Goal: Task Accomplishment & Management: Complete application form

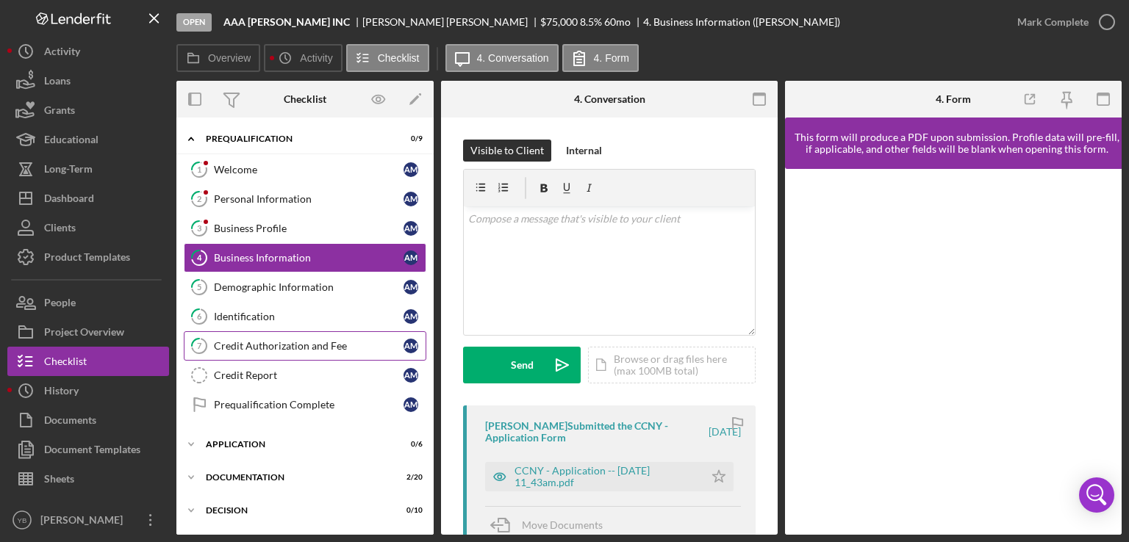
click at [261, 351] on link "7 Credit Authorization and Fee A M" at bounding box center [305, 345] width 242 height 29
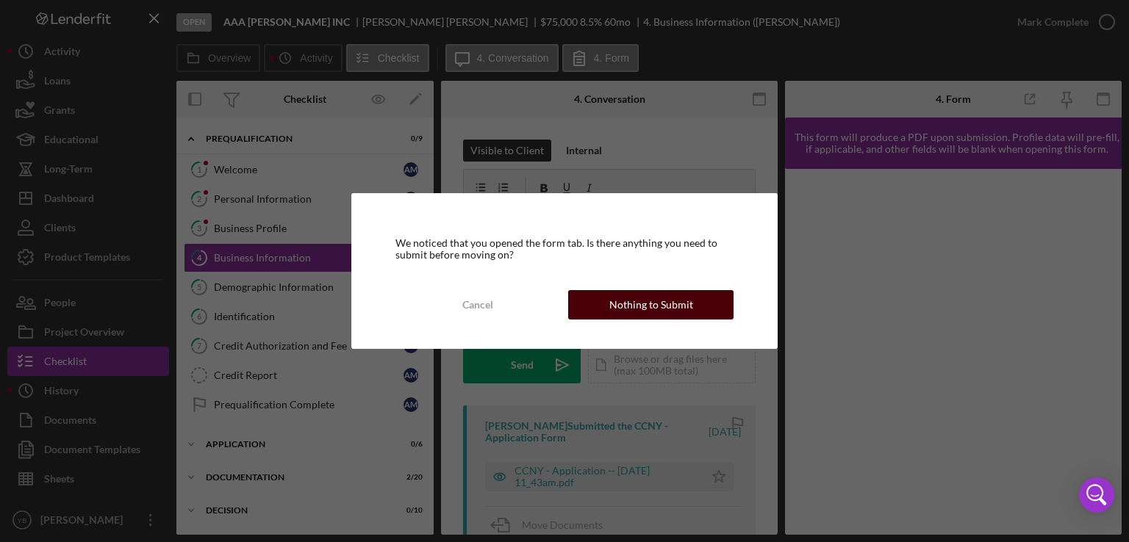
click at [632, 303] on div "Nothing to Submit" at bounding box center [651, 304] width 84 height 29
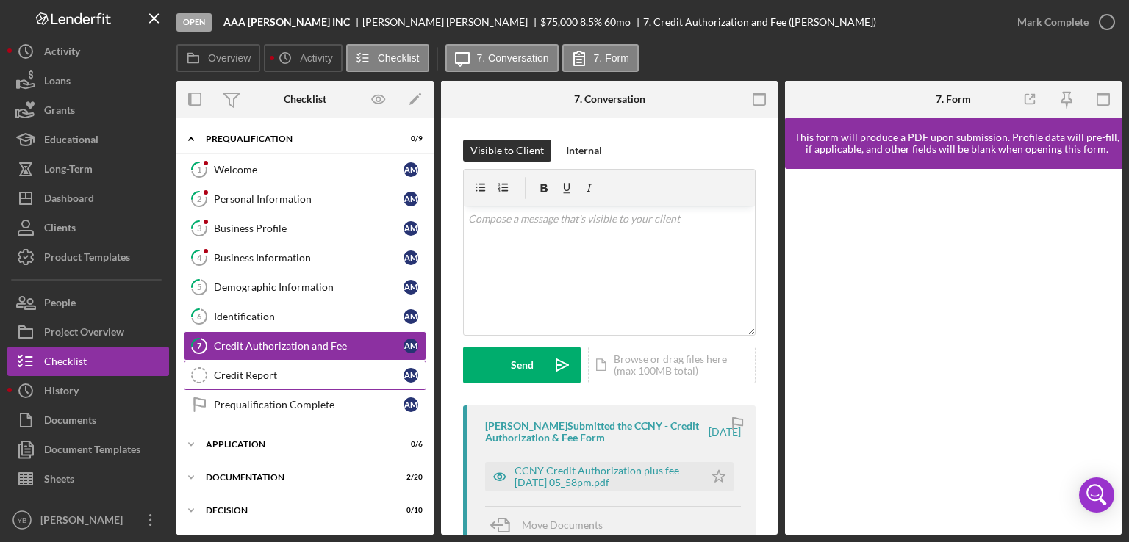
click at [262, 370] on div "Credit Report" at bounding box center [309, 376] width 190 height 12
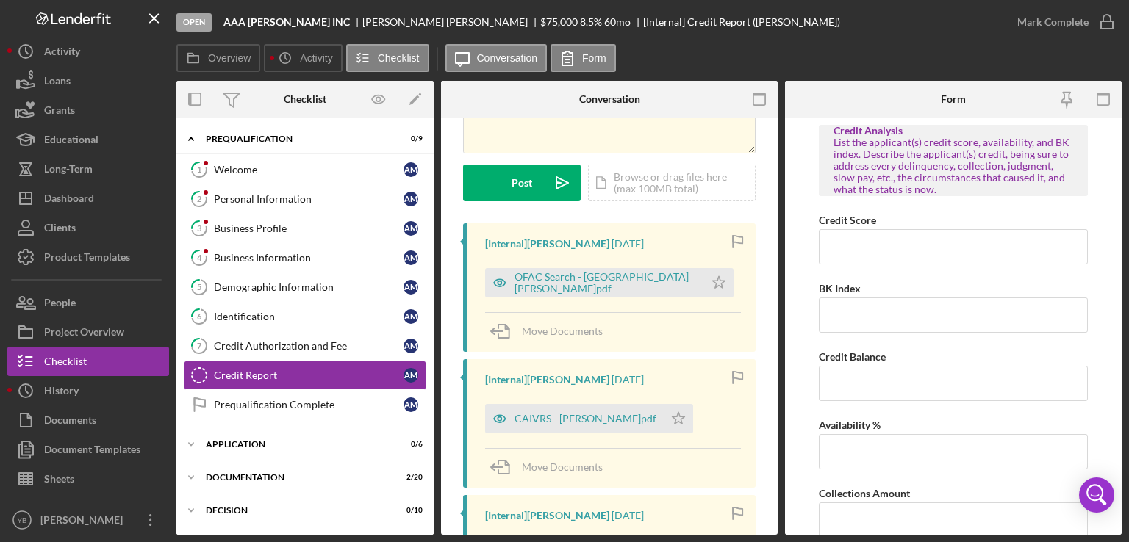
scroll to position [176, 0]
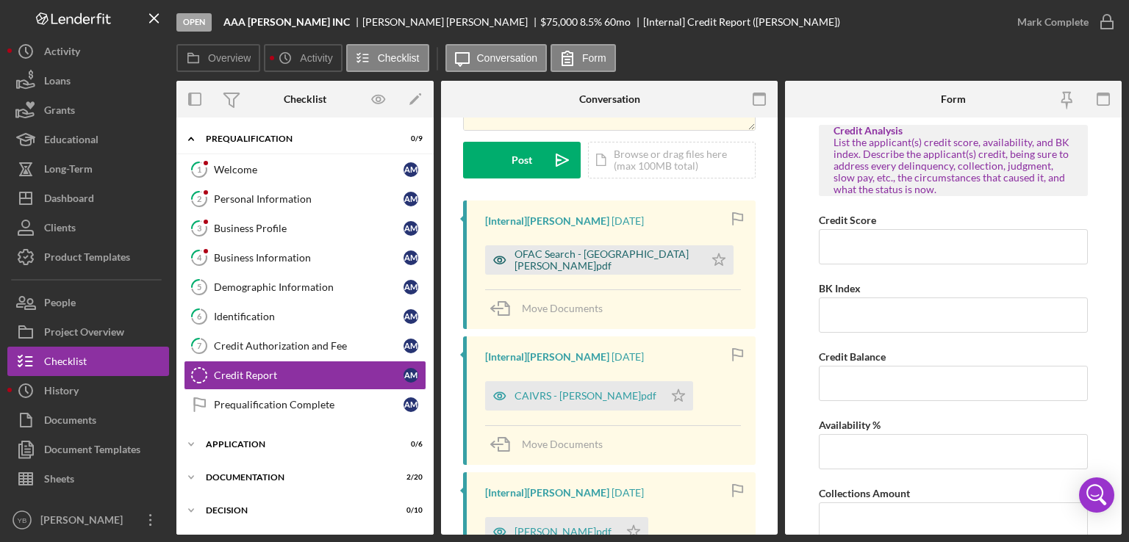
click at [597, 254] on div "OFAC Search - Mendoza A.pdf" at bounding box center [605, 260] width 182 height 24
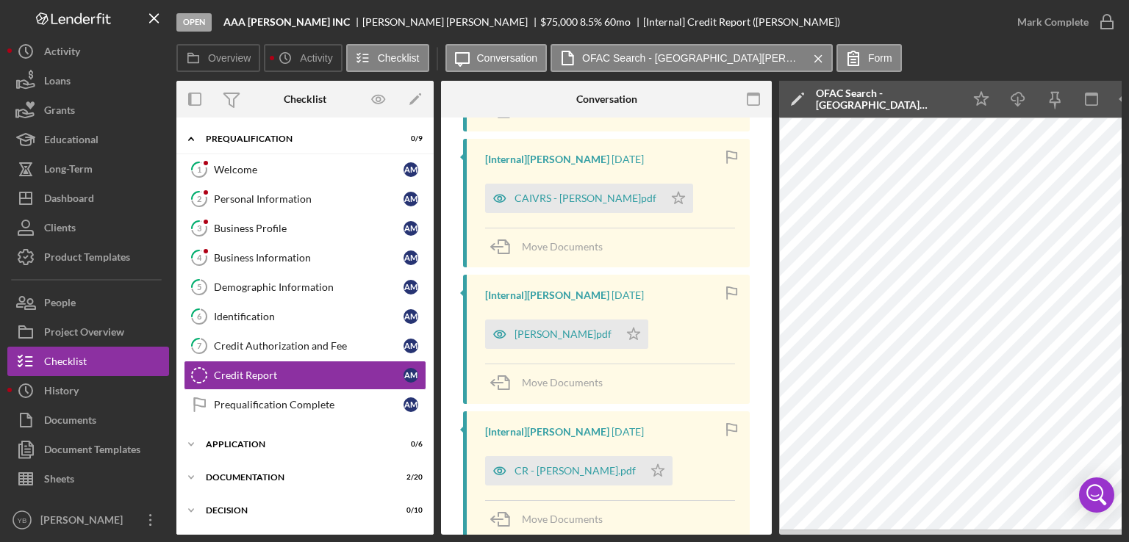
scroll to position [374, 0]
click at [574, 328] on div "SIR - Mendoza A.pdf" at bounding box center [562, 334] width 97 height 12
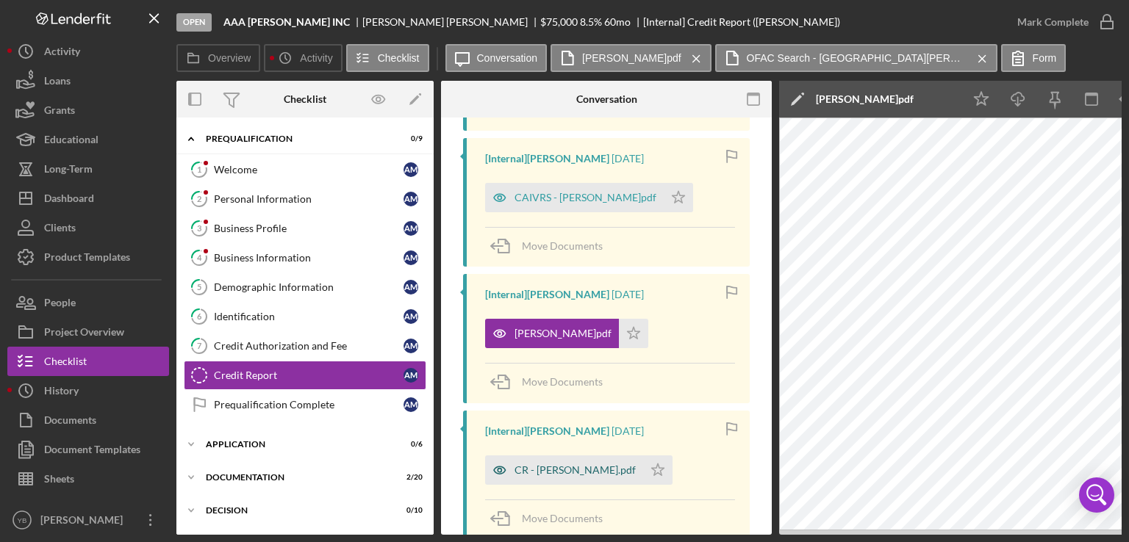
click at [582, 475] on div "CR - Mendoza Alberto.pdf" at bounding box center [574, 470] width 121 height 12
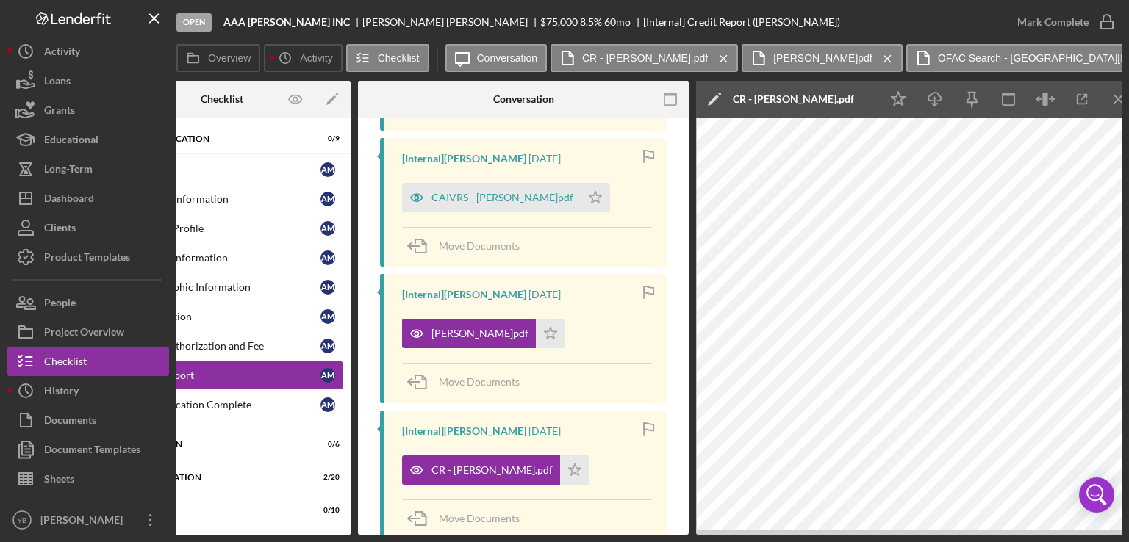
scroll to position [0, 0]
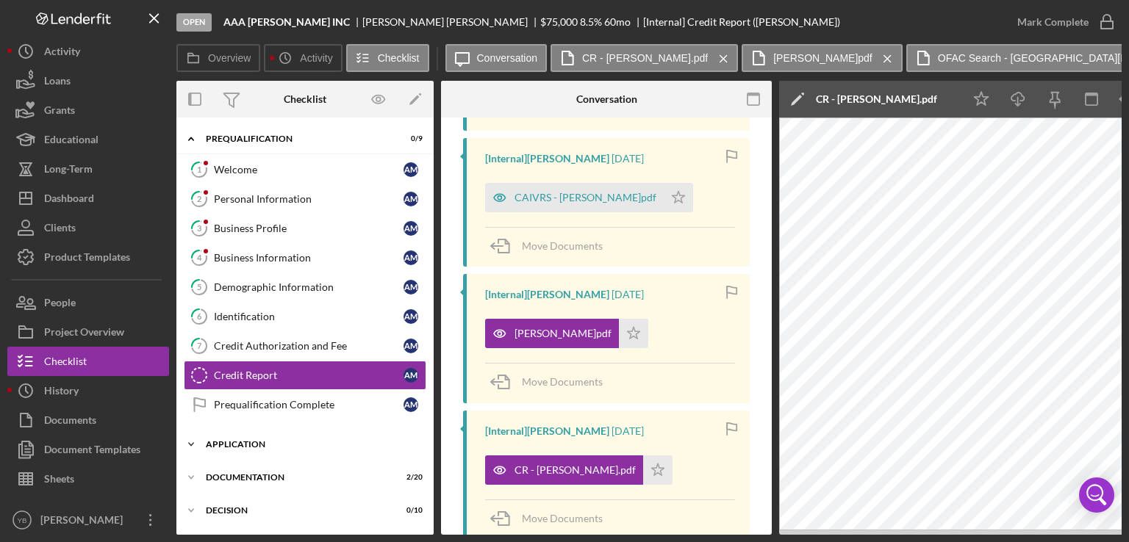
click at [241, 433] on div "Icon/Expander Application 0 / 6" at bounding box center [304, 444] width 257 height 29
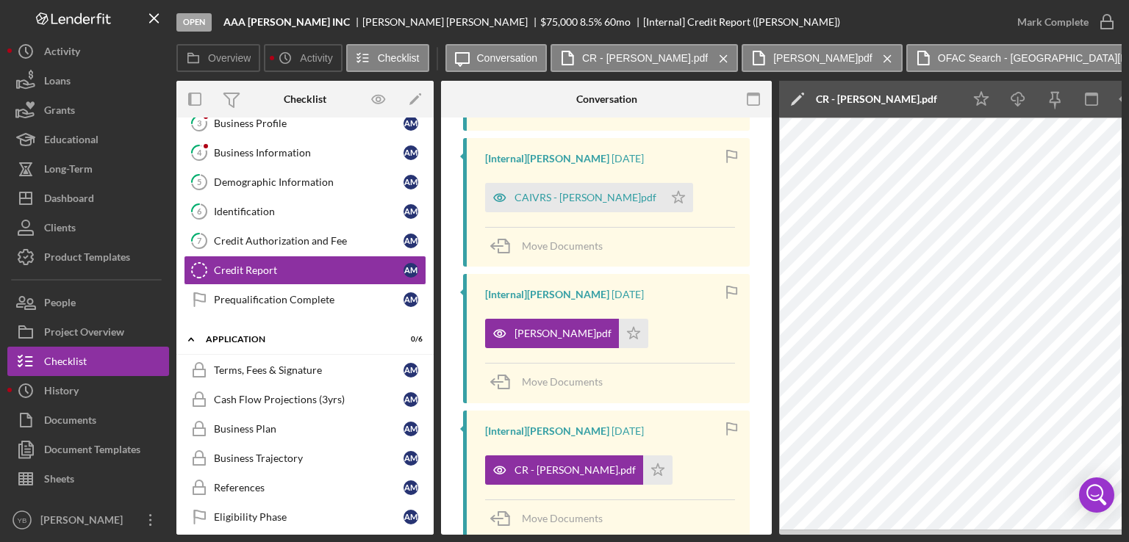
scroll to position [109, 0]
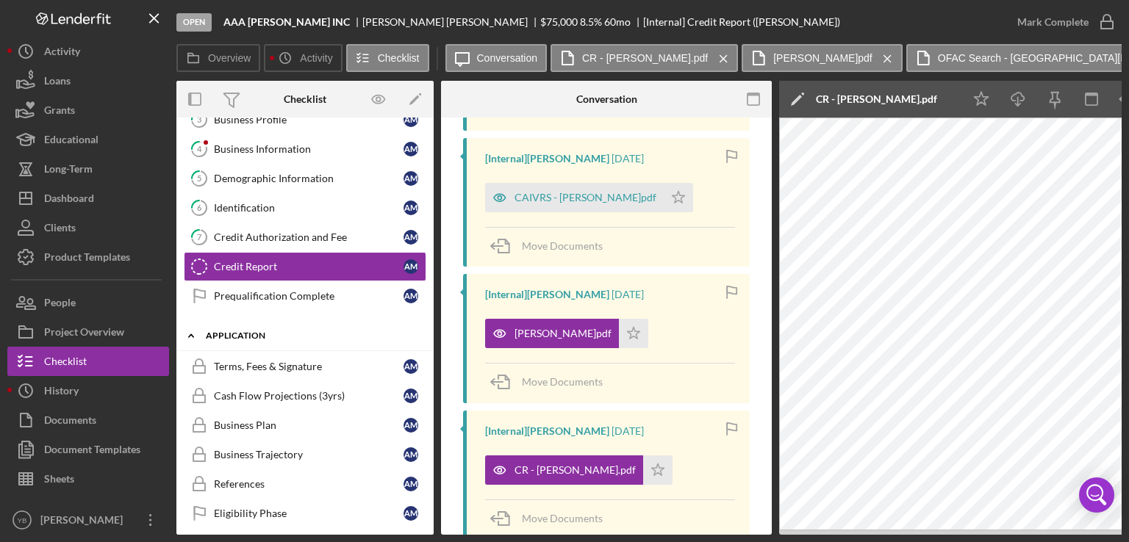
click at [251, 338] on div "Icon/Expander Application 0 / 6" at bounding box center [304, 336] width 257 height 30
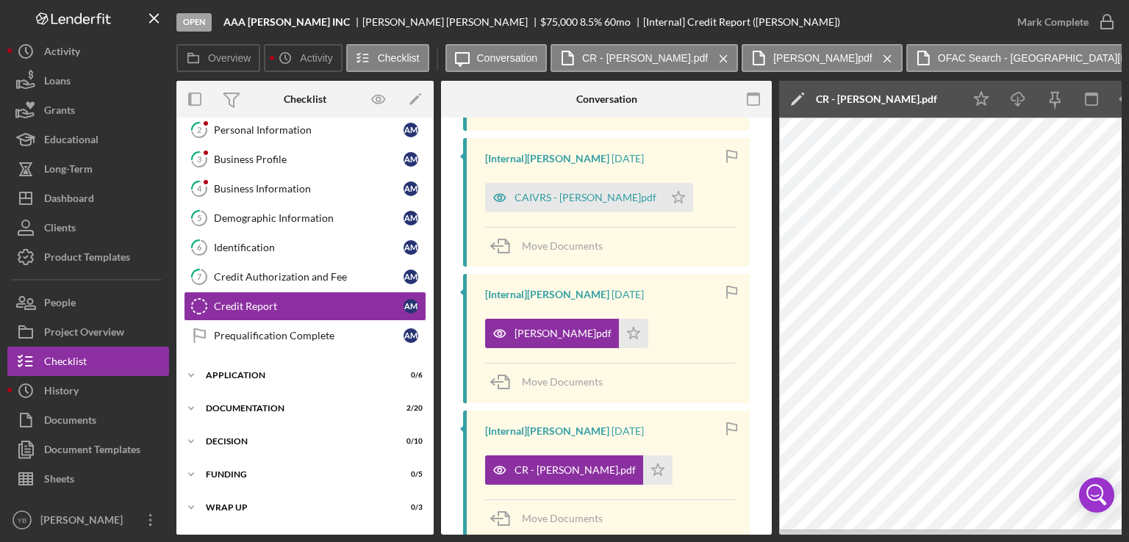
scroll to position [99, 0]
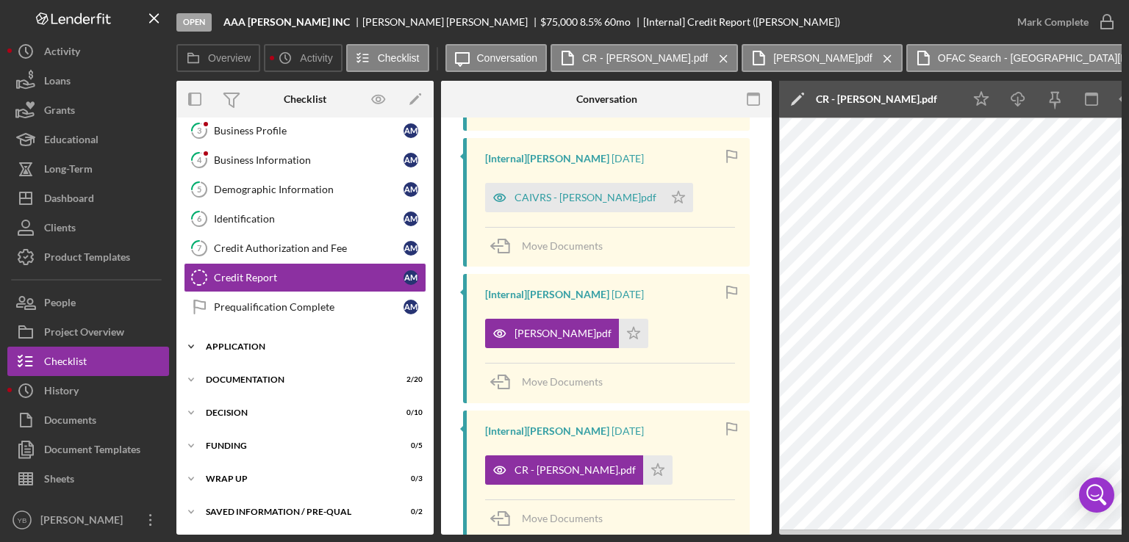
click at [237, 342] on div "Application" at bounding box center [310, 346] width 209 height 9
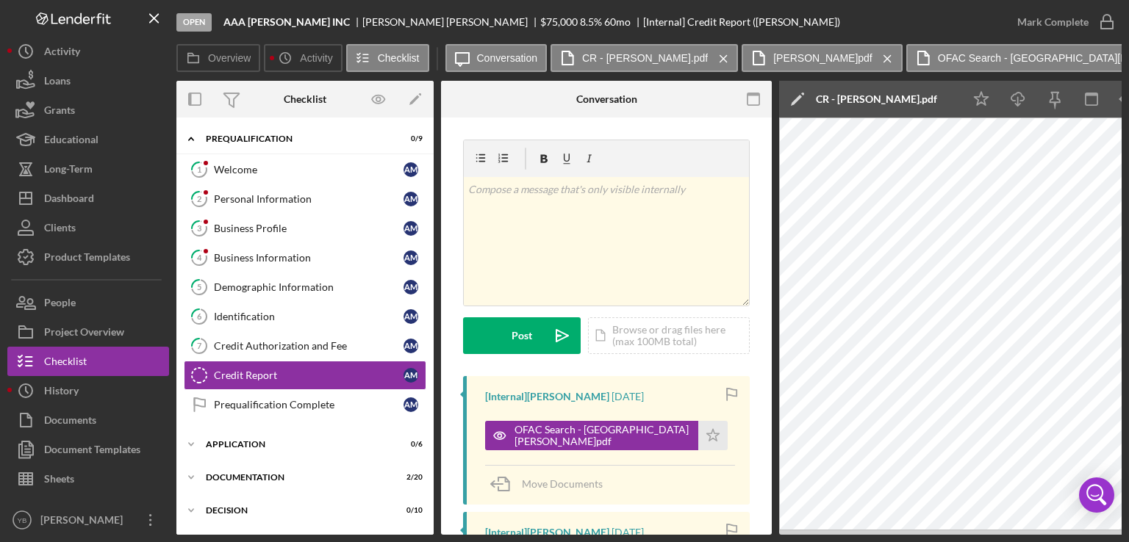
scroll to position [45, 0]
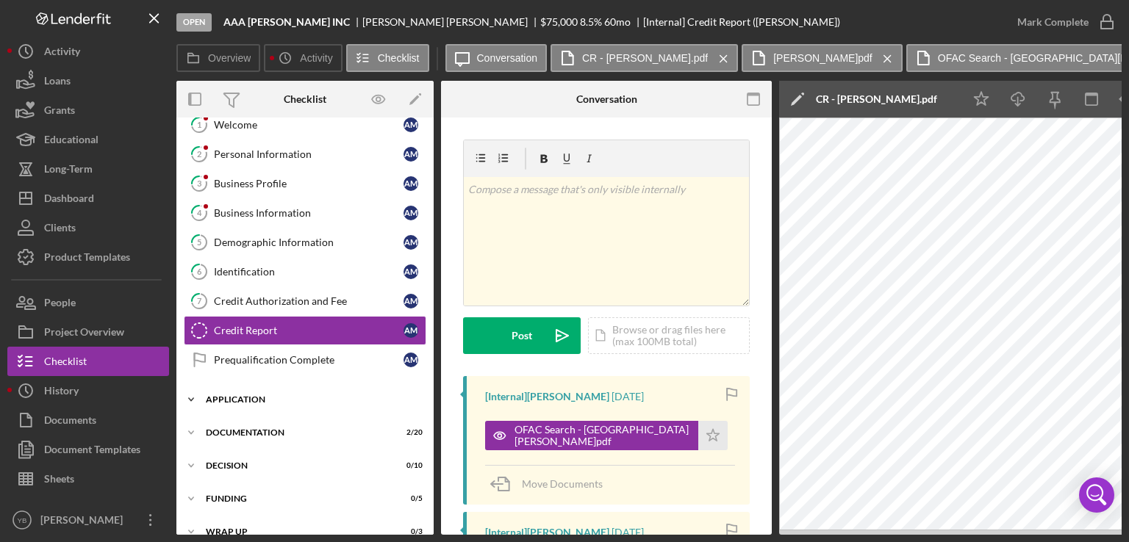
click at [238, 398] on div "Application" at bounding box center [310, 399] width 209 height 9
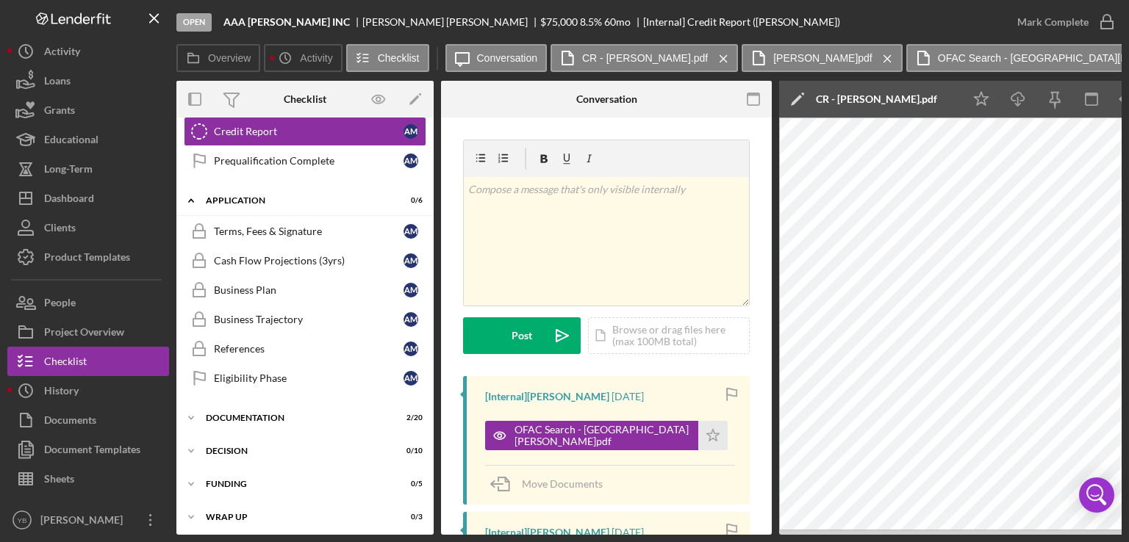
scroll to position [250, 0]
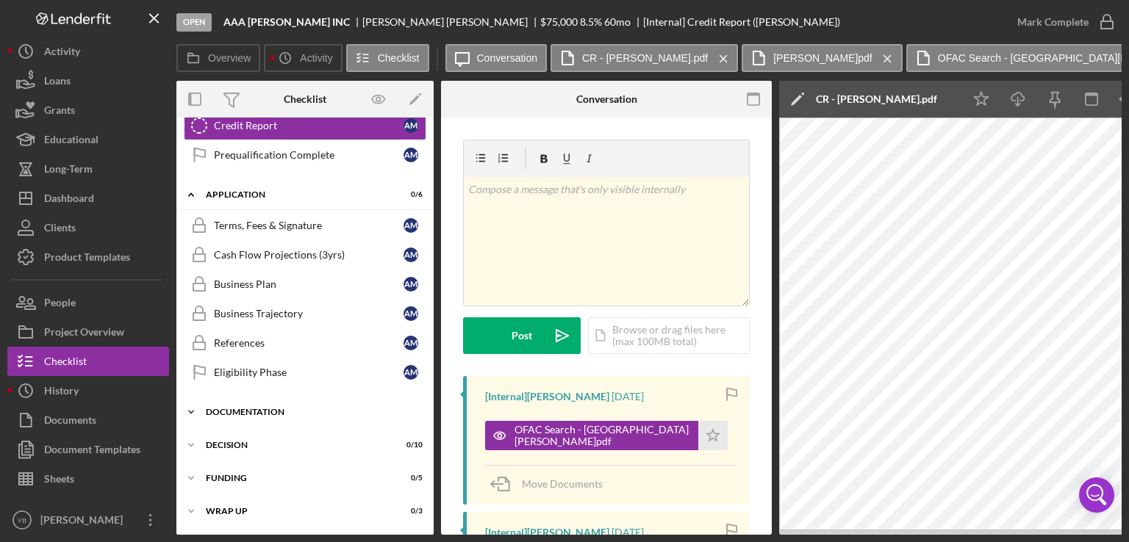
click at [270, 408] on div "Documentation" at bounding box center [310, 412] width 209 height 9
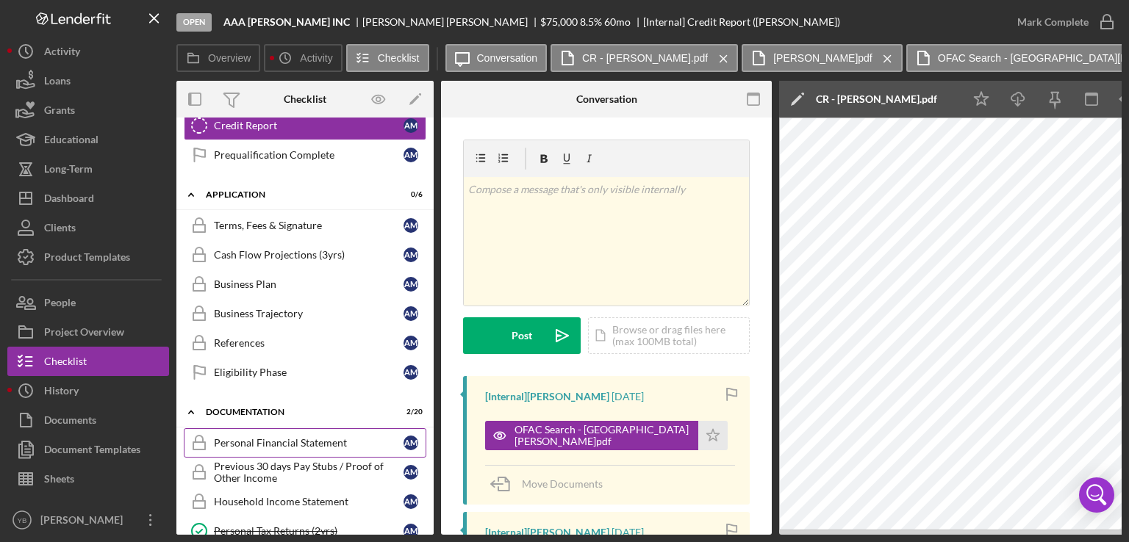
click at [267, 437] on div "Personal Financial Statement" at bounding box center [309, 443] width 190 height 12
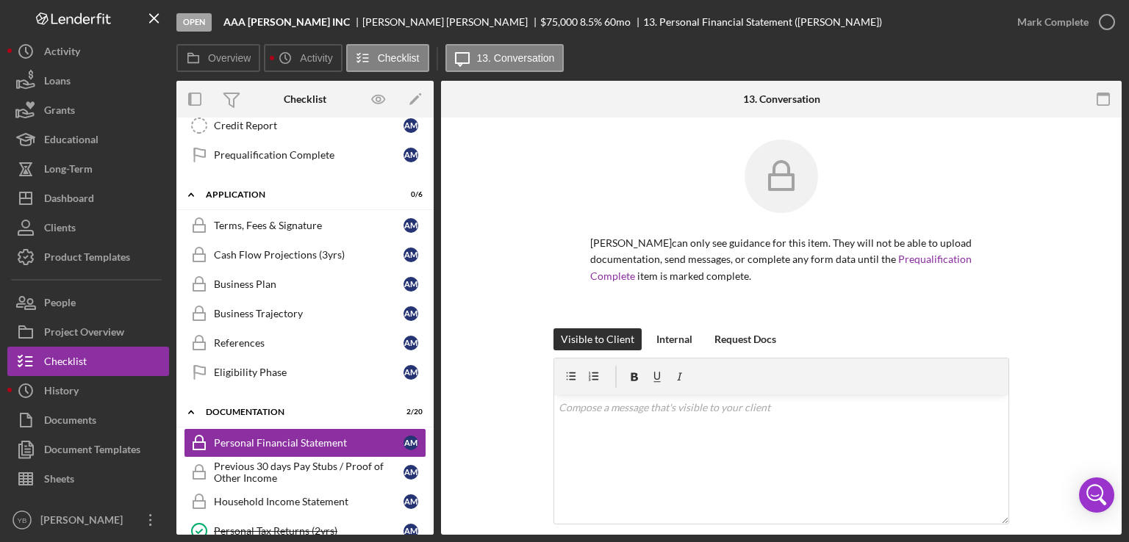
click at [1081, 294] on div "ALBERTO MENDOZA can only see guidance for this item. They will not be able to u…" at bounding box center [781, 234] width 636 height 189
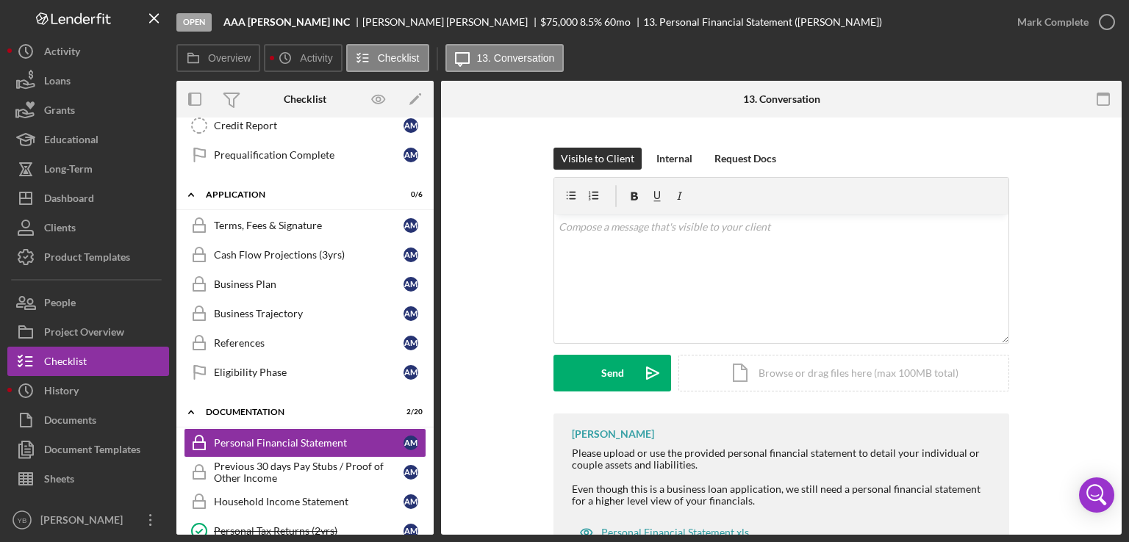
scroll to position [237, 0]
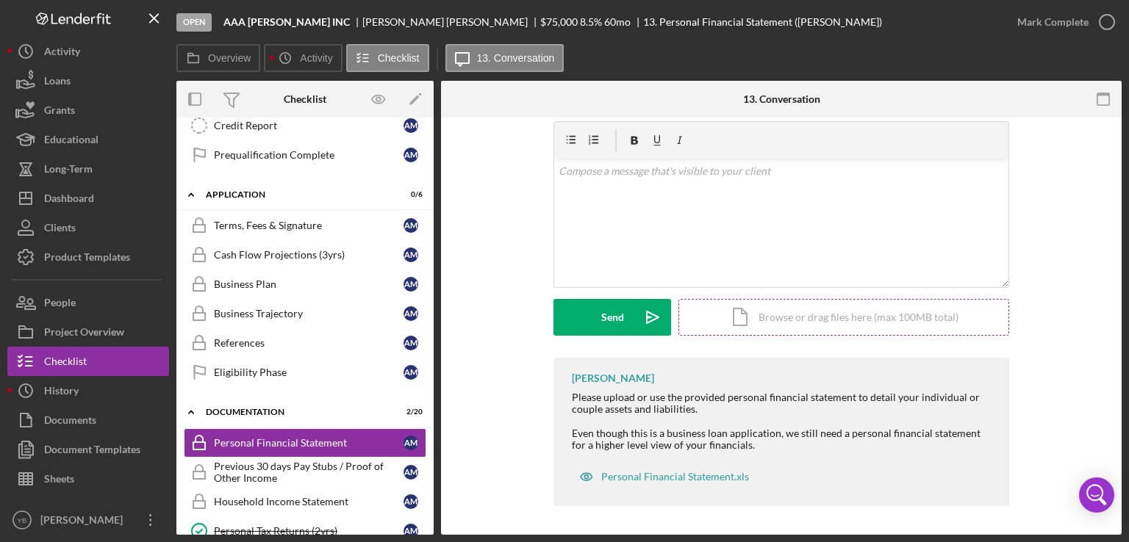
click at [891, 320] on div "Icon/Document Browse or drag files here (max 100MB total) Tap to choose files o…" at bounding box center [843, 317] width 331 height 37
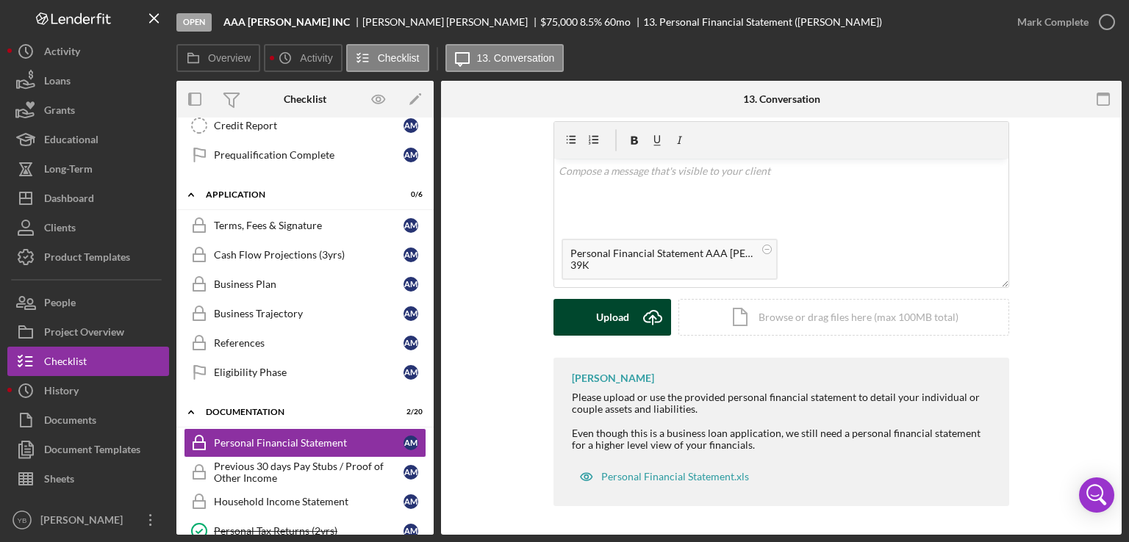
click at [600, 314] on div "Upload" at bounding box center [612, 317] width 33 height 37
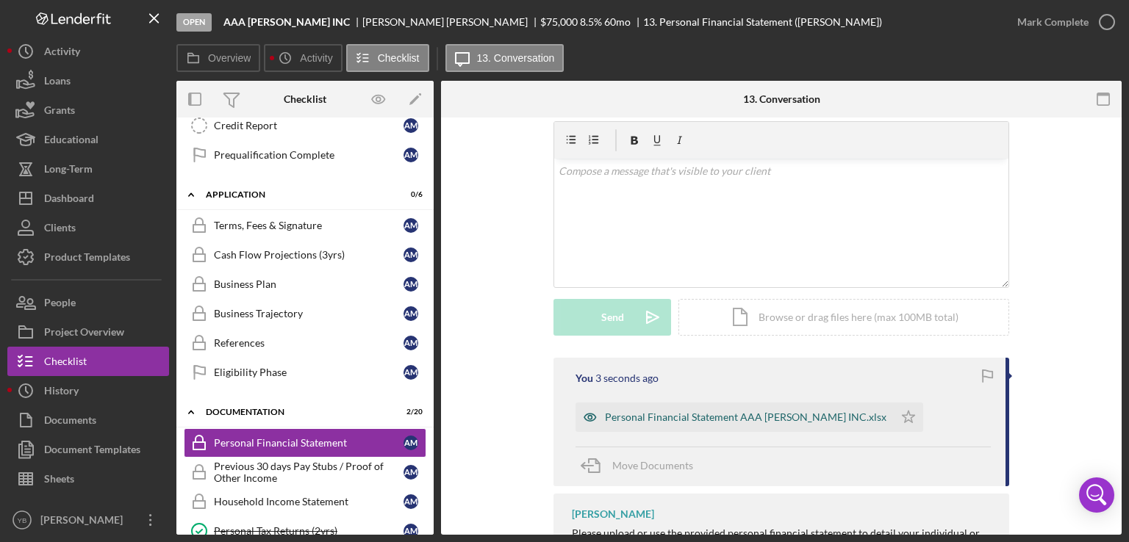
click at [661, 419] on div "Personal Financial Statement AAA CARIDAD INC.xlsx" at bounding box center [745, 418] width 281 height 12
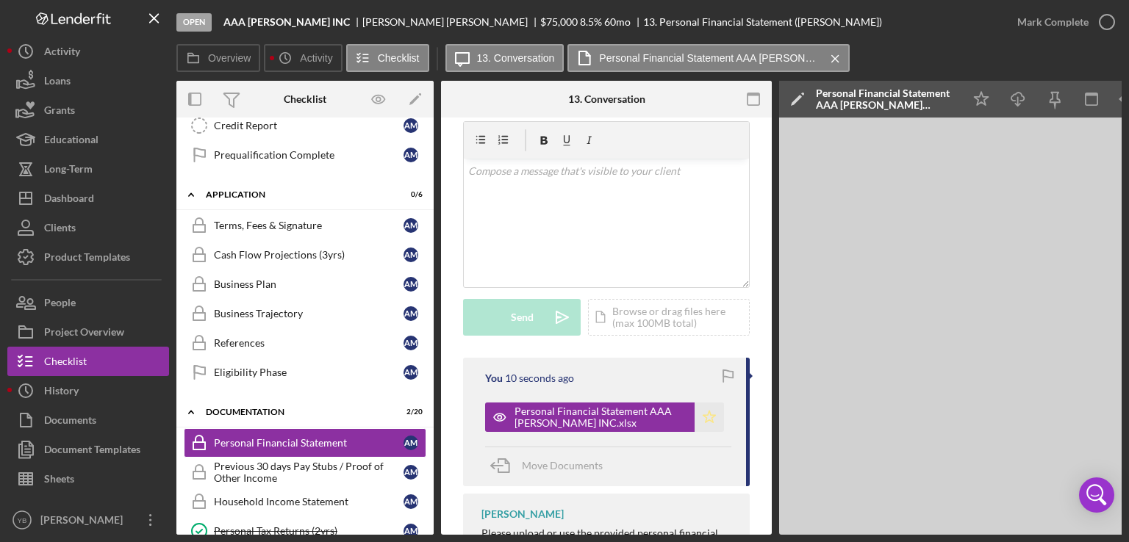
click at [704, 418] on icon "Icon/Star" at bounding box center [708, 417] width 29 height 29
click at [1031, 20] on div "Mark Complete" at bounding box center [1052, 21] width 71 height 29
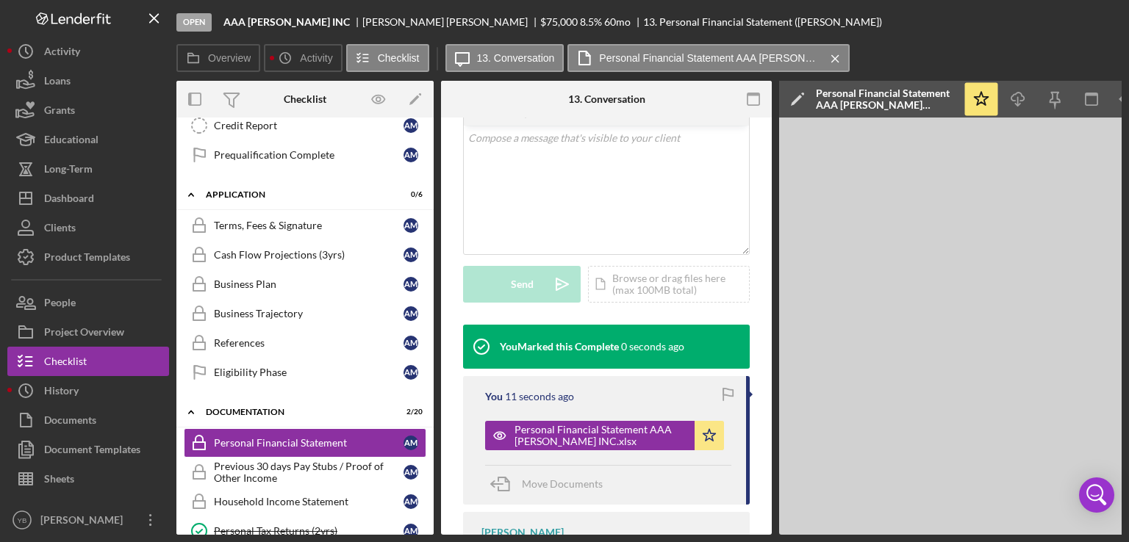
scroll to position [282, 0]
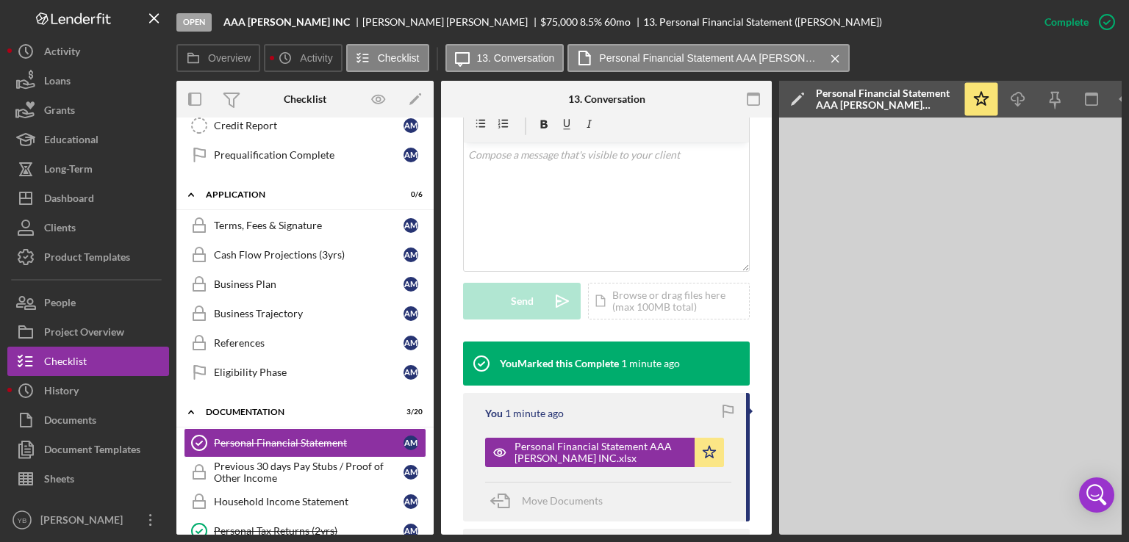
click at [844, 27] on div "Open AAA CARIDAD INC ALBERTO MENDOZA $75,000 $75,000 8.5 % 60 mo 13. Personal F…" at bounding box center [602, 22] width 853 height 44
click at [429, 327] on div "Icon/Expander Prequalification 0 / 9 1 Welcome A M 2 Personal Information A M 3…" at bounding box center [304, 326] width 257 height 417
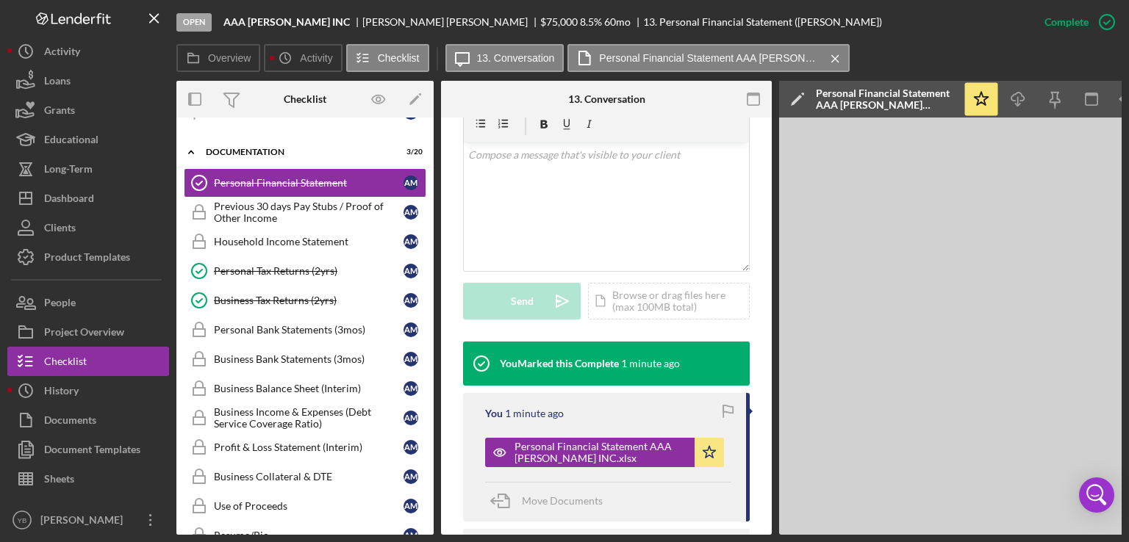
scroll to position [511, 0]
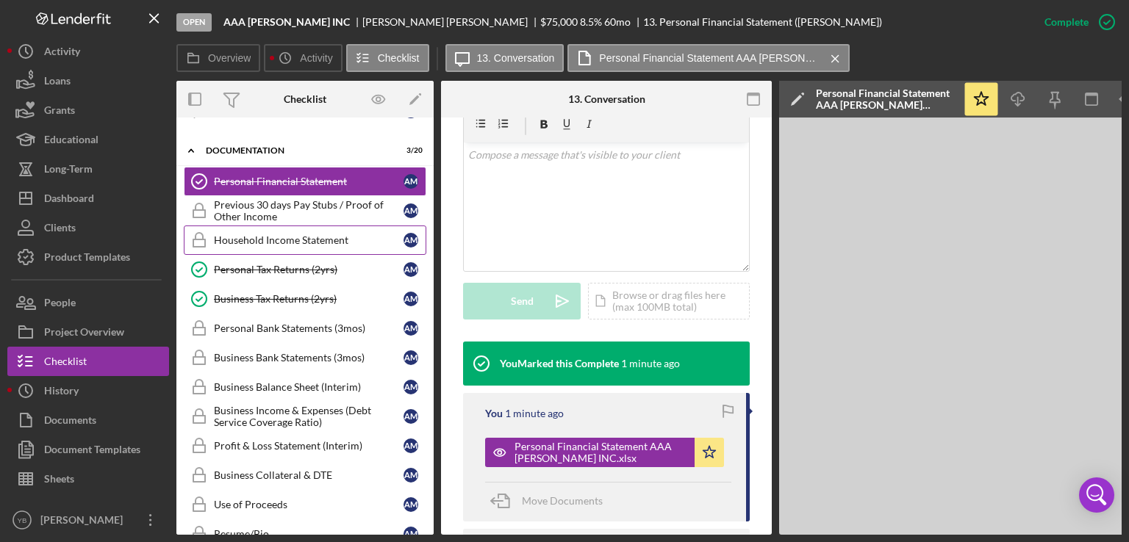
click at [319, 234] on div "Household Income Statement" at bounding box center [309, 240] width 190 height 12
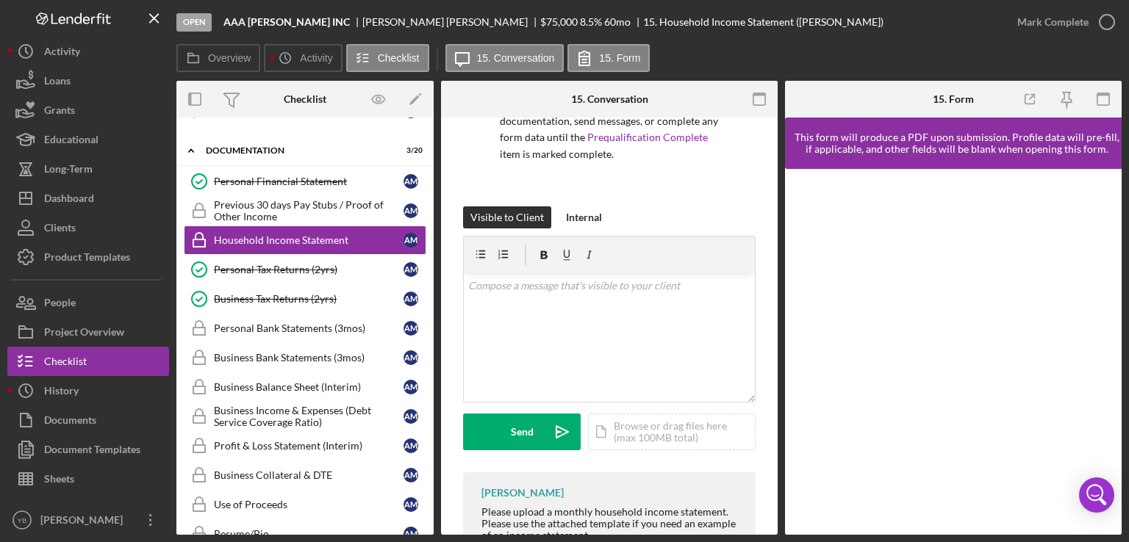
scroll to position [162, 0]
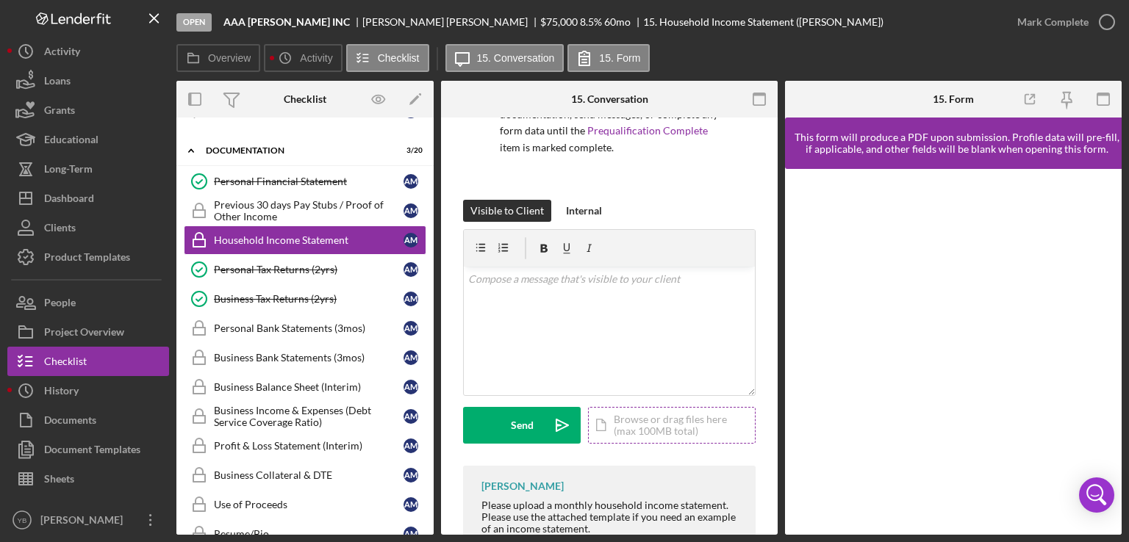
click at [665, 416] on div "Icon/Document Browse or drag files here (max 100MB total) Tap to choose files o…" at bounding box center [672, 425] width 168 height 37
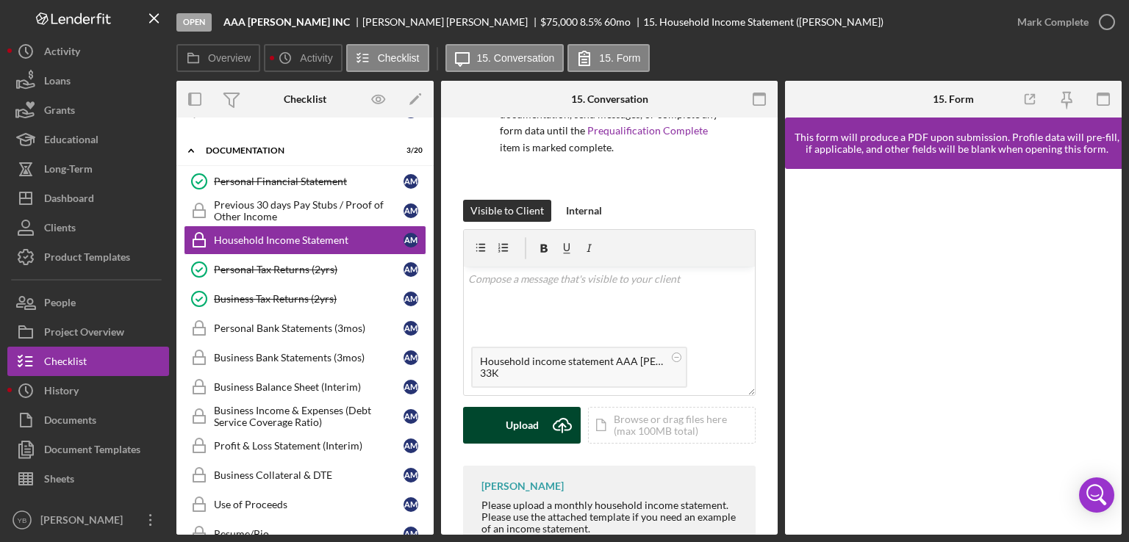
click at [517, 424] on div "Upload" at bounding box center [522, 425] width 33 height 37
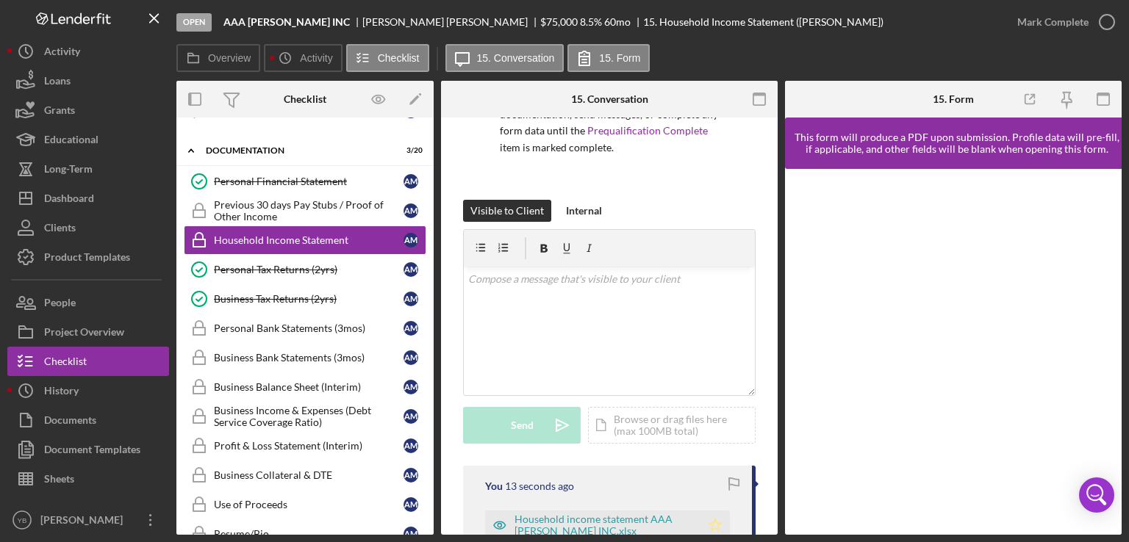
click at [717, 526] on icon "Icon/Star" at bounding box center [714, 525] width 29 height 29
click at [1018, 24] on div "Mark Complete" at bounding box center [1052, 21] width 71 height 29
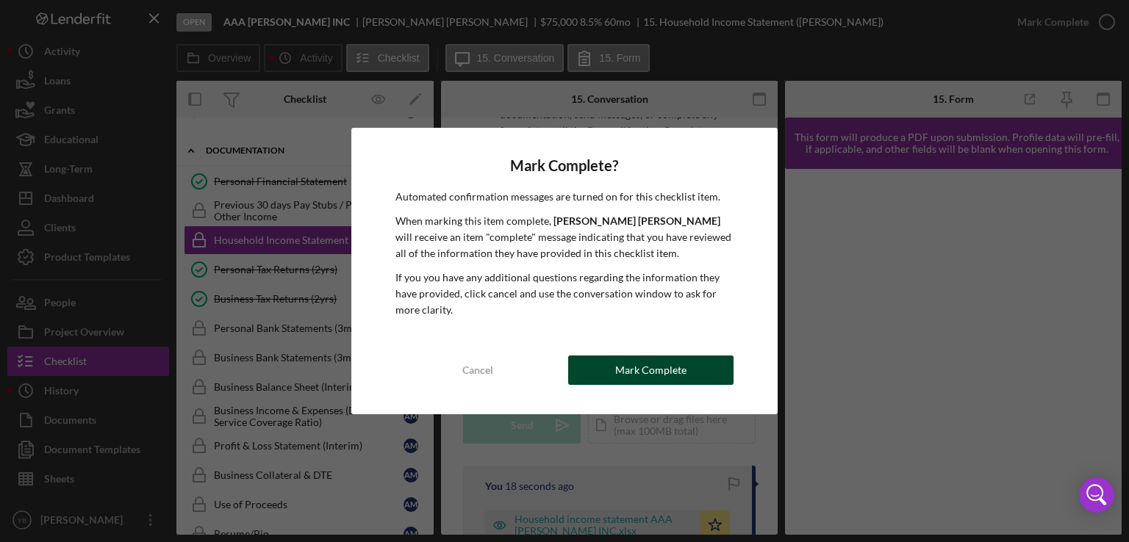
click at [676, 375] on div "Mark Complete" at bounding box center [650, 370] width 71 height 29
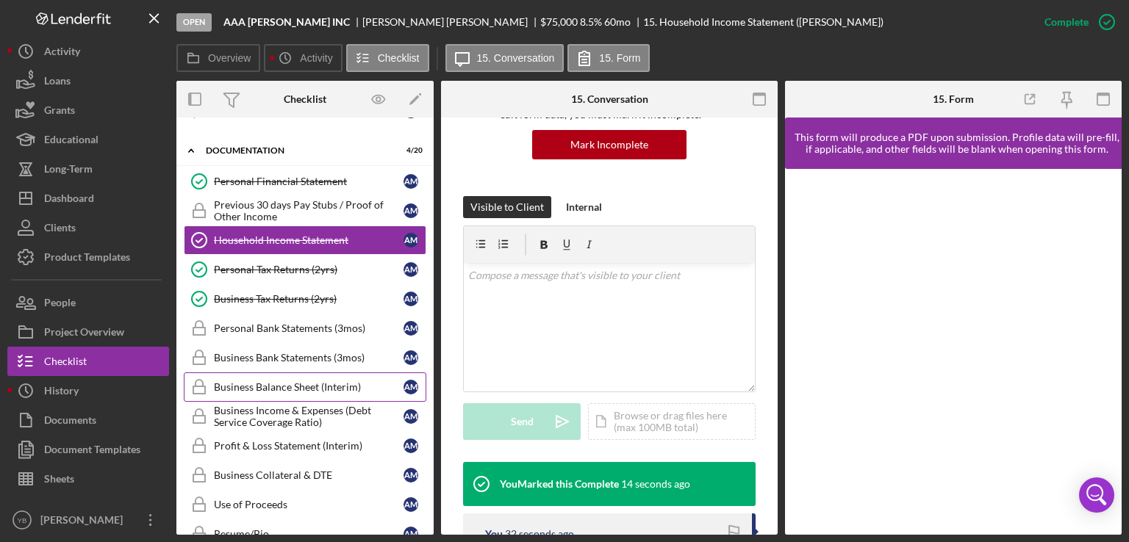
click at [279, 383] on div "Business Balance Sheet (Interim)" at bounding box center [309, 387] width 190 height 12
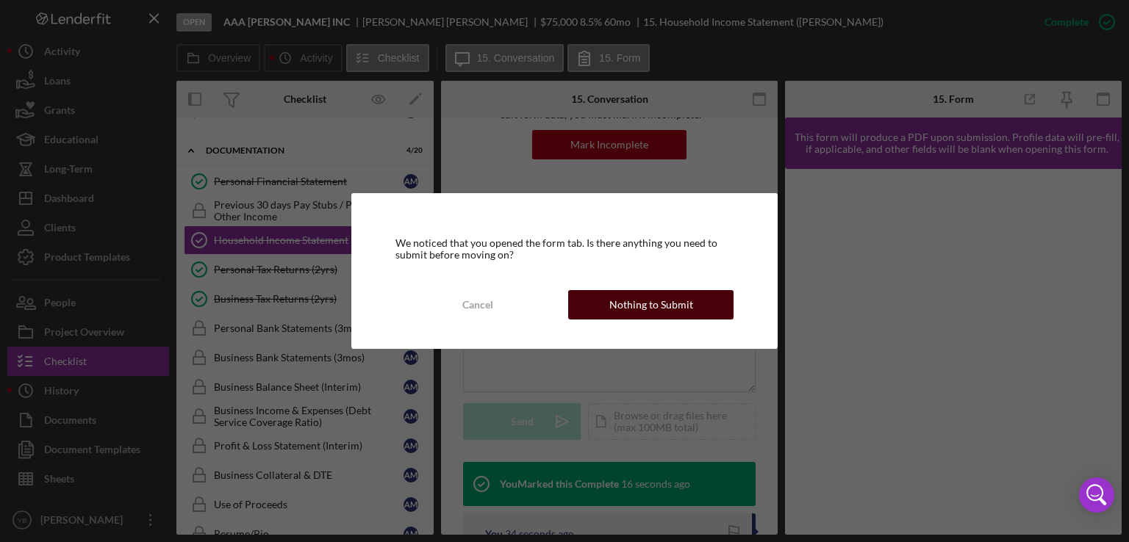
click at [630, 304] on div "Nothing to Submit" at bounding box center [651, 304] width 84 height 29
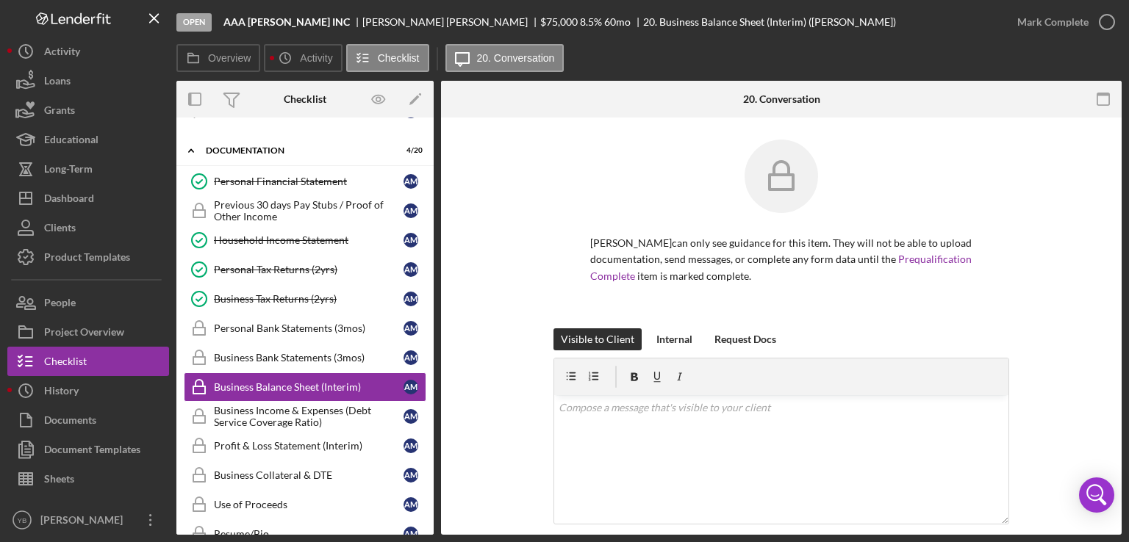
click at [1035, 307] on div "ALBERTO MENDOZA can only see guidance for this item. They will not be able to u…" at bounding box center [781, 234] width 636 height 189
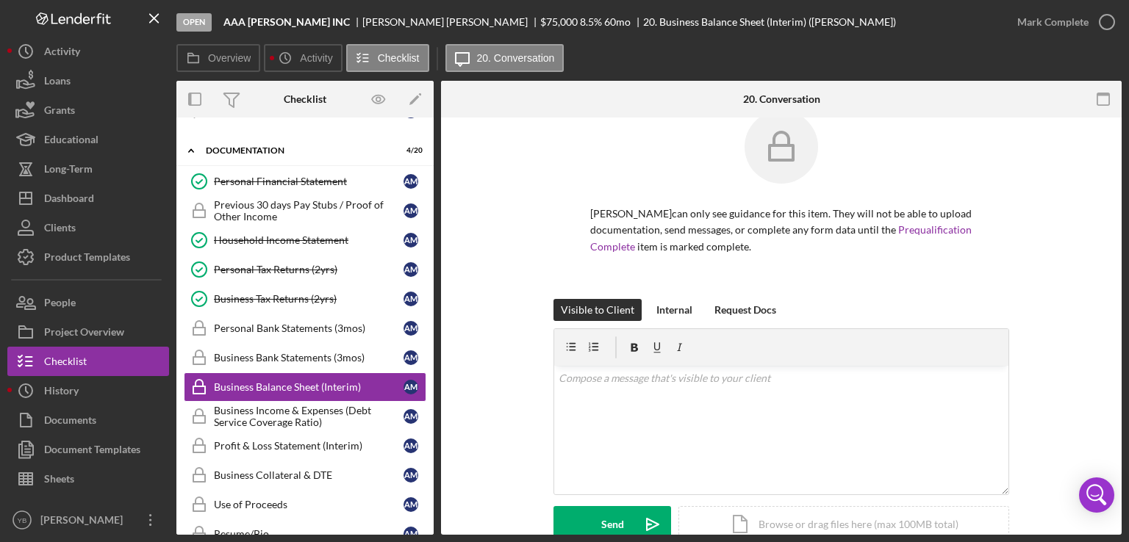
scroll to position [59, 0]
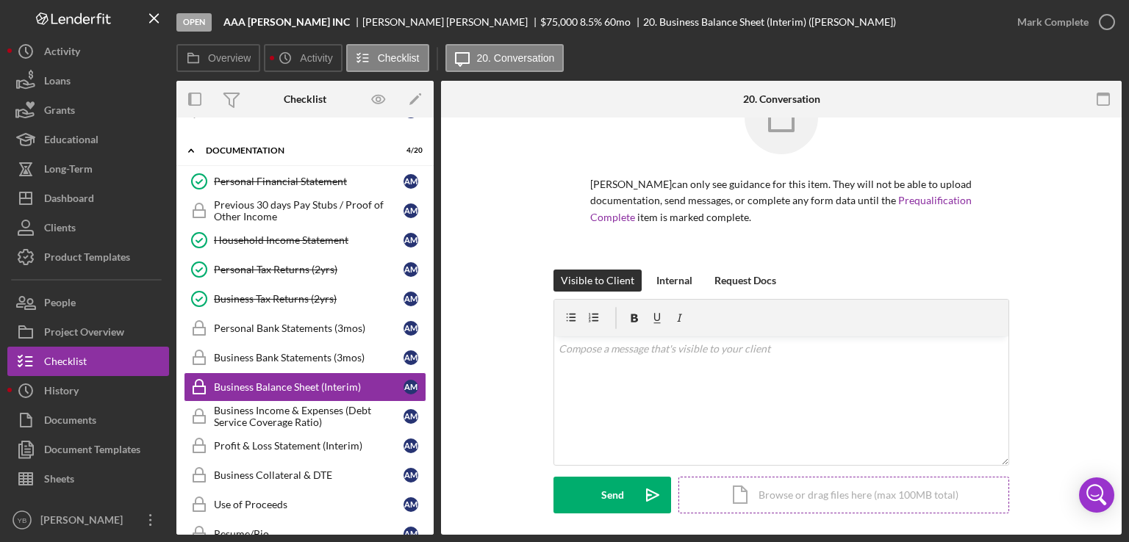
click at [921, 494] on div "Icon/Document Browse or drag files here (max 100MB total) Tap to choose files o…" at bounding box center [843, 495] width 331 height 37
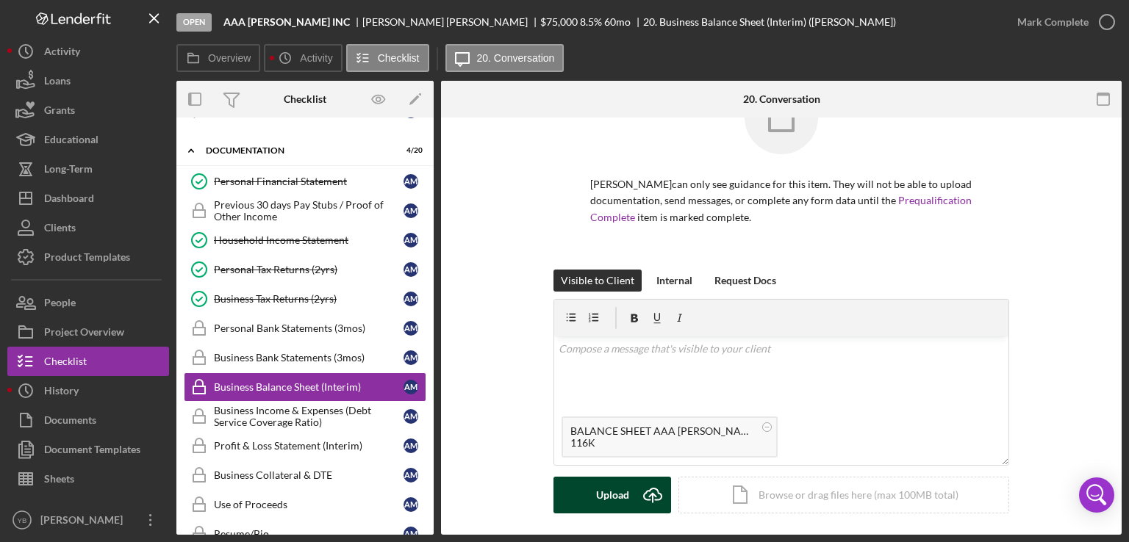
click at [597, 497] on div "Upload" at bounding box center [612, 495] width 33 height 37
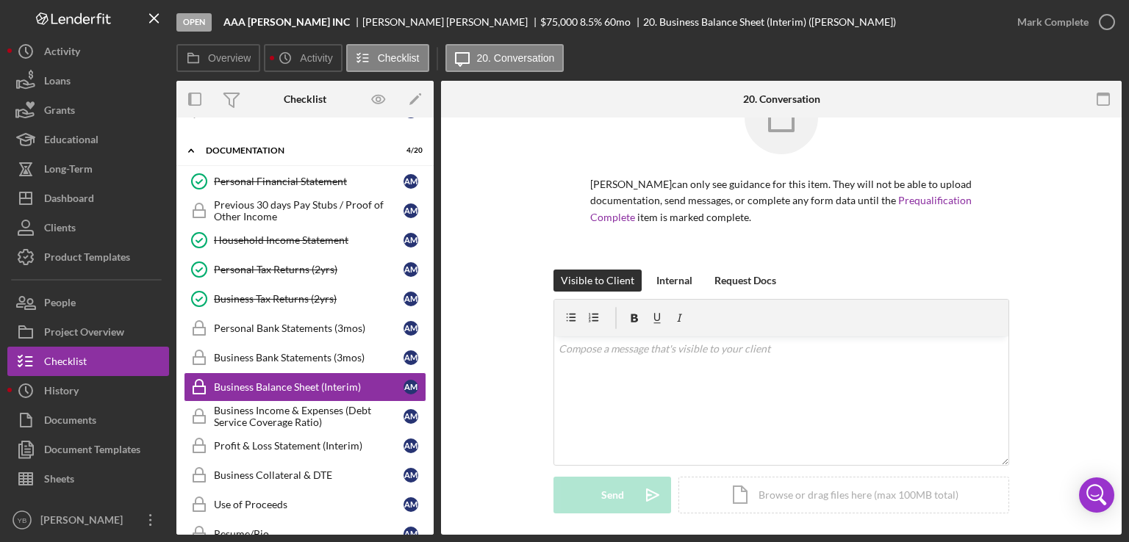
click at [1065, 253] on div "ALBERTO MENDOZA can only see guidance for this item. They will not be able to u…" at bounding box center [781, 175] width 636 height 189
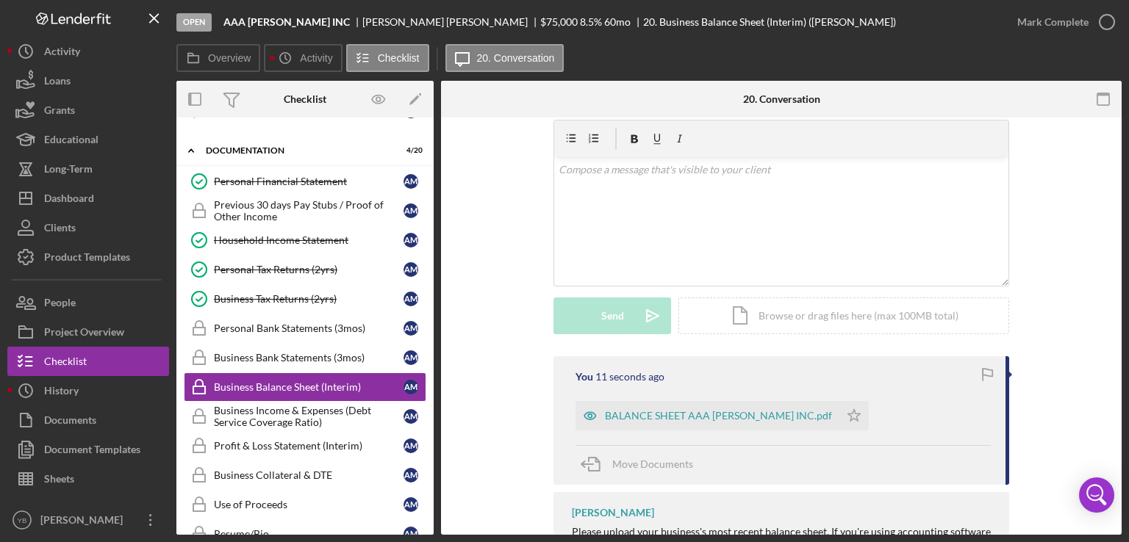
scroll to position [353, 0]
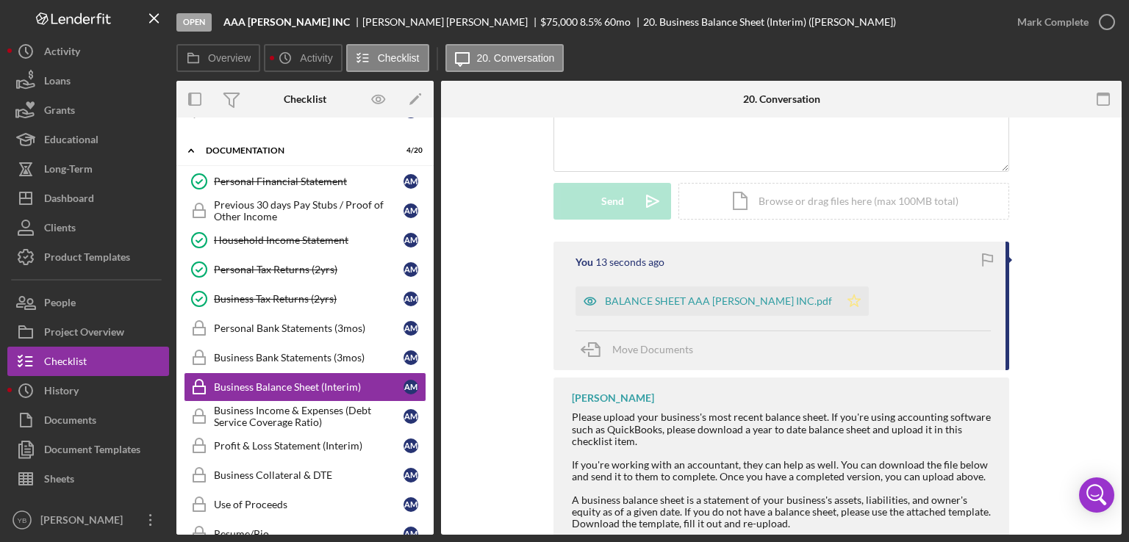
click at [839, 299] on icon "Icon/Star" at bounding box center [853, 301] width 29 height 29
click at [1063, 24] on div "Mark Complete" at bounding box center [1052, 21] width 71 height 29
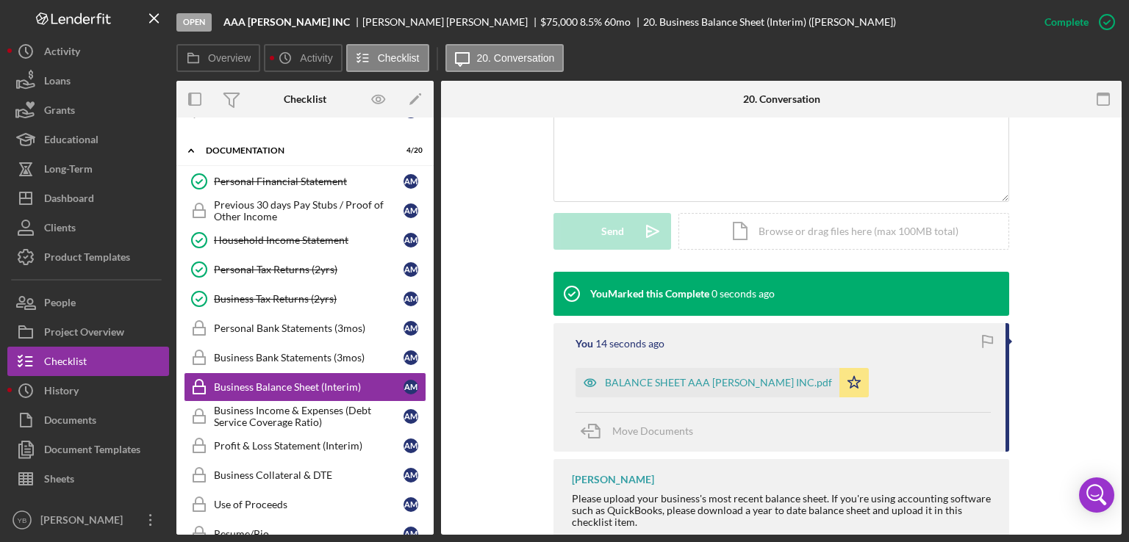
scroll to position [365, 0]
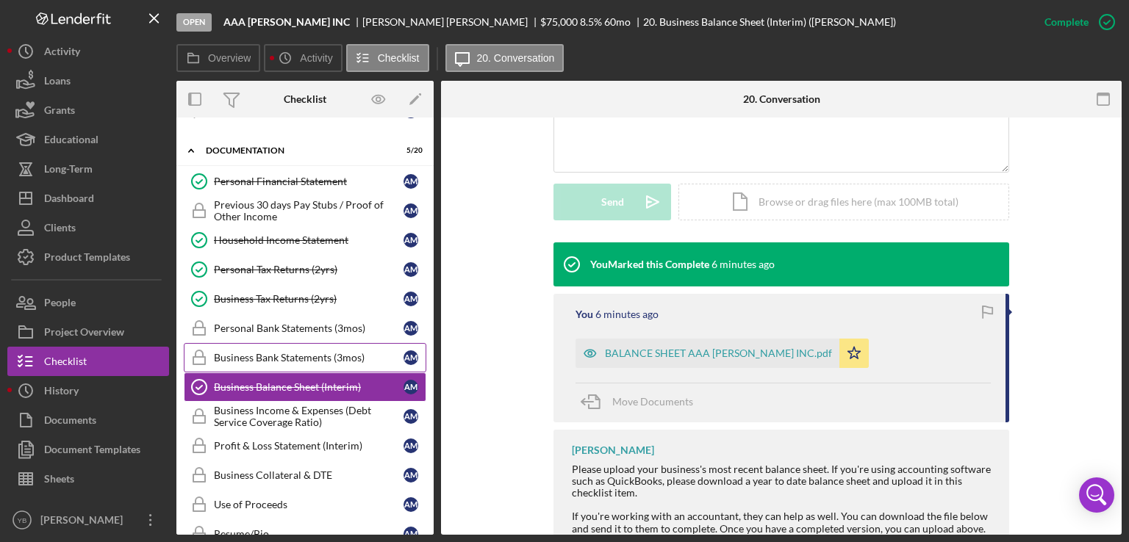
click at [329, 352] on div "Business Bank Statements (3mos)" at bounding box center [309, 358] width 190 height 12
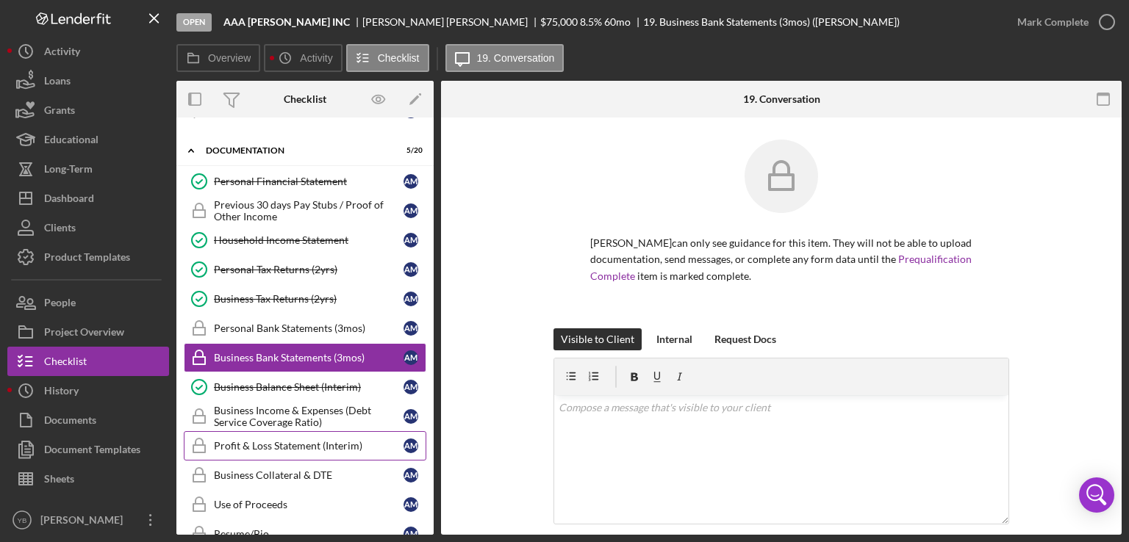
click at [272, 440] on div "Profit & Loss Statement (Interim)" at bounding box center [309, 446] width 190 height 12
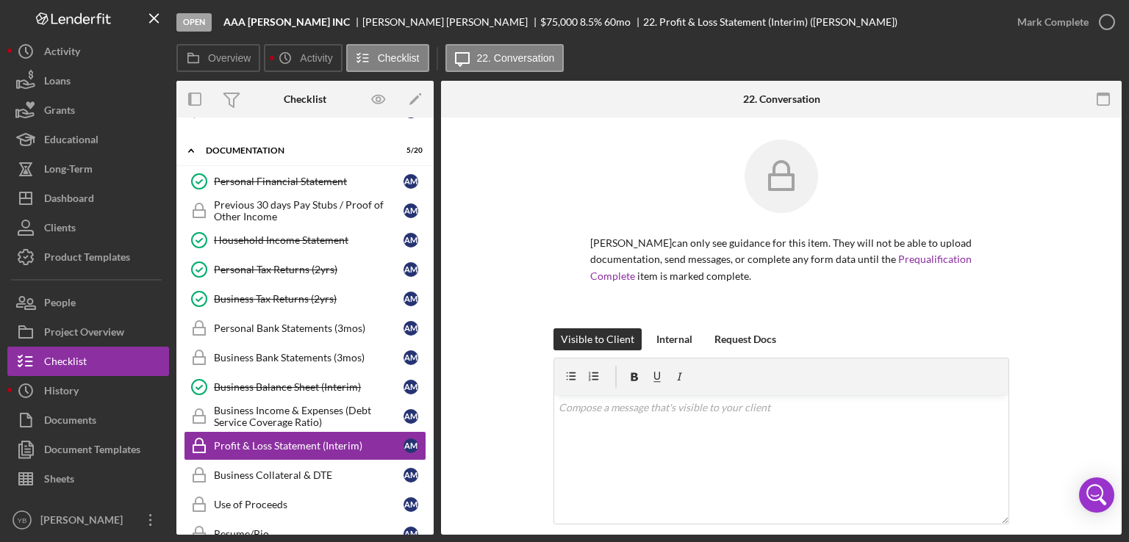
click at [1031, 231] on div "ALBERTO MENDOZA can only see guidance for this item. They will not be able to u…" at bounding box center [781, 234] width 636 height 189
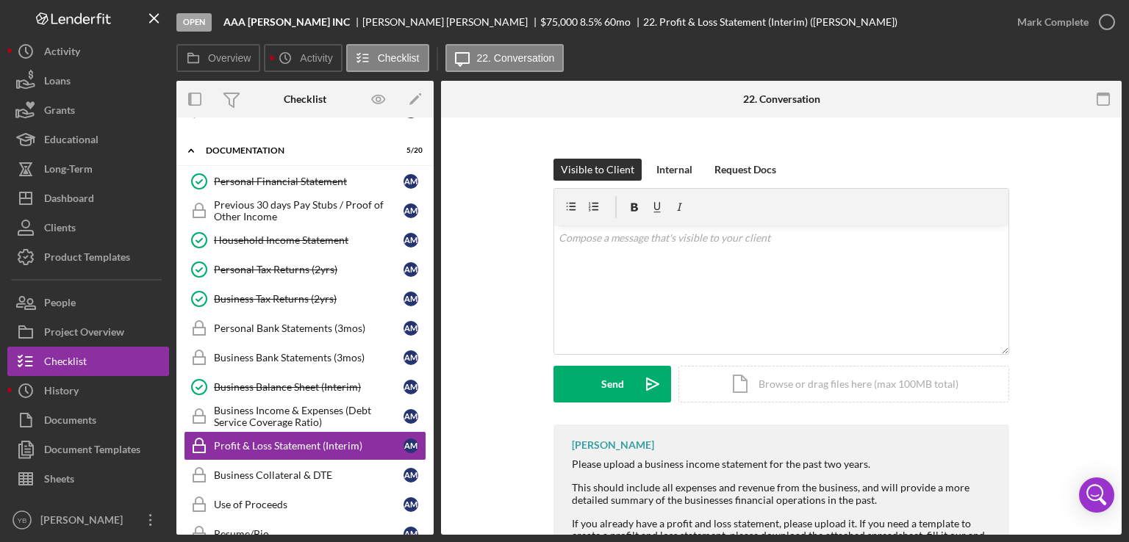
scroll to position [235, 0]
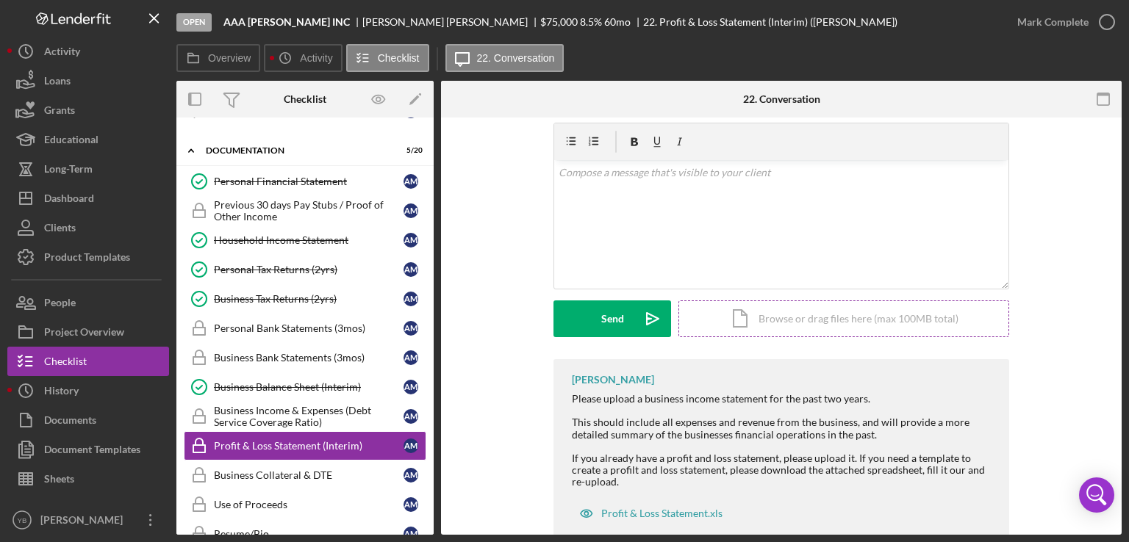
click at [930, 321] on div "Icon/Document Browse or drag files here (max 100MB total) Tap to choose files o…" at bounding box center [843, 319] width 331 height 37
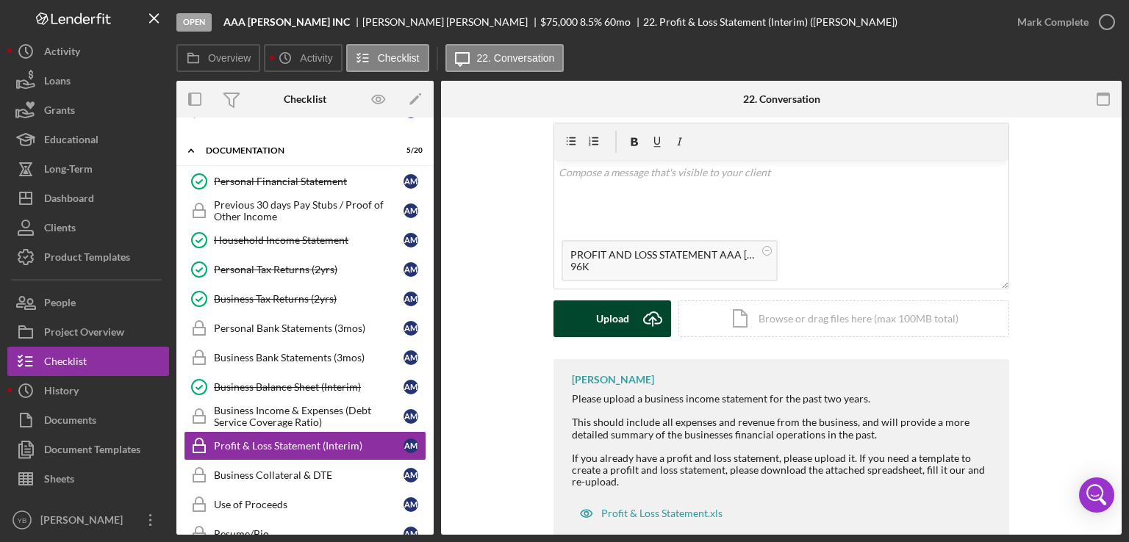
click at [622, 320] on div "Upload" at bounding box center [612, 319] width 33 height 37
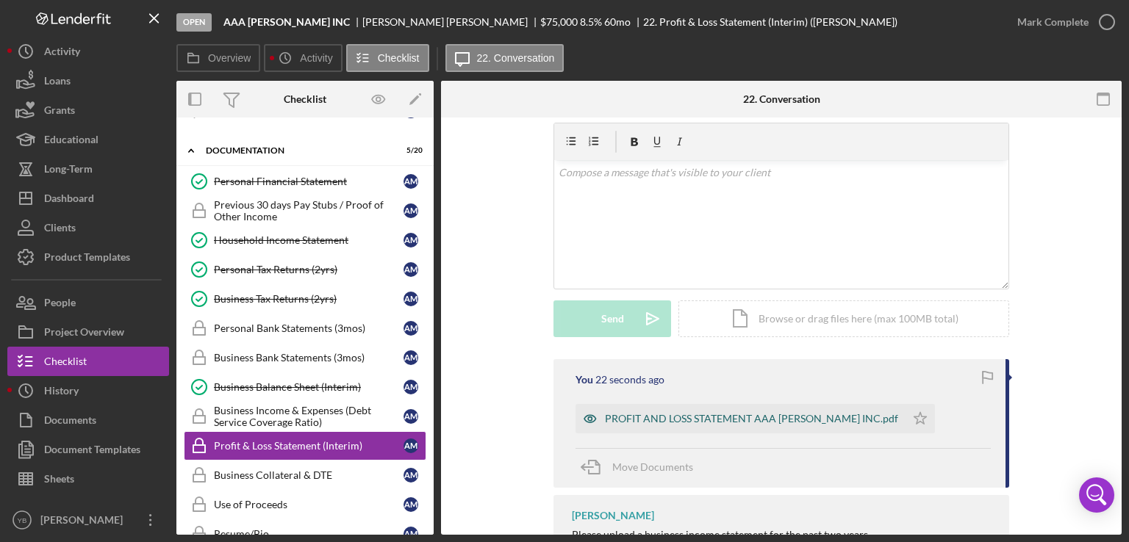
click at [807, 415] on div "PROFIT AND LOSS STATEMENT AAA CARIDAD INC.pdf" at bounding box center [751, 419] width 293 height 12
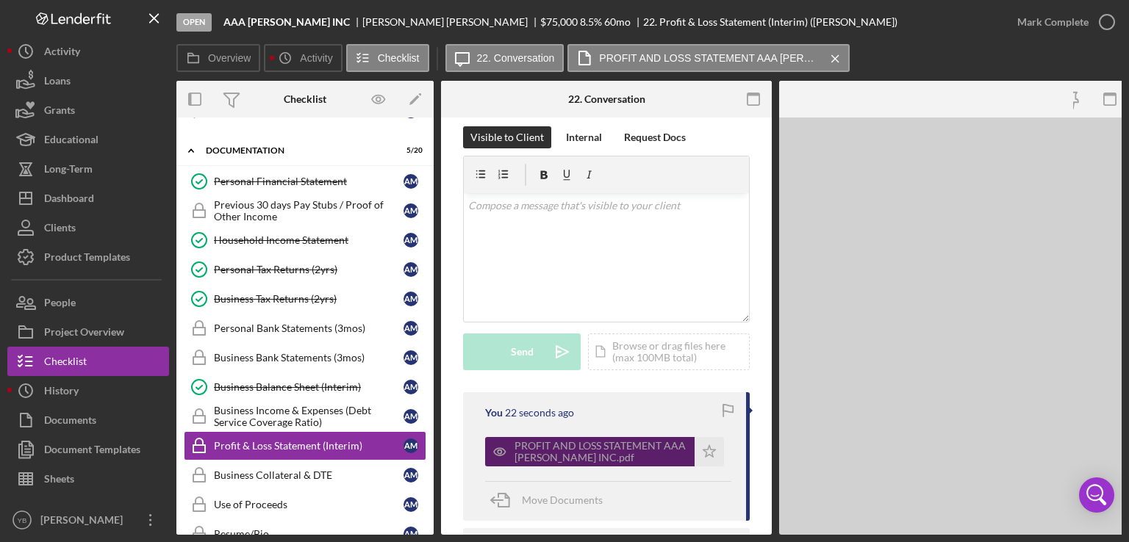
scroll to position [267, 0]
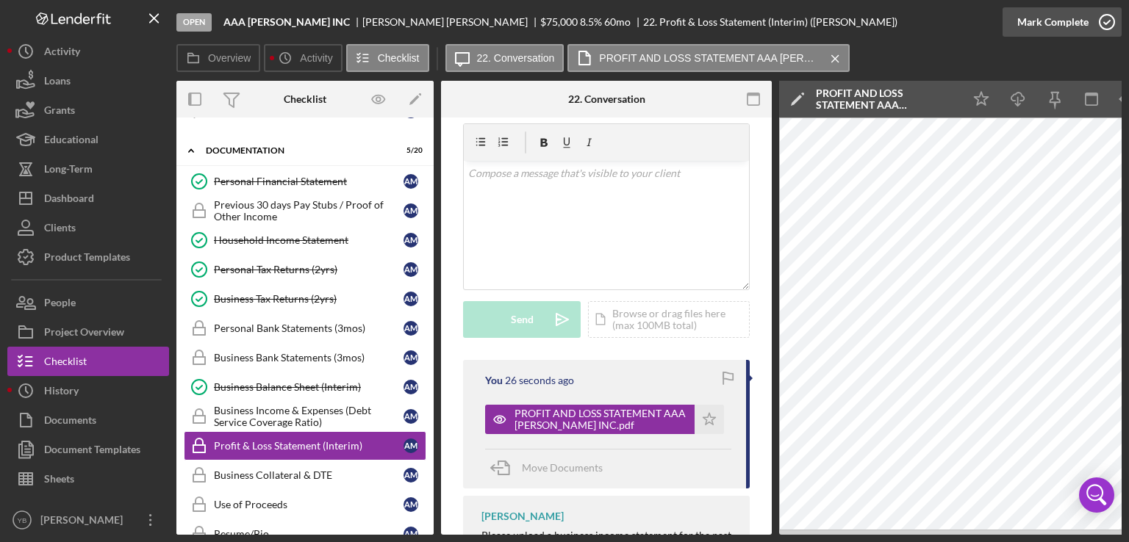
click at [1054, 26] on div "Mark Complete" at bounding box center [1052, 21] width 71 height 29
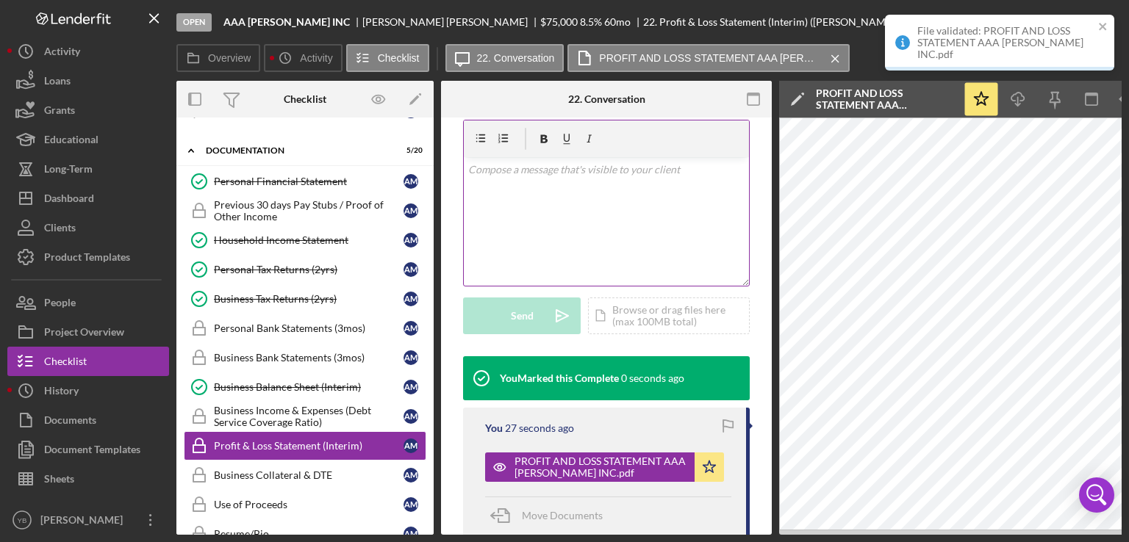
scroll to position [281, 0]
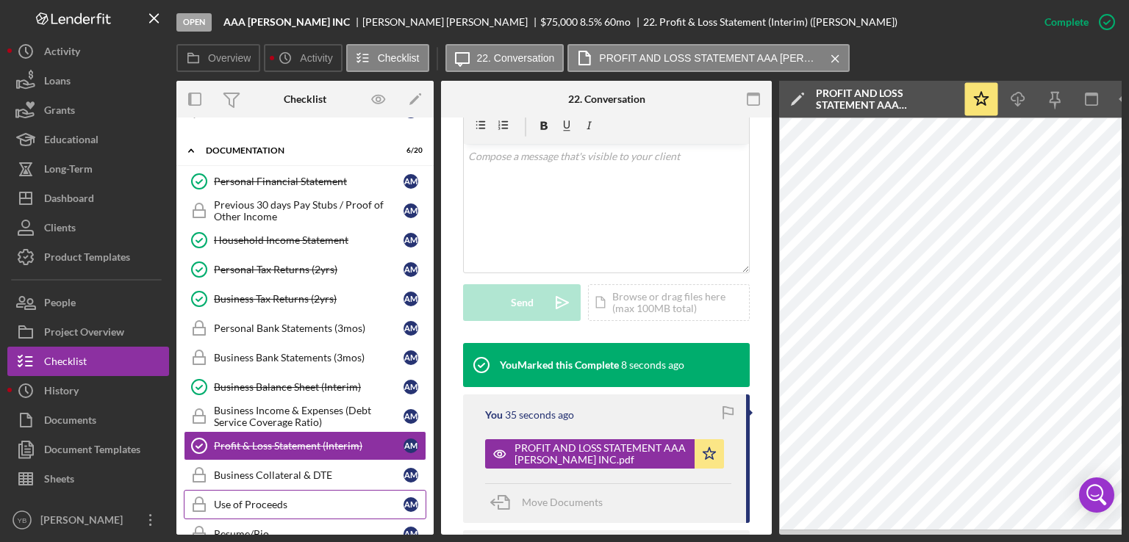
click at [267, 499] on div "Use of Proceeds" at bounding box center [309, 505] width 190 height 12
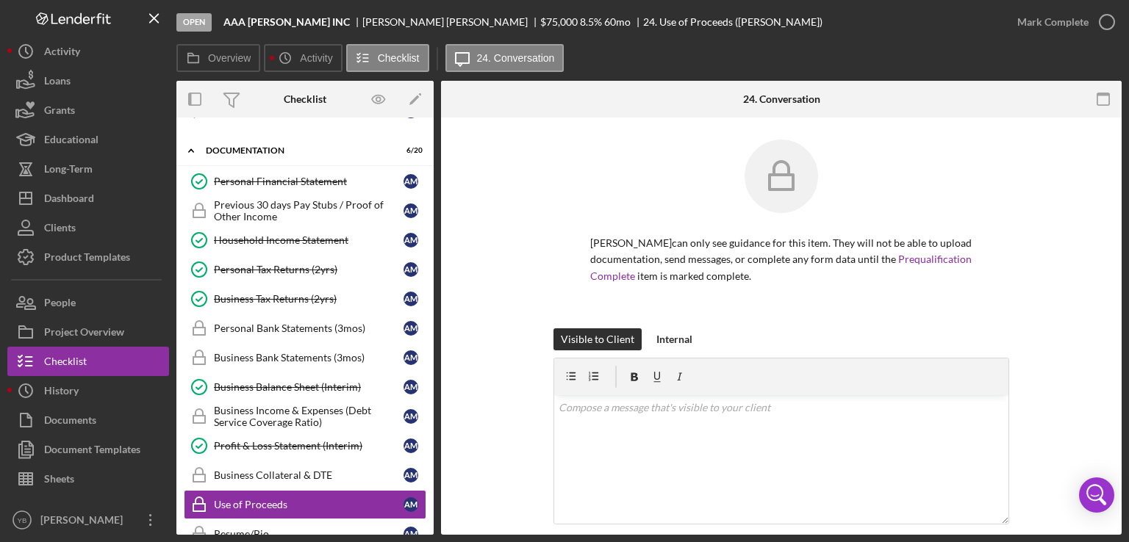
click at [1055, 189] on div "ALBERTO MENDOZA can only see guidance for this item. They will not be able to u…" at bounding box center [781, 234] width 636 height 189
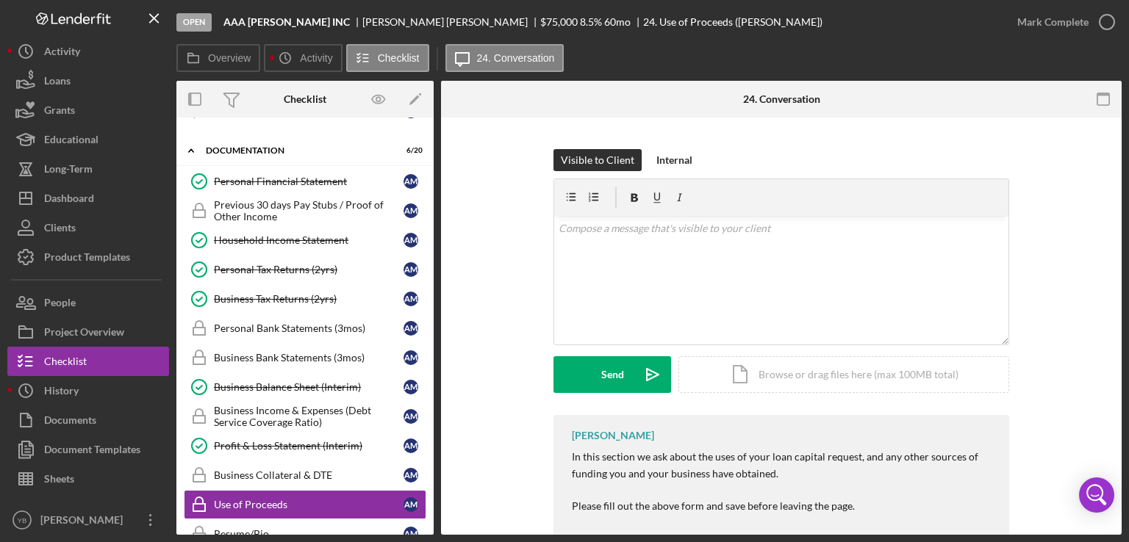
scroll to position [265, 0]
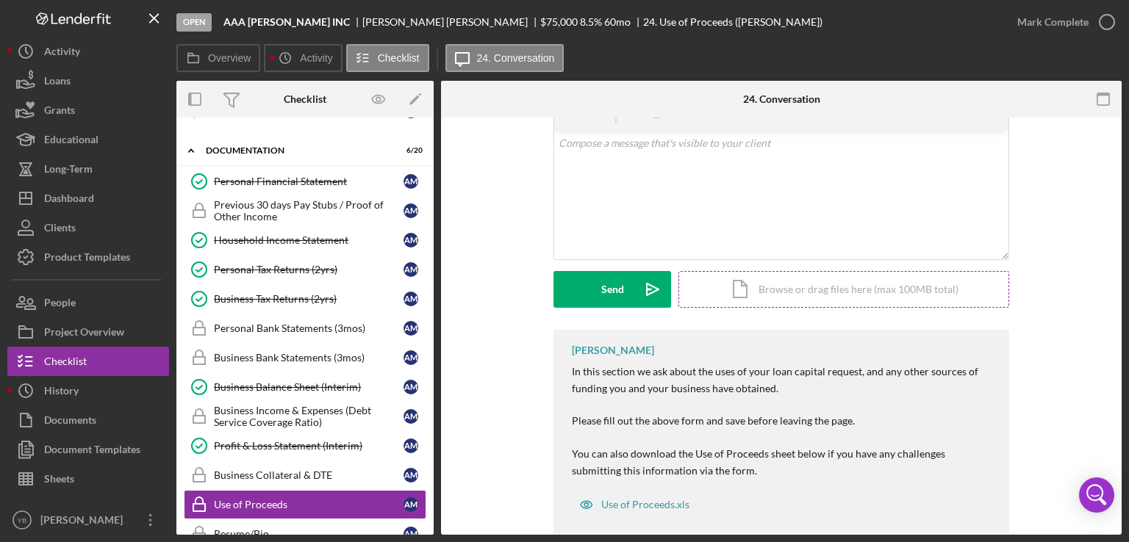
click at [875, 289] on div "Icon/Document Browse or drag files here (max 100MB total) Tap to choose files o…" at bounding box center [843, 289] width 331 height 37
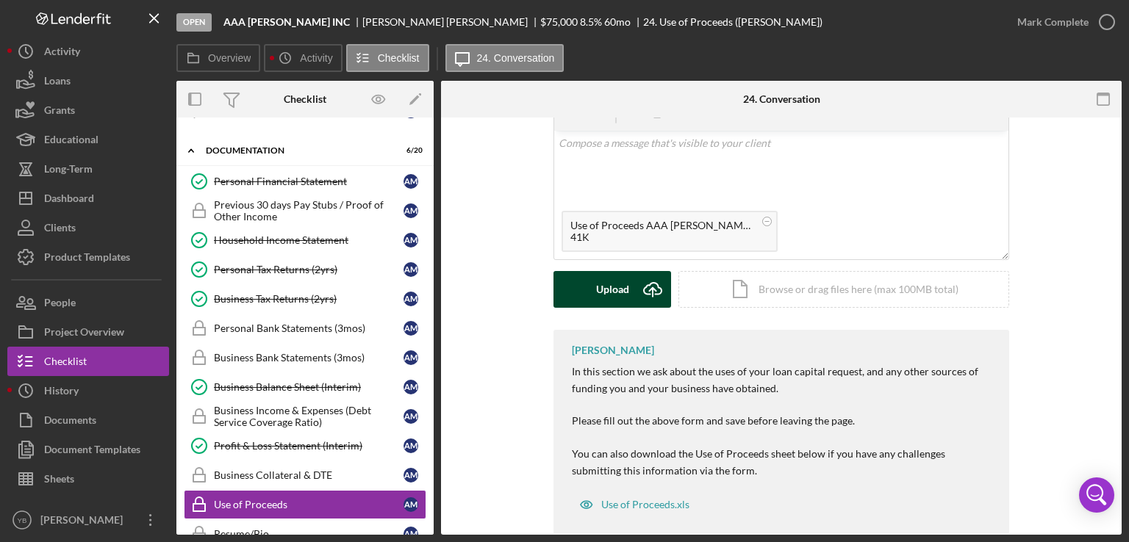
click at [609, 295] on div "Upload" at bounding box center [612, 289] width 33 height 37
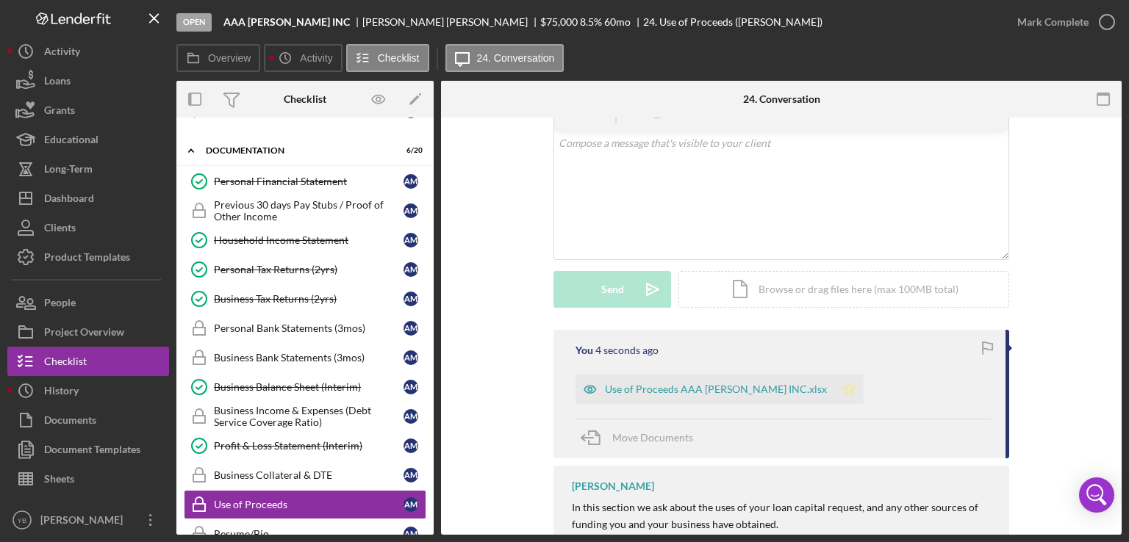
click at [834, 381] on icon "Icon/Star" at bounding box center [848, 389] width 29 height 29
click at [1043, 26] on div "Mark Complete" at bounding box center [1052, 21] width 71 height 29
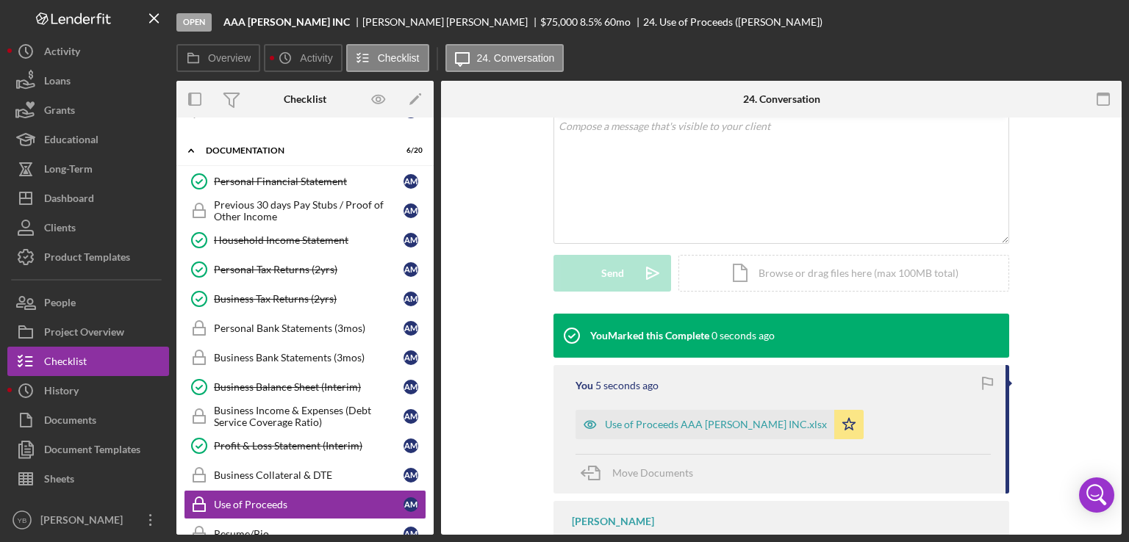
scroll to position [277, 0]
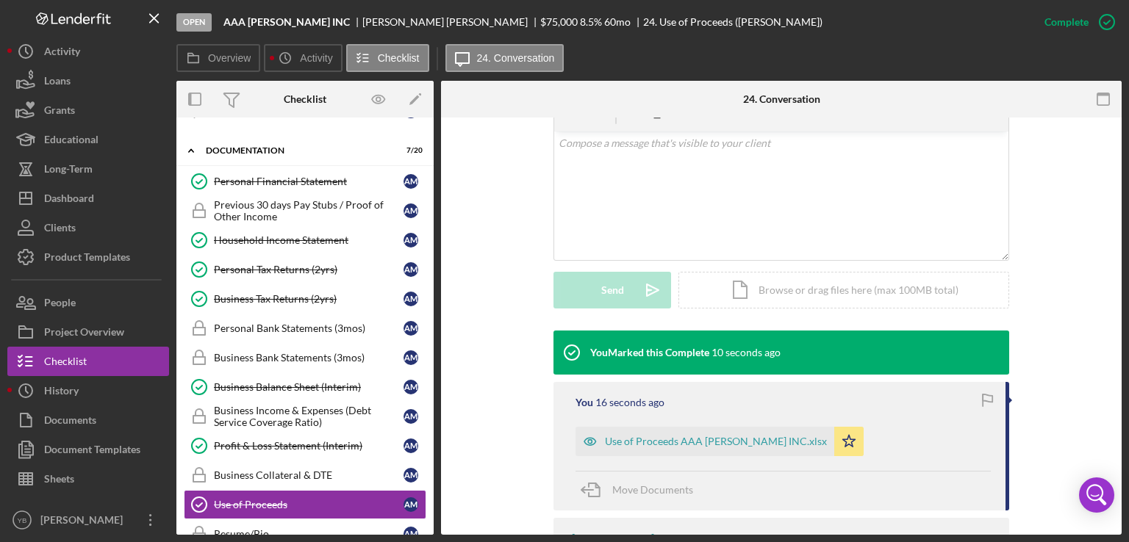
click at [430, 412] on div "Overview Internal Workflow Stage Open Icon/Dropdown Arrow Archive (can unarchiv…" at bounding box center [648, 308] width 945 height 454
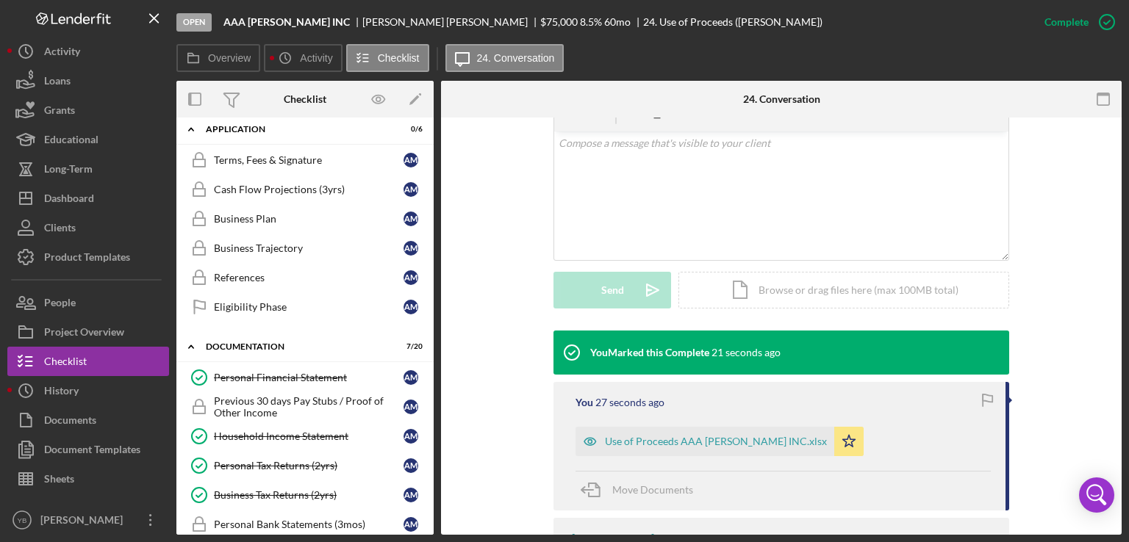
scroll to position [0, 0]
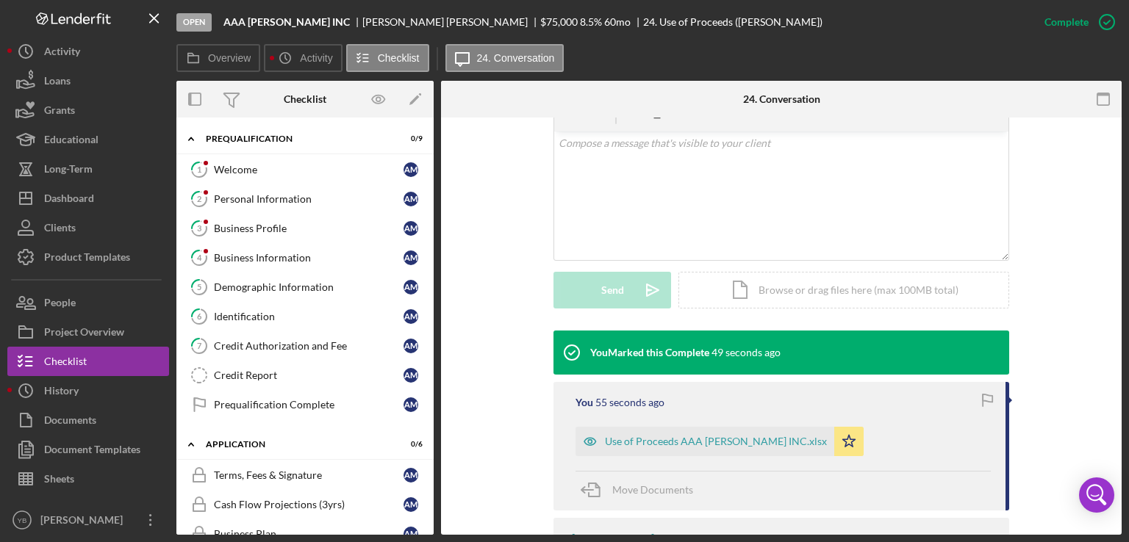
drag, startPoint x: 434, startPoint y: 227, endPoint x: 430, endPoint y: 247, distance: 20.2
click at [430, 247] on div "Overview Internal Workflow Stage Open Icon/Dropdown Arrow Archive (can unarchiv…" at bounding box center [648, 308] width 945 height 454
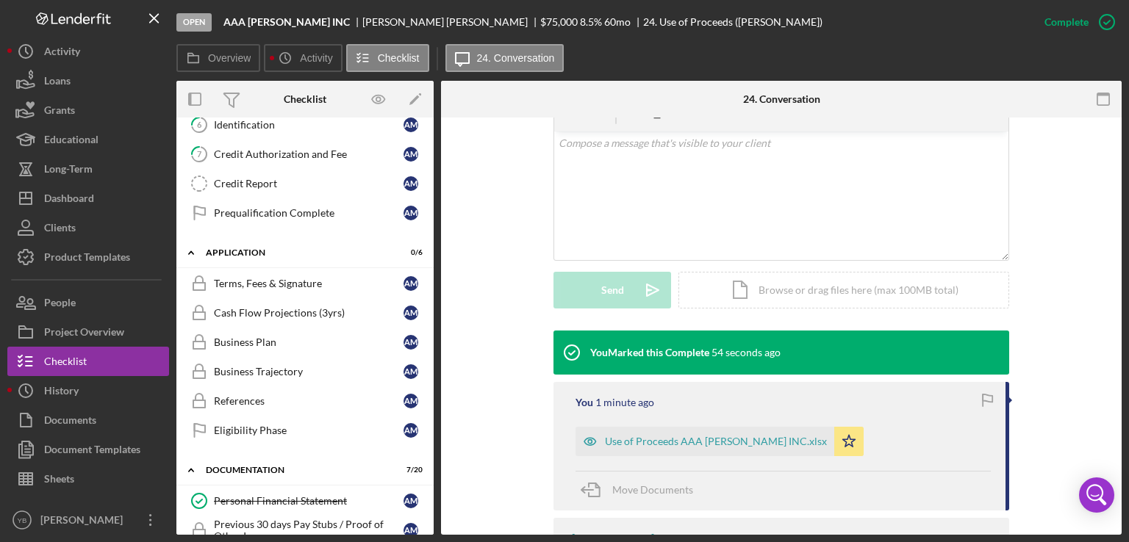
scroll to position [190, 0]
click at [265, 313] on div "Cash Flow Projections (3yrs)" at bounding box center [309, 315] width 190 height 12
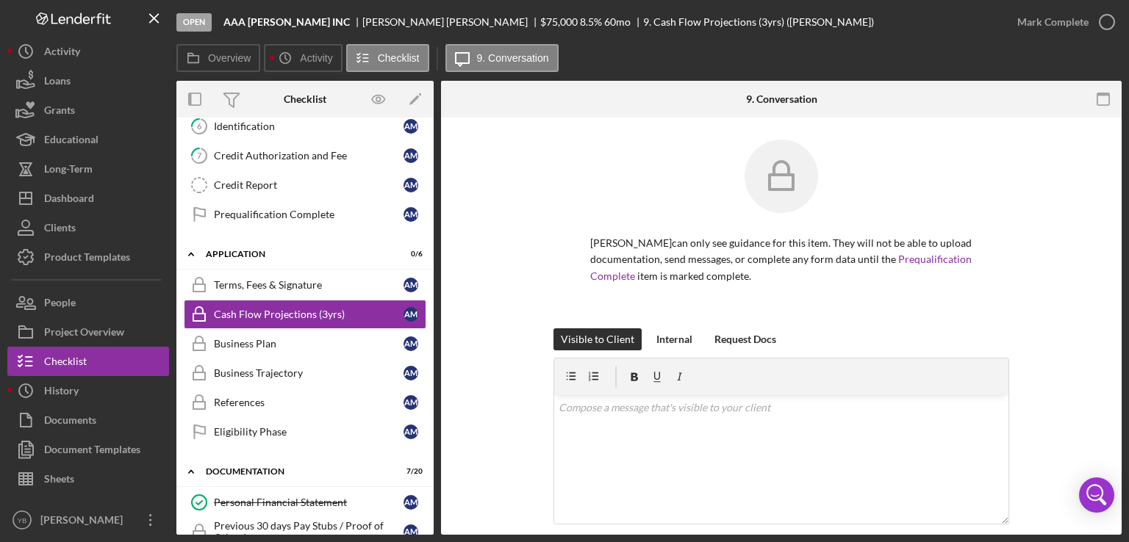
click at [1041, 253] on div "ALBERTO MENDOZA can only see guidance for this item. They will not be able to u…" at bounding box center [781, 234] width 636 height 189
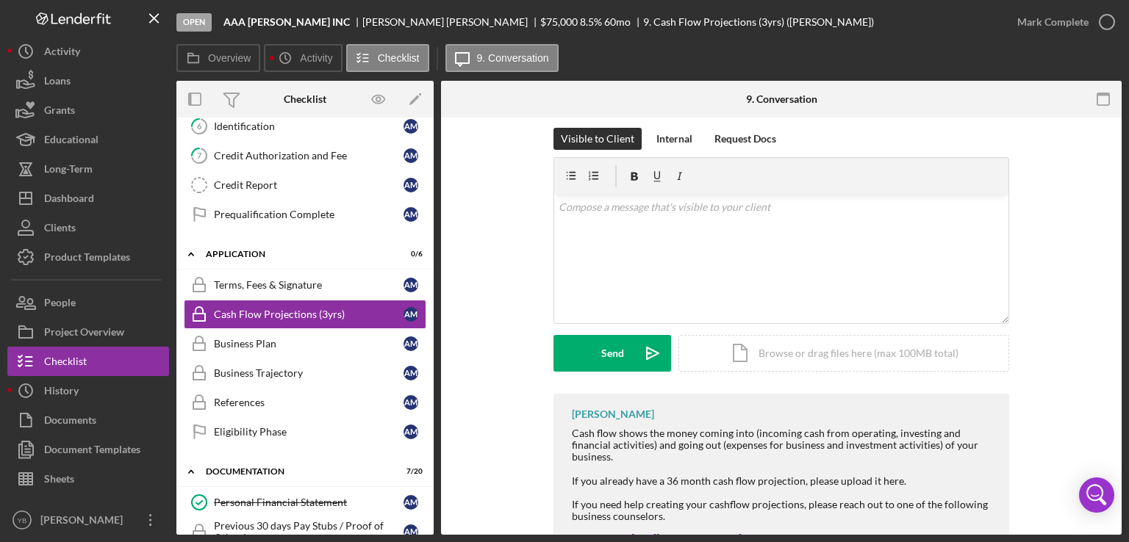
scroll to position [294, 0]
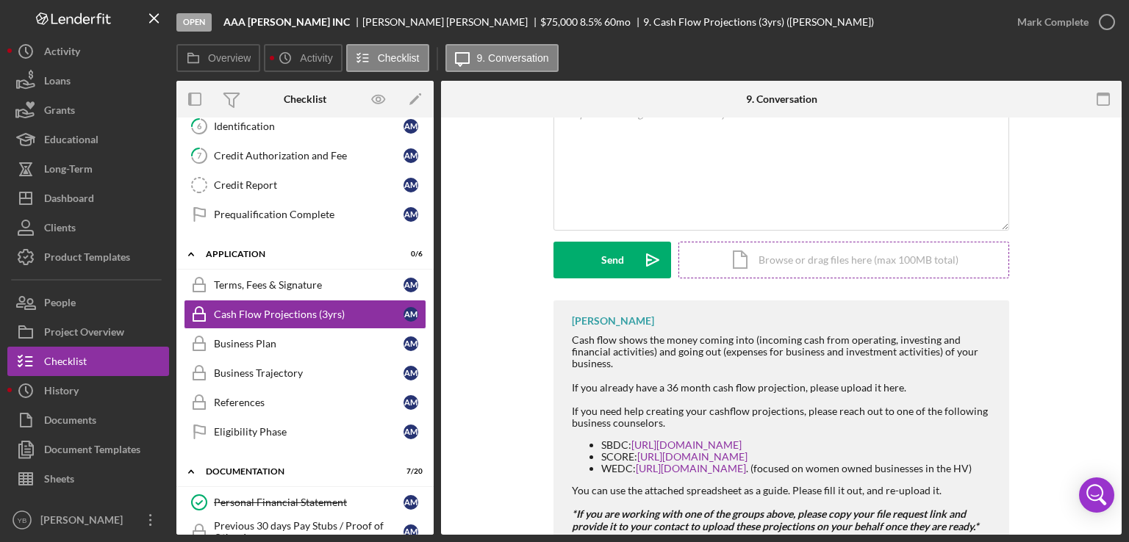
click at [838, 271] on div "Icon/Document Browse or drag files here (max 100MB total) Tap to choose files o…" at bounding box center [843, 260] width 331 height 37
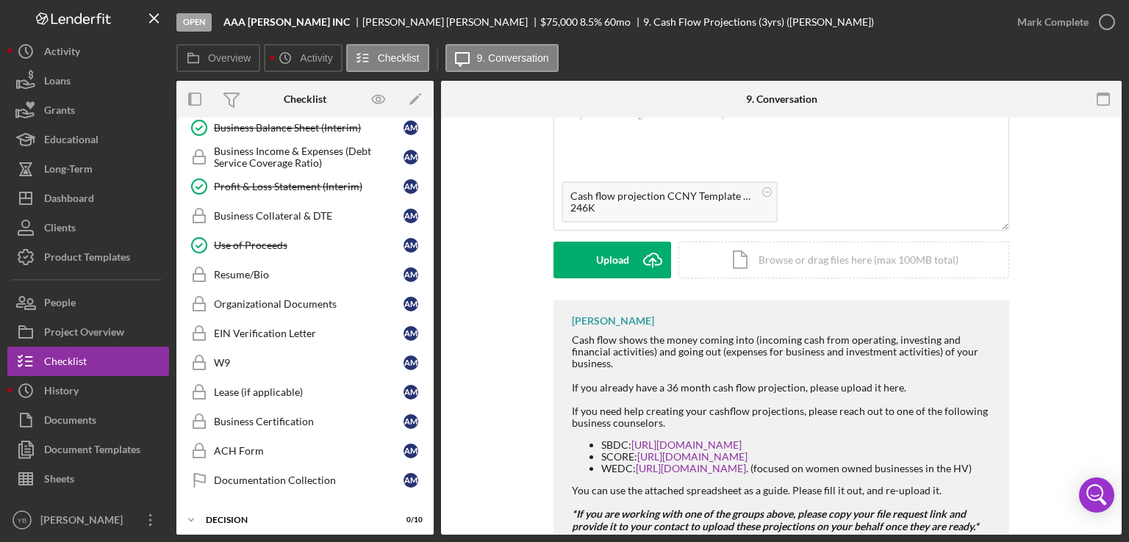
scroll to position [766, 0]
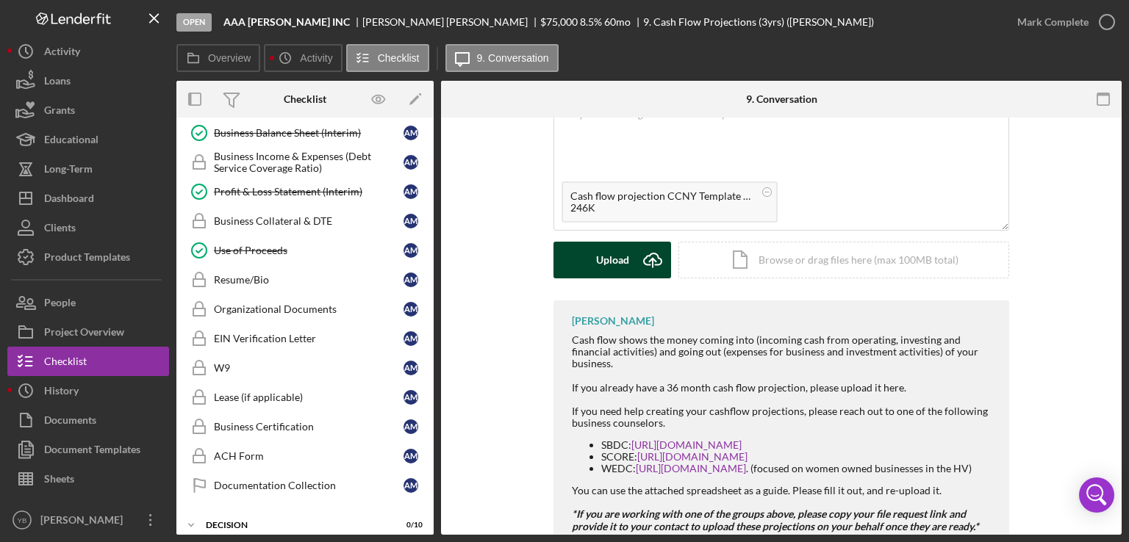
click at [618, 256] on div "Upload" at bounding box center [612, 260] width 33 height 37
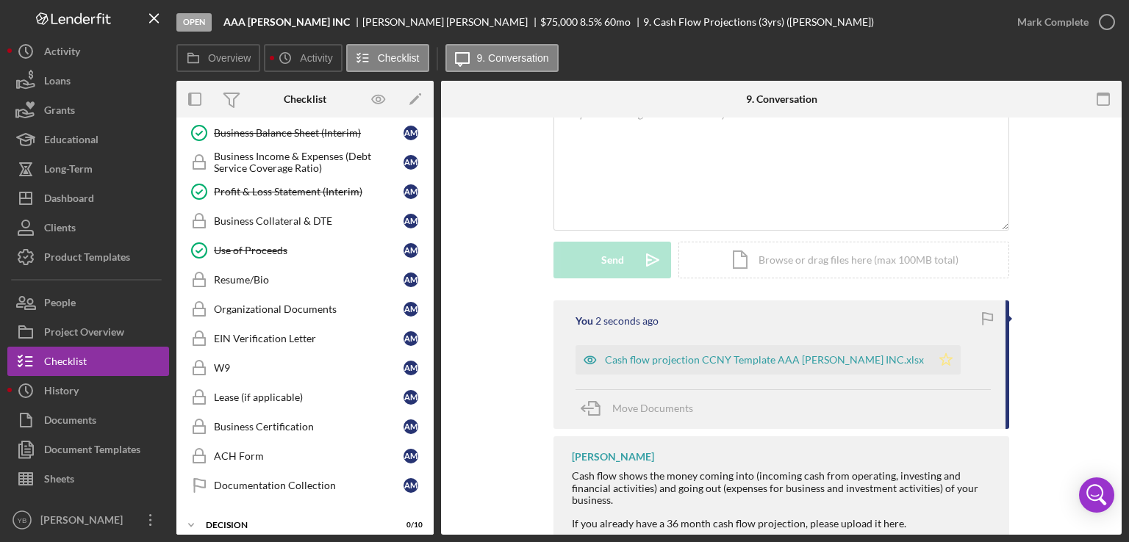
click at [940, 362] on polygon "button" at bounding box center [946, 359] width 12 height 12
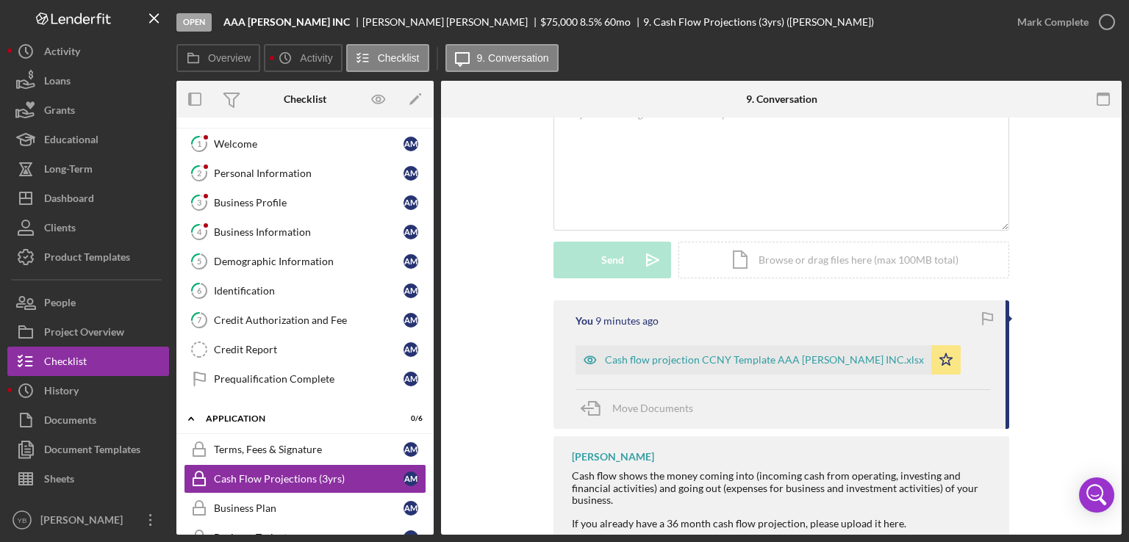
scroll to position [0, 0]
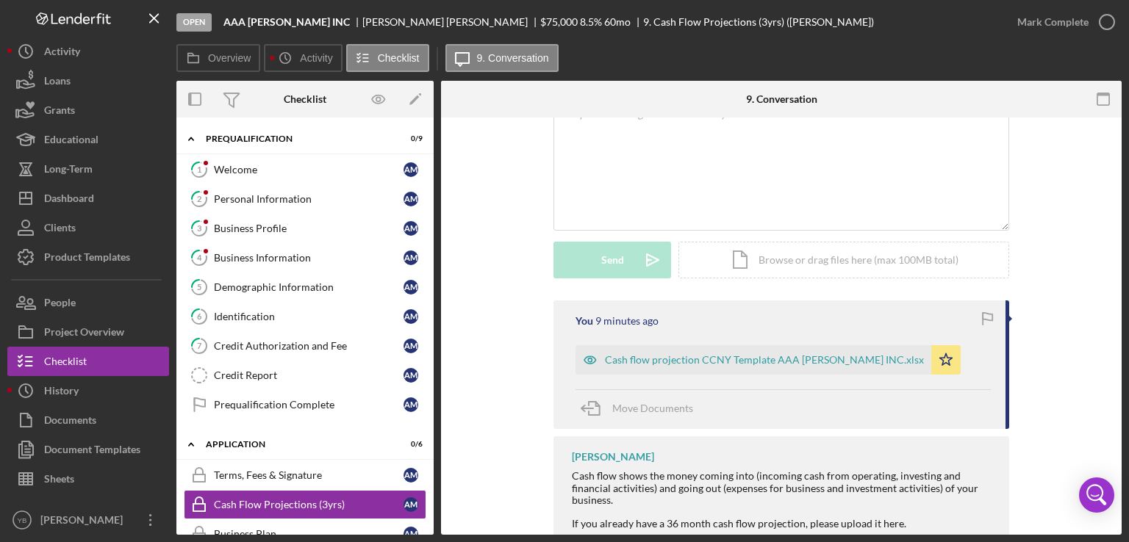
drag, startPoint x: 435, startPoint y: 202, endPoint x: 431, endPoint y: 245, distance: 43.5
click at [431, 245] on div "Overview Internal Workflow Stage Open Icon/Dropdown Arrow Archive (can unarchiv…" at bounding box center [648, 308] width 945 height 454
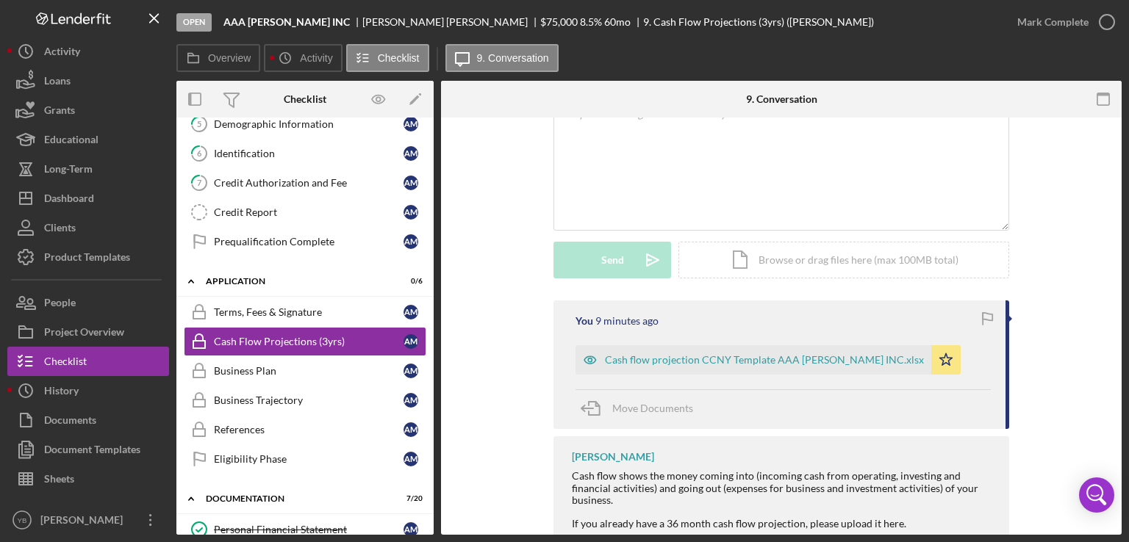
scroll to position [231, 0]
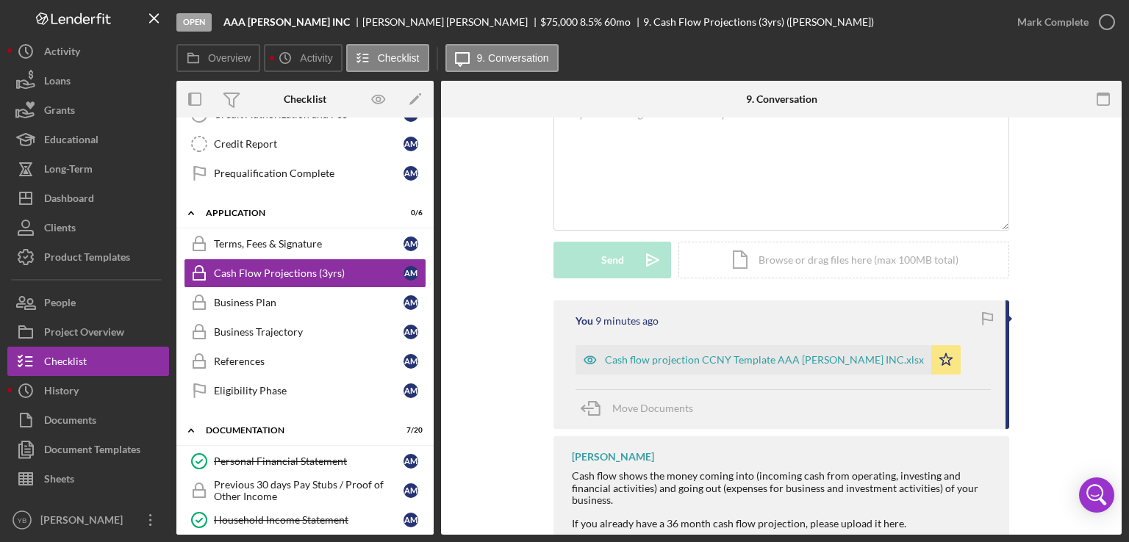
drag, startPoint x: 429, startPoint y: 270, endPoint x: 426, endPoint y: 234, distance: 36.9
click at [426, 234] on div "Terms, Fees & Signature Terms, Fees & Signature A M Cash Flow Projections (3yrs…" at bounding box center [304, 321] width 257 height 184
drag, startPoint x: 429, startPoint y: 240, endPoint x: 420, endPoint y: 181, distance: 59.4
click at [420, 181] on div "Icon/Expander Prequalification 0 / 9 1 Welcome A M 2 Personal Information A M 3…" at bounding box center [304, 533] width 257 height 1281
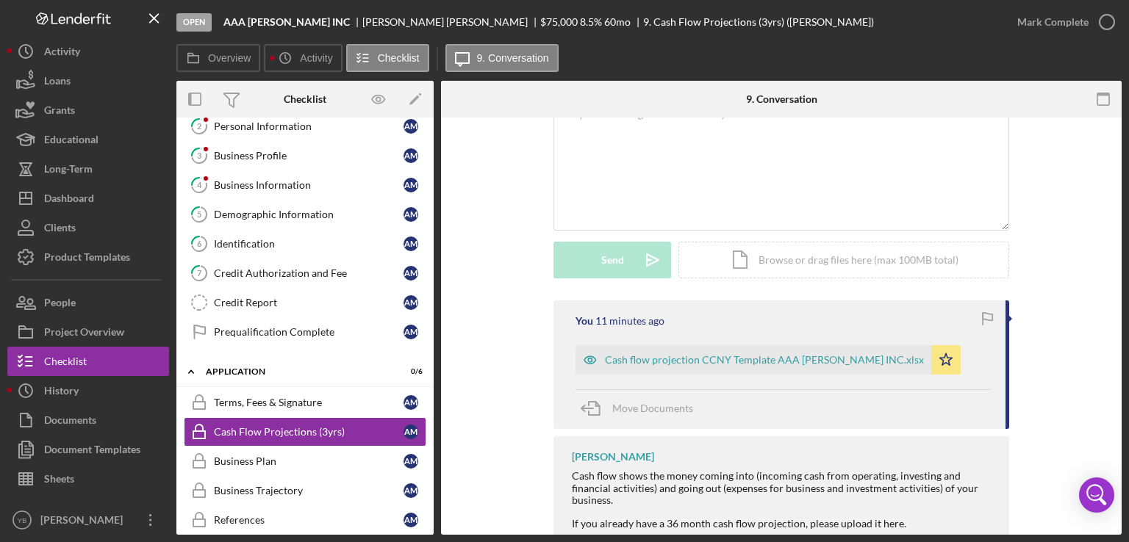
scroll to position [0, 0]
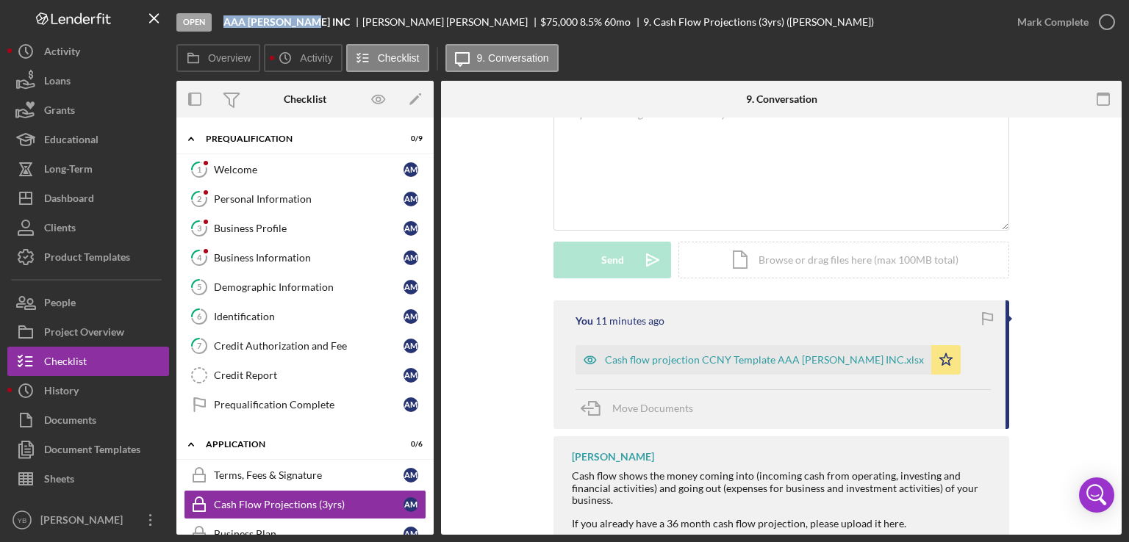
drag, startPoint x: 316, startPoint y: 18, endPoint x: 217, endPoint y: 18, distance: 99.2
click at [217, 18] on div "Open AAA CARIDAD INC ALBERTO MENDOZA $75,000 $75,000 8.5 % 60 mo 9. Cash Flow P…" at bounding box center [589, 22] width 826 height 44
copy div "AAA [PERSON_NAME] INC"
click at [255, 257] on div "Business Information" at bounding box center [309, 258] width 190 height 12
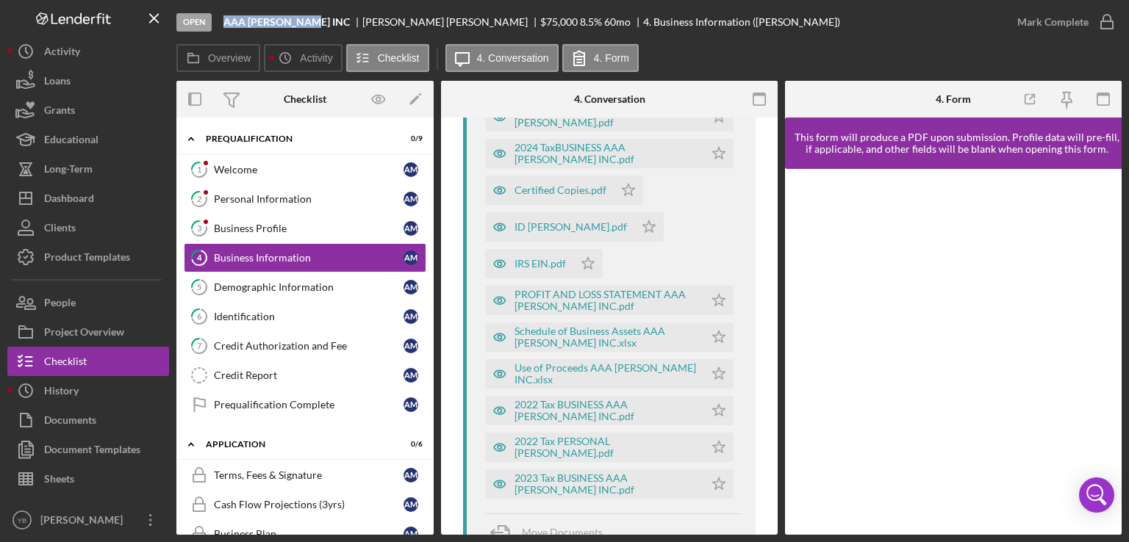
scroll to position [596, 0]
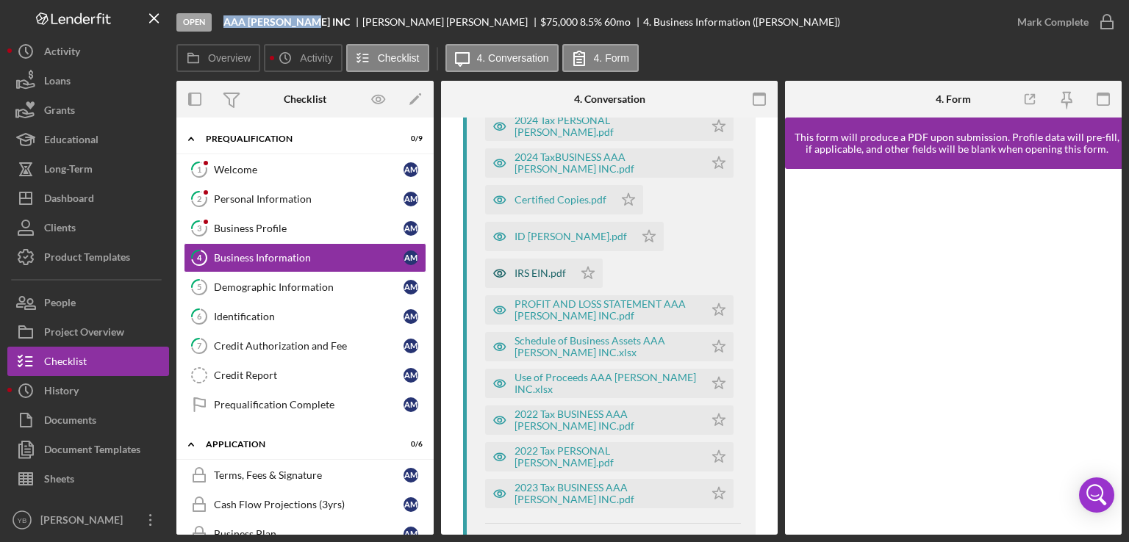
click at [528, 279] on div "IRS EIN.pdf" at bounding box center [529, 273] width 88 height 29
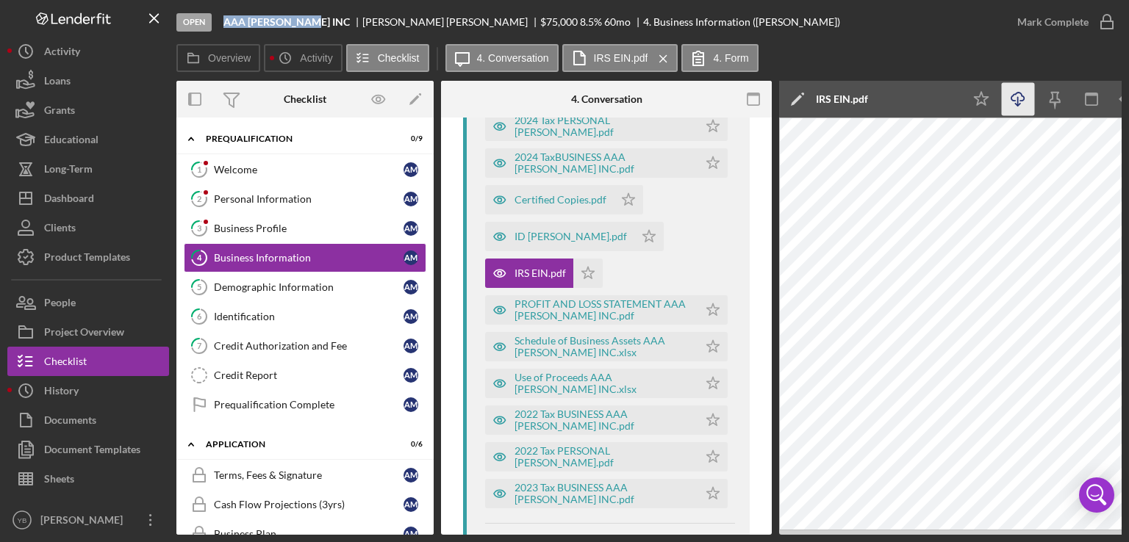
click at [1010, 105] on icon "Icon/Download" at bounding box center [1018, 99] width 33 height 33
click at [561, 198] on div "Certified Copies.pdf" at bounding box center [560, 200] width 92 height 12
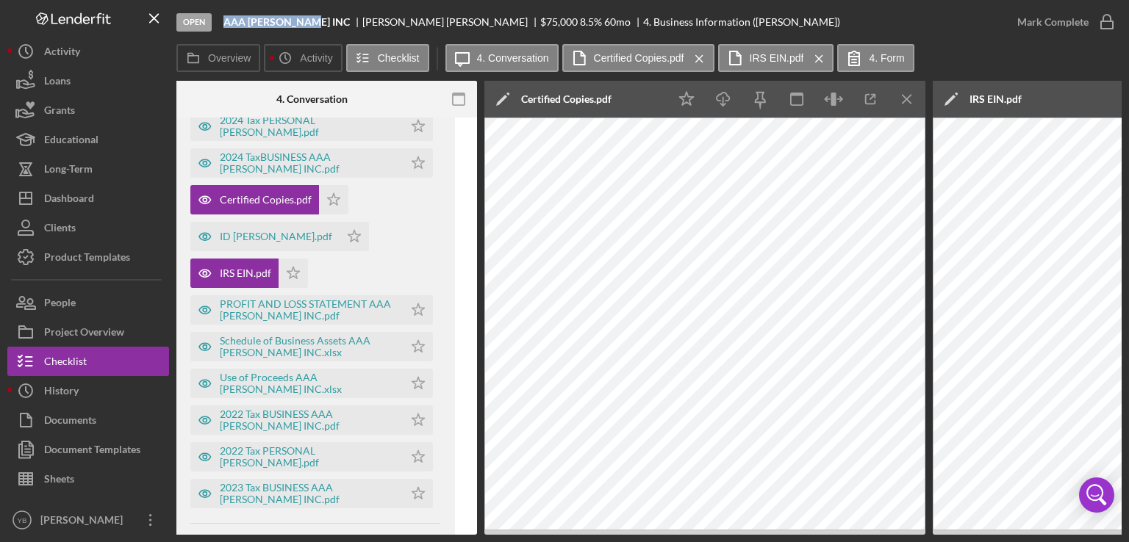
scroll to position [0, 298]
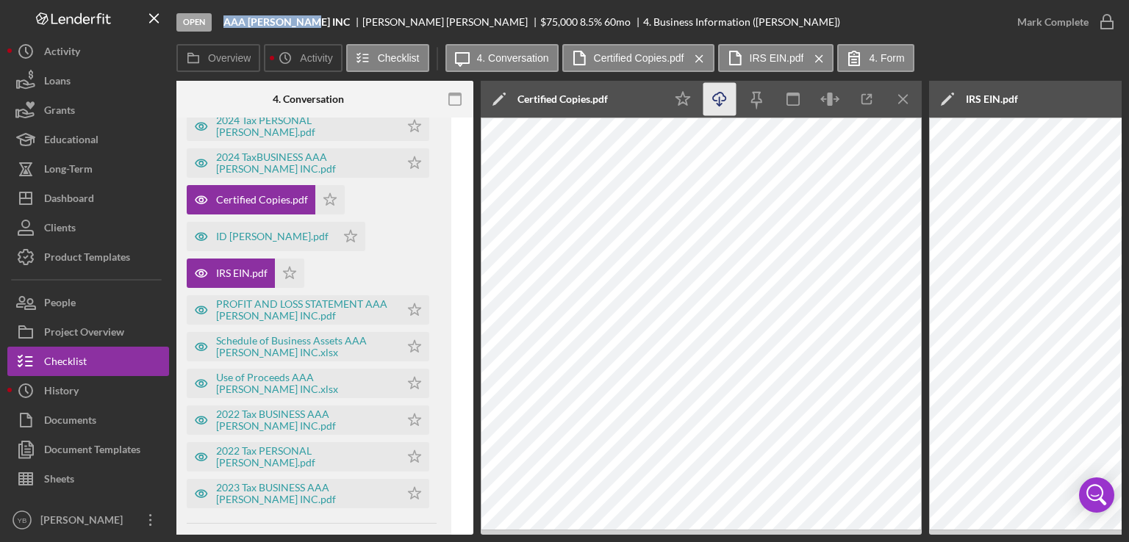
click at [721, 101] on icon "Icon/Download" at bounding box center [719, 99] width 33 height 33
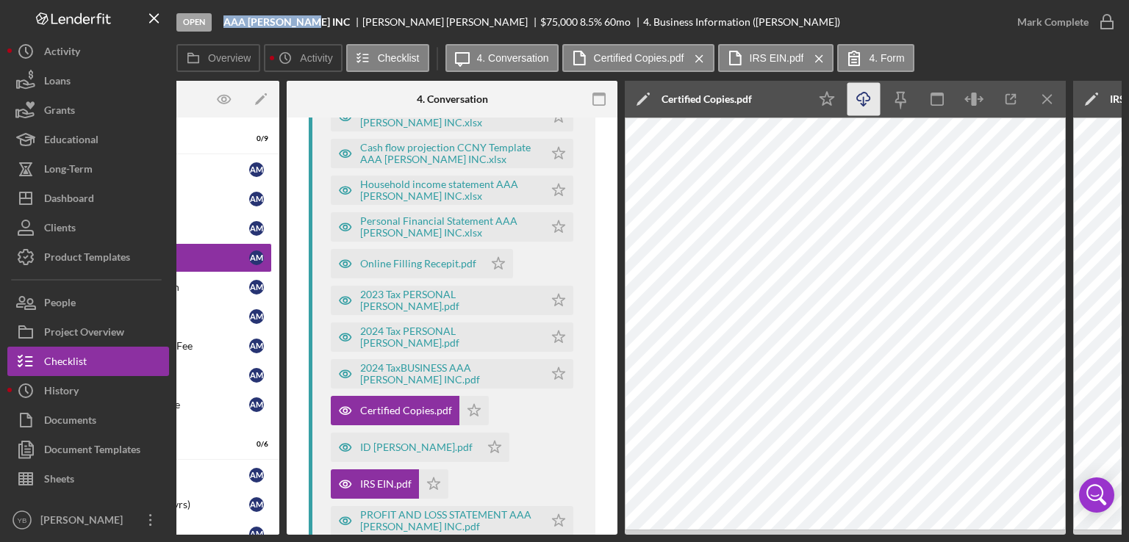
scroll to position [377, 0]
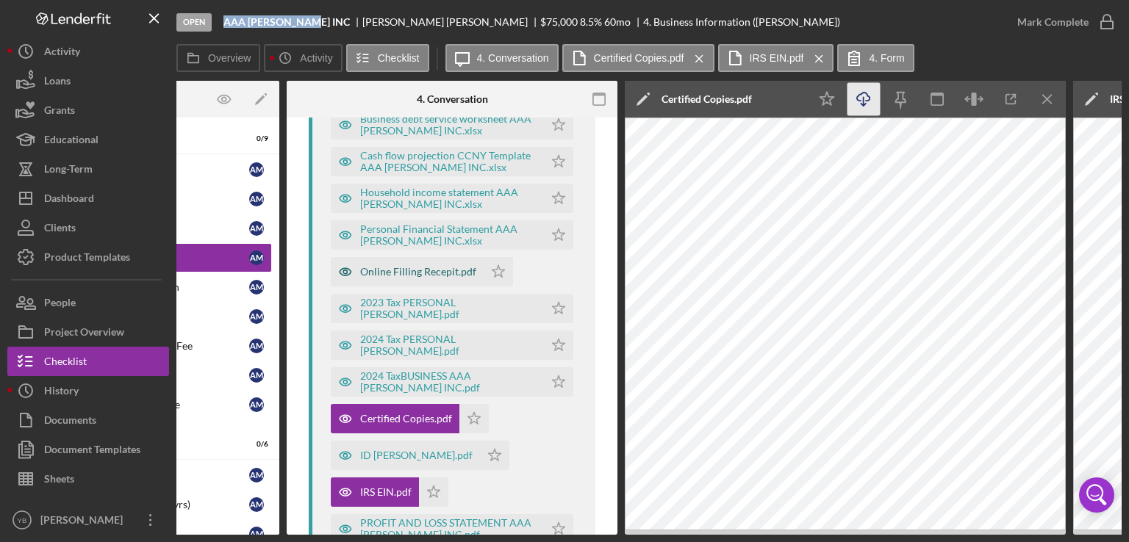
click at [419, 277] on div "Online Filling Recepit.pdf" at bounding box center [418, 272] width 116 height 12
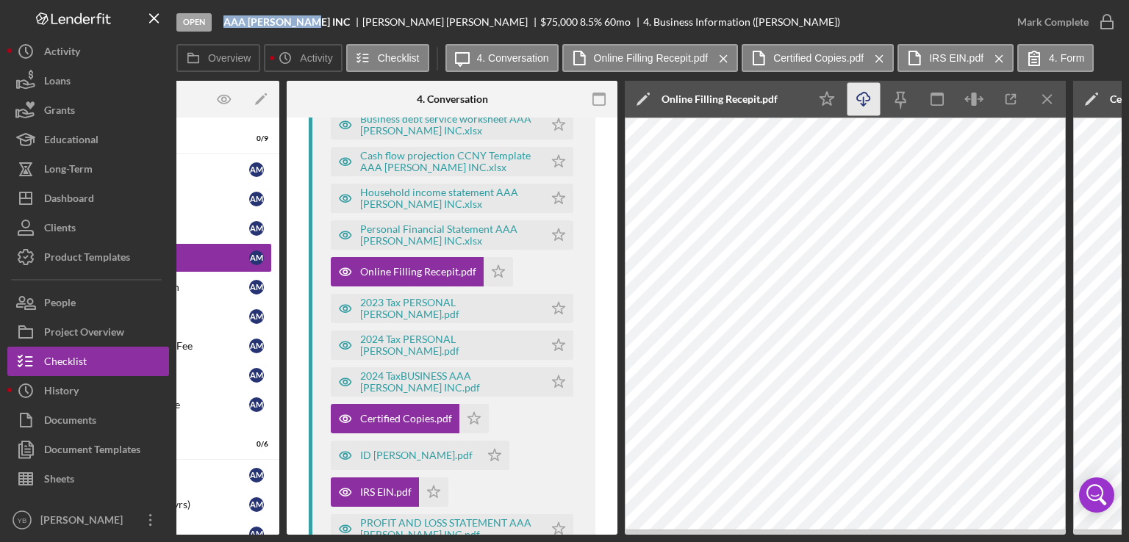
click at [858, 98] on icon "Icon/Download" at bounding box center [863, 99] width 33 height 33
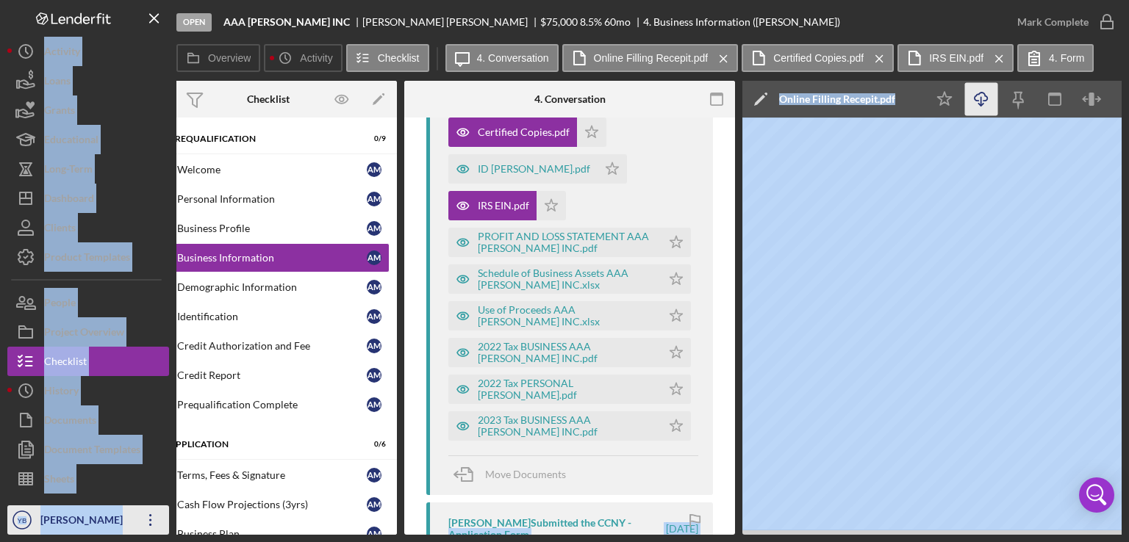
scroll to position [0, 0]
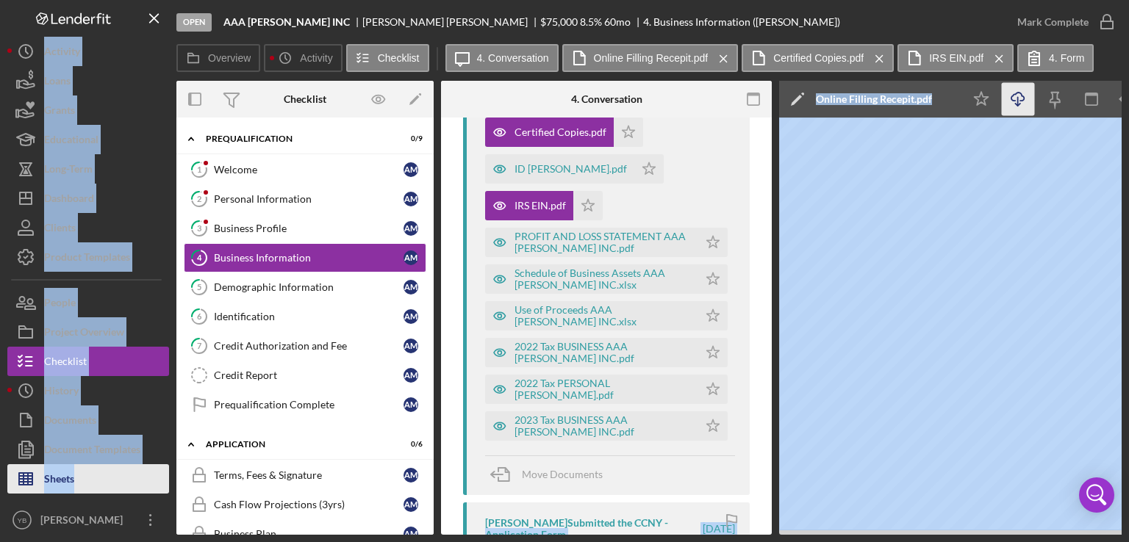
drag, startPoint x: 285, startPoint y: 529, endPoint x: 154, endPoint y: 491, distance: 136.3
click at [154, 491] on div "Open AAA CARIDAD INC ALBERTO MENDOZA $75,000 $75,000 8.5 % 60 mo 4. Business In…" at bounding box center [564, 267] width 1114 height 535
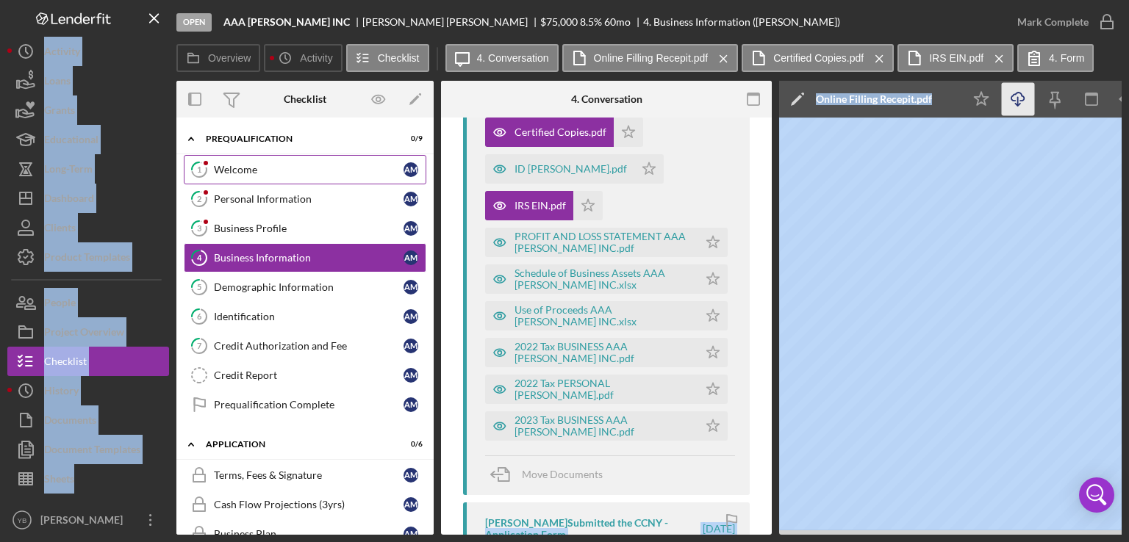
click at [232, 176] on link "1 Welcome A M" at bounding box center [305, 169] width 242 height 29
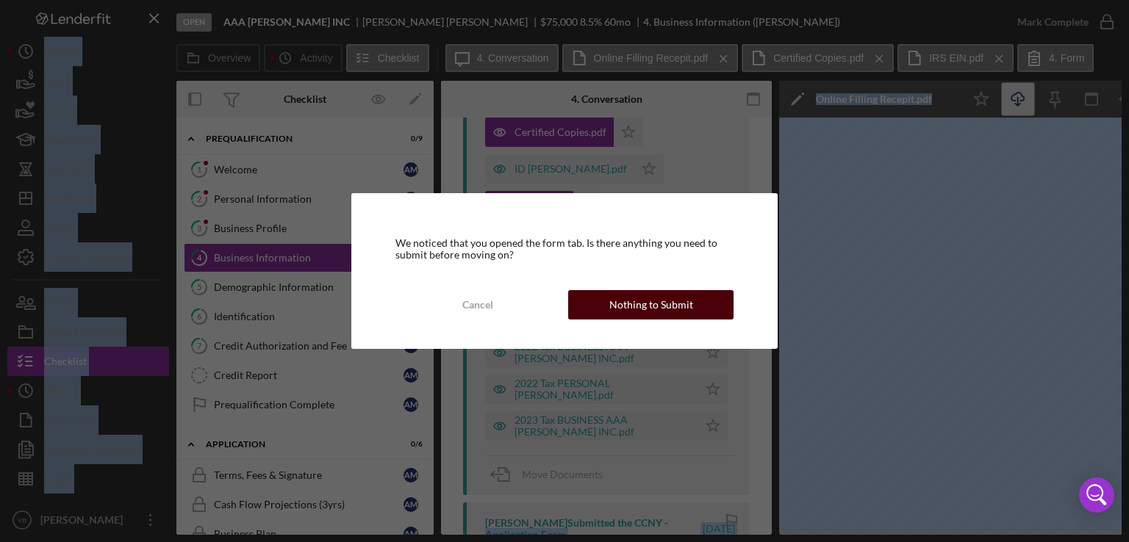
click at [624, 298] on div "Nothing to Submit" at bounding box center [651, 304] width 84 height 29
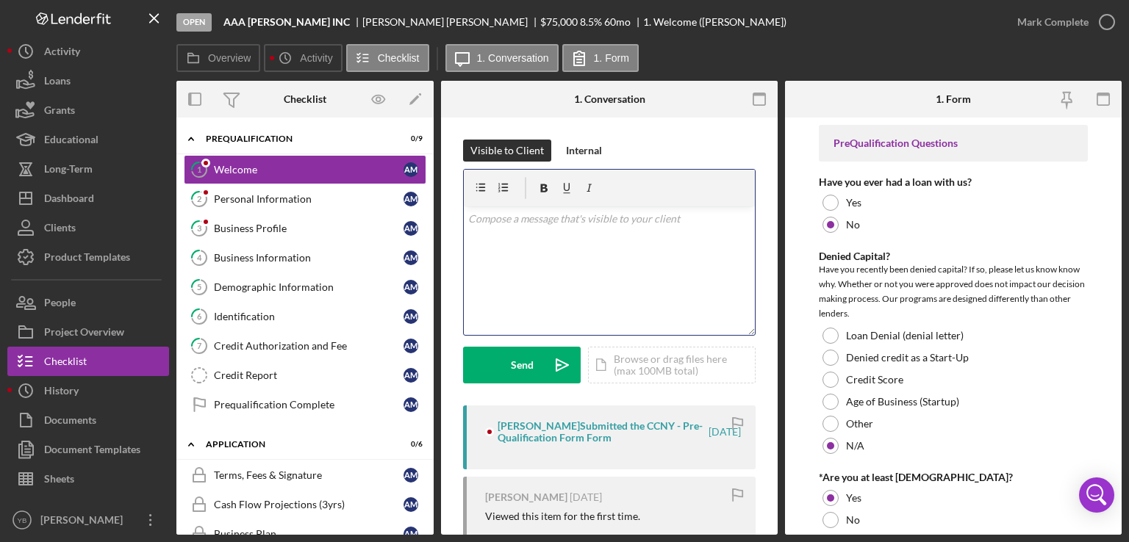
click at [724, 289] on div "v Color teal Color pink Remove color Add row above Add row below Add column bef…" at bounding box center [609, 270] width 291 height 129
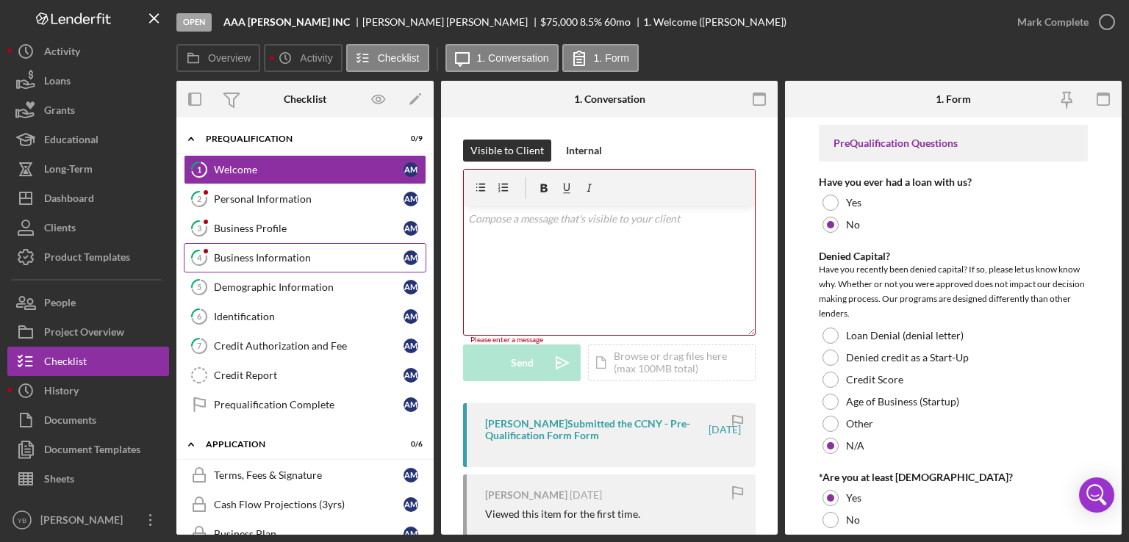
click at [293, 257] on div "Business Information" at bounding box center [309, 258] width 190 height 12
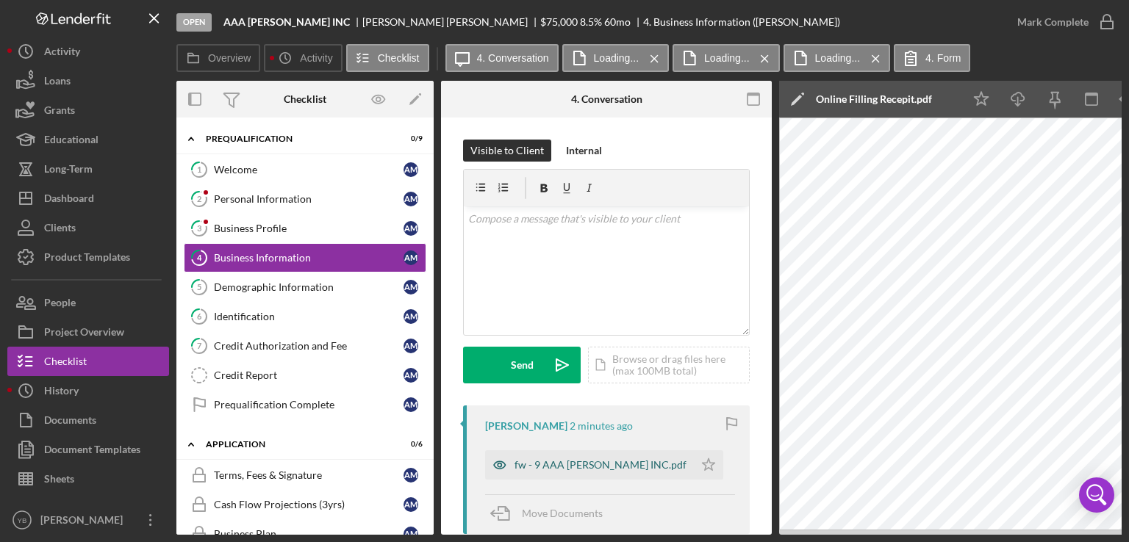
click at [578, 461] on div "fw - 9 AAA CARIDAD INC.pdf" at bounding box center [600, 465] width 172 height 12
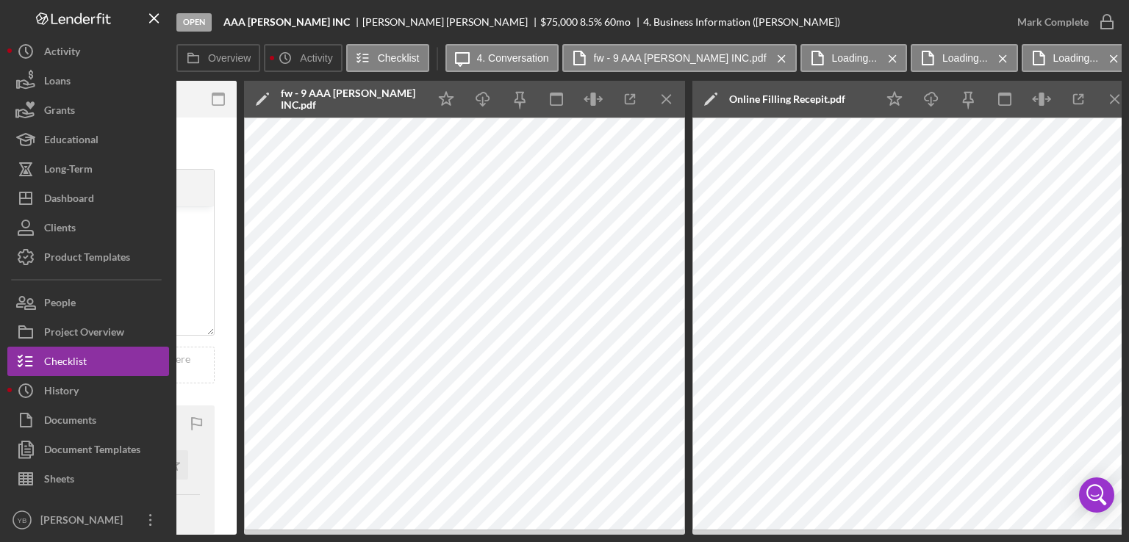
scroll to position [0, 530]
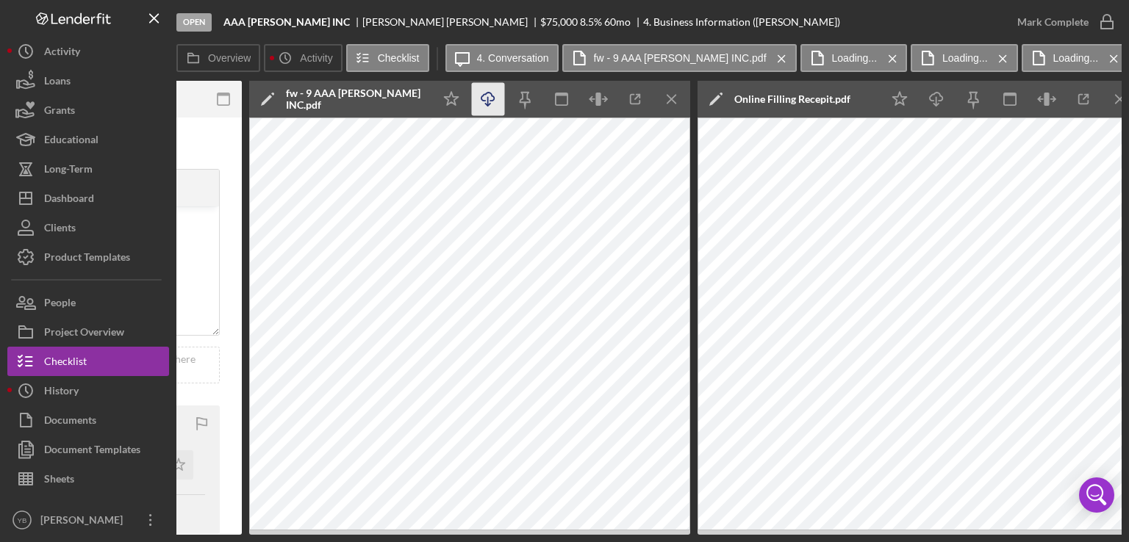
click at [488, 98] on line "button" at bounding box center [488, 101] width 0 height 8
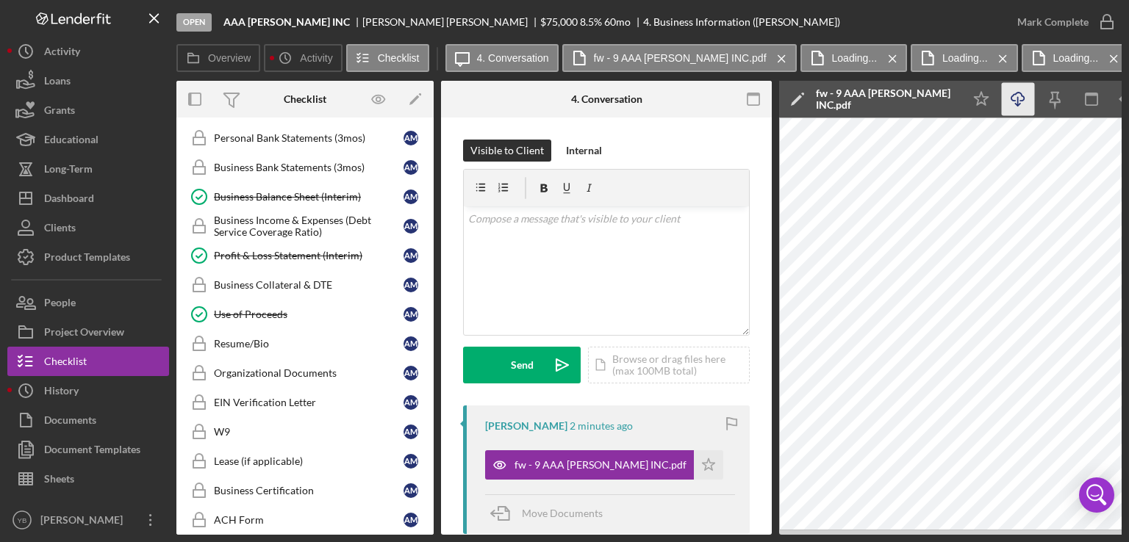
scroll to position [703, 0]
click at [233, 427] on link "W9 W9 A M" at bounding box center [305, 430] width 242 height 29
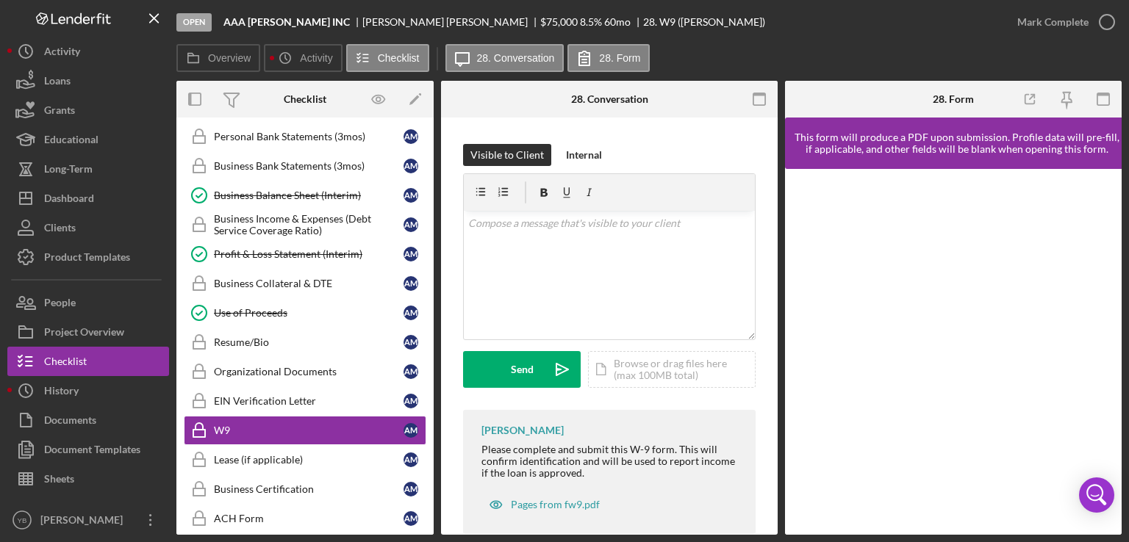
scroll to position [229, 0]
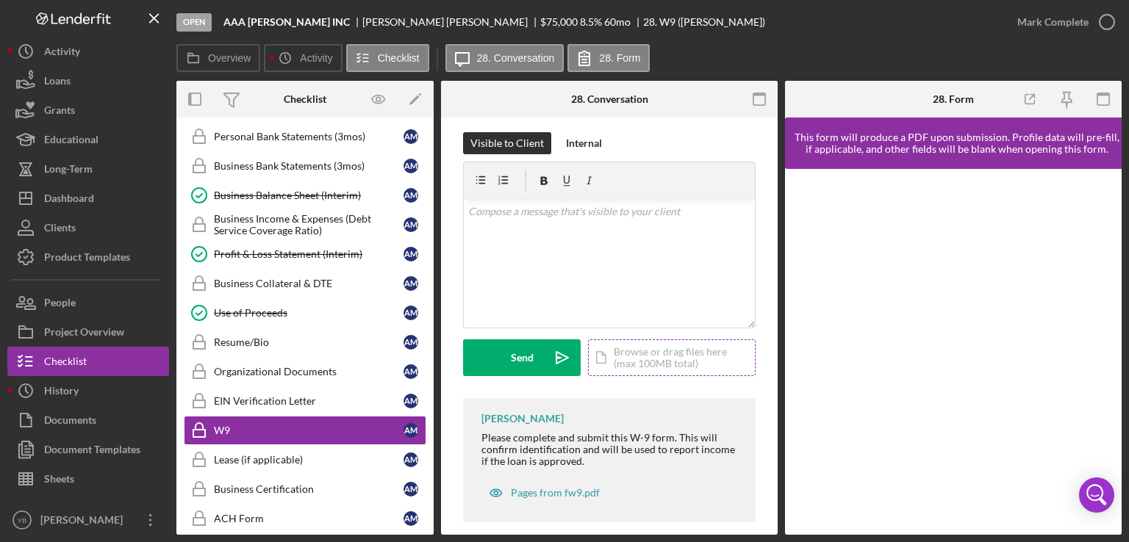
click at [631, 356] on div "Icon/Document Browse or drag files here (max 100MB total) Tap to choose files o…" at bounding box center [672, 357] width 168 height 37
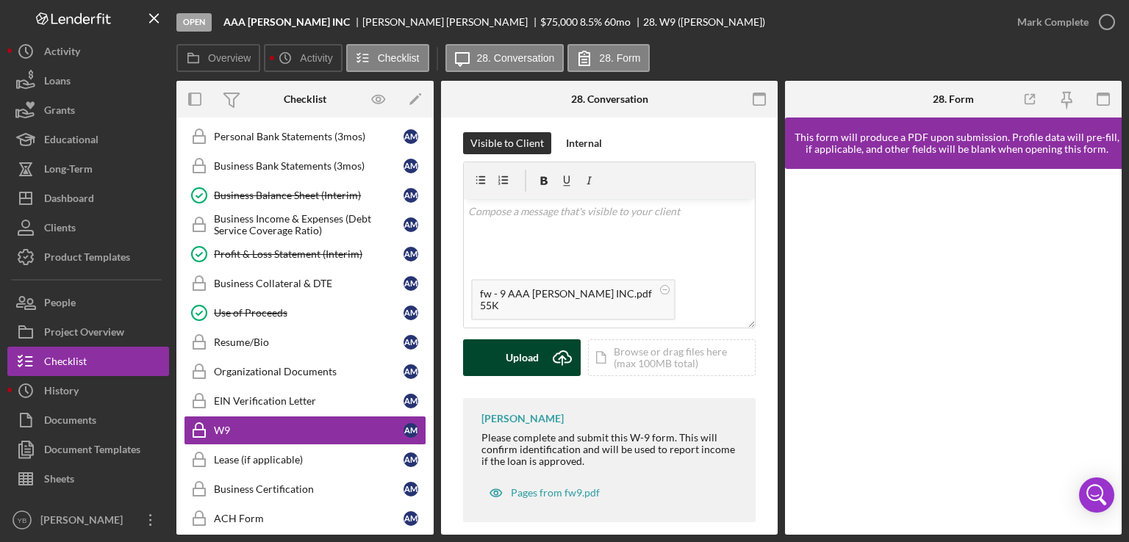
click at [506, 358] on div "Upload" at bounding box center [522, 357] width 33 height 37
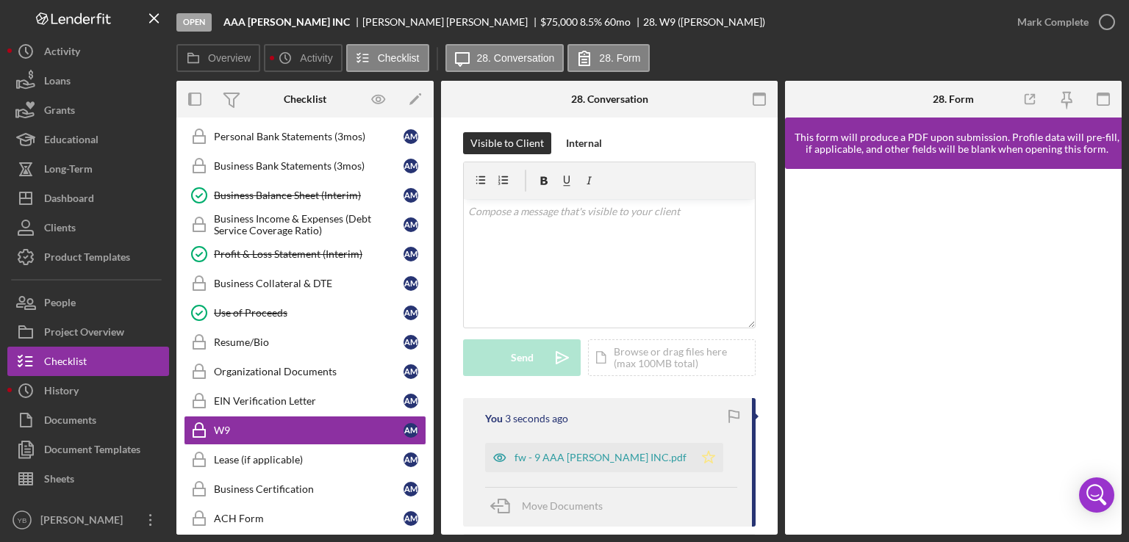
click at [703, 460] on polygon "button" at bounding box center [709, 457] width 12 height 12
click at [1096, 18] on icon "button" at bounding box center [1106, 22] width 37 height 37
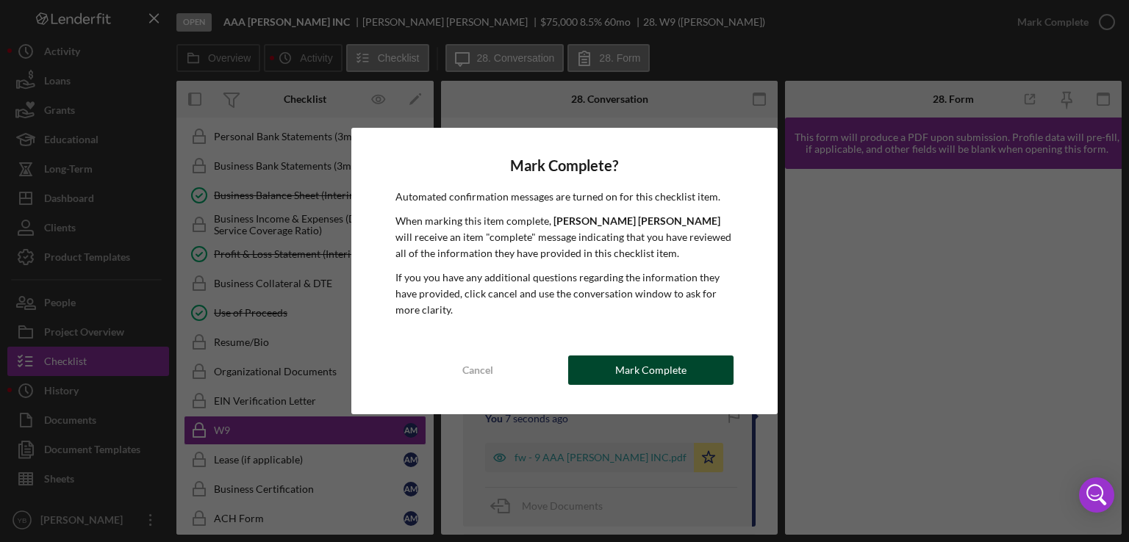
click at [678, 364] on div "Mark Complete" at bounding box center [650, 370] width 71 height 29
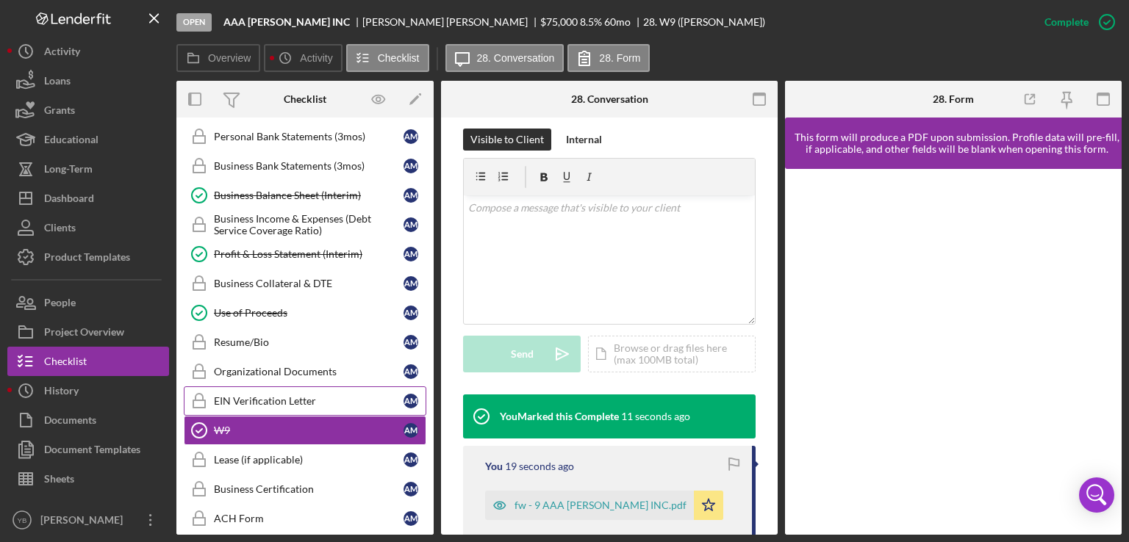
click at [264, 395] on div "EIN Verification Letter" at bounding box center [309, 401] width 190 height 12
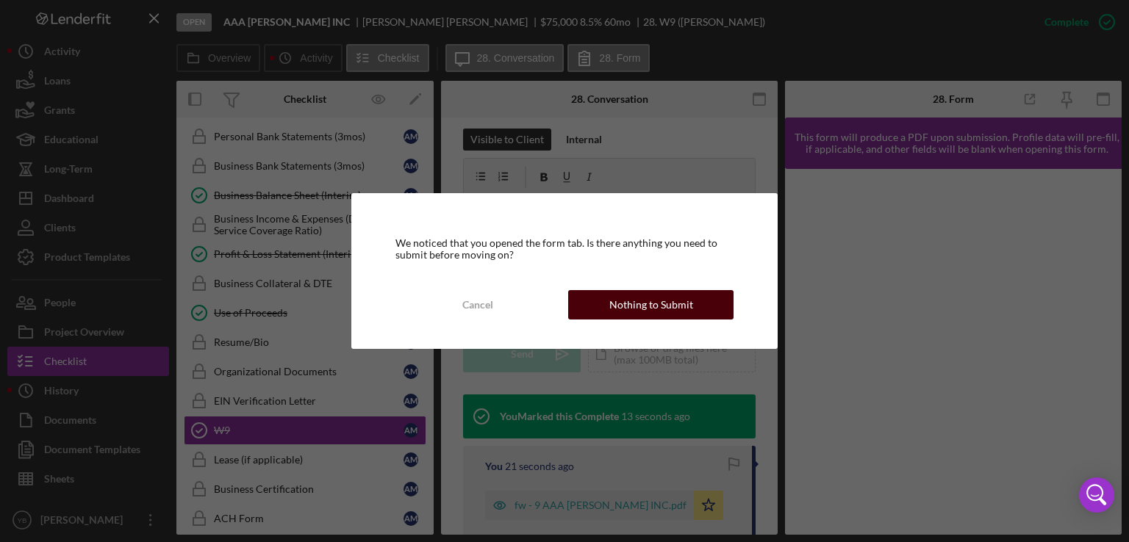
click at [647, 305] on div "Nothing to Submit" at bounding box center [651, 304] width 84 height 29
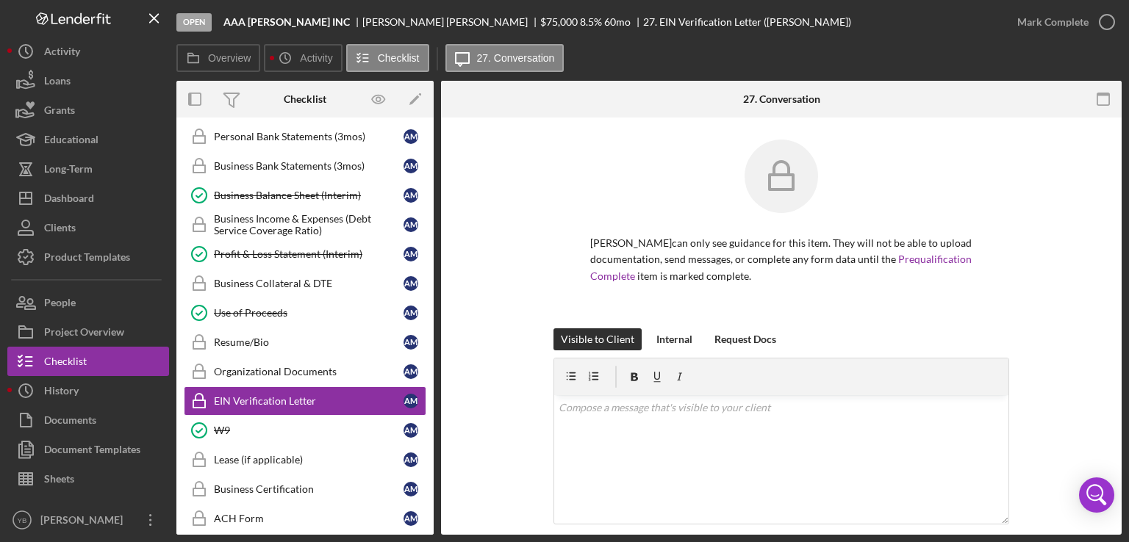
click at [1028, 226] on div "ALBERTO MENDOZA can only see guidance for this item. They will not be able to u…" at bounding box center [781, 234] width 636 height 189
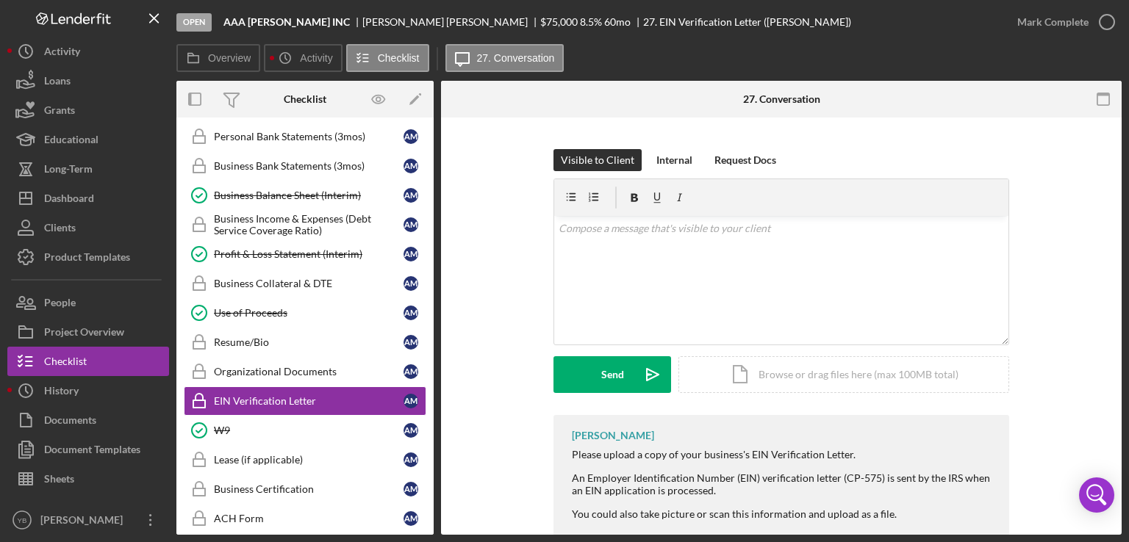
scroll to position [212, 0]
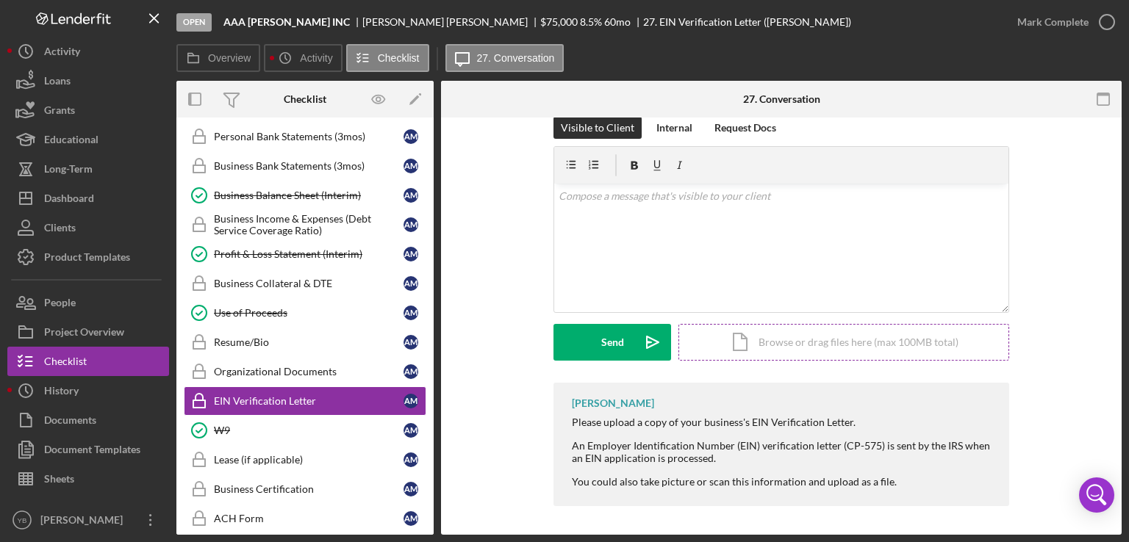
click at [838, 347] on div "Icon/Document Browse or drag files here (max 100MB total) Tap to choose files o…" at bounding box center [843, 342] width 331 height 37
click at [606, 351] on div "Upload" at bounding box center [612, 342] width 33 height 37
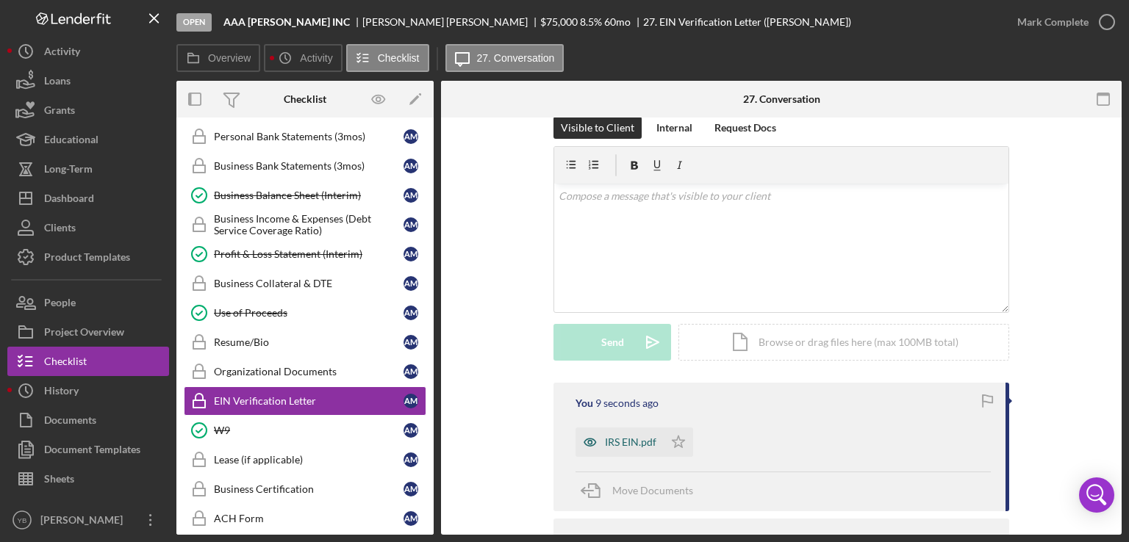
click at [635, 439] on div "IRS EIN.pdf" at bounding box center [630, 442] width 51 height 12
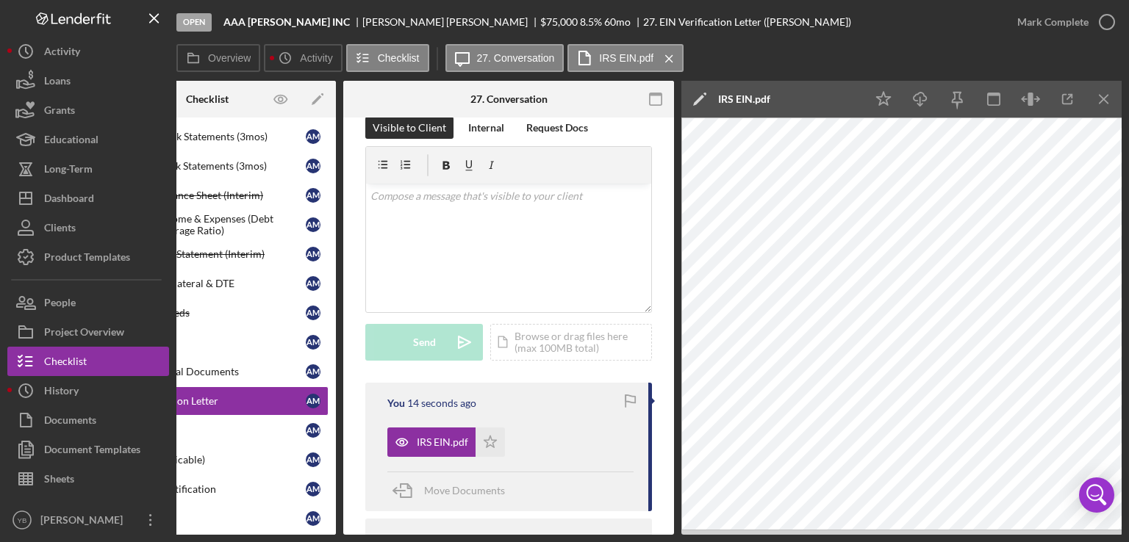
scroll to position [0, 25]
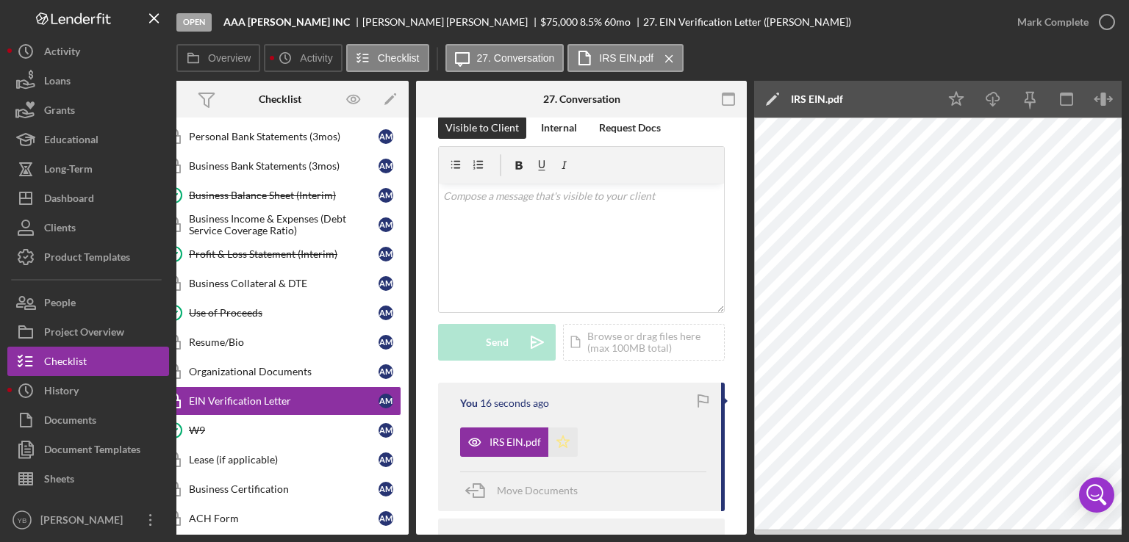
click at [564, 444] on icon "Icon/Star" at bounding box center [562, 442] width 29 height 29
click at [1060, 22] on div "Mark Complete" at bounding box center [1052, 21] width 71 height 29
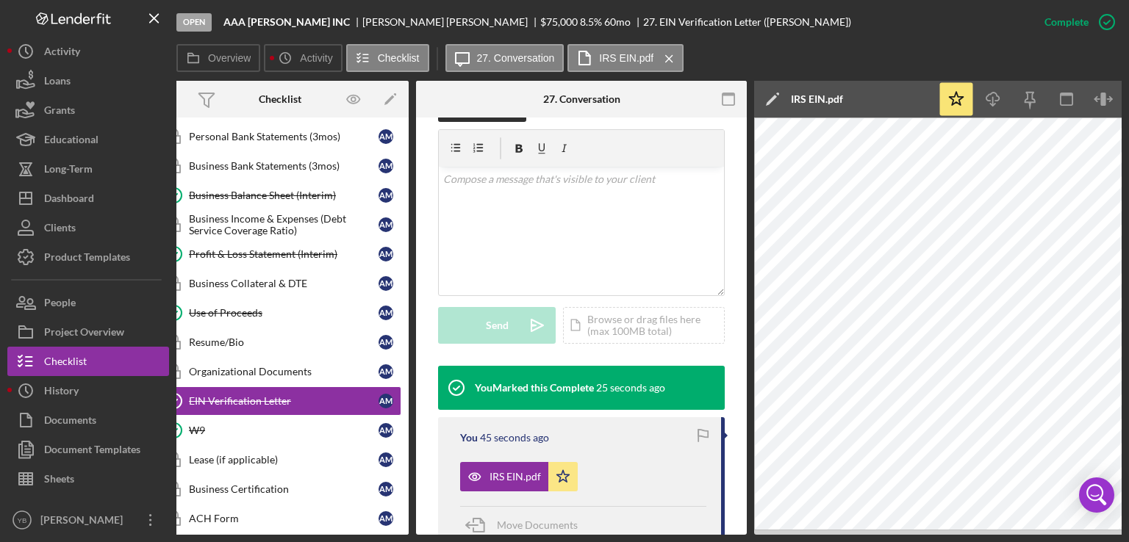
scroll to position [0, 0]
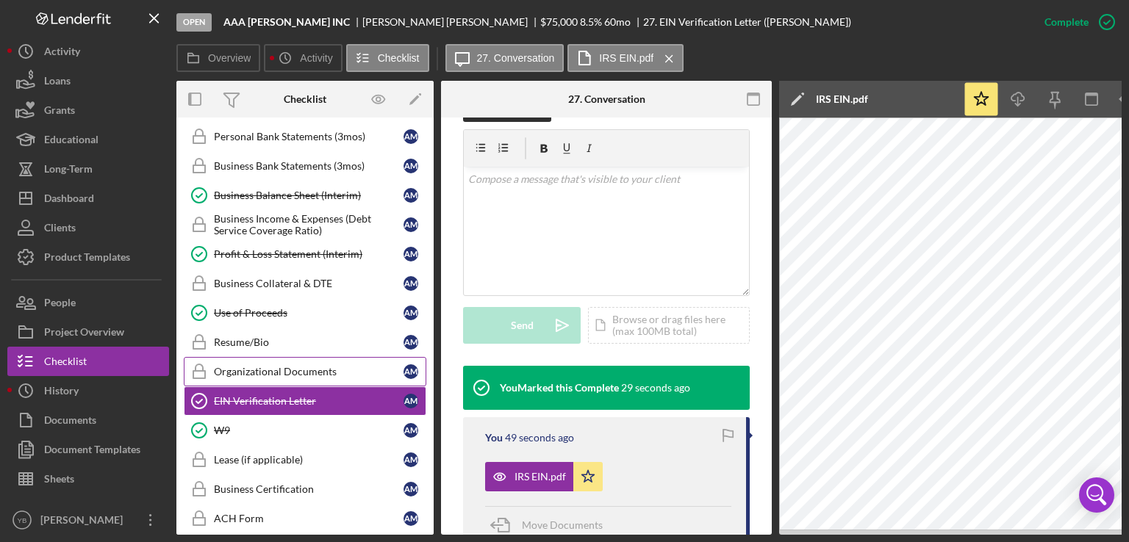
click at [287, 366] on div "Organizational Documents" at bounding box center [309, 372] width 190 height 12
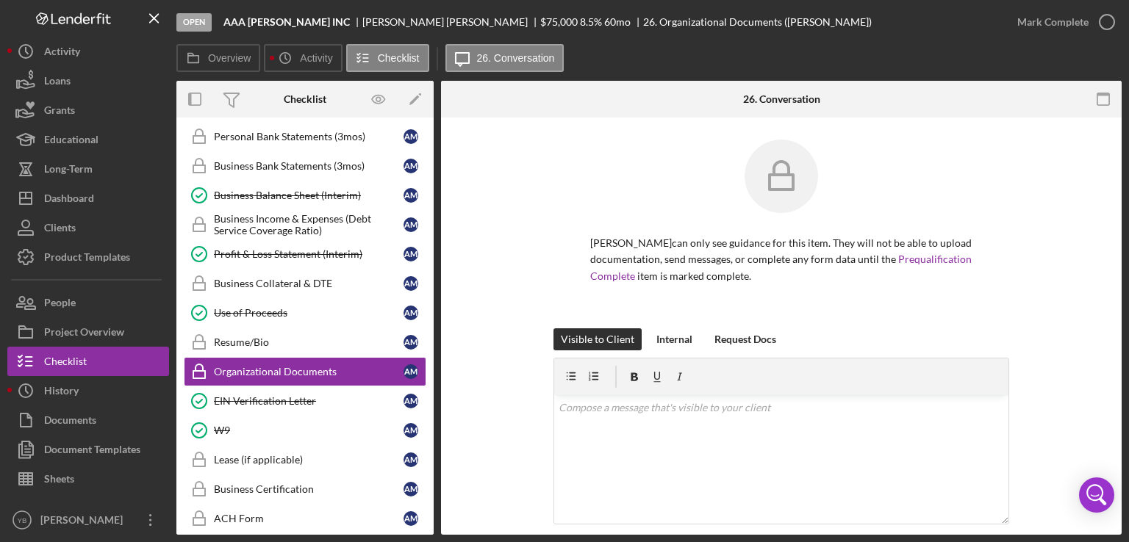
click at [1055, 271] on div "ALBERTO MENDOZA can only see guidance for this item. They will not be able to u…" at bounding box center [781, 234] width 636 height 189
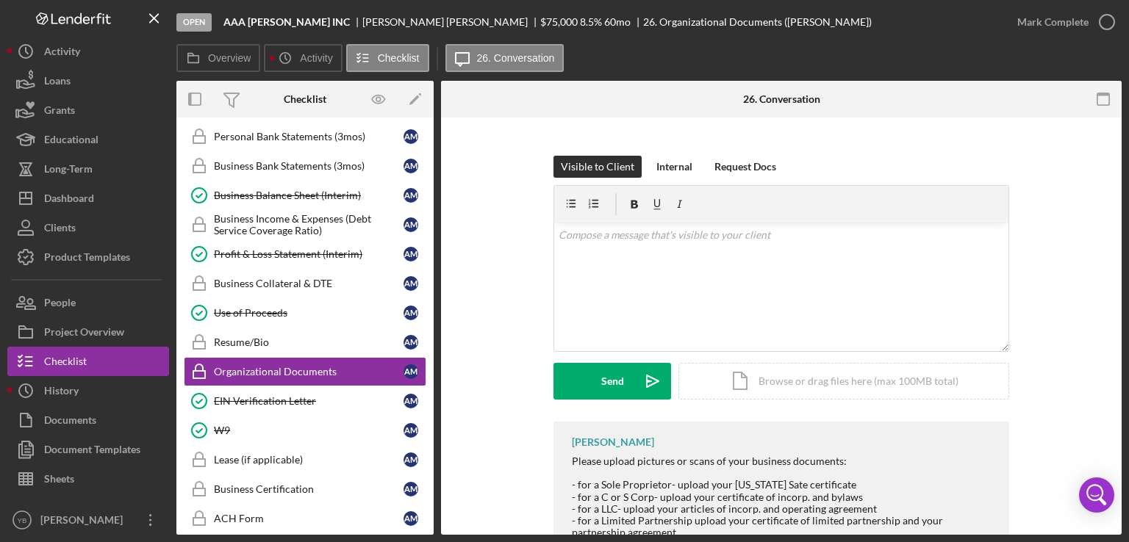
scroll to position [235, 0]
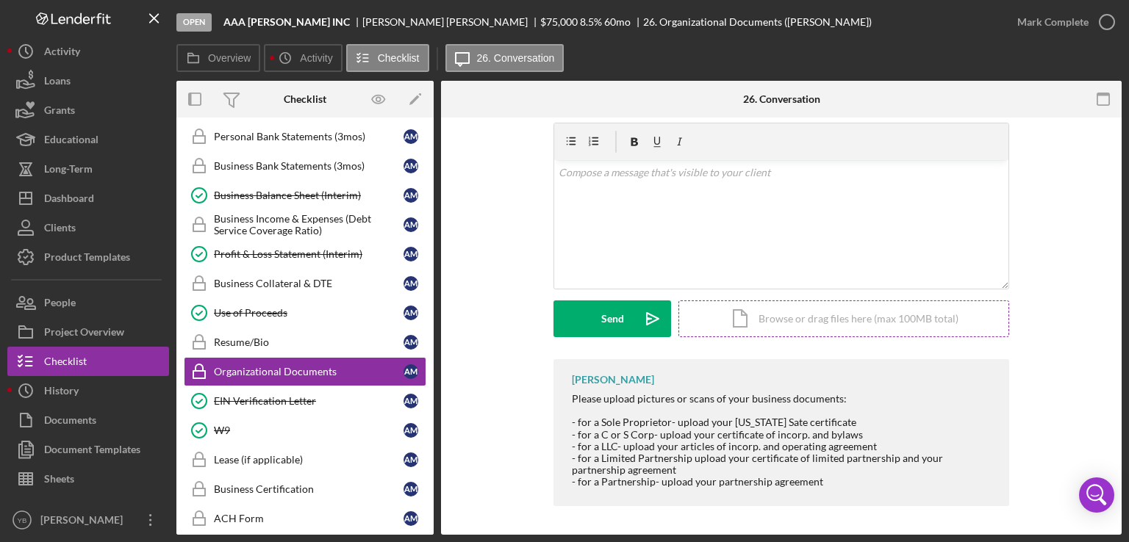
click at [891, 318] on div "Icon/Document Browse or drag files here (max 100MB total) Tap to choose files o…" at bounding box center [843, 319] width 331 height 37
click at [625, 315] on div "Upload" at bounding box center [612, 319] width 33 height 37
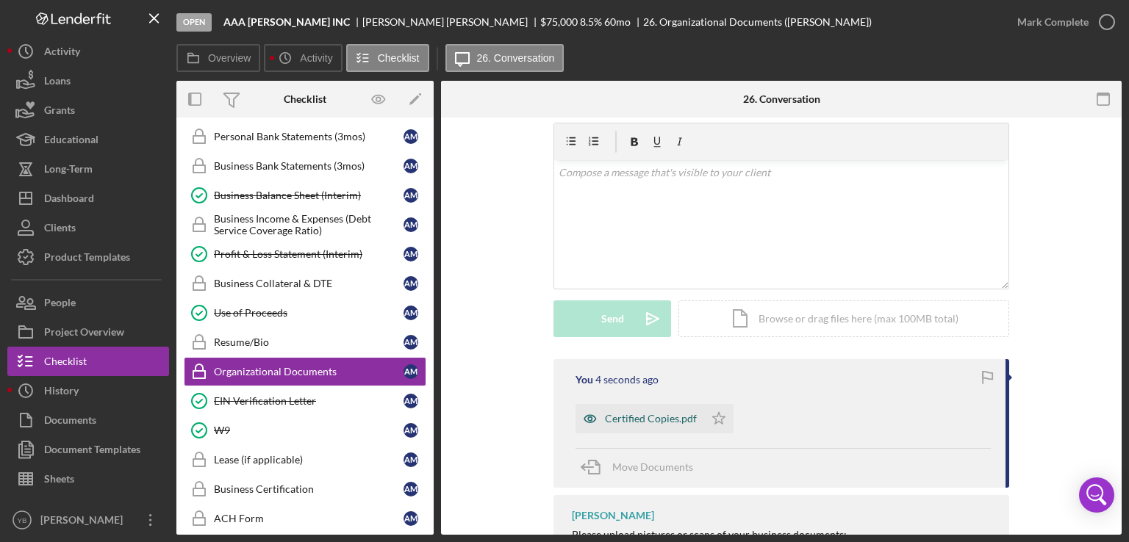
click at [663, 423] on div "Certified Copies.pdf" at bounding box center [651, 419] width 92 height 12
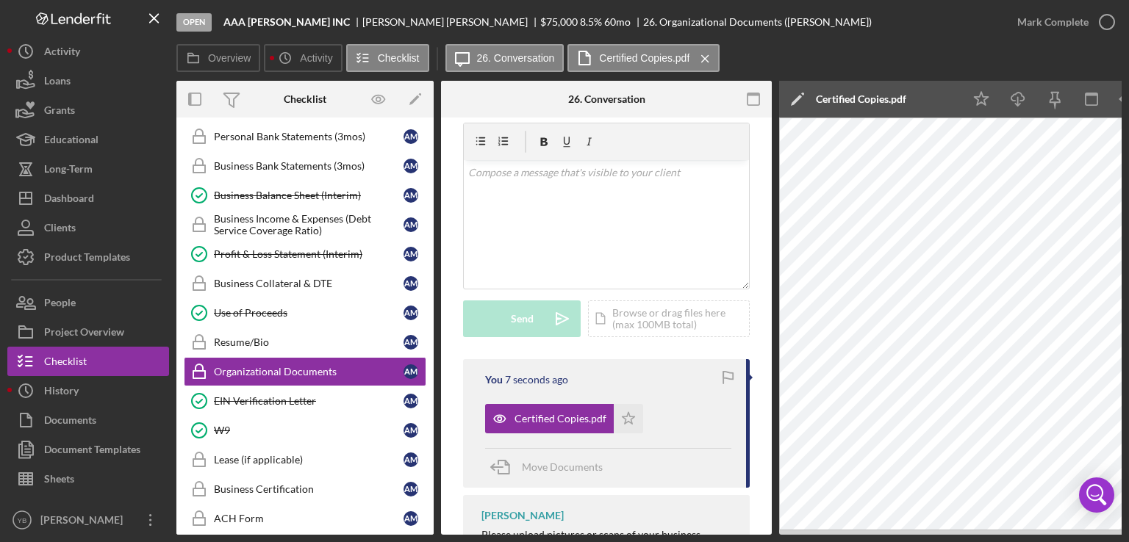
scroll to position [0, 98]
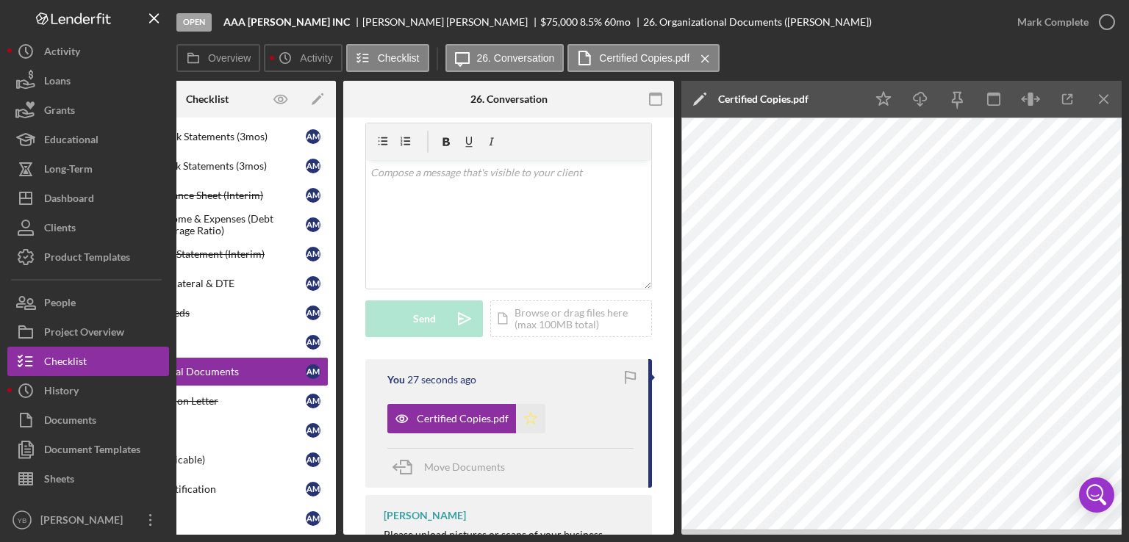
click at [523, 422] on icon "Icon/Star" at bounding box center [530, 418] width 29 height 29
click at [1048, 24] on div "Mark Complete" at bounding box center [1052, 21] width 71 height 29
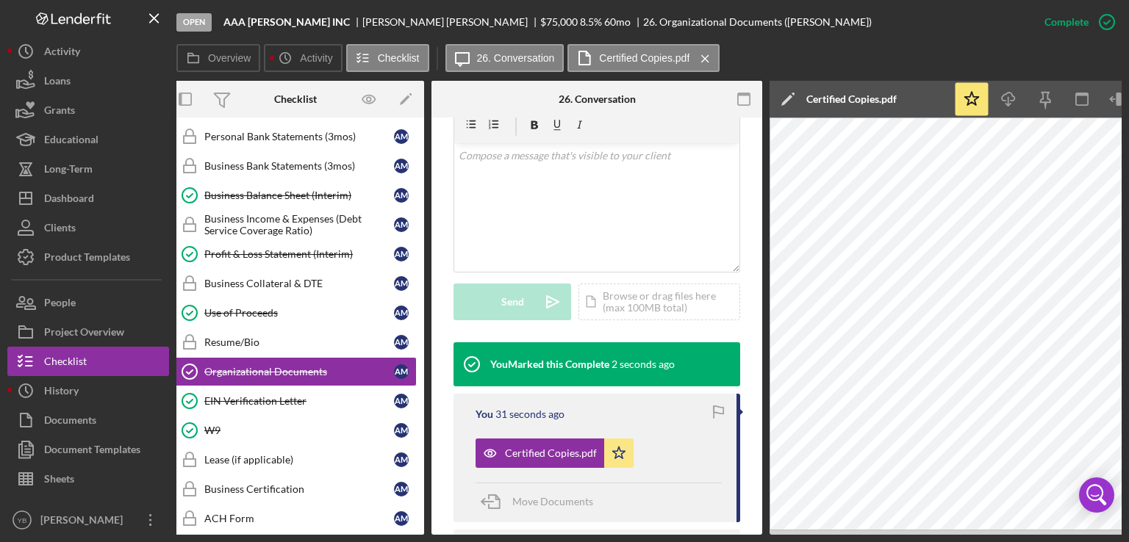
scroll to position [0, 0]
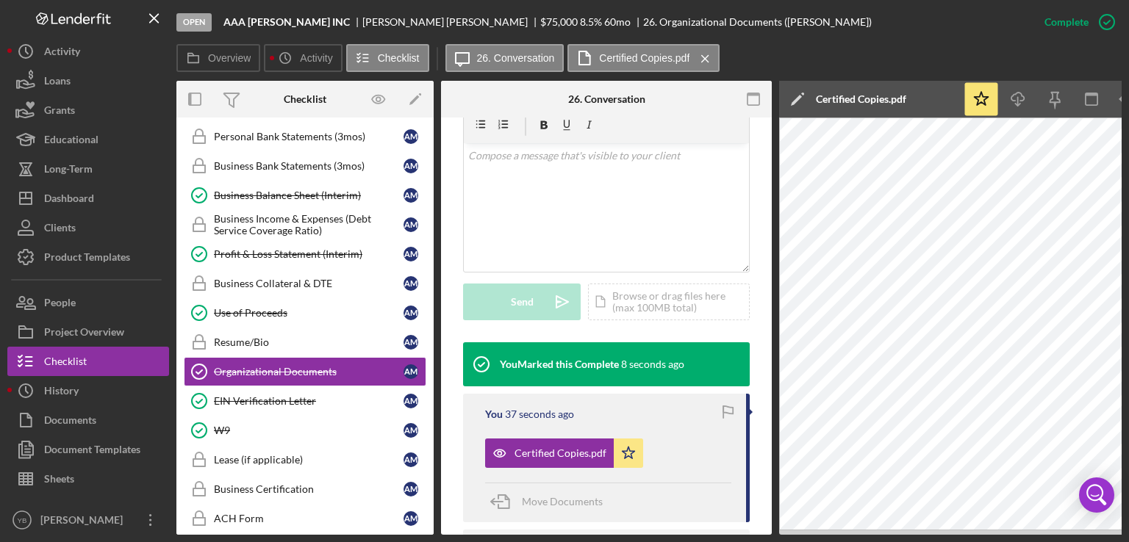
drag, startPoint x: 429, startPoint y: 354, endPoint x: 432, endPoint y: 362, distance: 8.6
click at [432, 362] on div "Icon/Expander Prequalification 0 / 9 1 Welcome A M 2 Personal Information A M 3…" at bounding box center [304, 326] width 257 height 417
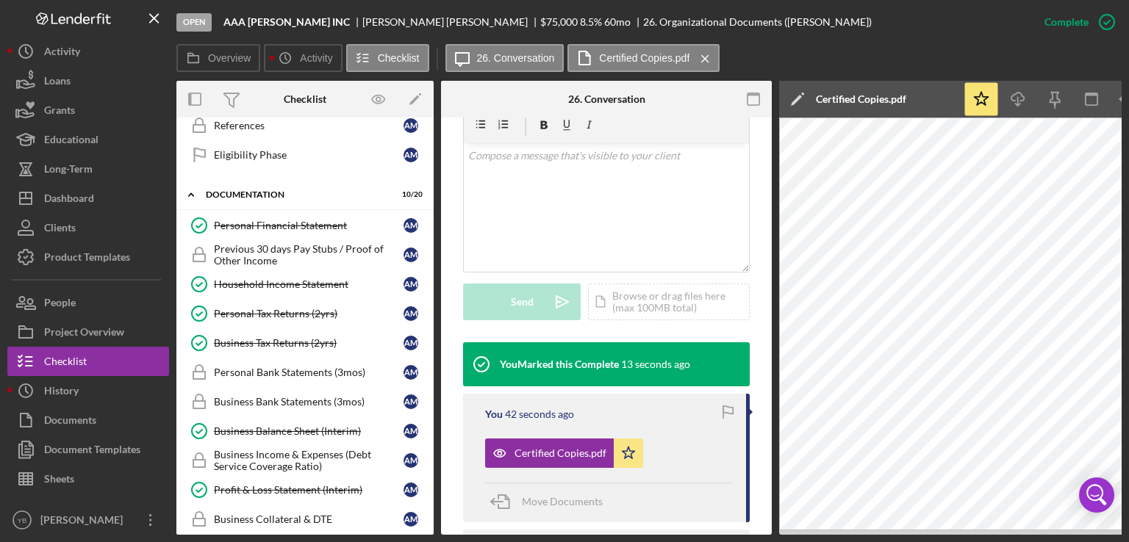
scroll to position [473, 0]
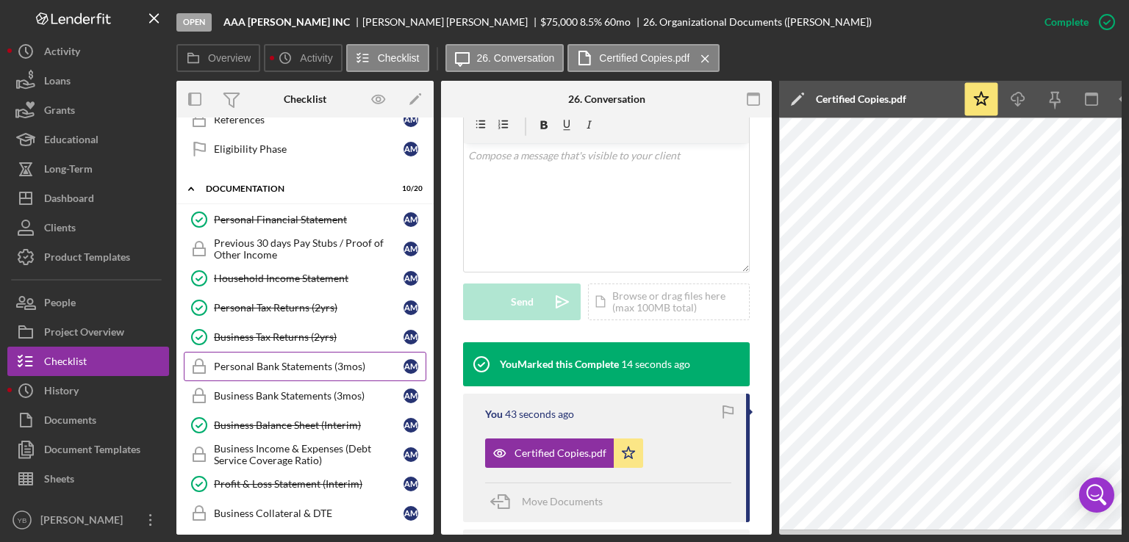
click at [303, 362] on div "Personal Bank Statements (3mos)" at bounding box center [309, 367] width 190 height 12
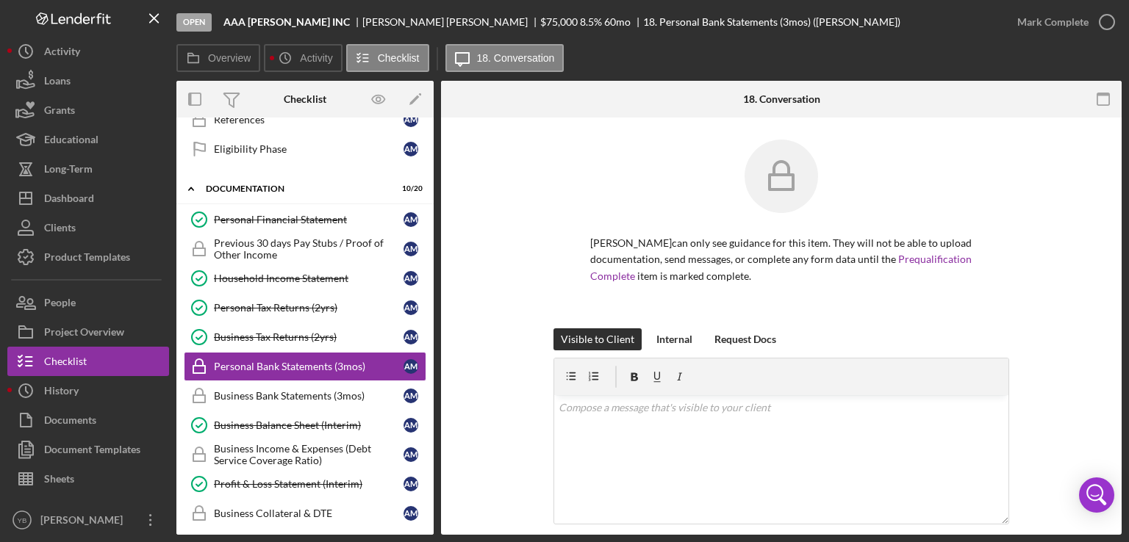
click at [1052, 218] on div "ALBERTO MENDOZA can only see guidance for this item. They will not be able to u…" at bounding box center [781, 234] width 636 height 189
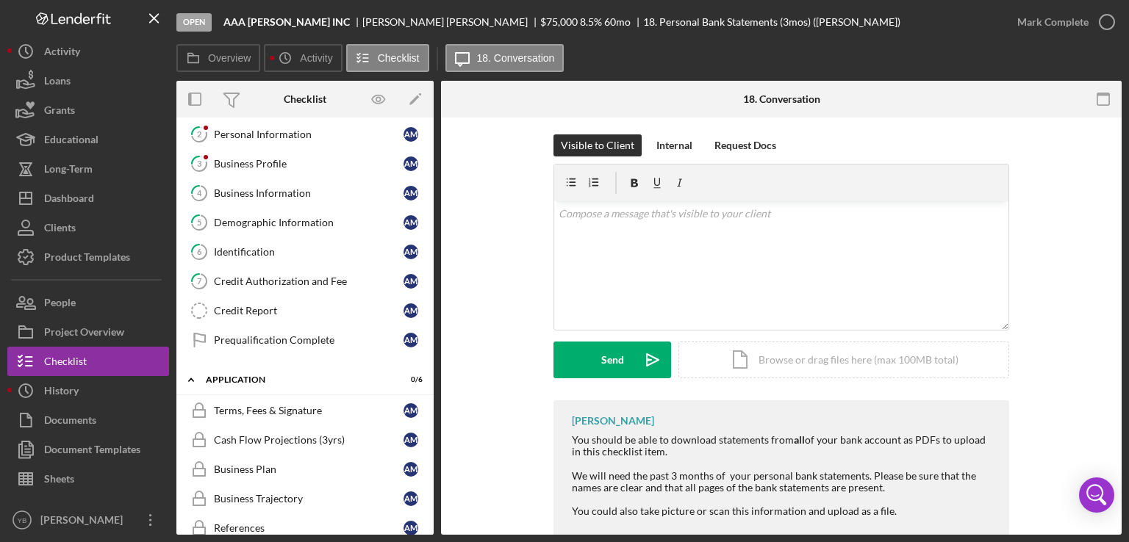
scroll to position [59, 0]
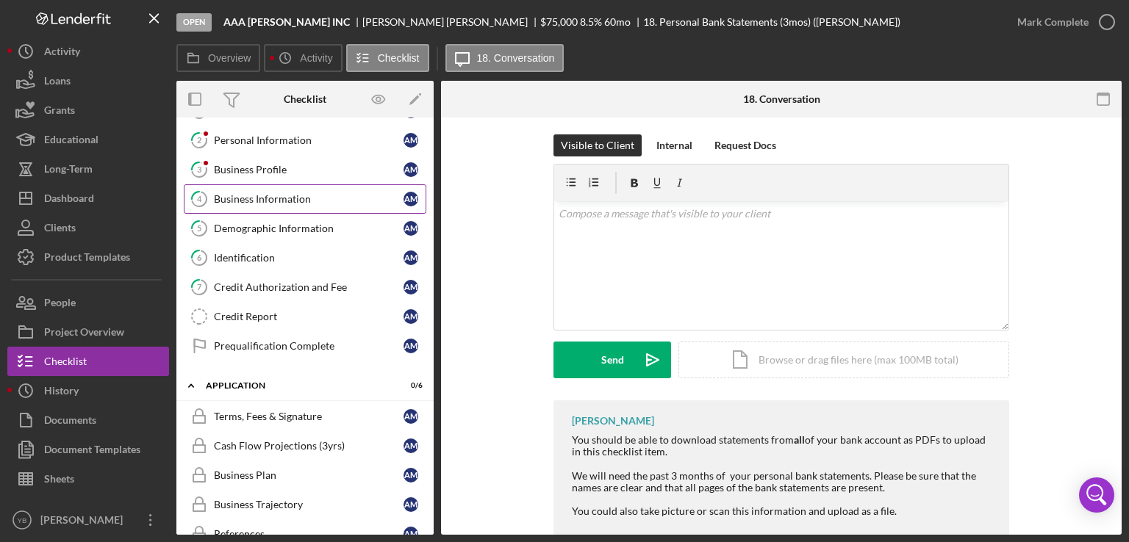
click at [262, 201] on div "Business Information" at bounding box center [309, 199] width 190 height 12
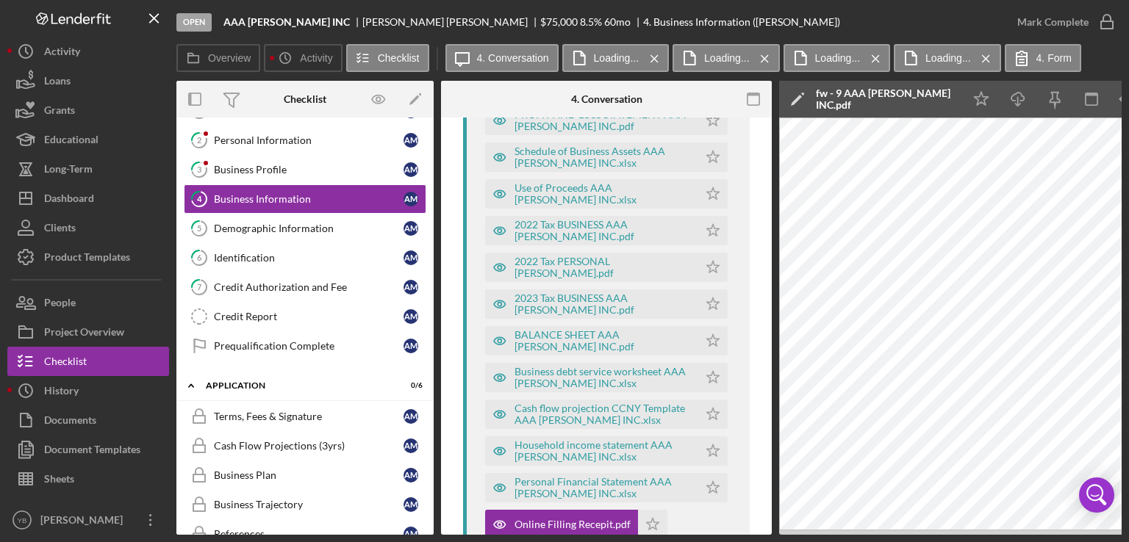
scroll to position [710, 0]
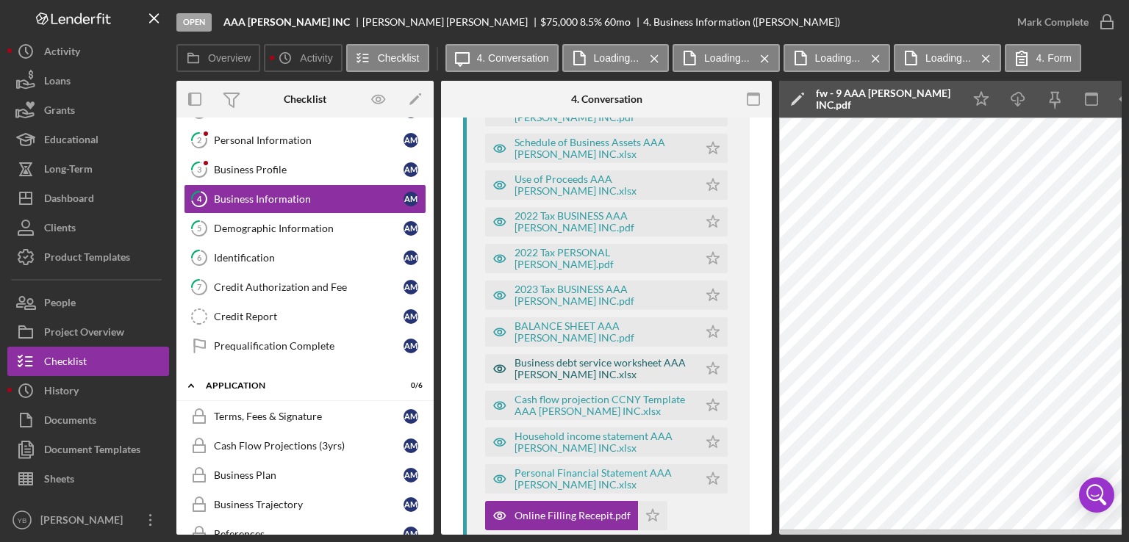
click at [629, 374] on div "Business debt service worksheet AAA CARIDAD INC.xlsx" at bounding box center [602, 369] width 176 height 24
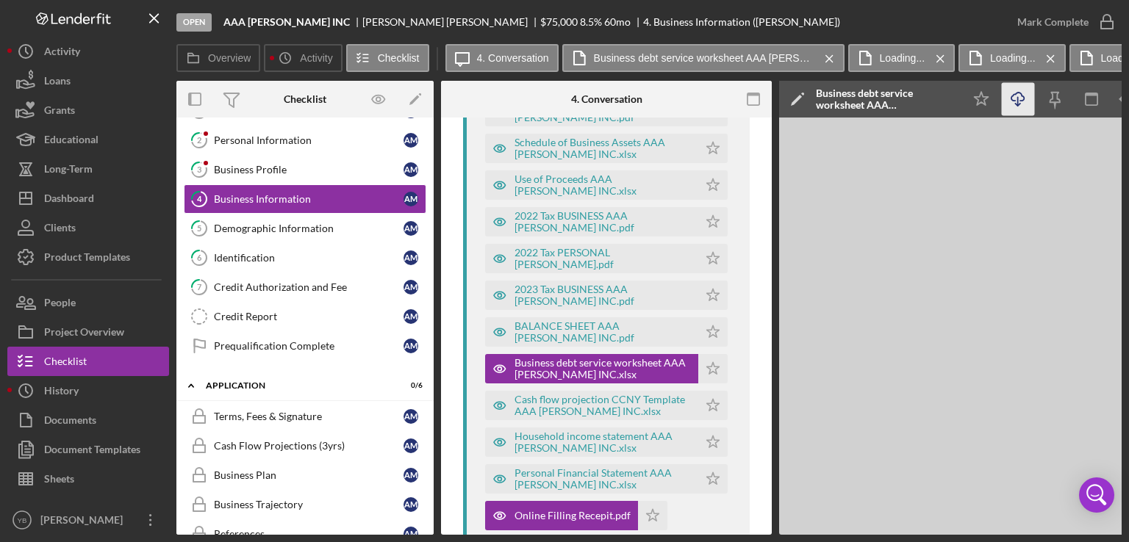
click at [1021, 103] on icon "Icon/Download" at bounding box center [1018, 99] width 33 height 33
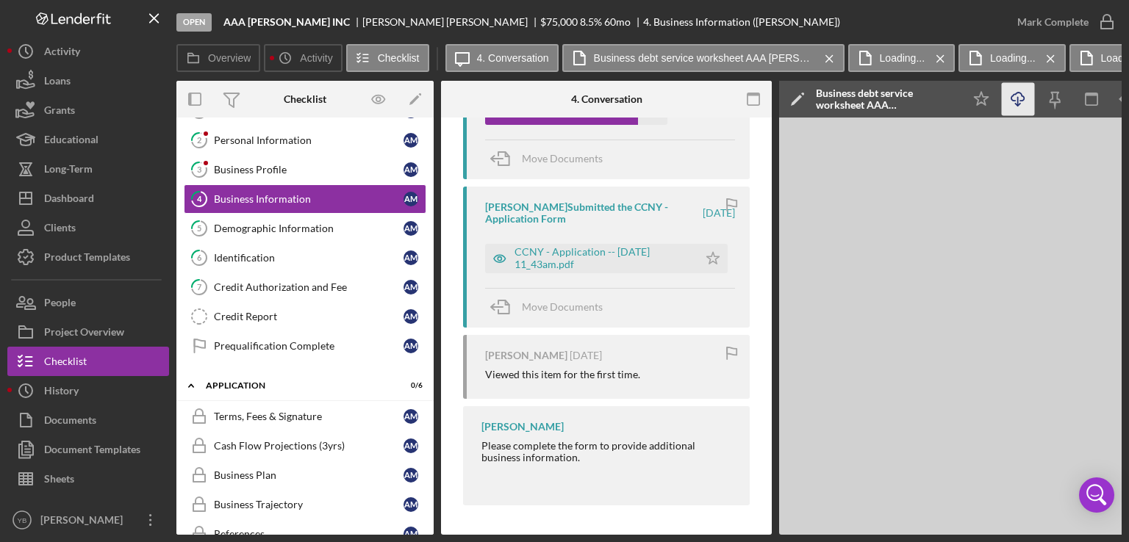
scroll to position [847, 0]
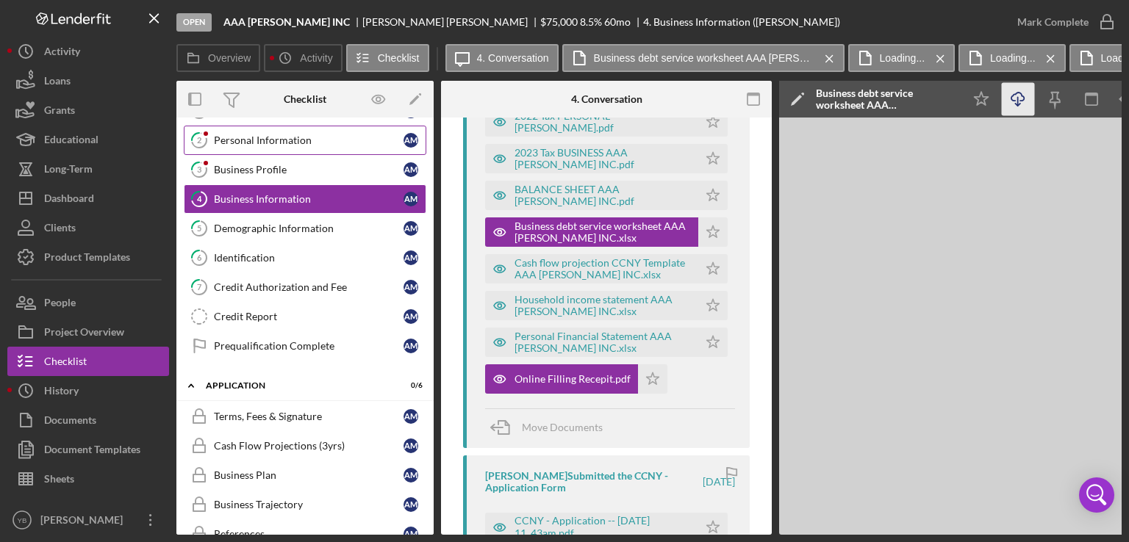
click at [290, 141] on div "Personal Information" at bounding box center [309, 140] width 190 height 12
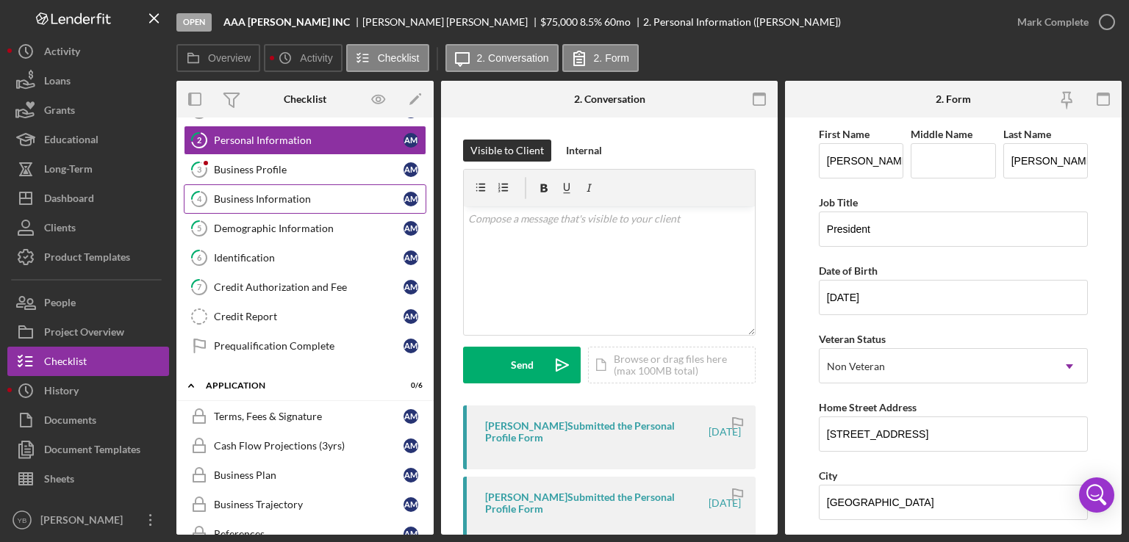
click at [278, 198] on div "Business Information" at bounding box center [309, 199] width 190 height 12
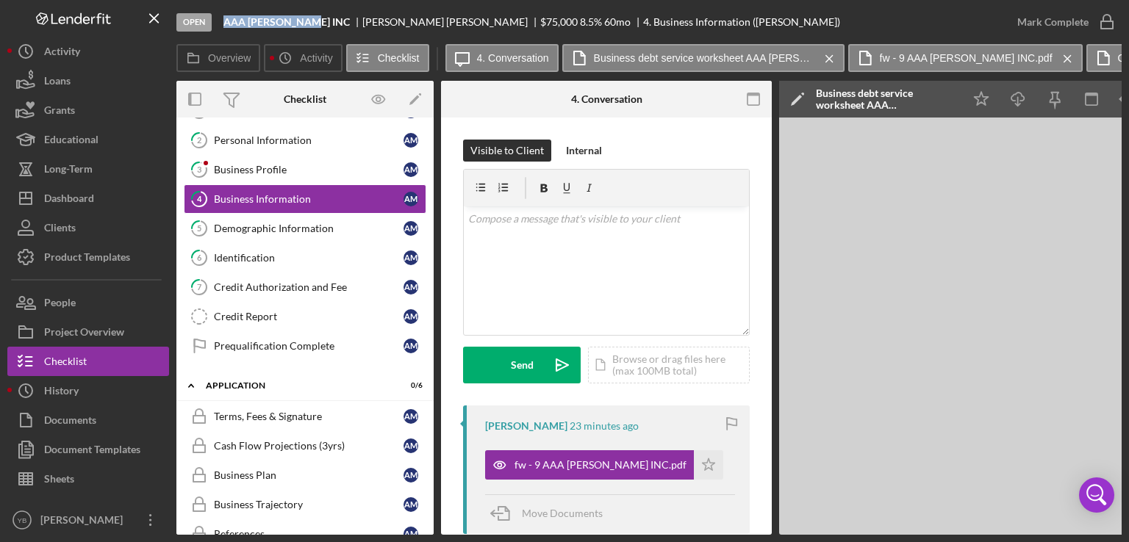
drag, startPoint x: 315, startPoint y: 18, endPoint x: 224, endPoint y: 21, distance: 90.4
click at [224, 21] on div "AAA [PERSON_NAME] INC" at bounding box center [292, 22] width 139 height 12
copy b "AAA [PERSON_NAME] INC"
click at [288, 504] on div "Business Trajectory" at bounding box center [309, 505] width 190 height 12
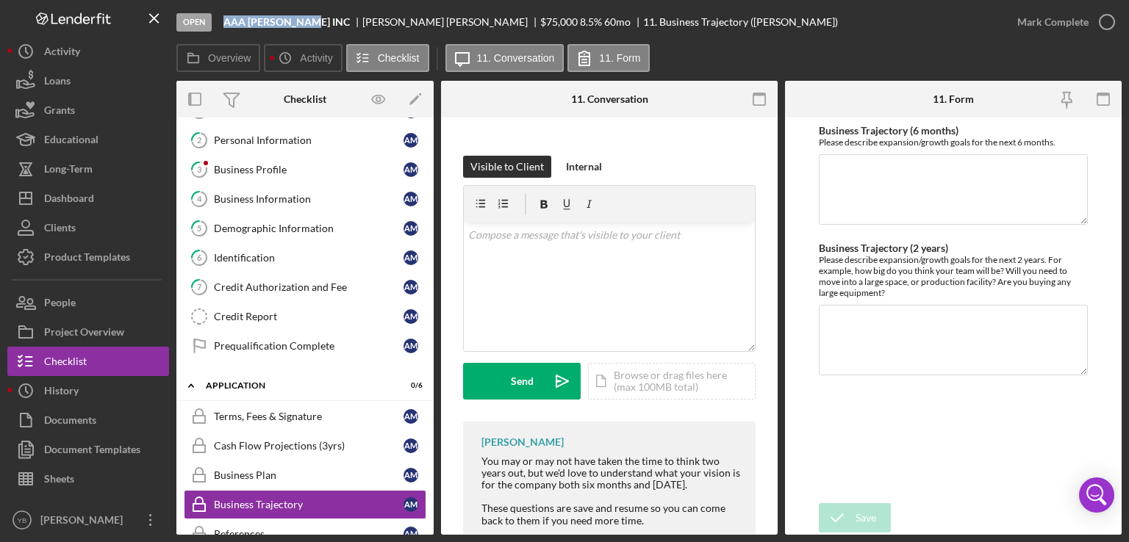
scroll to position [256, 0]
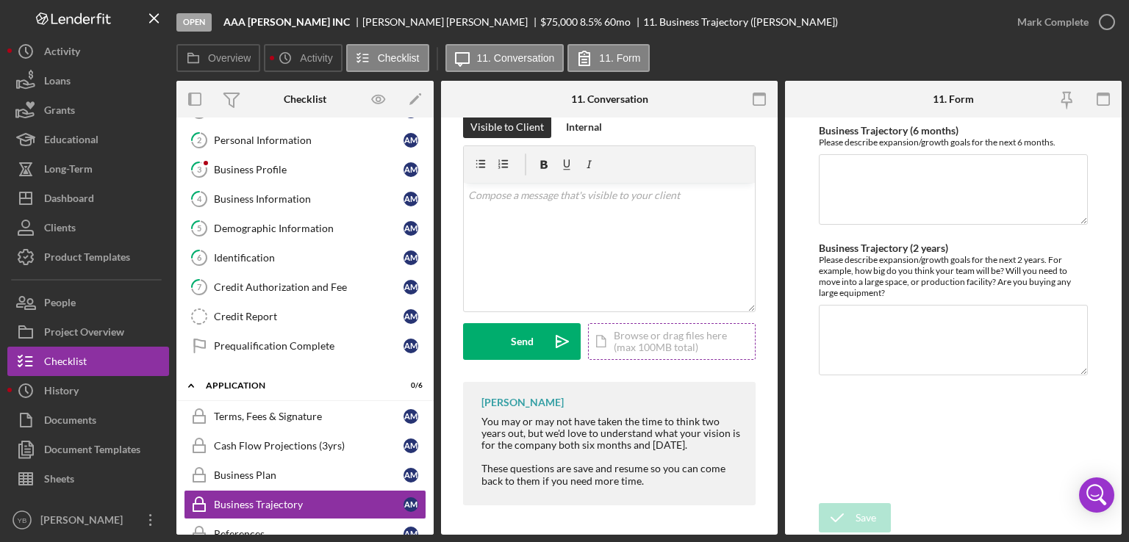
click at [670, 325] on div "Icon/Document Browse or drag files here (max 100MB total) Tap to choose files o…" at bounding box center [672, 341] width 168 height 37
click at [642, 334] on div "Icon/Document Browse or drag files here (max 100MB total) Tap to choose files o…" at bounding box center [672, 341] width 168 height 37
click at [518, 330] on div "Upload" at bounding box center [522, 341] width 33 height 37
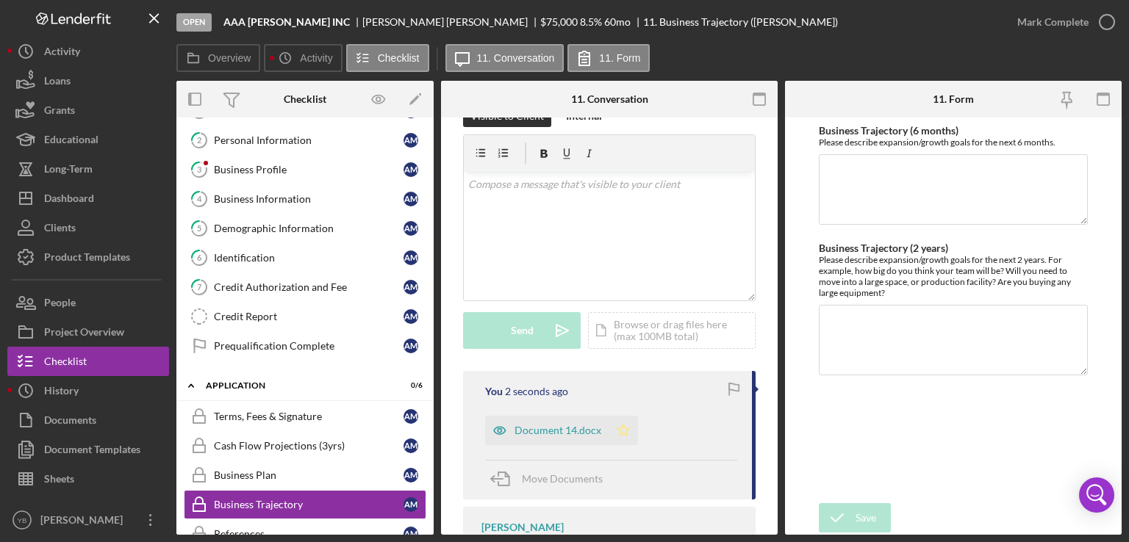
click at [627, 427] on icon "Icon/Star" at bounding box center [622, 430] width 29 height 29
click at [1053, 23] on div "Mark Complete" at bounding box center [1052, 21] width 71 height 29
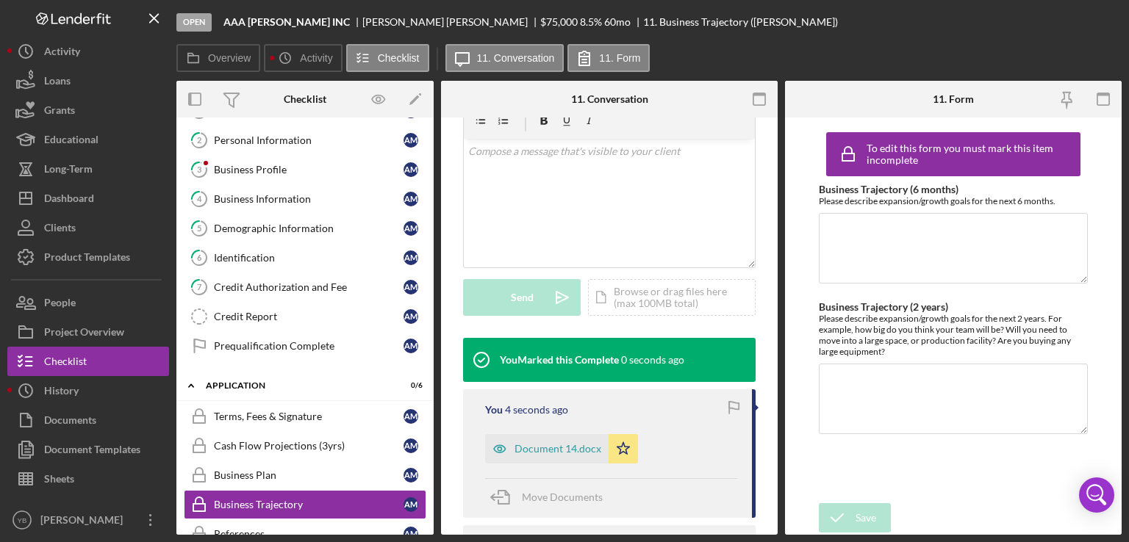
scroll to position [253, 0]
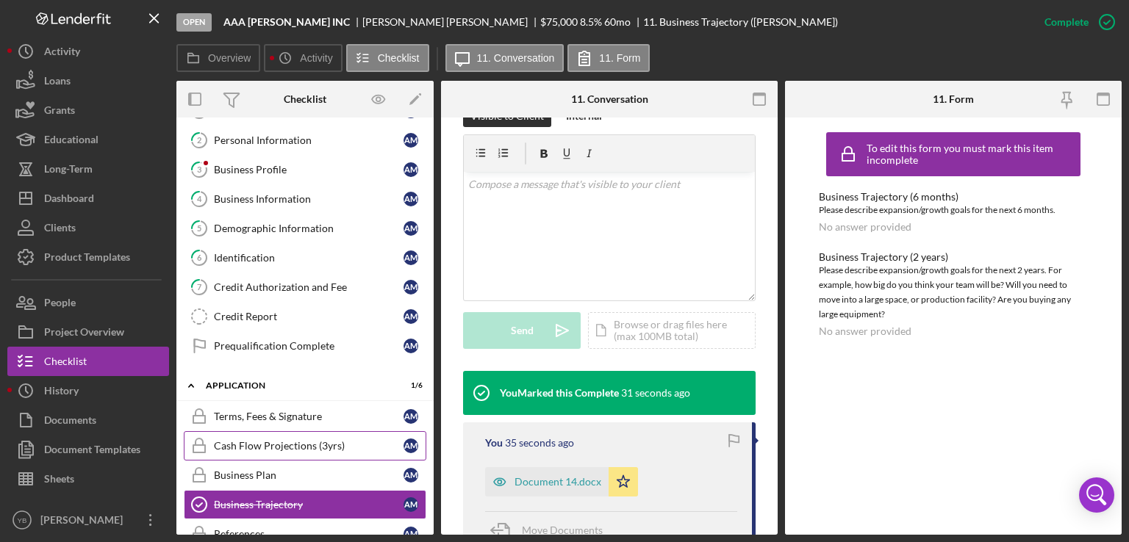
click at [319, 445] on div "Cash Flow Projections (3yrs)" at bounding box center [309, 446] width 190 height 12
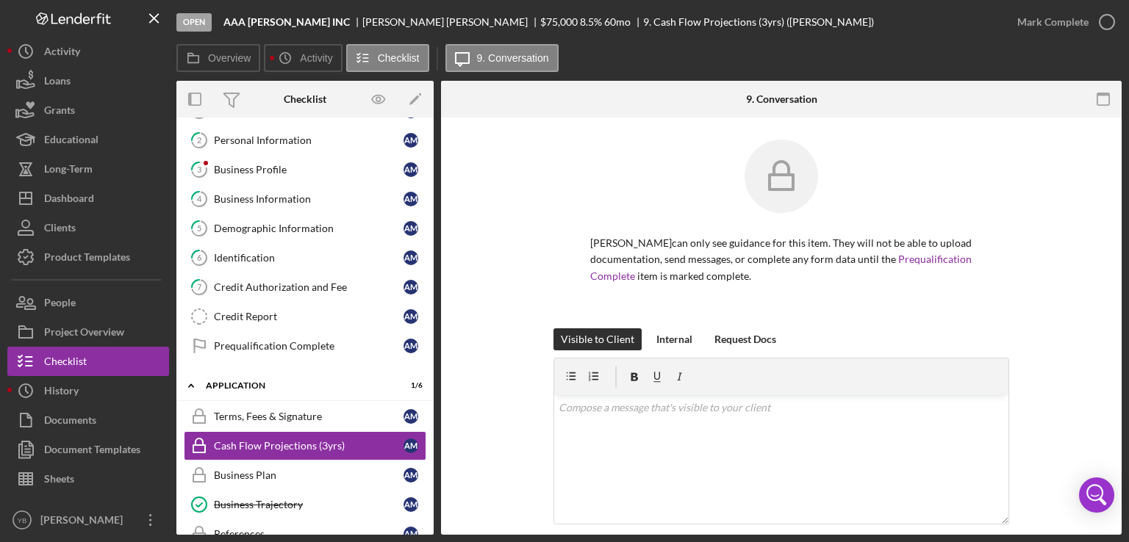
click at [1063, 277] on div "ALBERTO MENDOZA can only see guidance for this item. They will not be able to u…" at bounding box center [781, 234] width 636 height 189
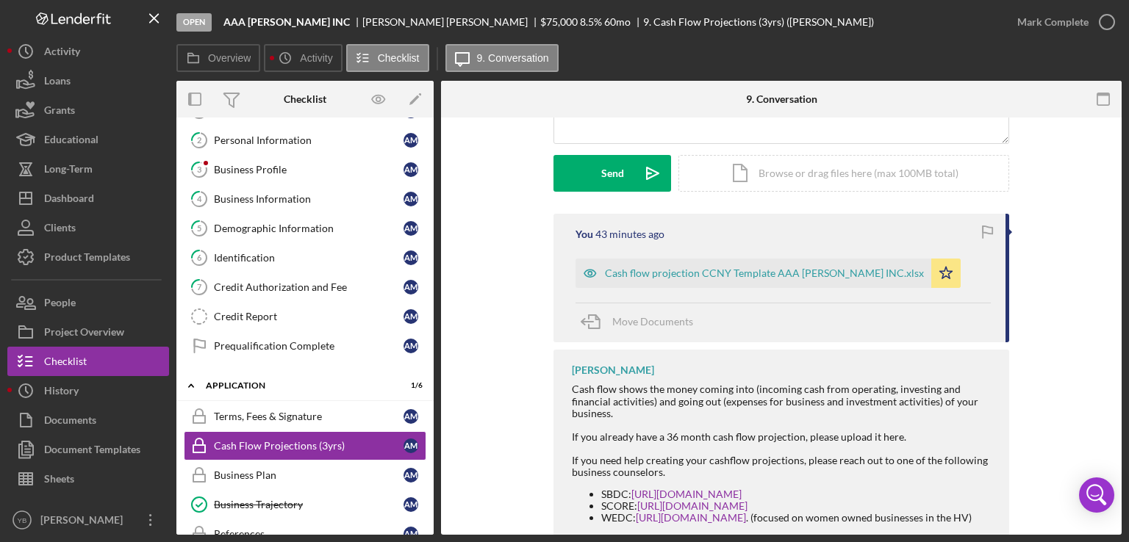
scroll to position [382, 0]
click at [819, 268] on div "Cash flow projection CCNY Template AAA CARIDAD INC.xlsx" at bounding box center [764, 272] width 319 height 12
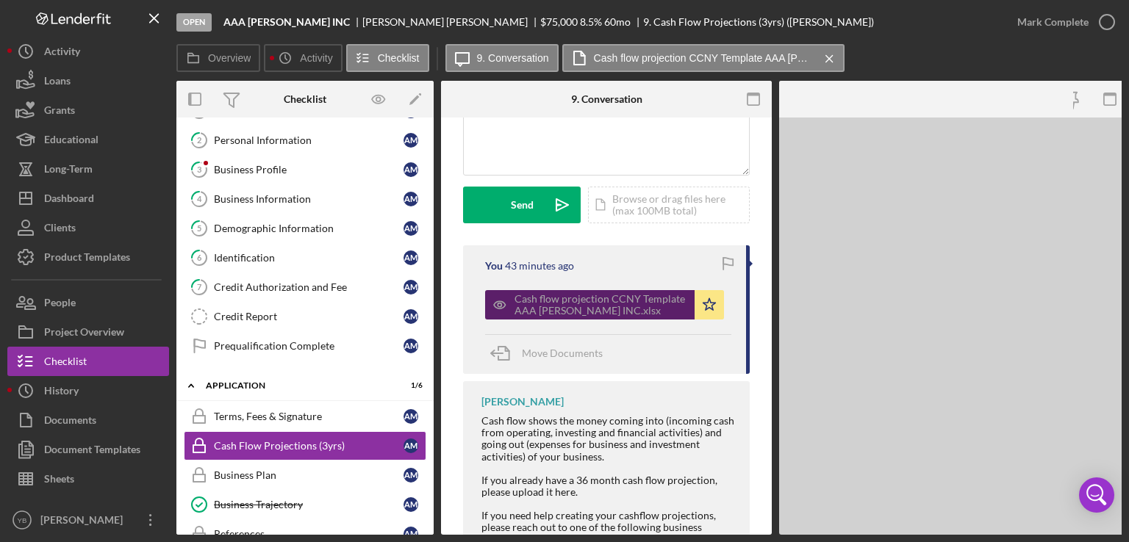
scroll to position [414, 0]
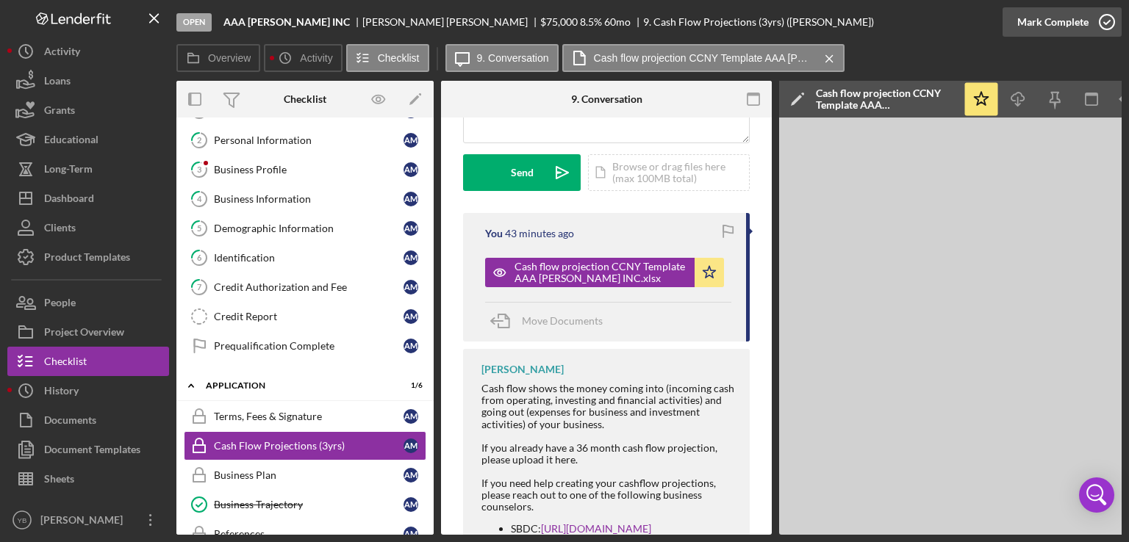
click at [1055, 25] on div "Mark Complete" at bounding box center [1052, 21] width 71 height 29
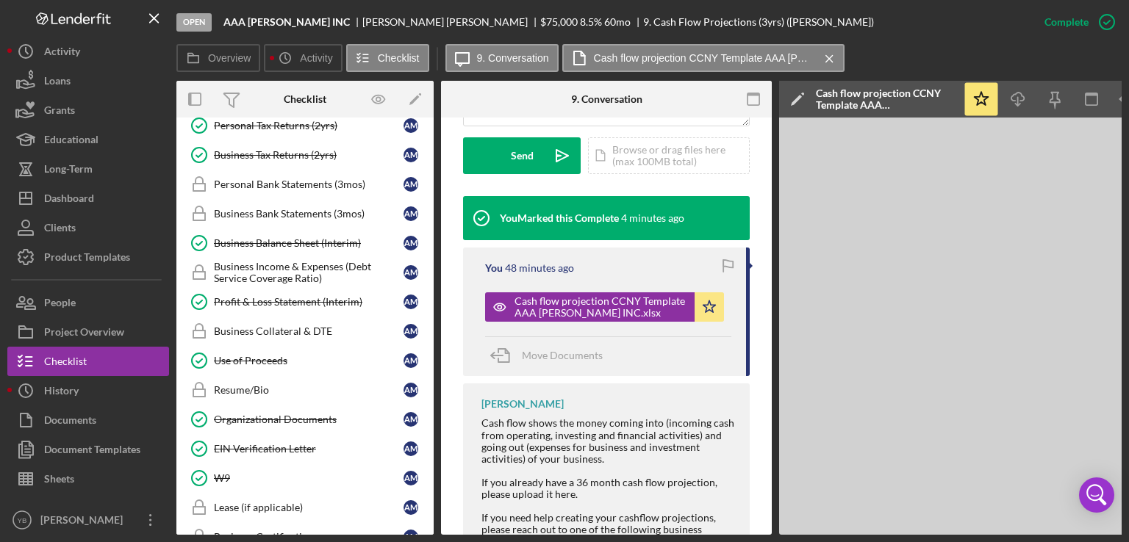
scroll to position [661, 0]
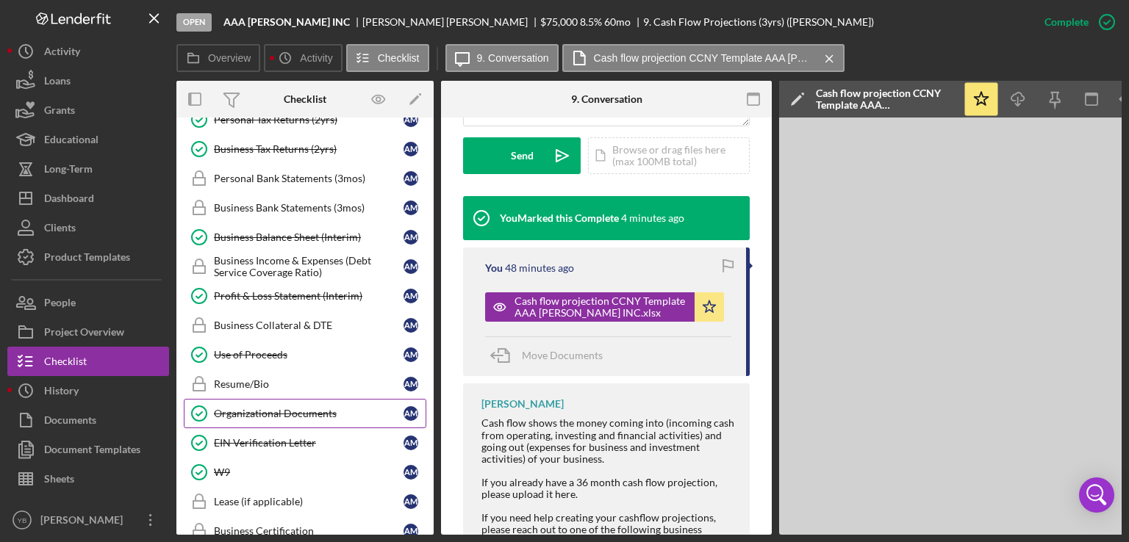
click at [270, 408] on div "Organizational Documents" at bounding box center [309, 414] width 190 height 12
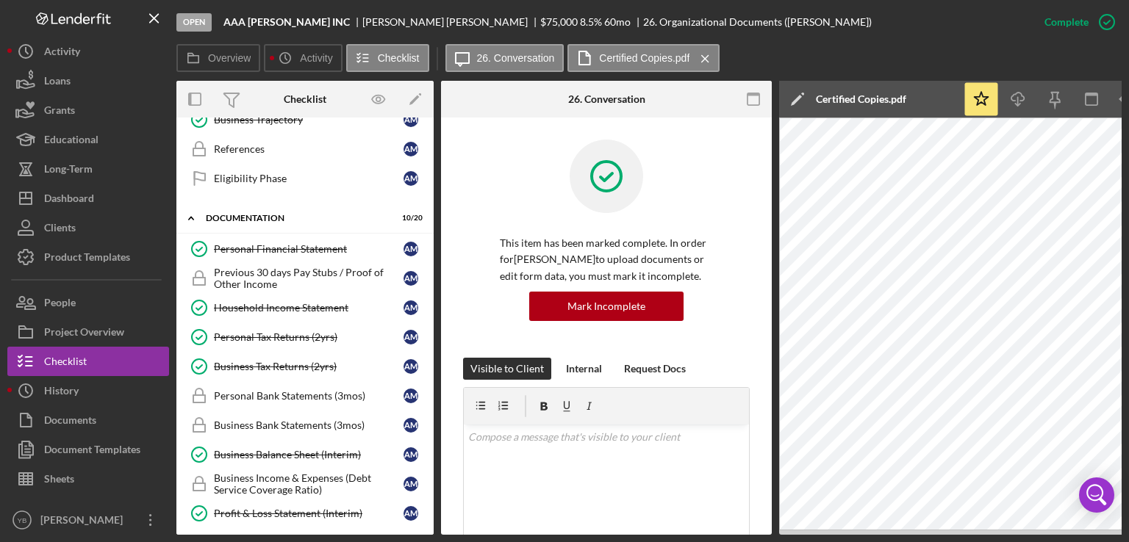
scroll to position [440, 0]
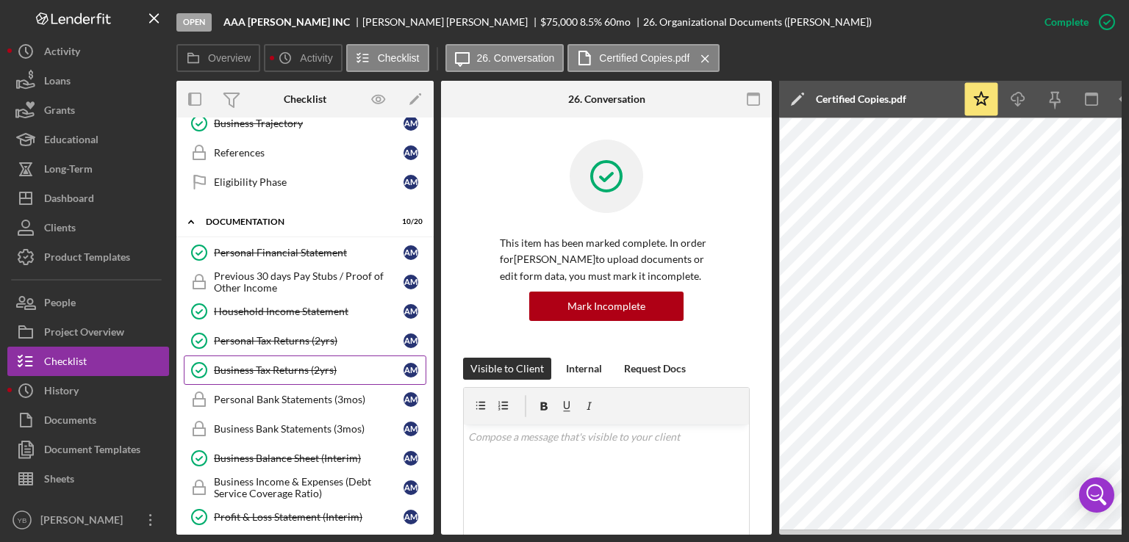
click at [271, 364] on div "Business Tax Returns (2yrs)" at bounding box center [309, 370] width 190 height 12
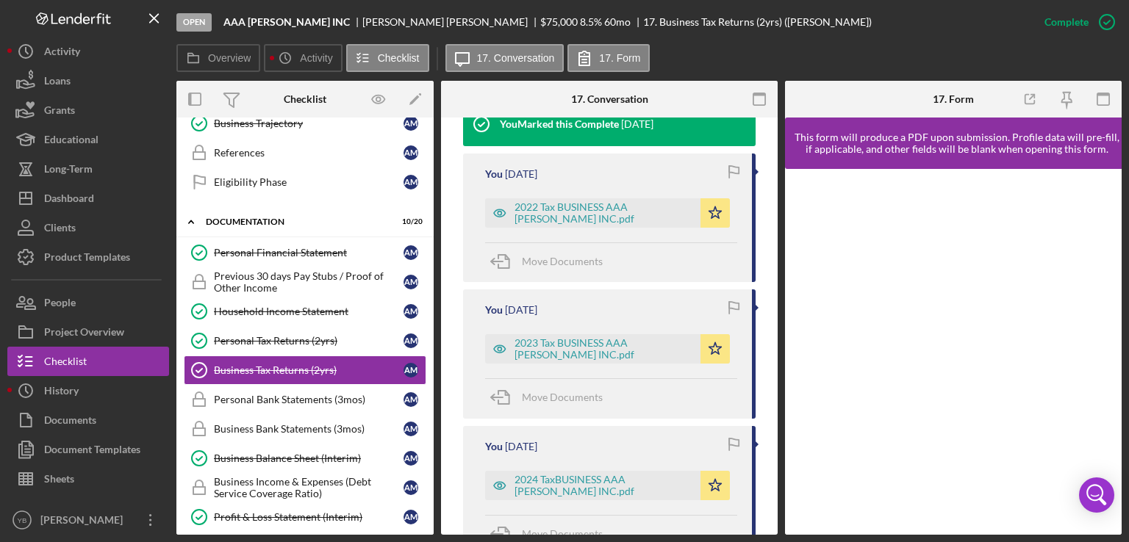
scroll to position [506, 0]
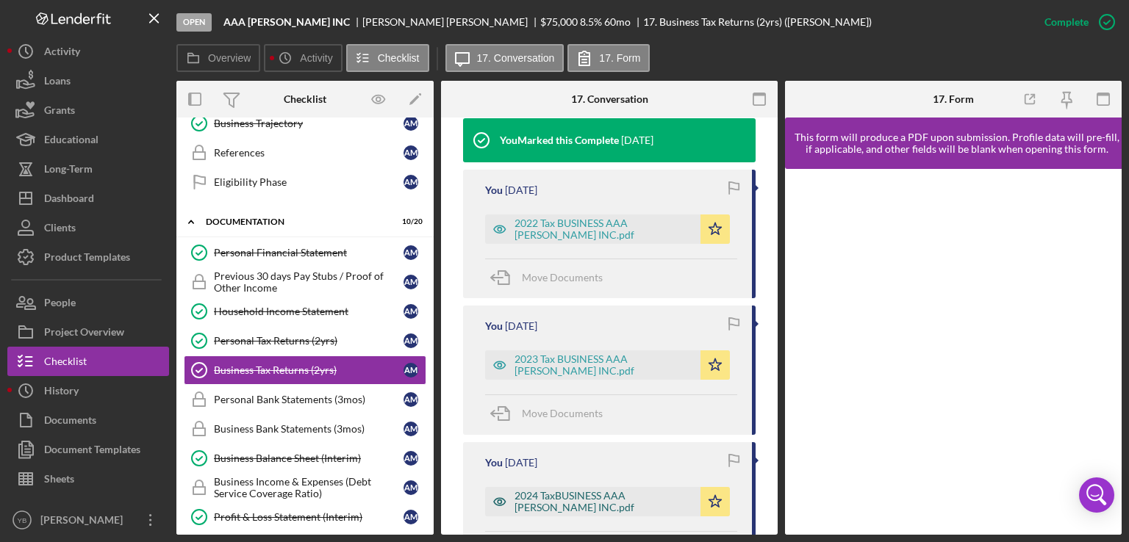
click at [610, 490] on div "2024 TaxBUSINESS AAA CARIDAD INC.pdf" at bounding box center [603, 502] width 179 height 24
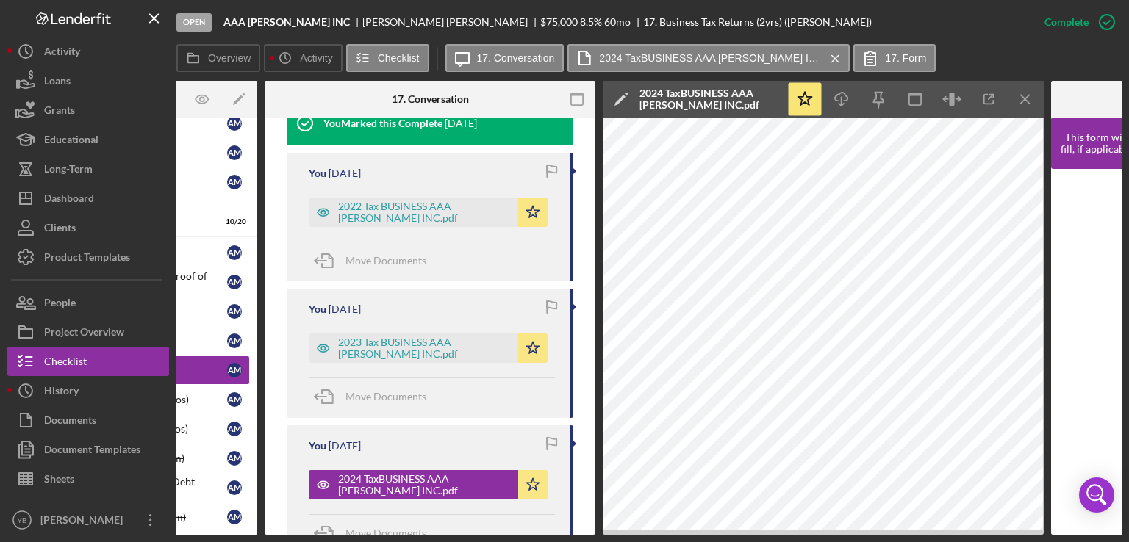
scroll to position [0, 177]
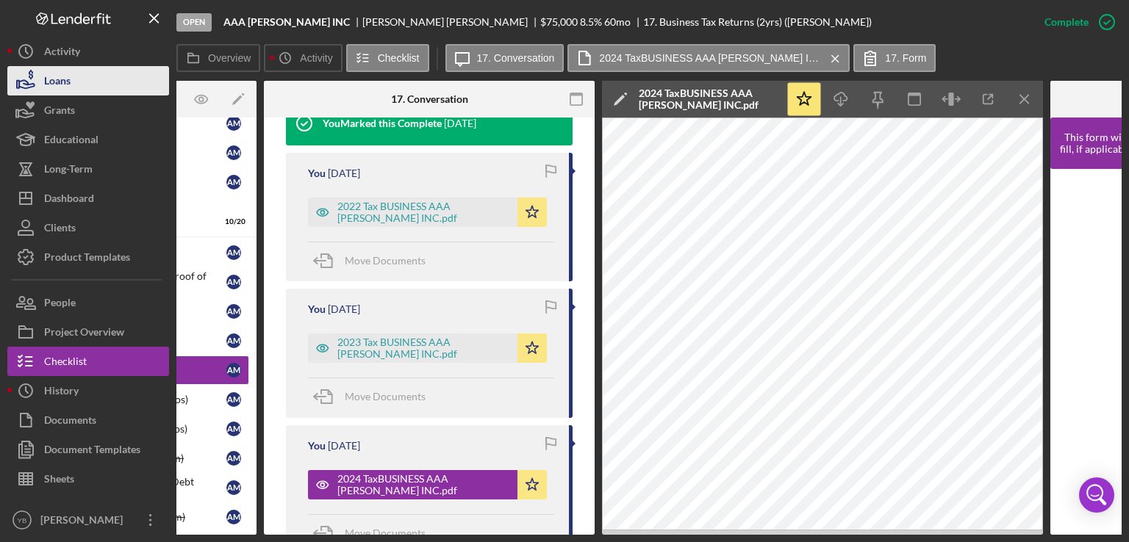
click at [73, 86] on button "Loans" at bounding box center [88, 80] width 162 height 29
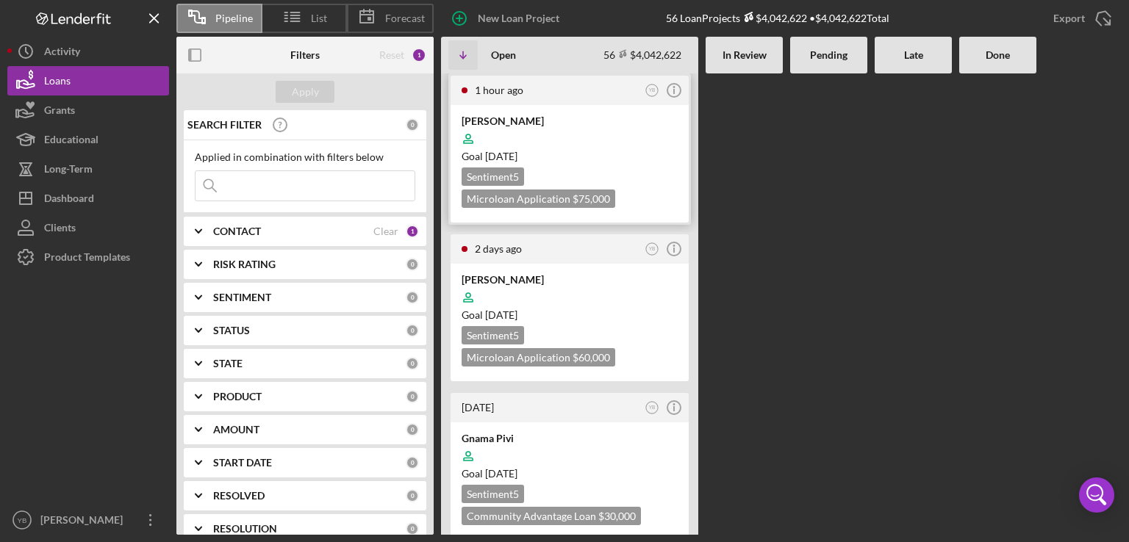
click at [575, 118] on div "[PERSON_NAME]" at bounding box center [569, 121] width 216 height 15
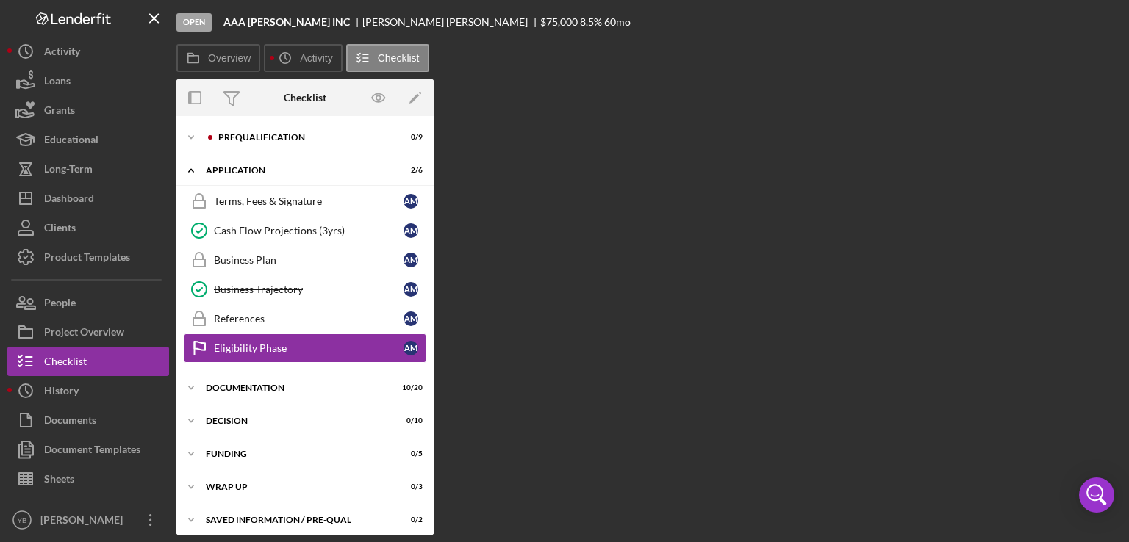
scroll to position [6, 0]
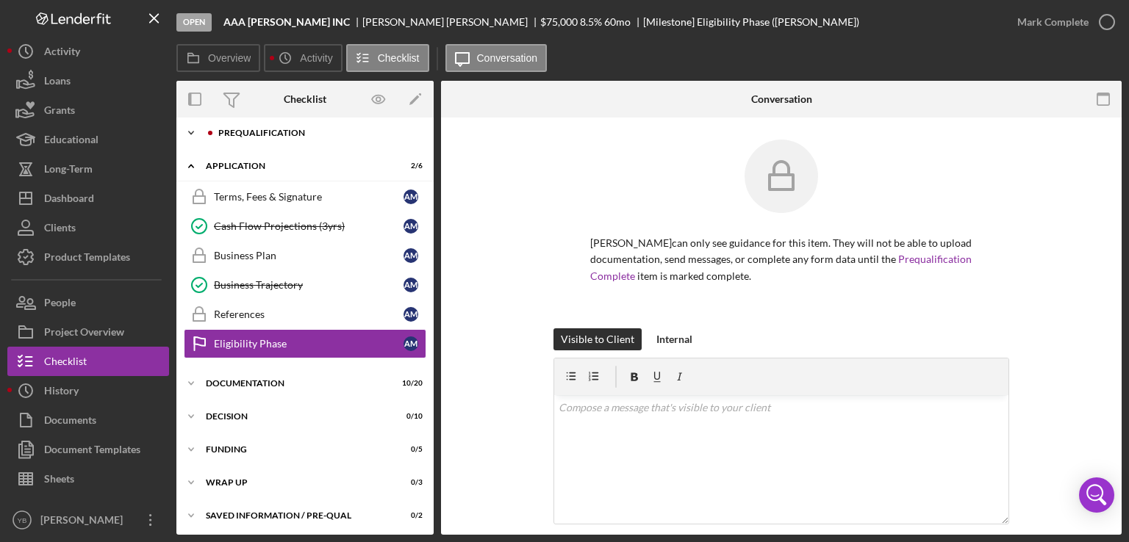
click at [270, 130] on div "Prequalification" at bounding box center [316, 133] width 197 height 9
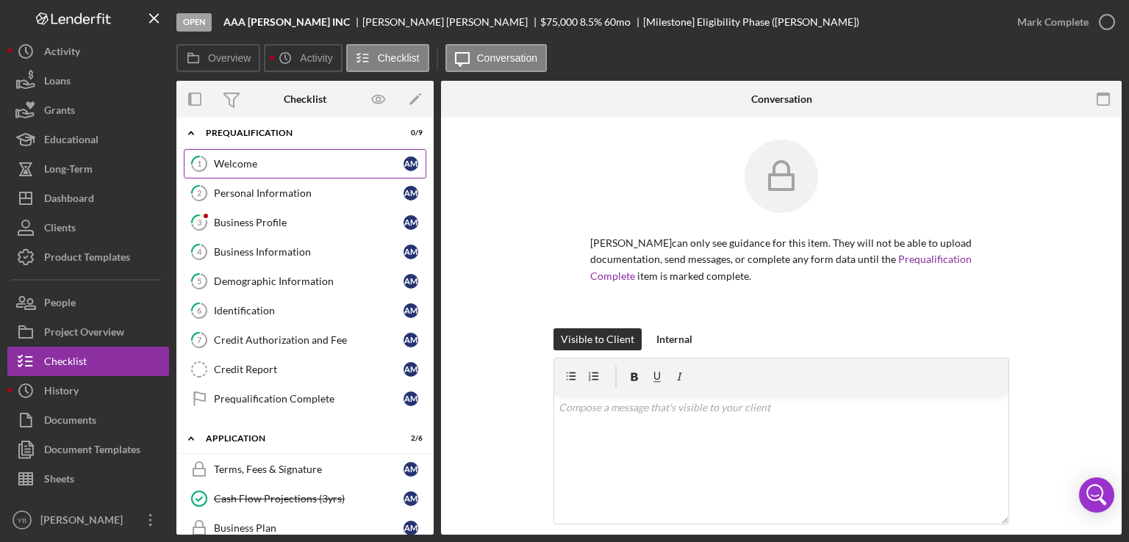
click at [249, 162] on div "Welcome" at bounding box center [309, 164] width 190 height 12
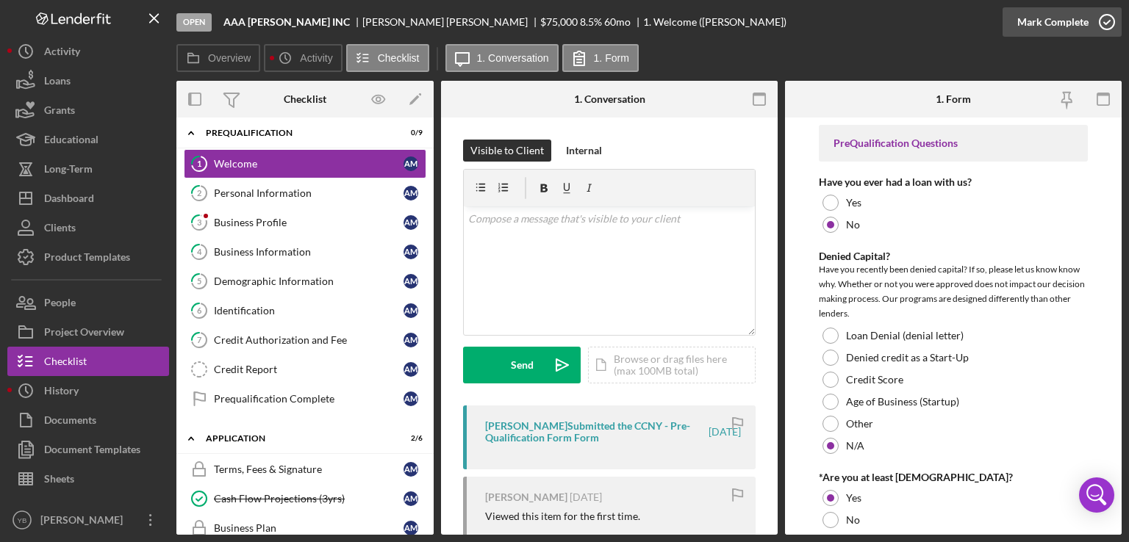
click at [1060, 16] on div "Mark Complete" at bounding box center [1052, 21] width 71 height 29
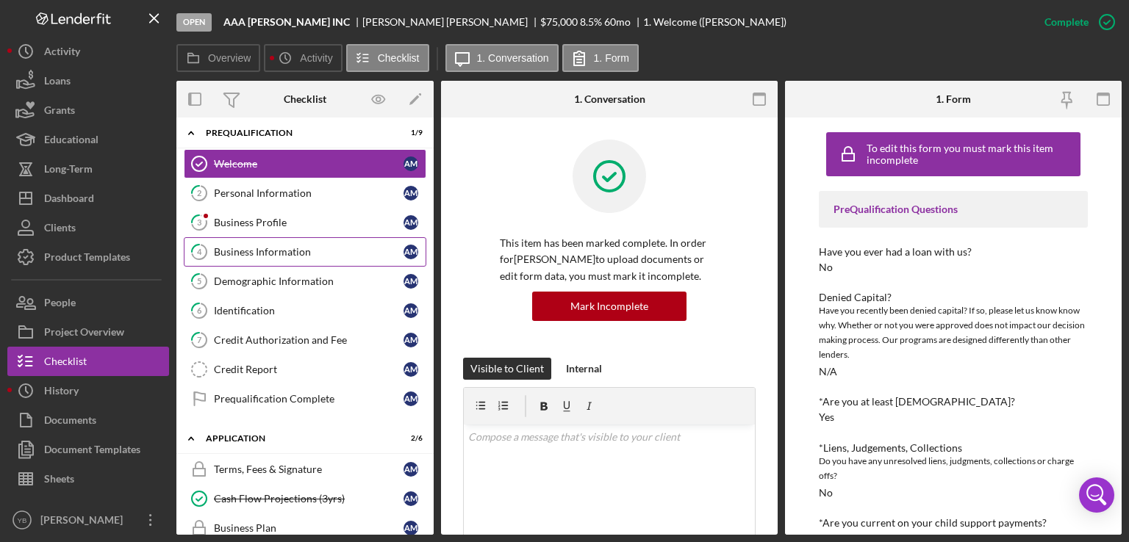
click at [292, 246] on div "Business Information" at bounding box center [309, 252] width 190 height 12
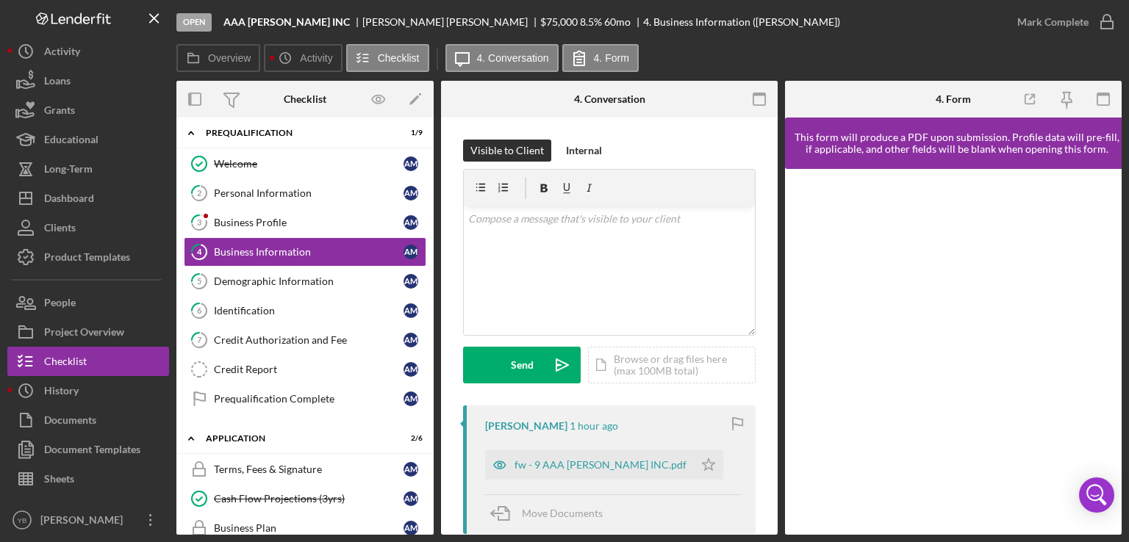
click at [774, 226] on div "4 Business Information Visible to Client Internal v Color teal Color pink Remov…" at bounding box center [609, 326] width 337 height 417
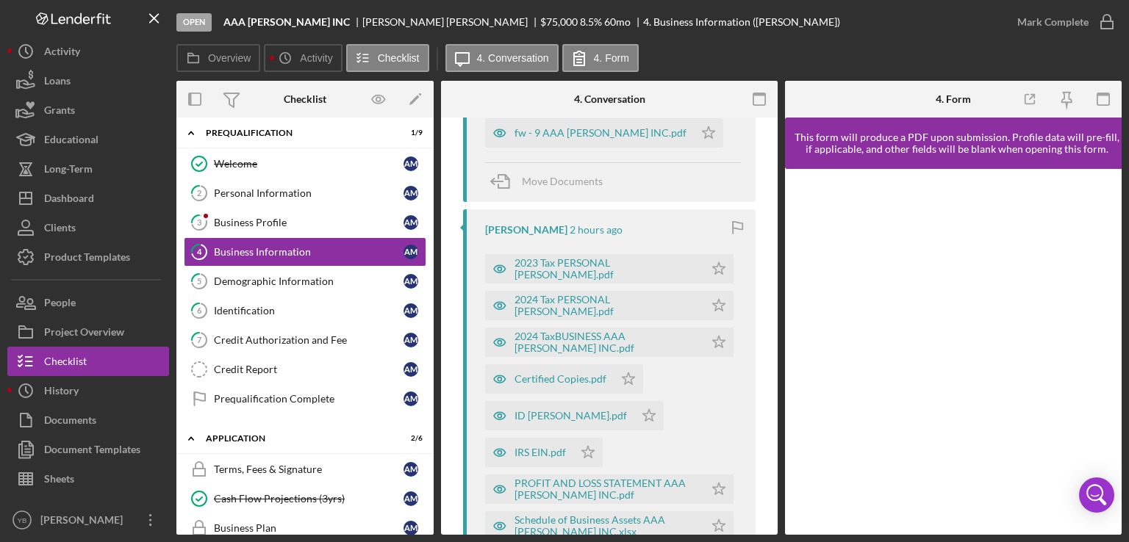
scroll to position [343, 0]
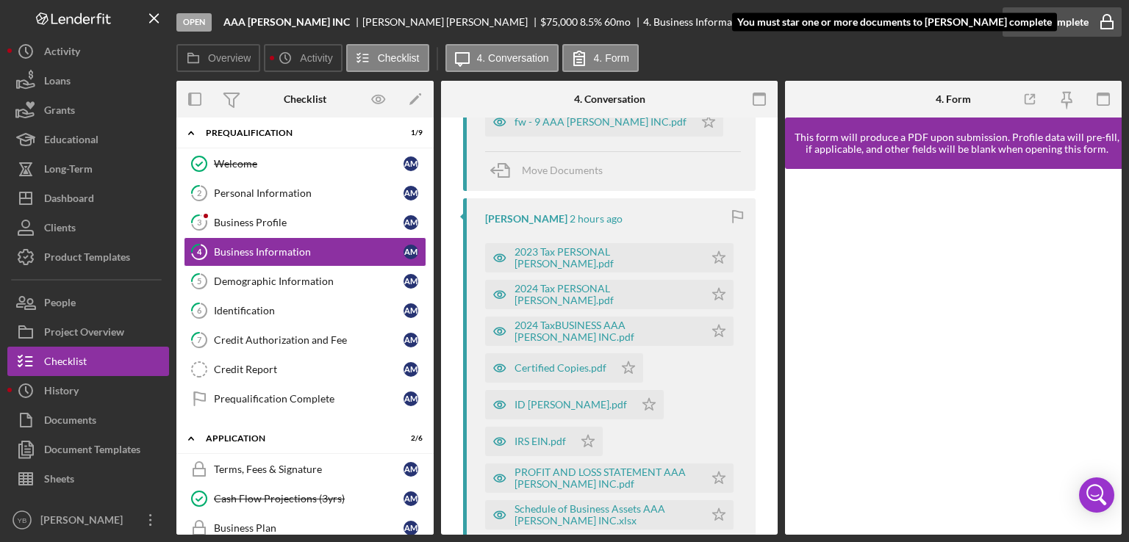
click at [1049, 32] on div "Mark Complete" at bounding box center [1052, 21] width 71 height 29
drag, startPoint x: 779, startPoint y: 276, endPoint x: 776, endPoint y: 245, distance: 30.3
click at [776, 245] on div "Overview Internal Workflow Stage Open Icon/Dropdown Arrow Archive (can unarchiv…" at bounding box center [648, 308] width 945 height 454
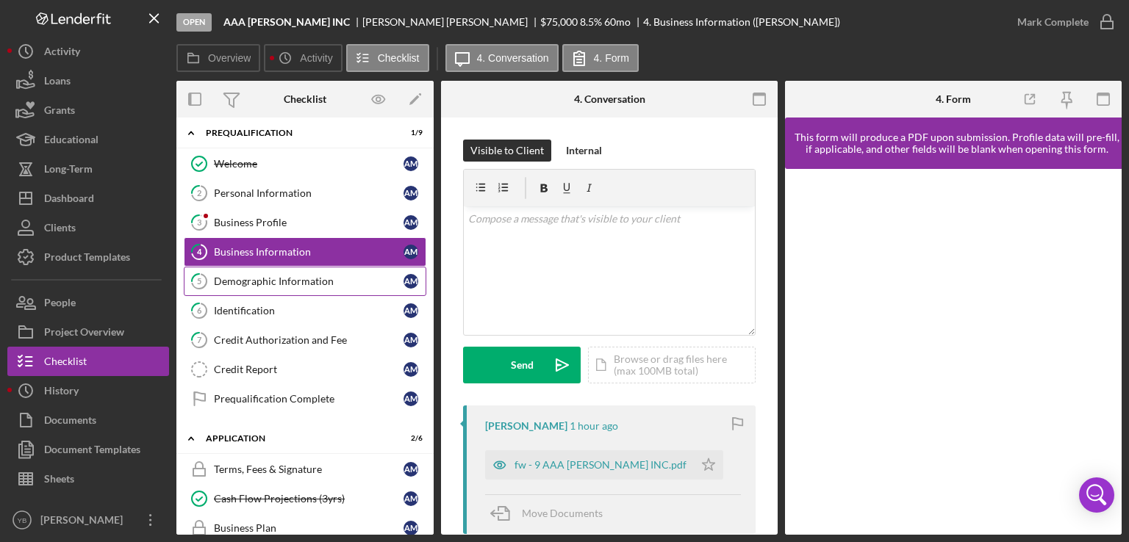
click at [254, 277] on div "Demographic Information" at bounding box center [309, 282] width 190 height 12
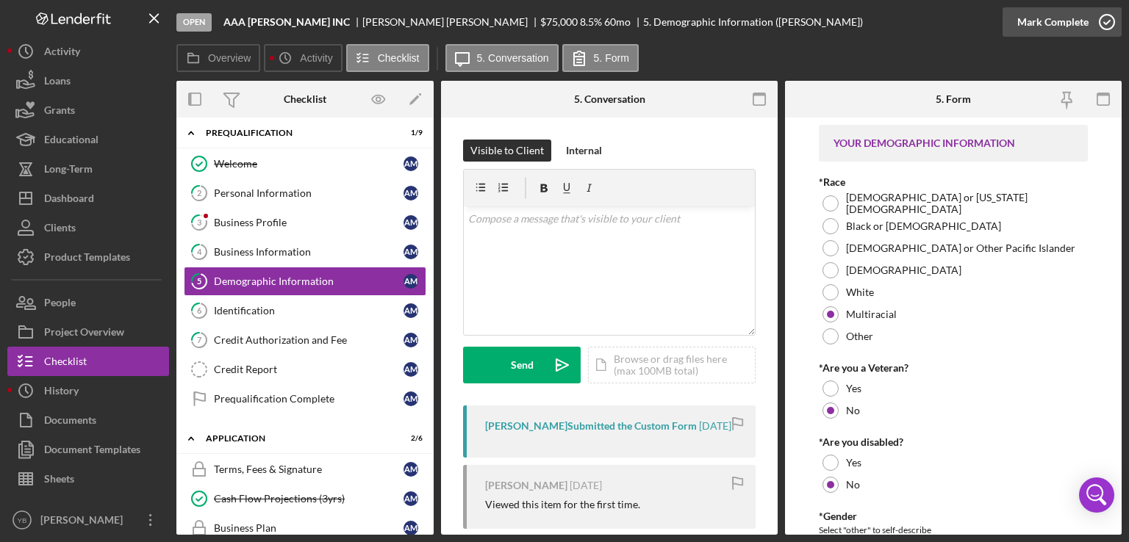
click at [1057, 33] on div "Mark Complete" at bounding box center [1052, 21] width 71 height 29
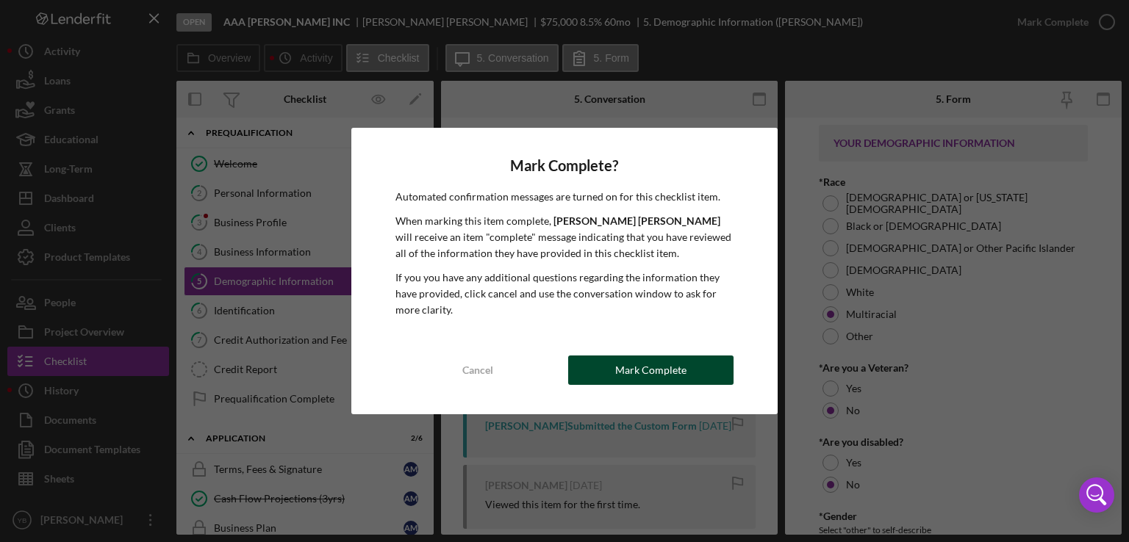
click at [660, 371] on div "Mark Complete" at bounding box center [650, 370] width 71 height 29
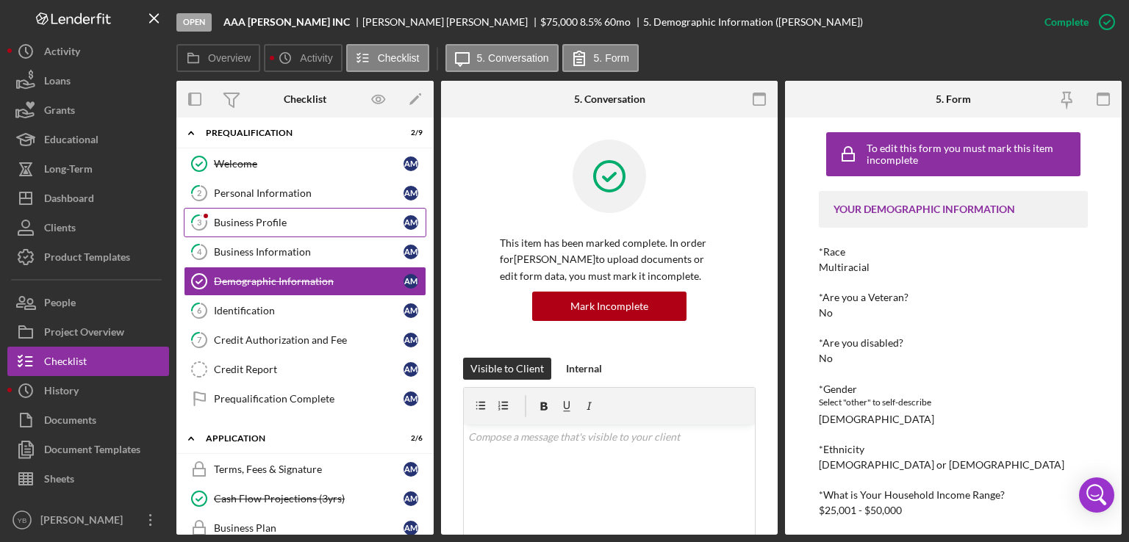
click at [257, 221] on div "Business Profile" at bounding box center [309, 223] width 190 height 12
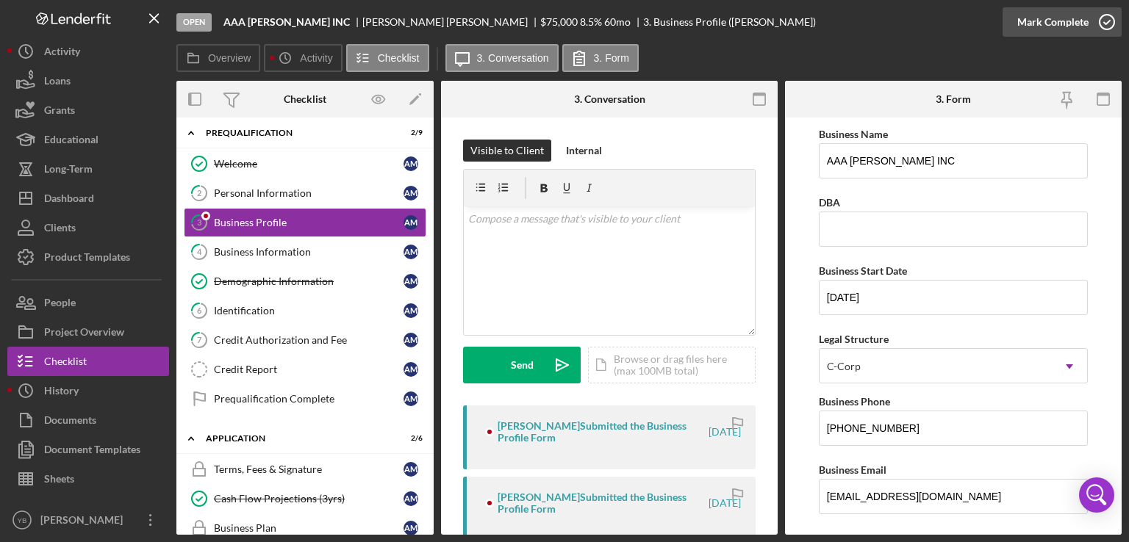
click at [1066, 26] on div "Mark Complete" at bounding box center [1052, 21] width 71 height 29
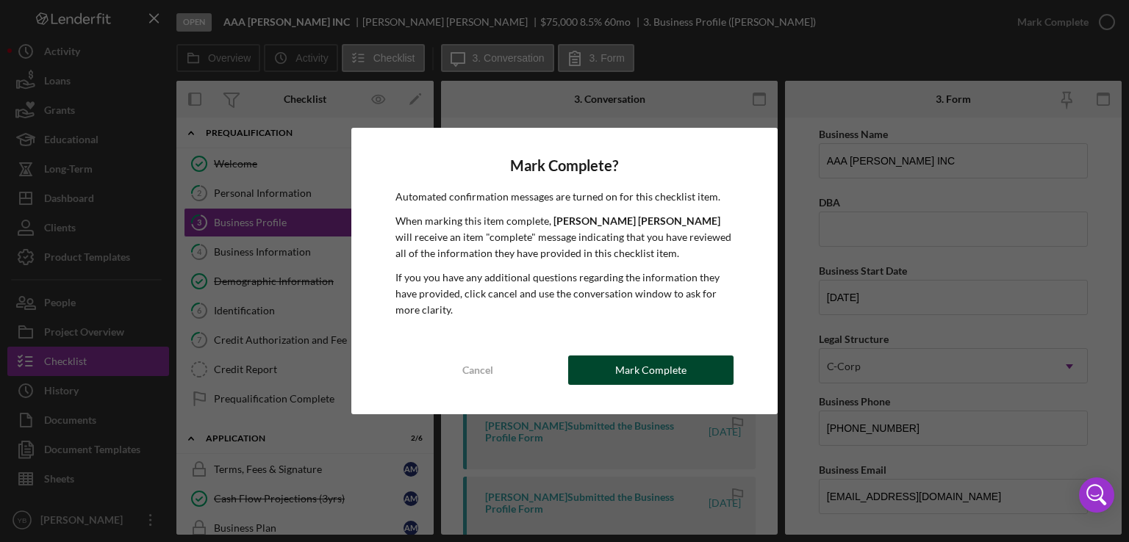
click at [642, 370] on div "Mark Complete" at bounding box center [650, 370] width 71 height 29
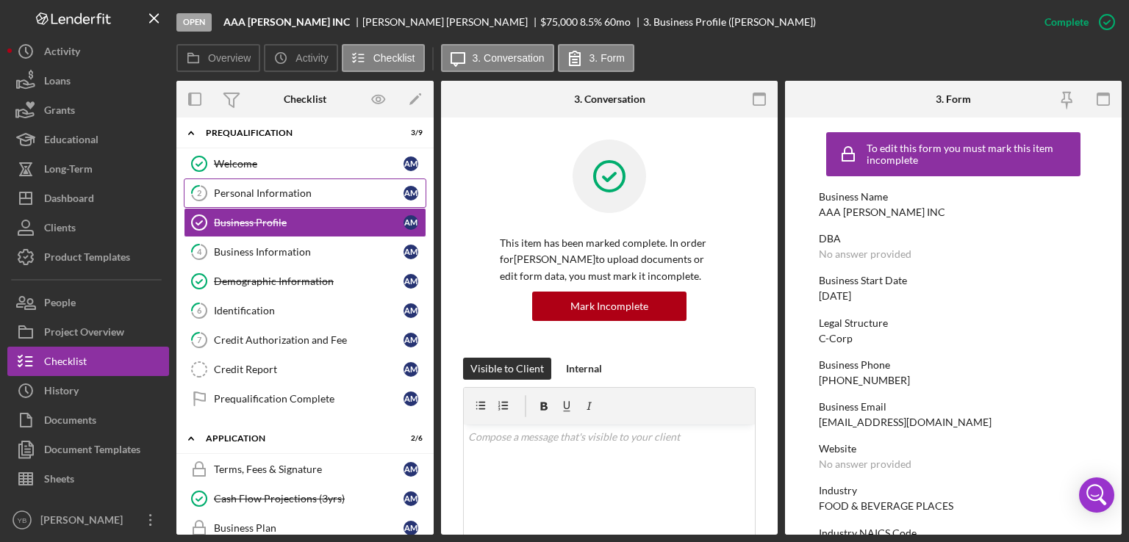
click at [275, 194] on div "Personal Information" at bounding box center [309, 193] width 190 height 12
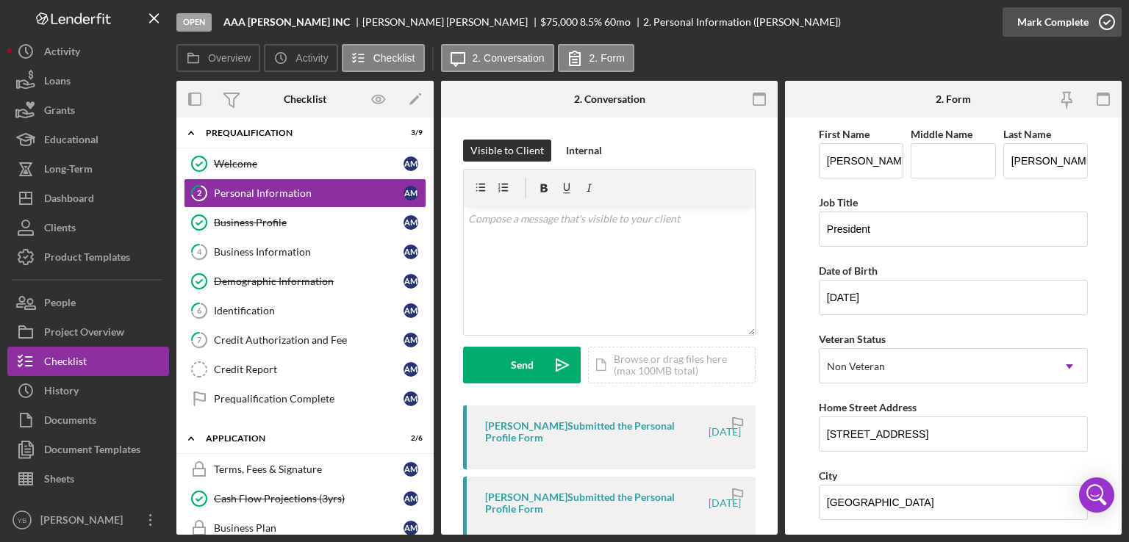
click at [1064, 24] on div "Mark Complete" at bounding box center [1052, 21] width 71 height 29
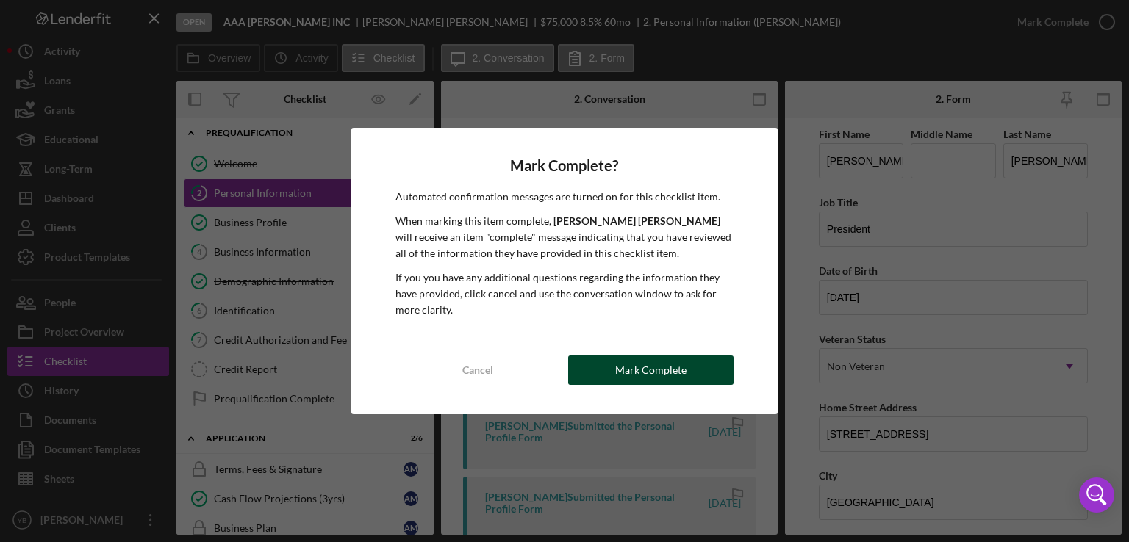
click at [653, 377] on div "Mark Complete" at bounding box center [650, 370] width 71 height 29
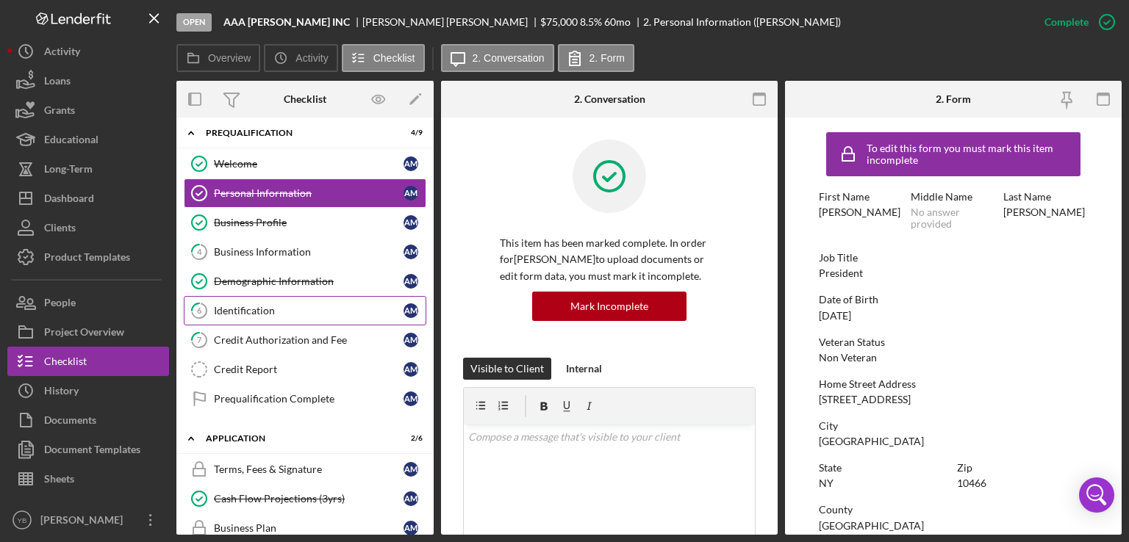
click at [272, 309] on div "Identification" at bounding box center [309, 311] width 190 height 12
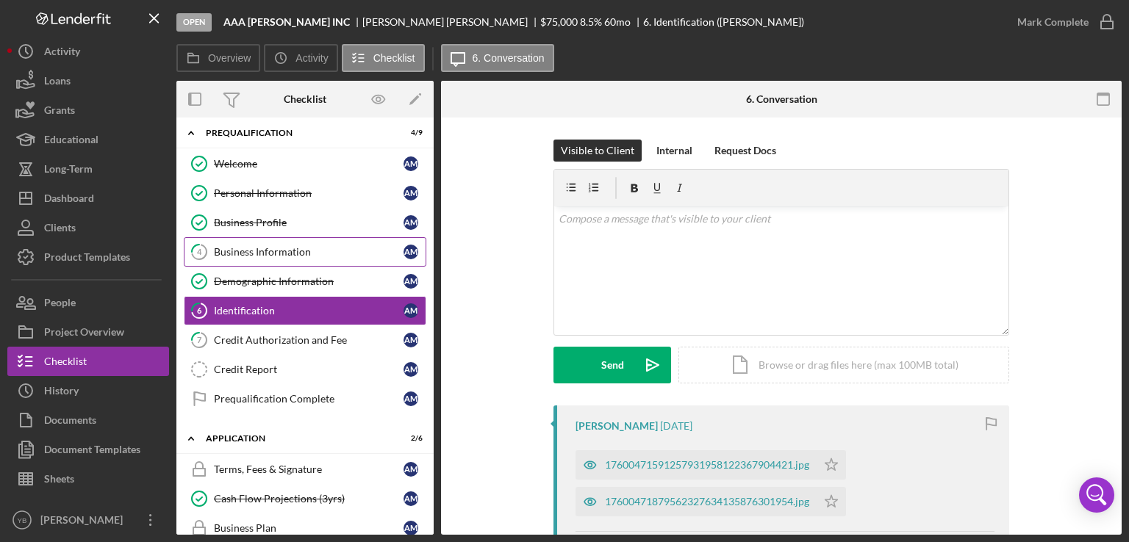
click at [275, 249] on div "Business Information" at bounding box center [309, 252] width 190 height 12
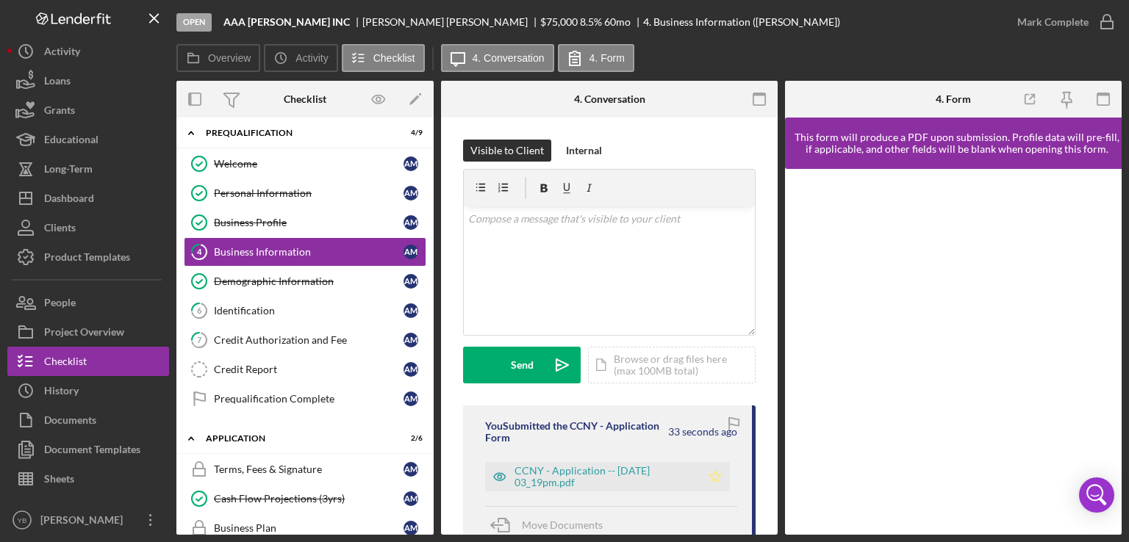
click at [711, 478] on icon "Icon/Star" at bounding box center [714, 476] width 29 height 29
click at [1039, 26] on div "Mark Complete" at bounding box center [1052, 21] width 71 height 29
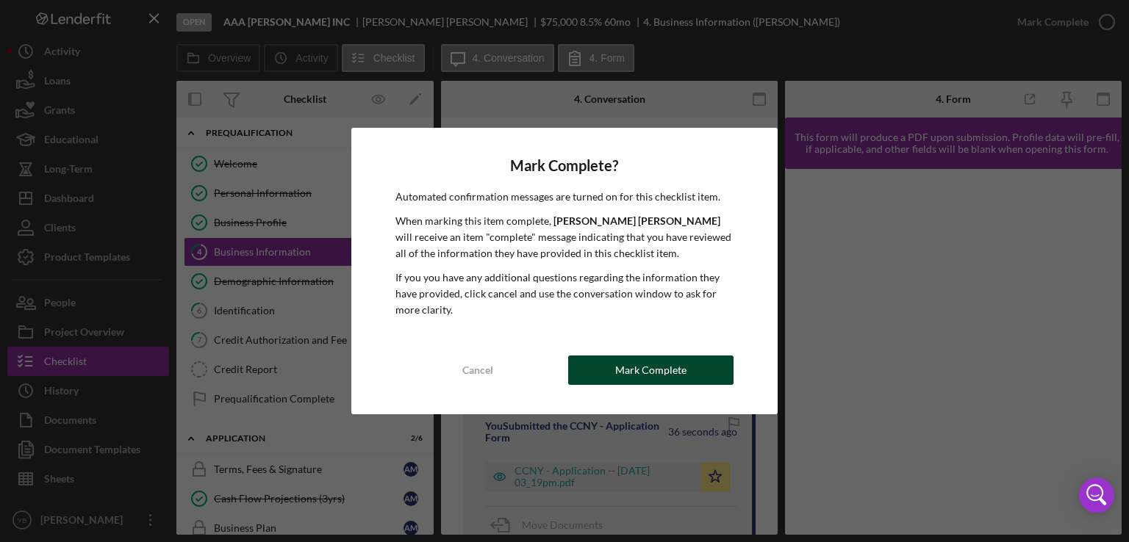
click at [632, 379] on div "Mark Complete" at bounding box center [650, 370] width 71 height 29
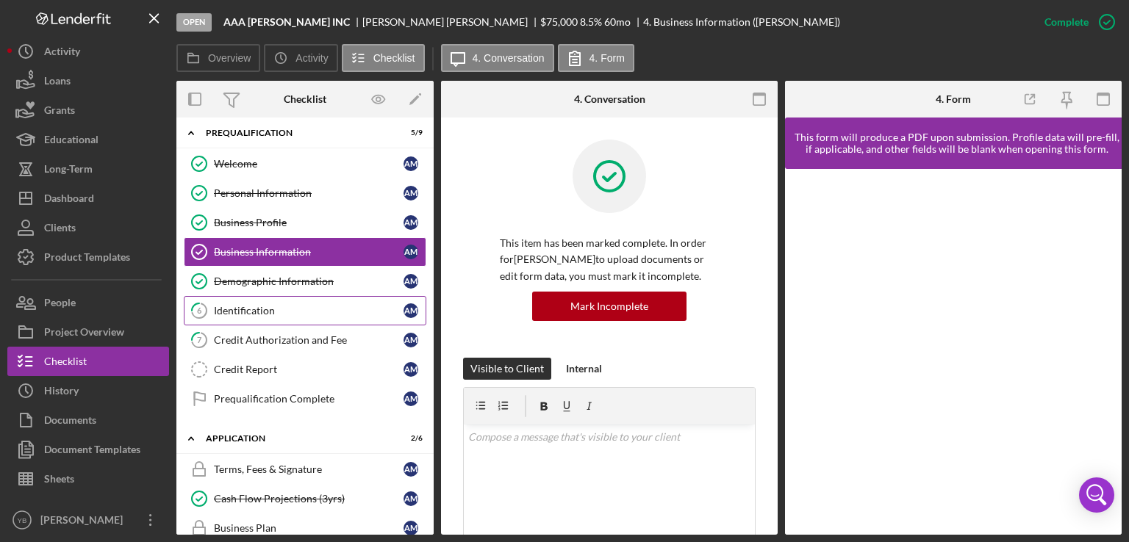
click at [239, 306] on div "Identification" at bounding box center [309, 311] width 190 height 12
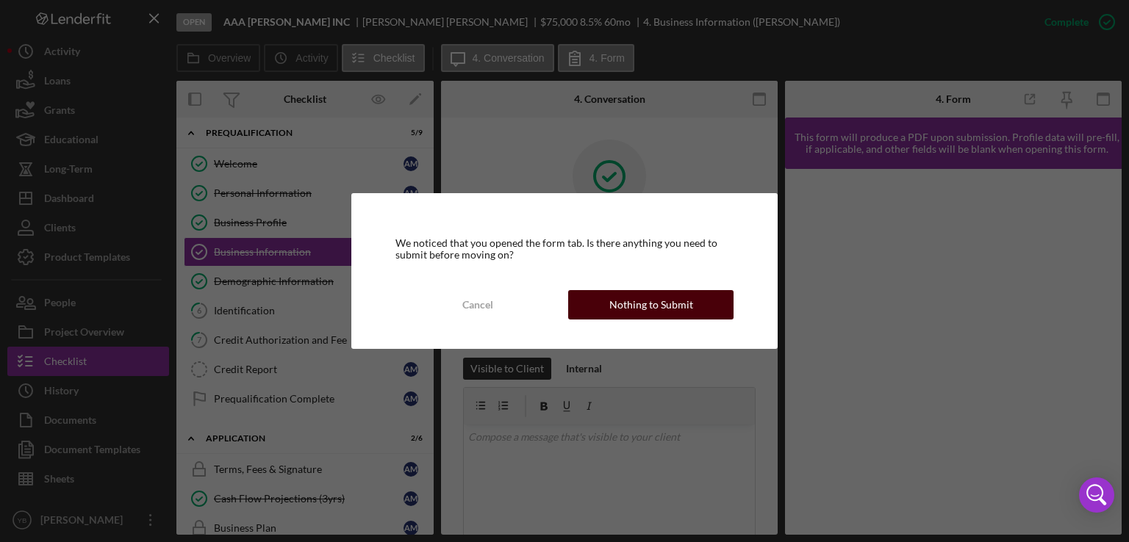
click at [664, 305] on div "Nothing to Submit" at bounding box center [651, 304] width 84 height 29
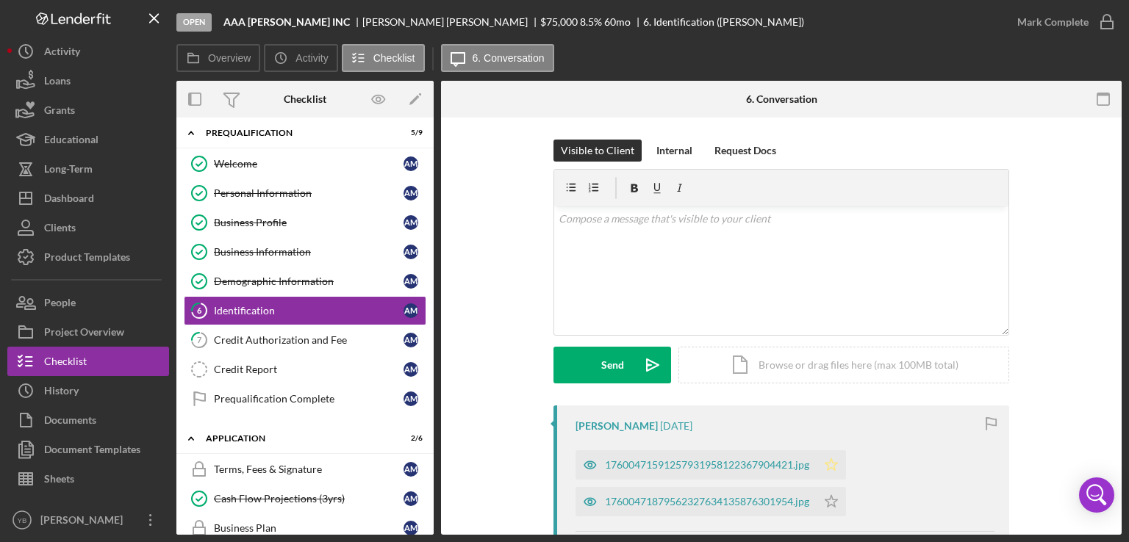
click at [830, 465] on icon "Icon/Star" at bounding box center [830, 464] width 29 height 29
click at [828, 503] on polygon "button" at bounding box center [831, 501] width 12 height 12
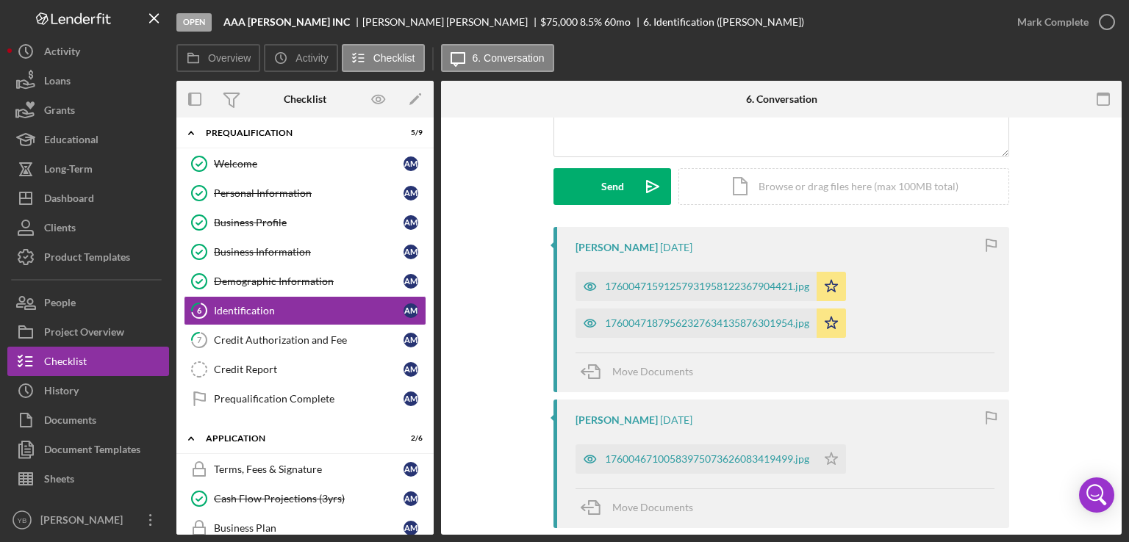
scroll to position [265, 0]
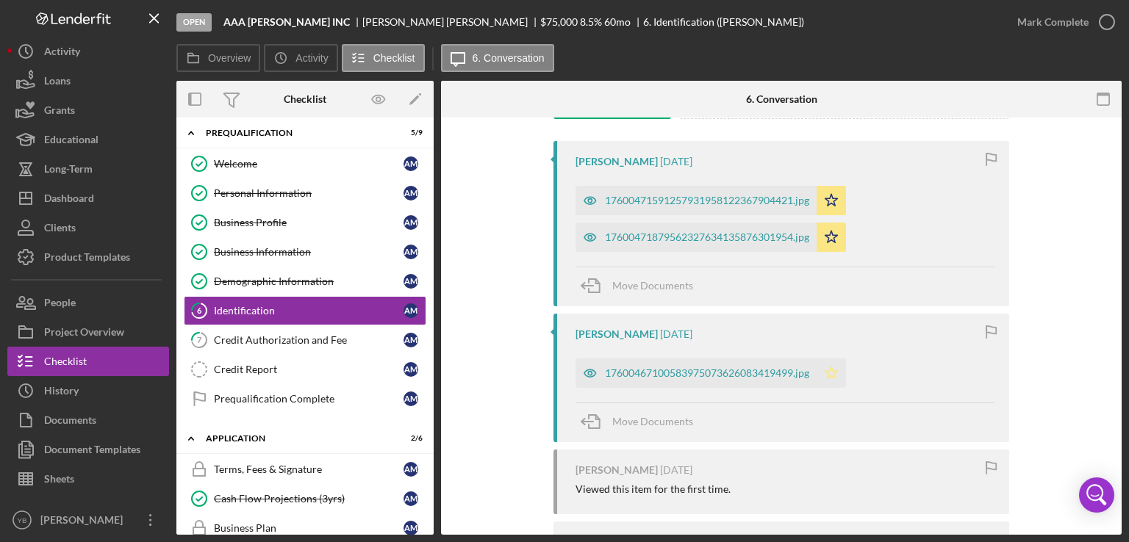
click at [827, 374] on icon "Icon/Star" at bounding box center [830, 373] width 29 height 29
click at [1049, 23] on div "Mark Complete" at bounding box center [1052, 21] width 71 height 29
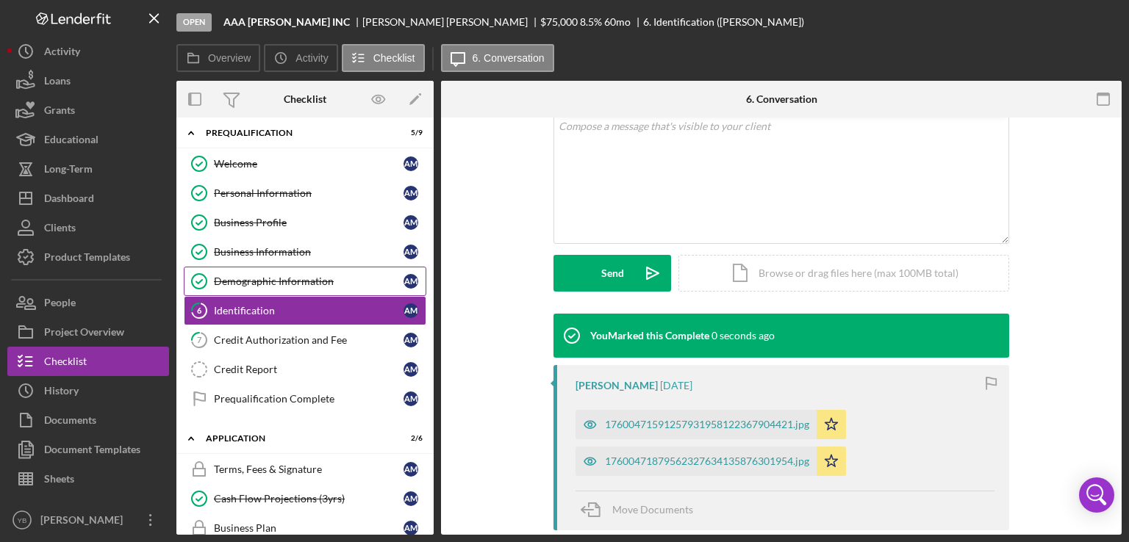
scroll to position [466, 0]
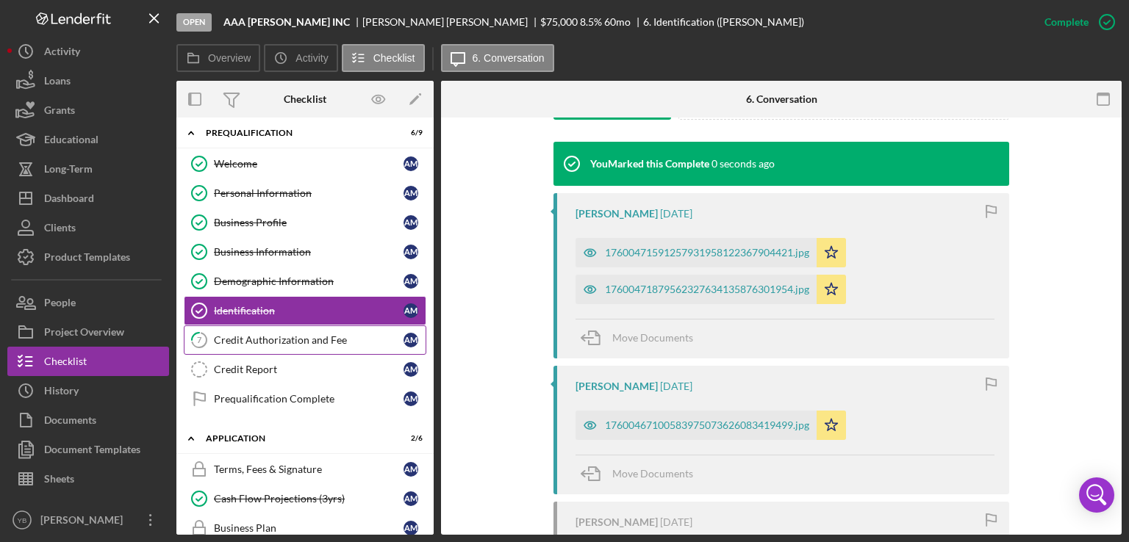
click at [287, 337] on div "Credit Authorization and Fee" at bounding box center [309, 340] width 190 height 12
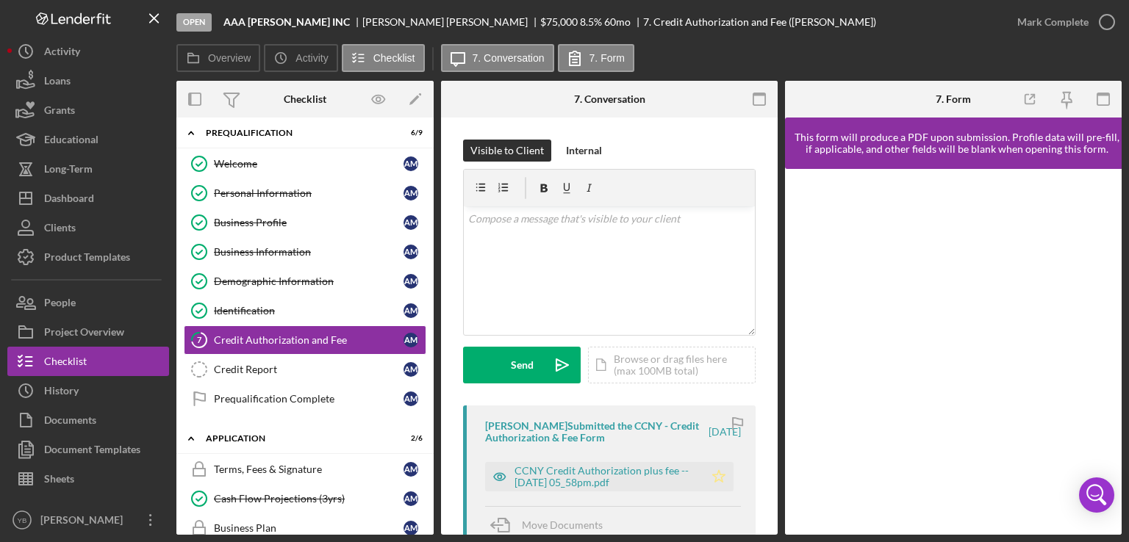
click at [717, 482] on polygon "button" at bounding box center [719, 476] width 12 height 12
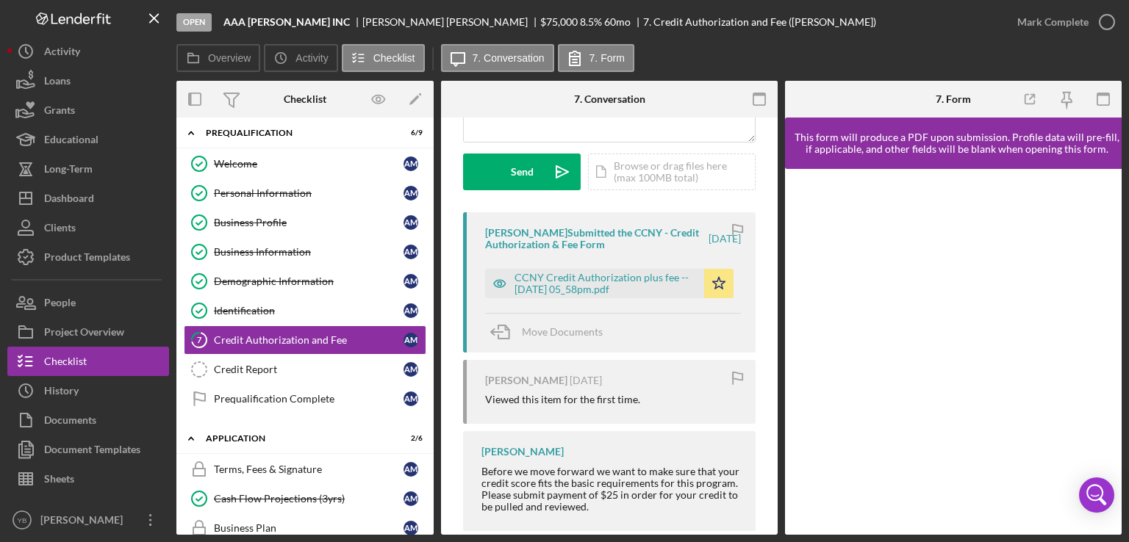
scroll to position [195, 0]
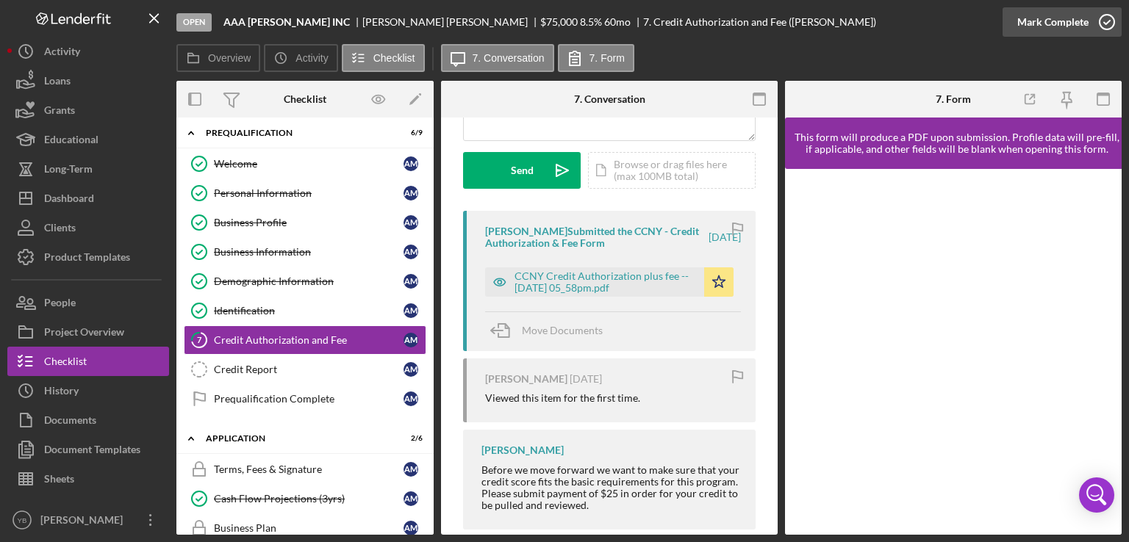
click at [1073, 19] on div "Mark Complete" at bounding box center [1052, 21] width 71 height 29
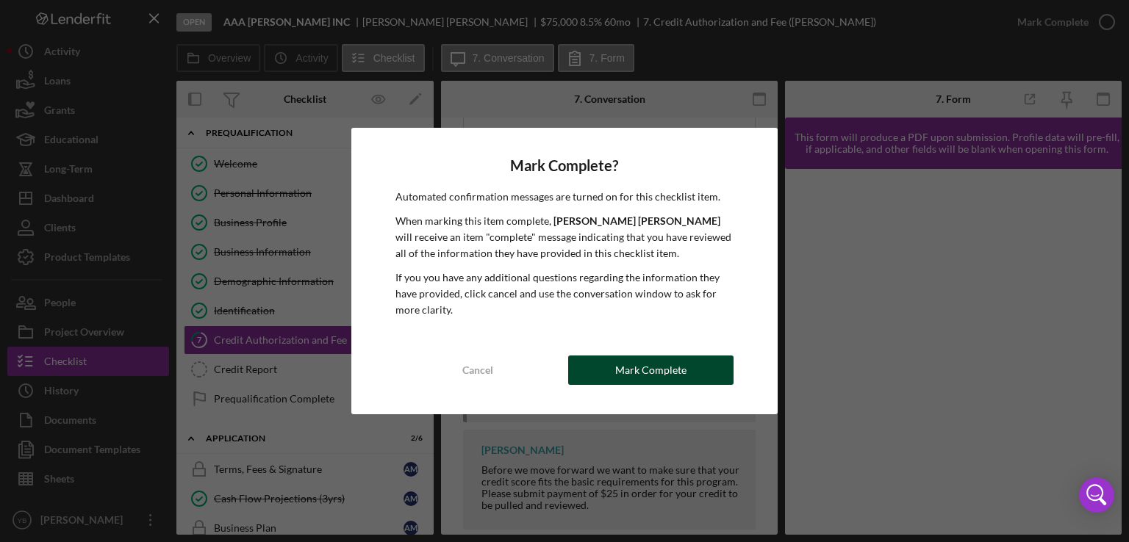
click at [689, 362] on button "Mark Complete" at bounding box center [650, 370] width 165 height 29
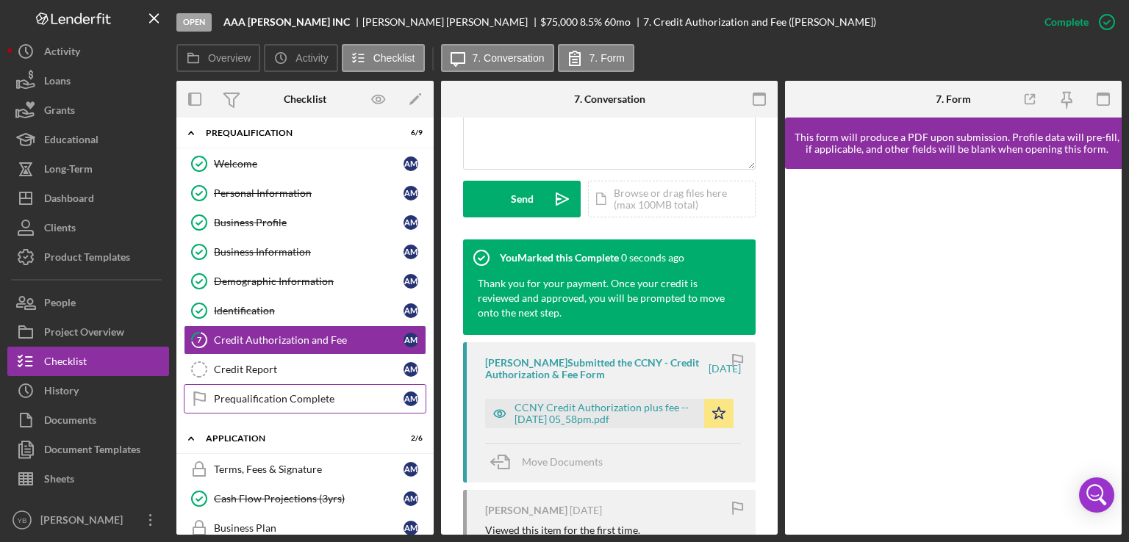
scroll to position [414, 0]
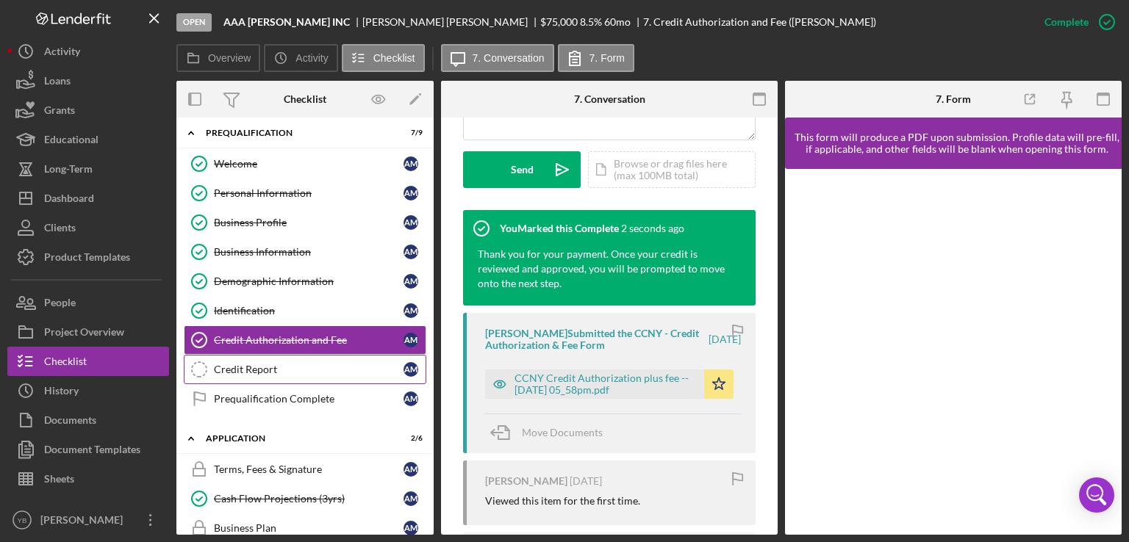
click at [267, 373] on link "Credit Report Credit Report A M" at bounding box center [305, 369] width 242 height 29
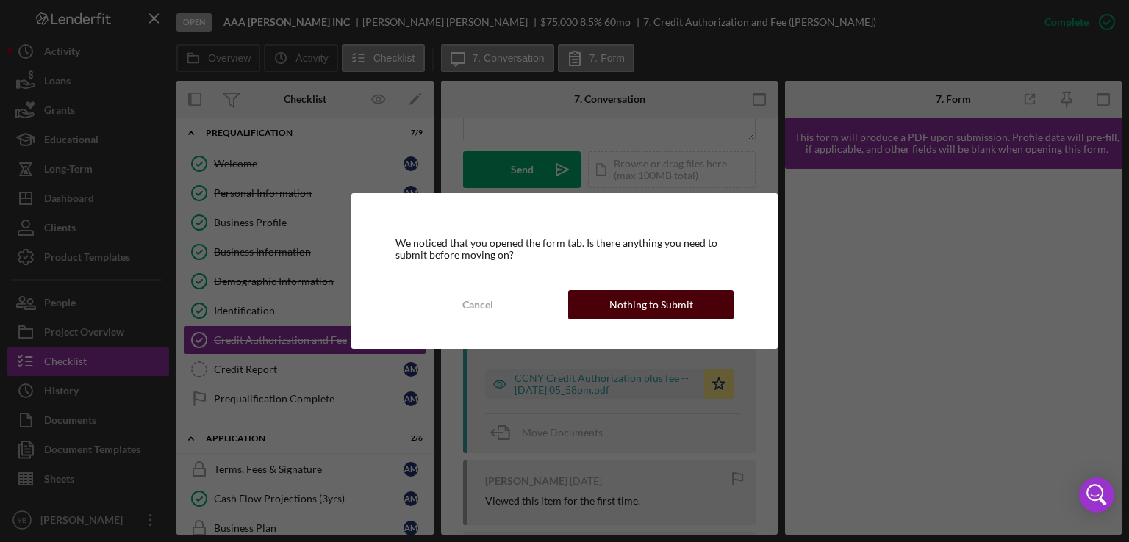
click at [649, 311] on div "Nothing to Submit" at bounding box center [651, 304] width 84 height 29
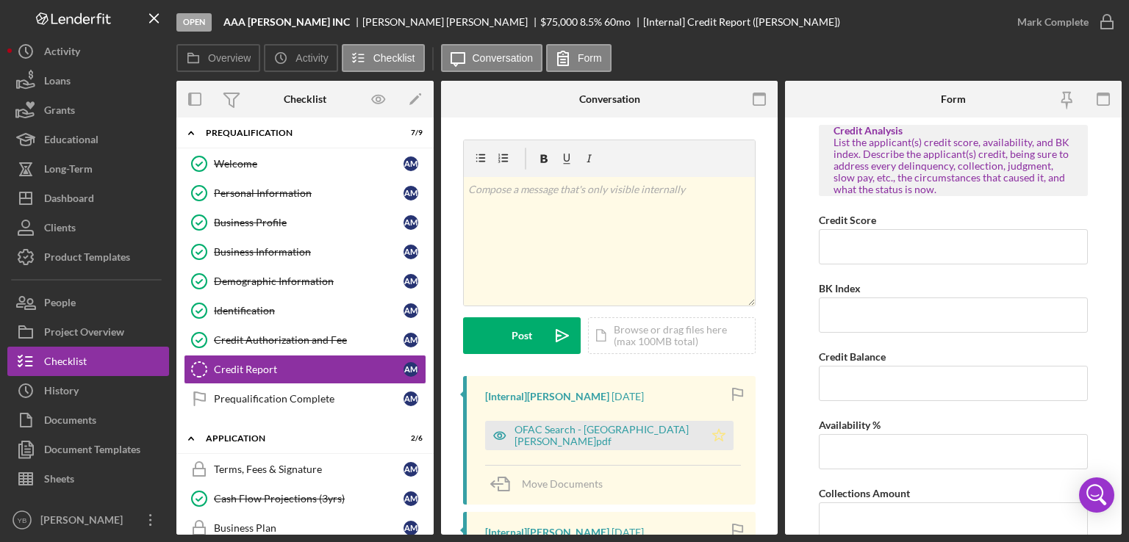
click at [713, 431] on polygon "button" at bounding box center [719, 435] width 12 height 12
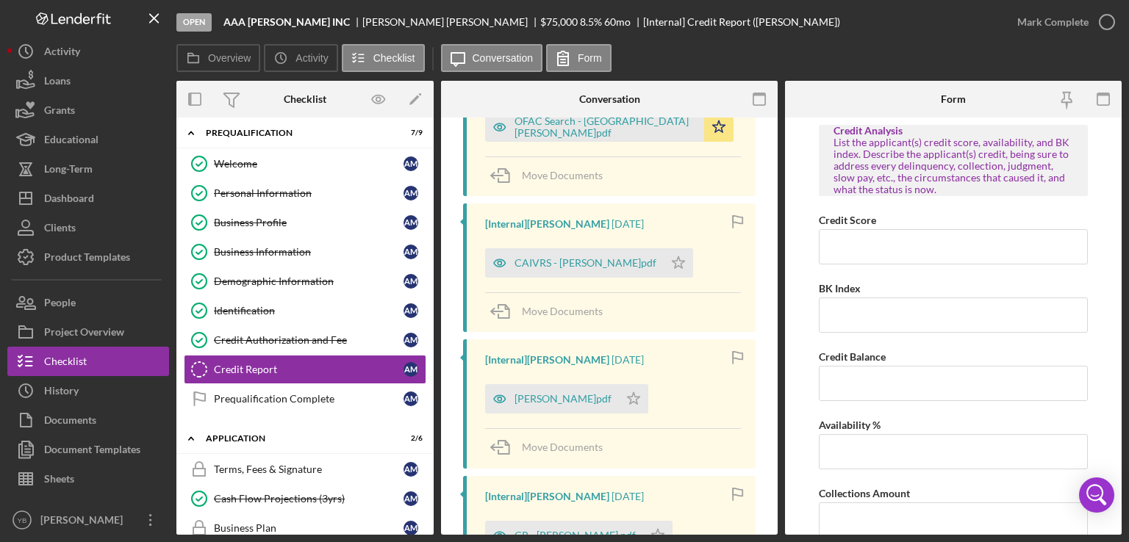
scroll to position [309, 0]
click at [672, 261] on polygon "button" at bounding box center [678, 262] width 12 height 12
click at [630, 403] on polygon "button" at bounding box center [634, 399] width 12 height 12
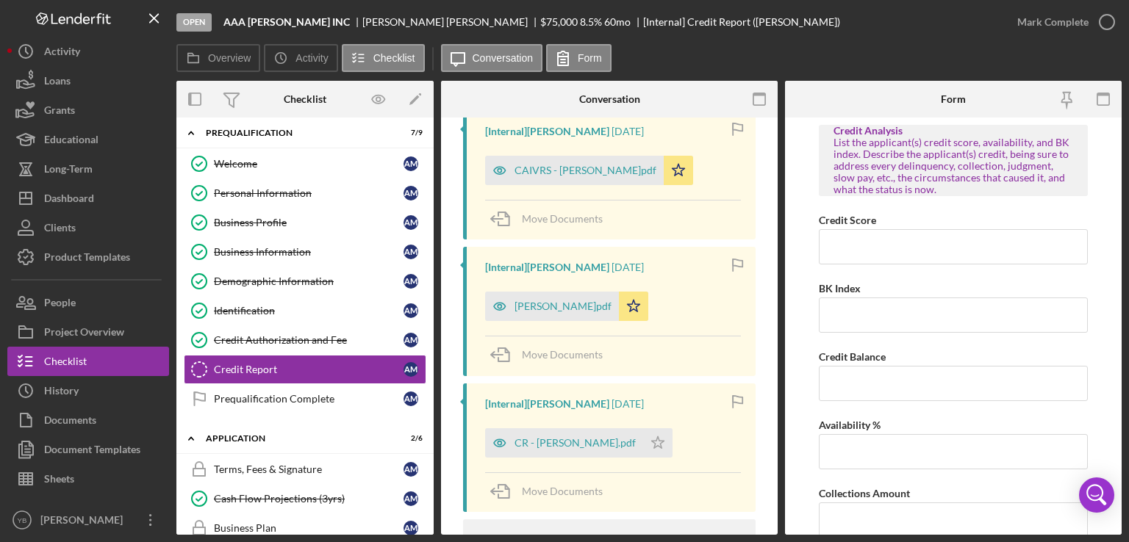
scroll to position [403, 0]
click at [652, 439] on polygon "button" at bounding box center [658, 440] width 12 height 12
click at [1049, 28] on div "Mark Complete" at bounding box center [1052, 21] width 71 height 29
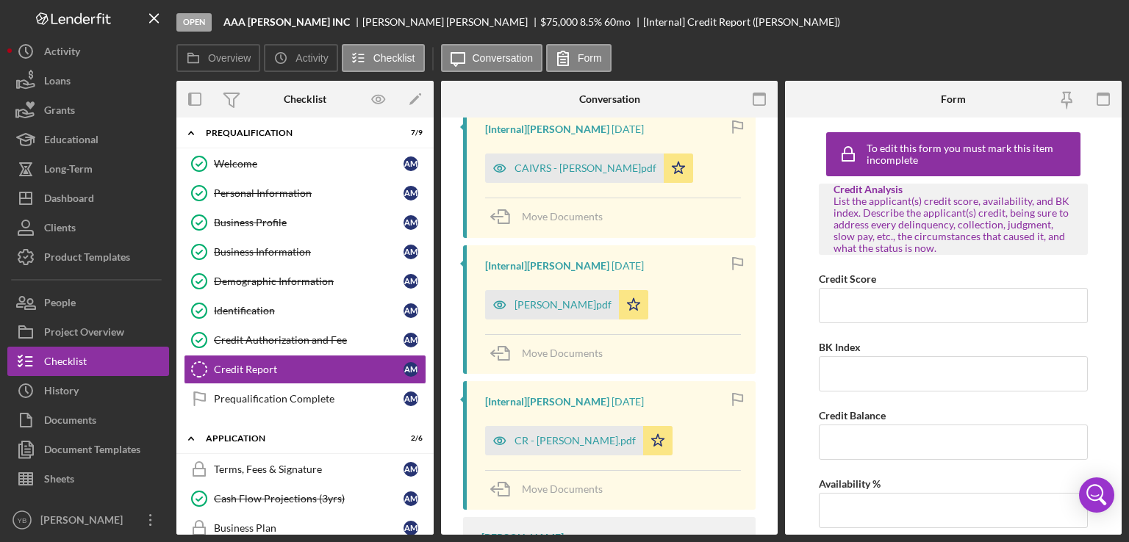
scroll to position [673, 0]
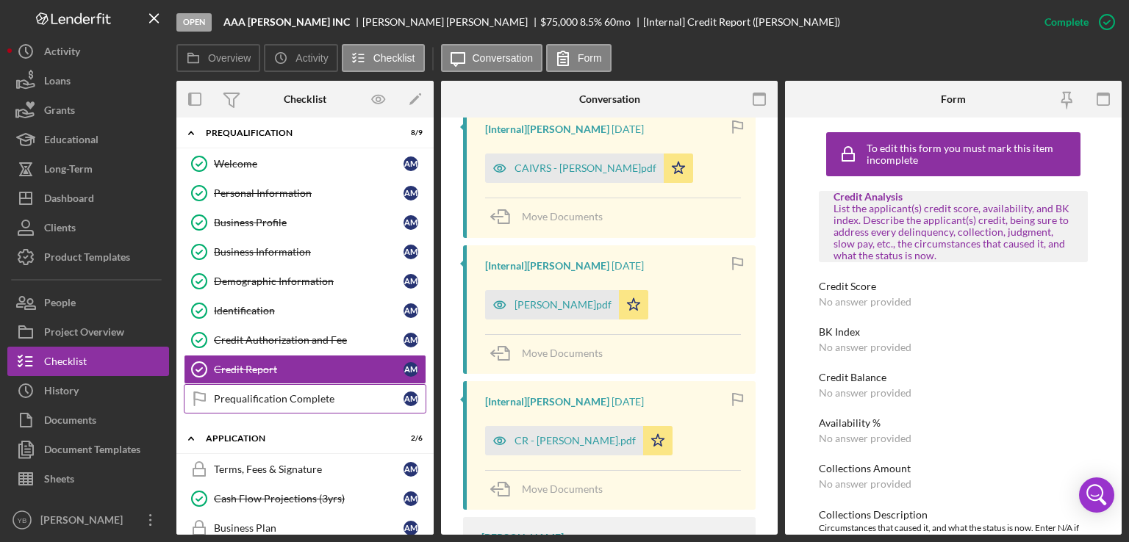
click at [297, 398] on div "Prequalification Complete" at bounding box center [309, 399] width 190 height 12
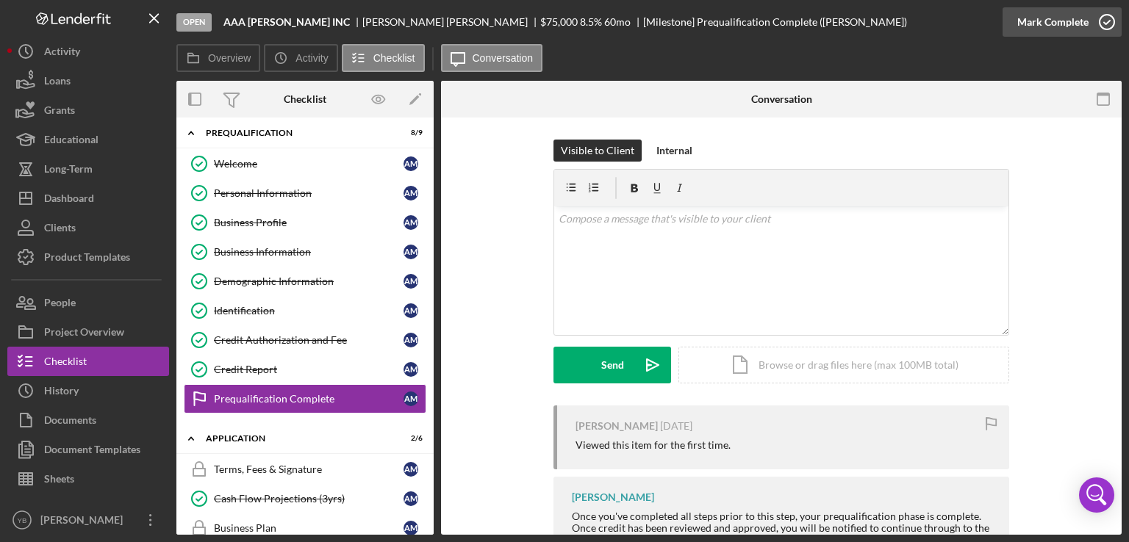
click at [1049, 24] on div "Mark Complete" at bounding box center [1052, 21] width 71 height 29
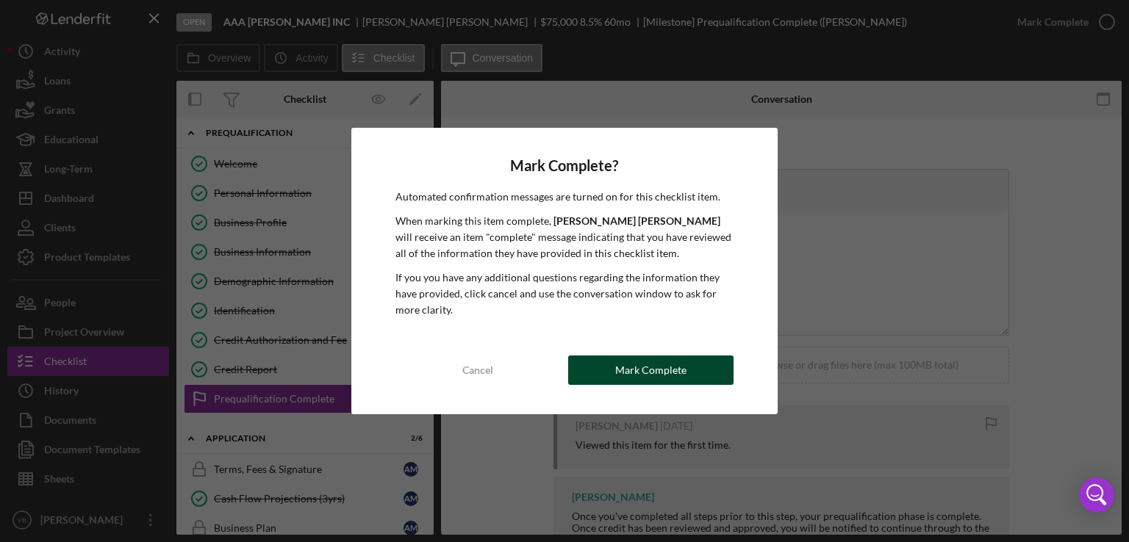
click at [643, 358] on div "Mark Complete" at bounding box center [650, 370] width 71 height 29
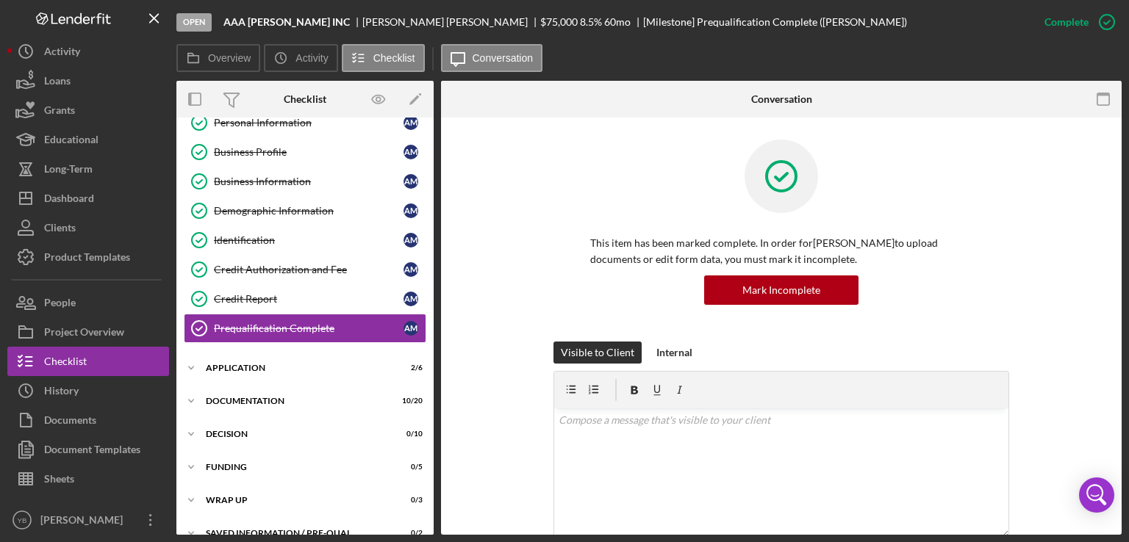
scroll to position [95, 0]
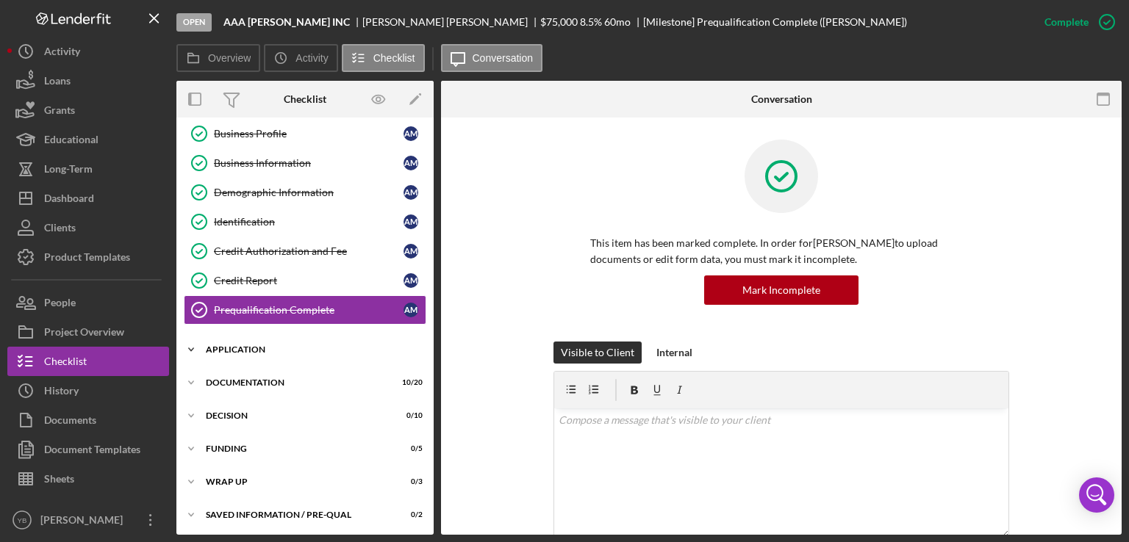
click at [244, 339] on div "Icon/Expander Application 2 / 6" at bounding box center [304, 349] width 257 height 29
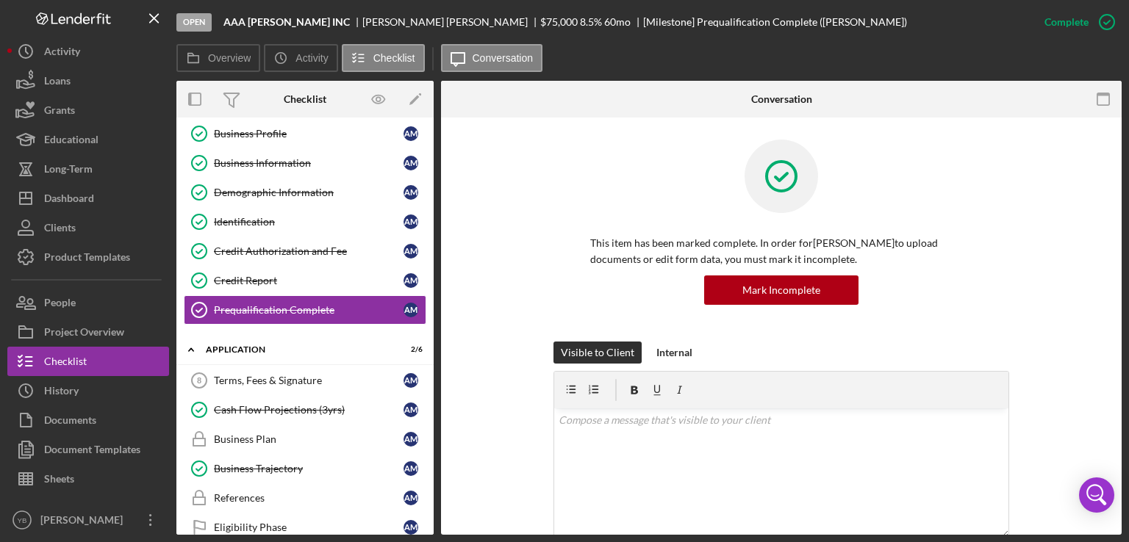
drag, startPoint x: 429, startPoint y: 398, endPoint x: 426, endPoint y: 441, distance: 43.5
click at [426, 441] on div "Terms, Fees & Signature 8 Terms, Fees & Signature A M Cash Flow Projections (3y…" at bounding box center [304, 458] width 257 height 184
click at [267, 434] on div "Business Plan" at bounding box center [309, 440] width 190 height 12
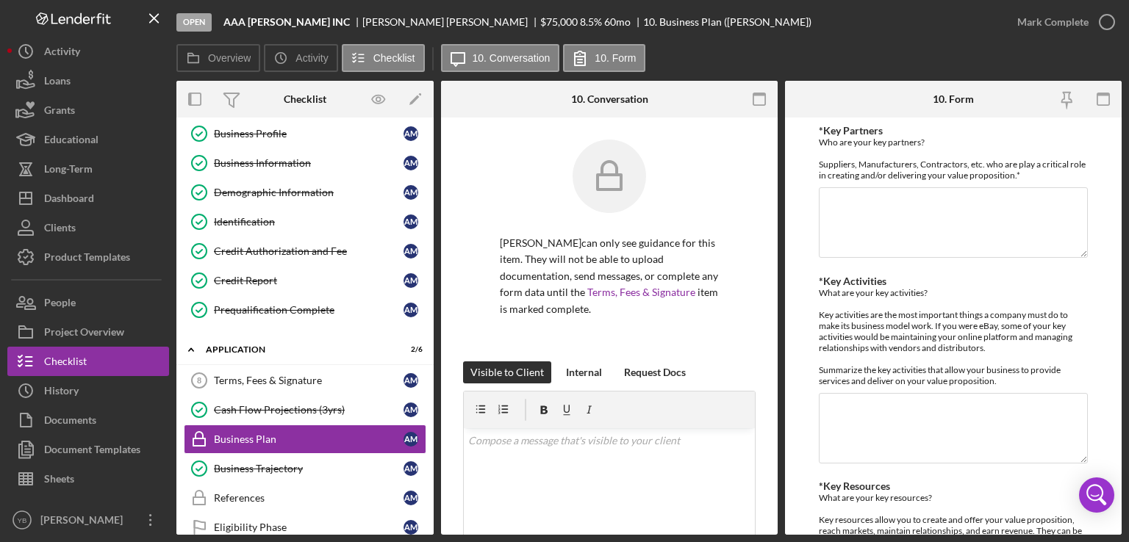
drag, startPoint x: 434, startPoint y: 301, endPoint x: 432, endPoint y: 400, distance: 99.9
click at [432, 400] on div "Overview Internal Workflow Stage Open Icon/Dropdown Arrow Archive (can unarchiv…" at bounding box center [648, 308] width 945 height 454
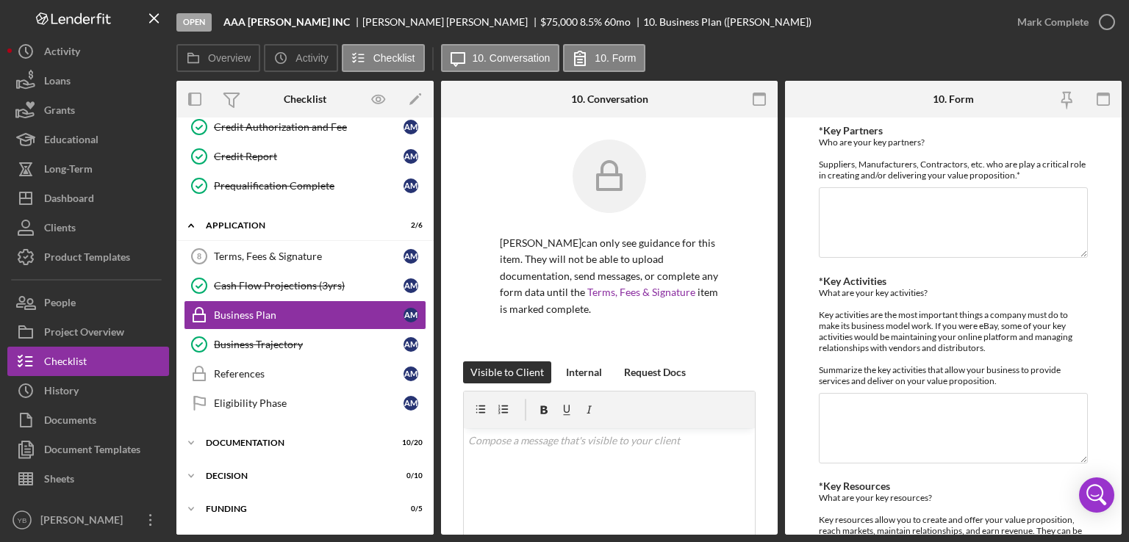
scroll to position [277, 0]
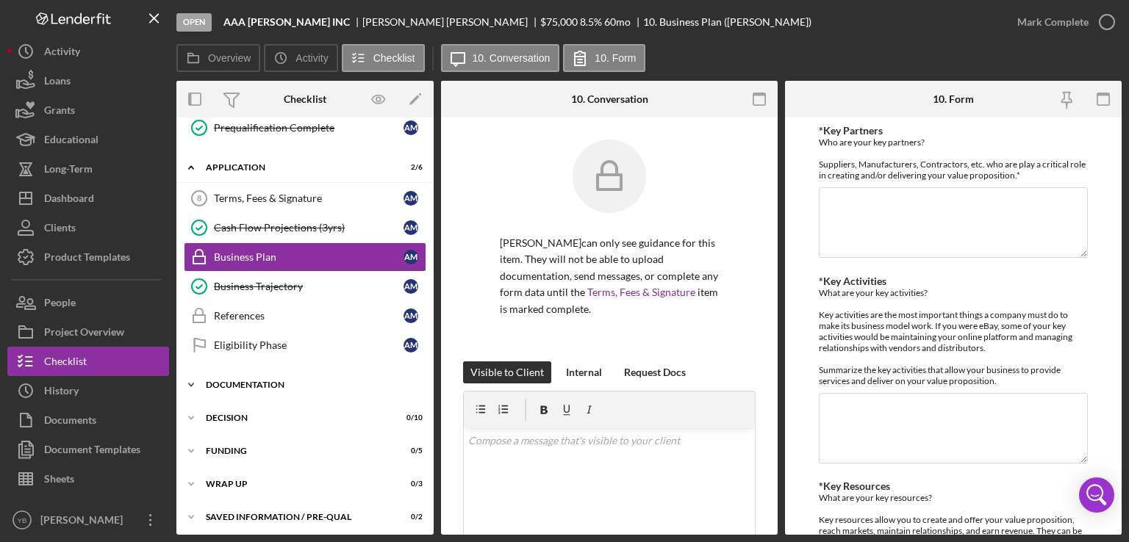
click at [256, 370] on div "Icon/Expander Documentation 10 / 20" at bounding box center [304, 384] width 257 height 29
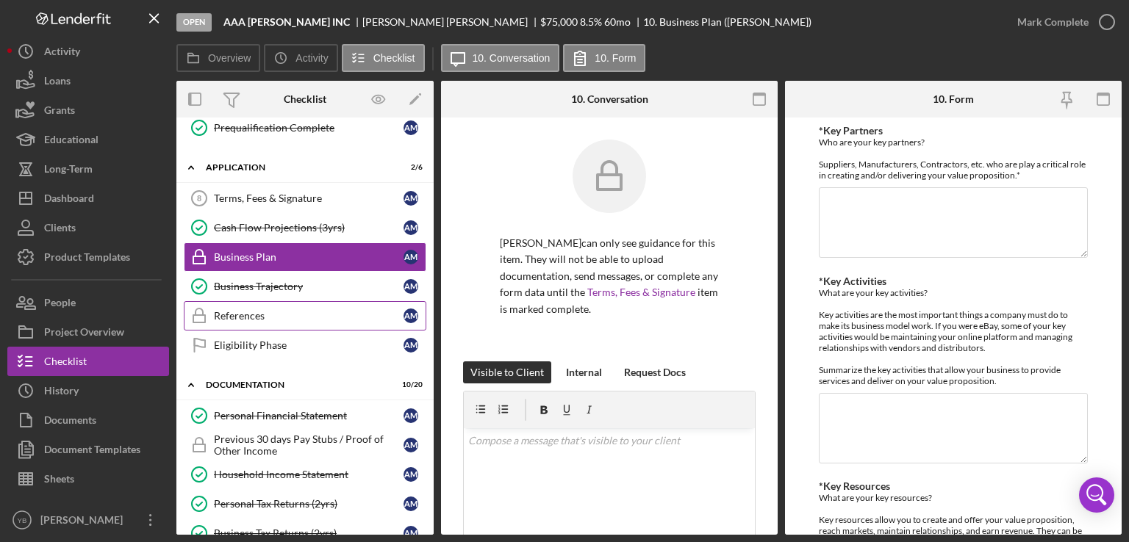
click at [246, 315] on div "References" at bounding box center [309, 316] width 190 height 12
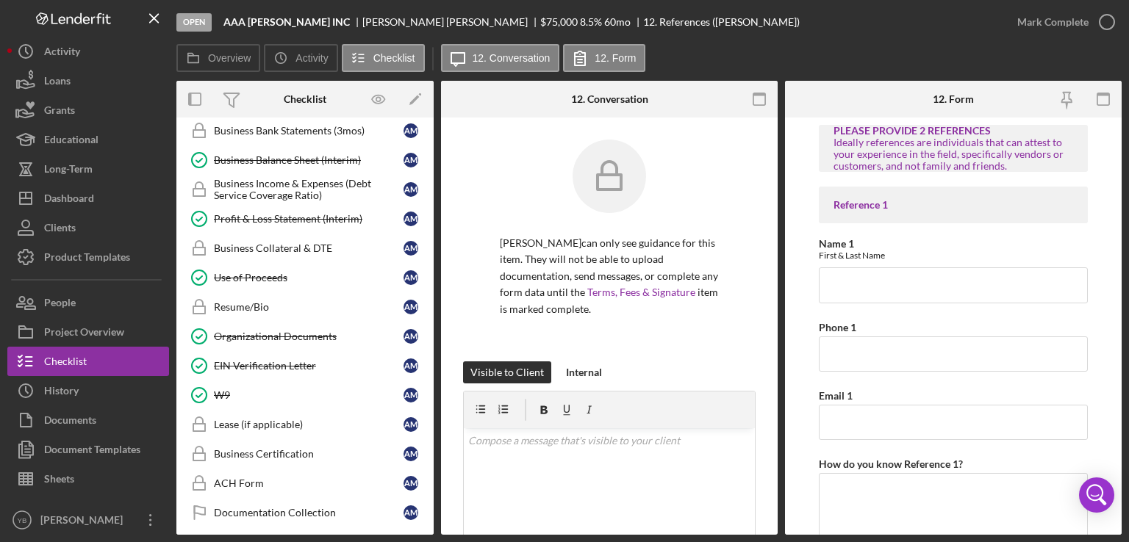
scroll to position [741, 0]
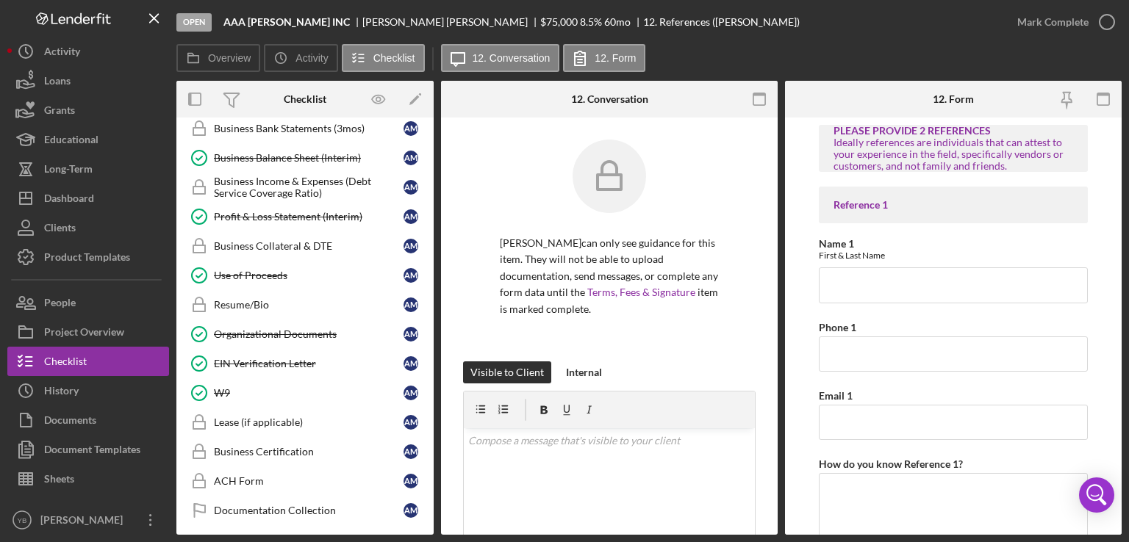
drag, startPoint x: 434, startPoint y: 483, endPoint x: 433, endPoint y: 457, distance: 25.8
click at [433, 457] on div "Overview Internal Workflow Stage Open Icon/Dropdown Arrow Archive (can unarchiv…" at bounding box center [648, 308] width 945 height 454
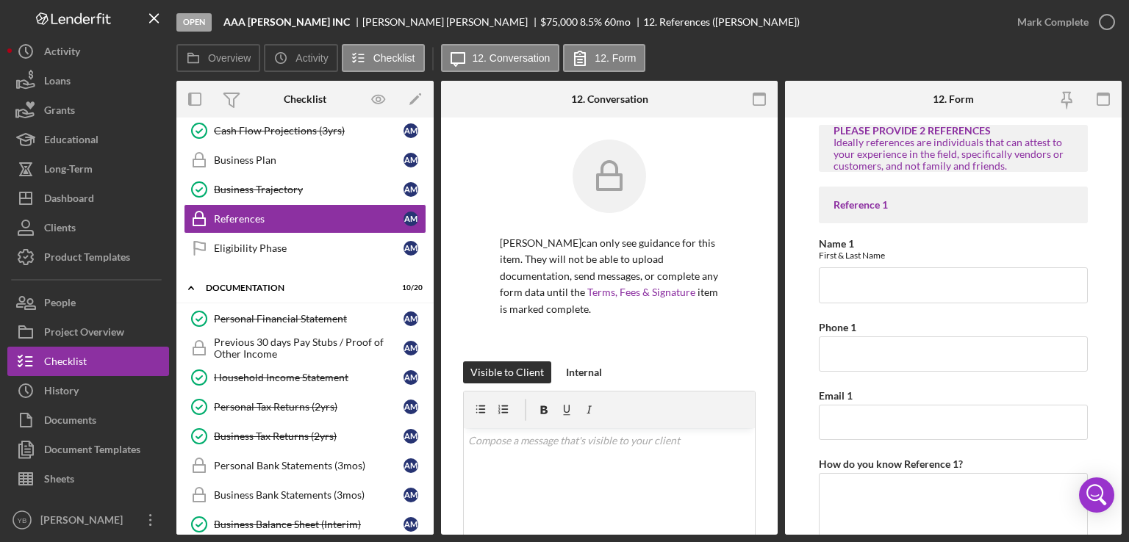
scroll to position [365, 0]
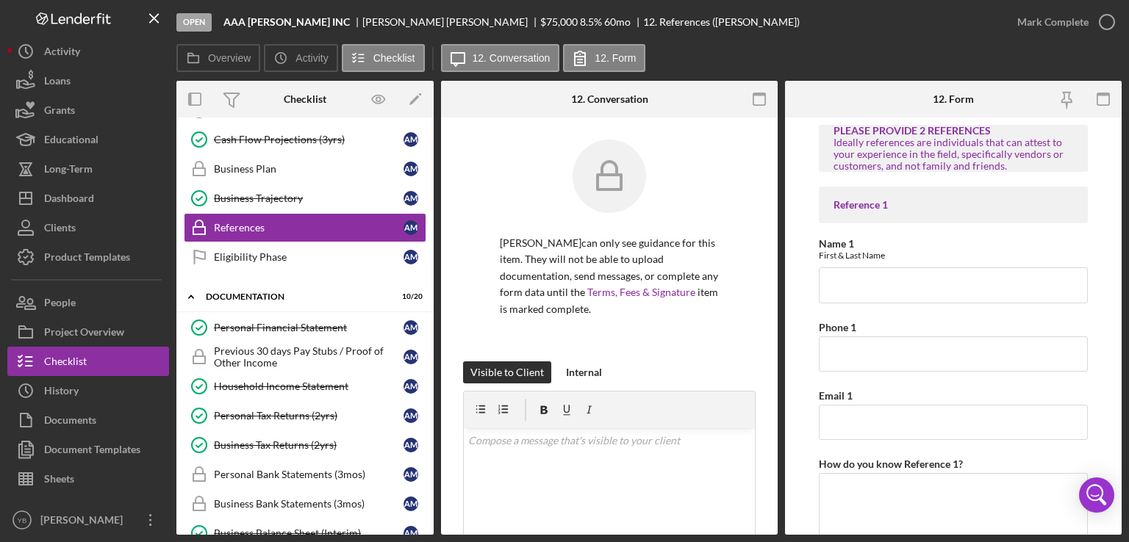
drag, startPoint x: 434, startPoint y: 344, endPoint x: 431, endPoint y: 263, distance: 80.9
click at [431, 263] on div "Overview Internal Workflow Stage Open Icon/Dropdown Arrow Archive (can unarchiv…" at bounding box center [648, 308] width 945 height 454
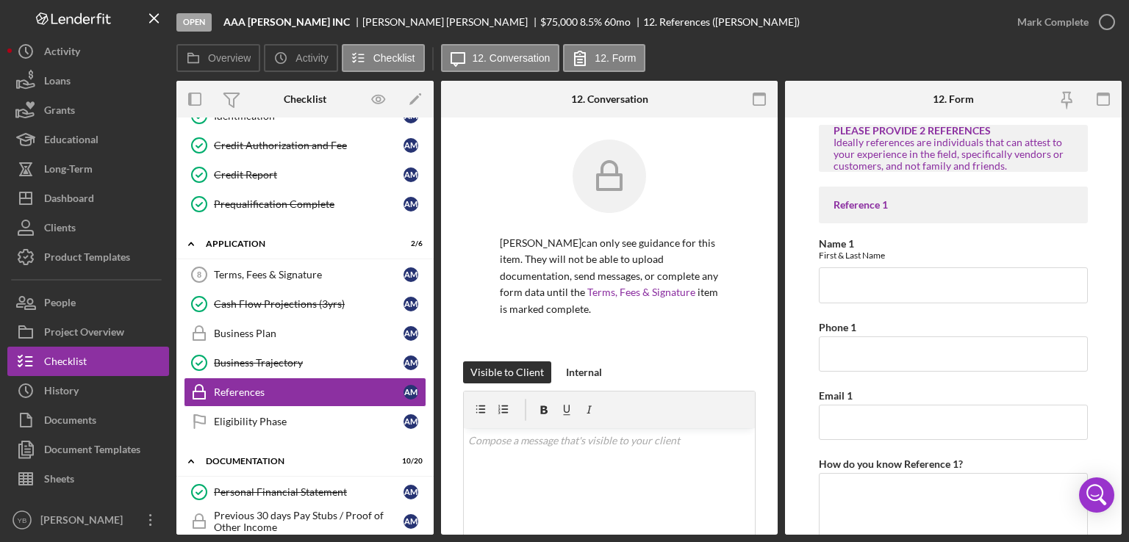
scroll to position [204, 0]
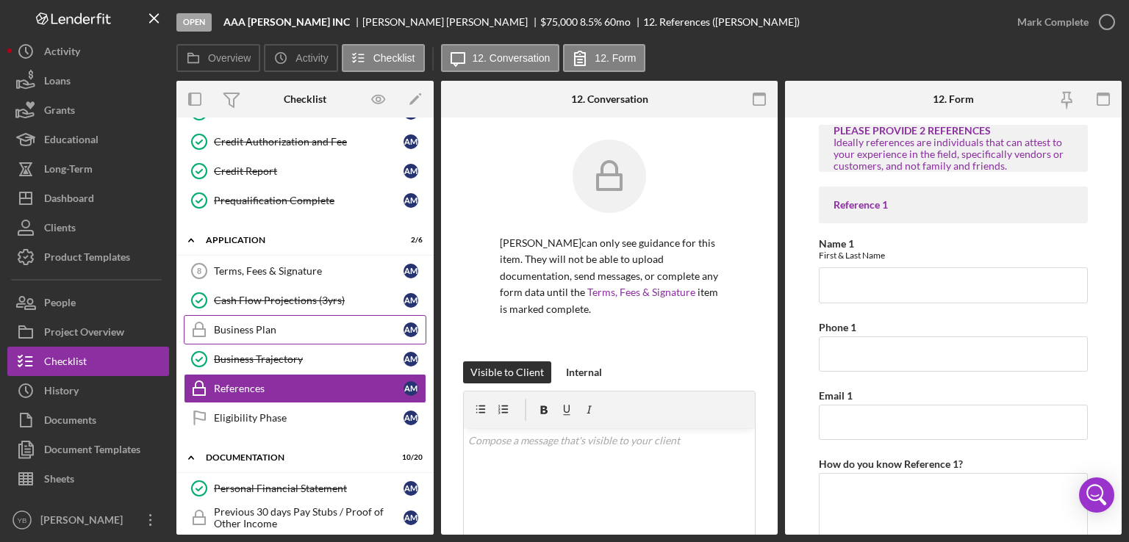
click at [256, 324] on div "Business Plan" at bounding box center [309, 330] width 190 height 12
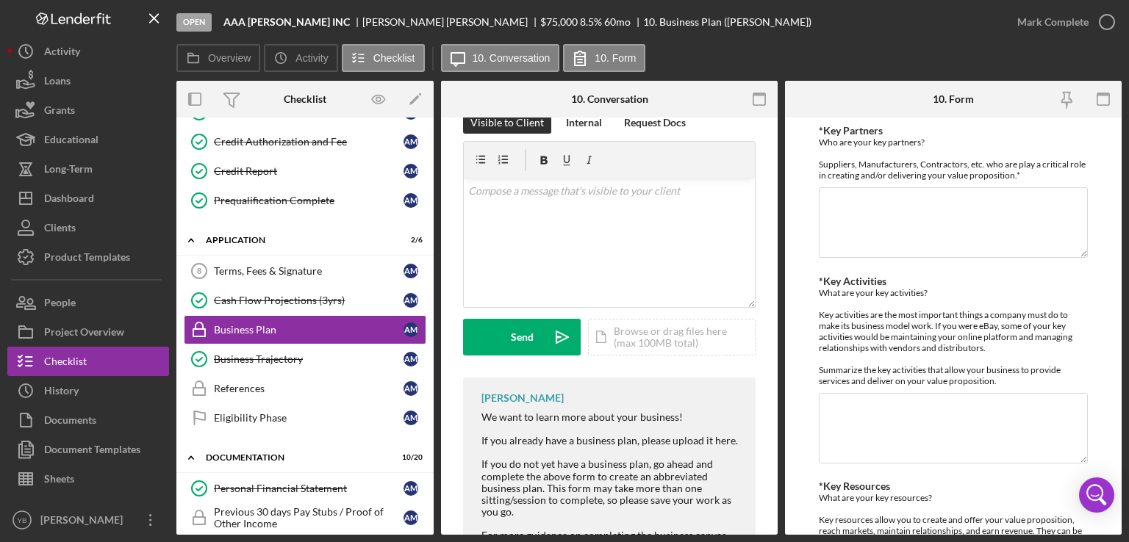
scroll to position [255, 0]
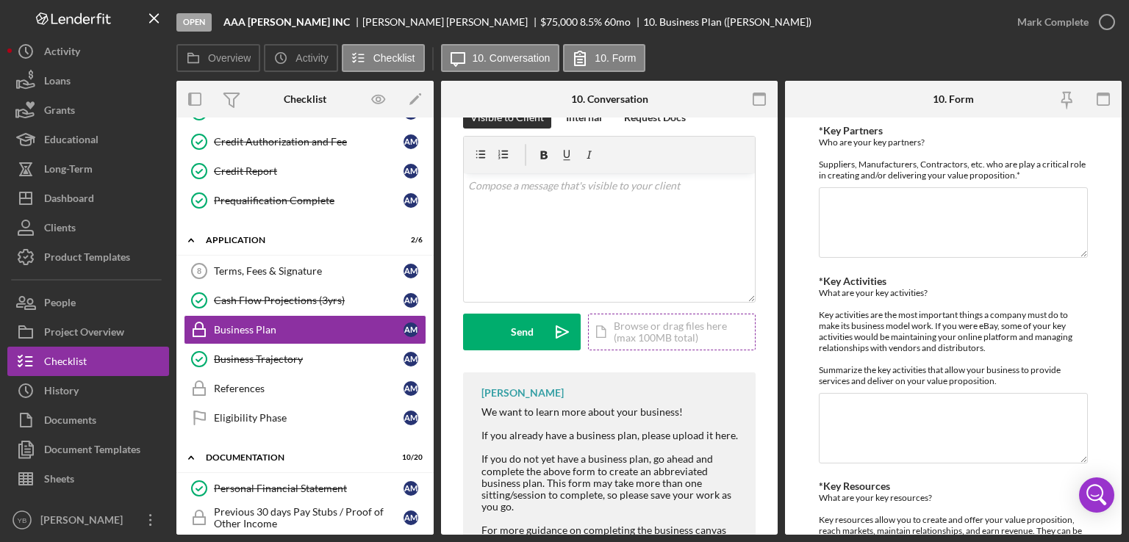
click at [664, 334] on div "Icon/Document Browse or drag files here (max 100MB total) Tap to choose files o…" at bounding box center [672, 332] width 168 height 37
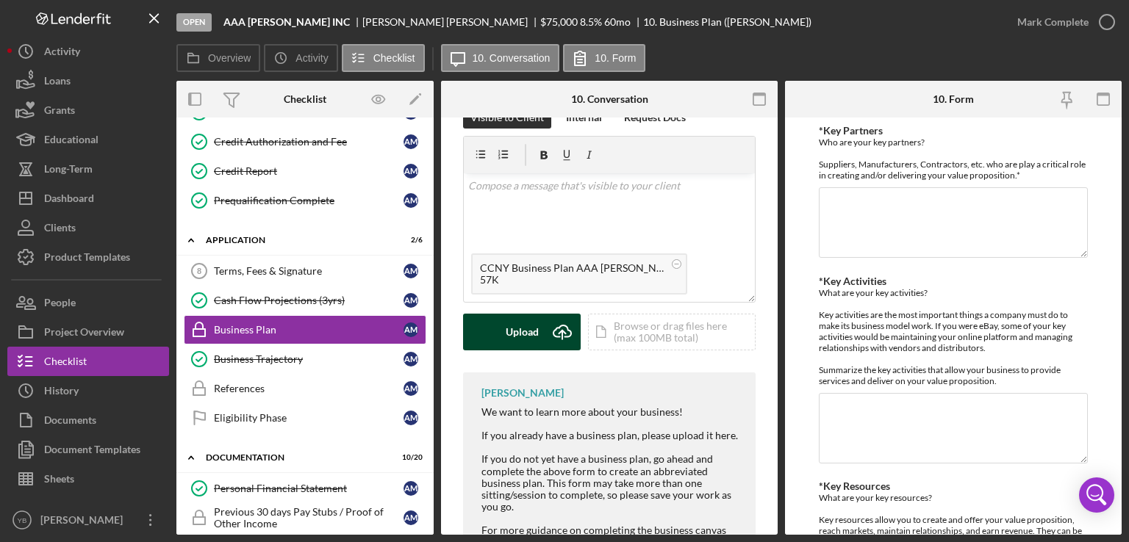
click at [504, 338] on button "Upload Icon/Upload" at bounding box center [522, 332] width 118 height 37
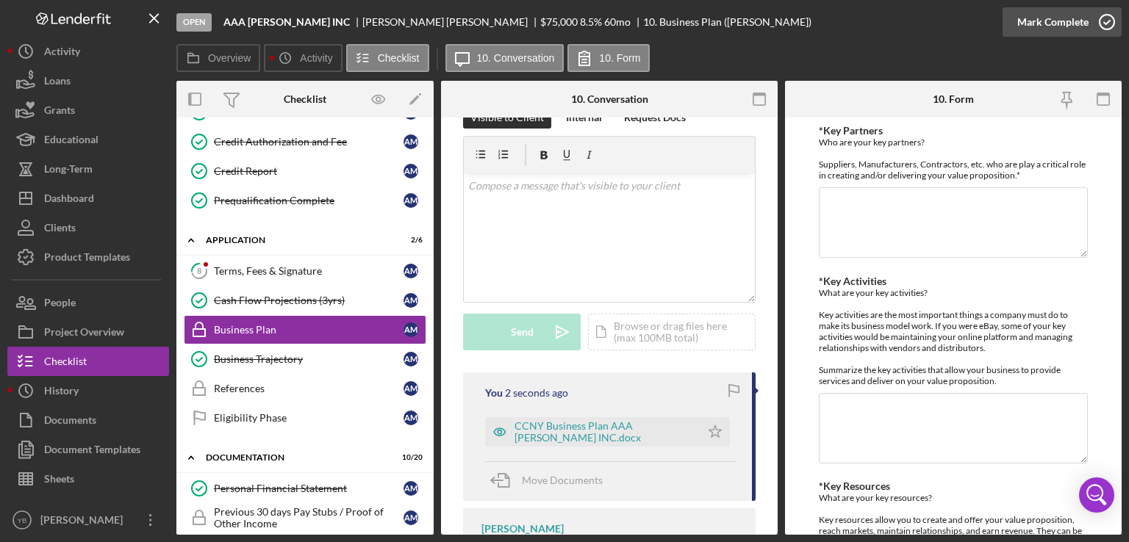
click at [1053, 30] on div "Mark Complete" at bounding box center [1052, 21] width 71 height 29
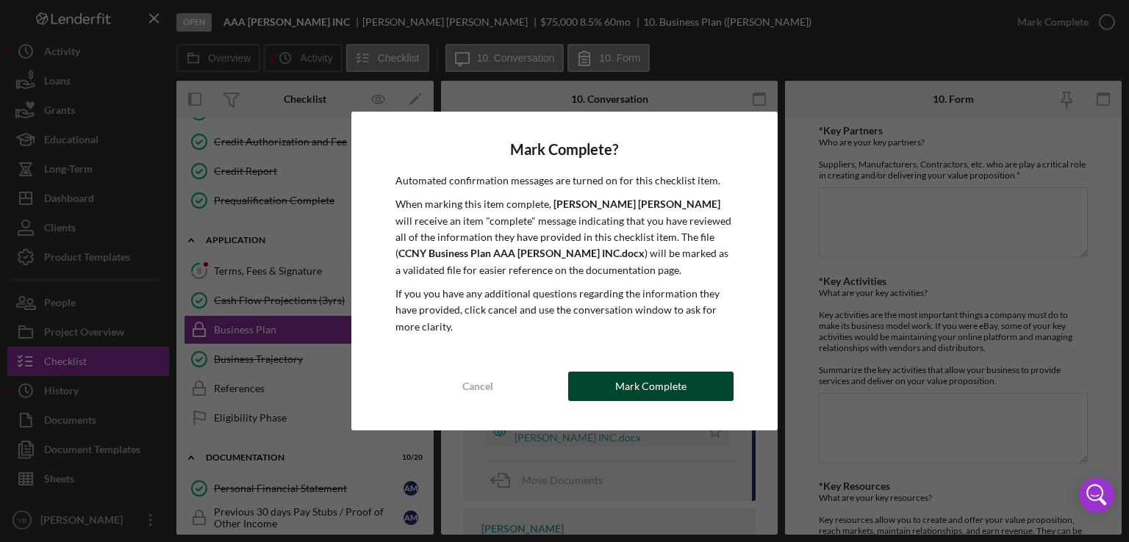
click at [675, 387] on div "Mark Complete" at bounding box center [650, 386] width 71 height 29
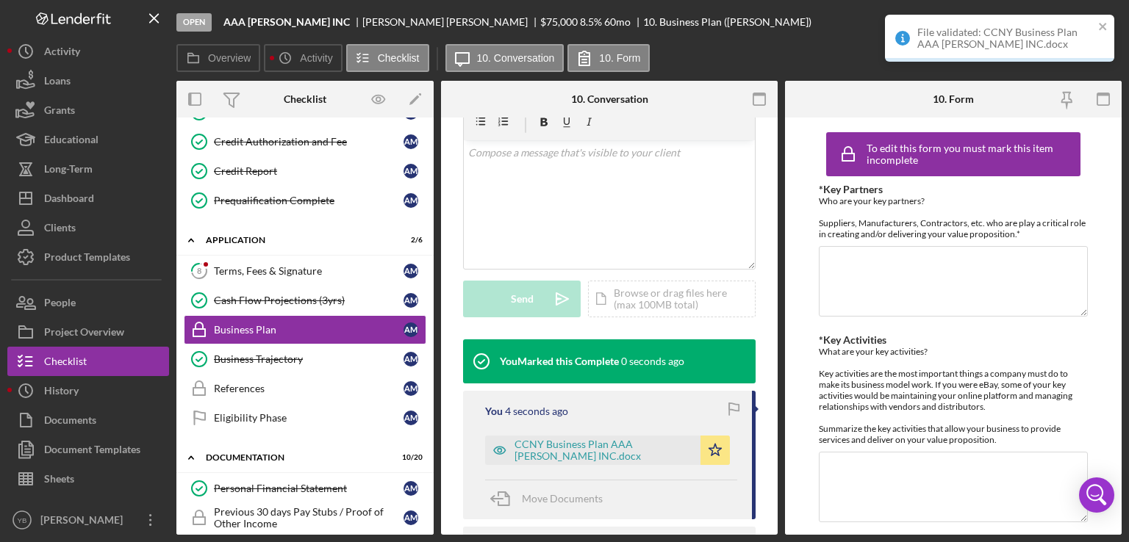
scroll to position [251, 0]
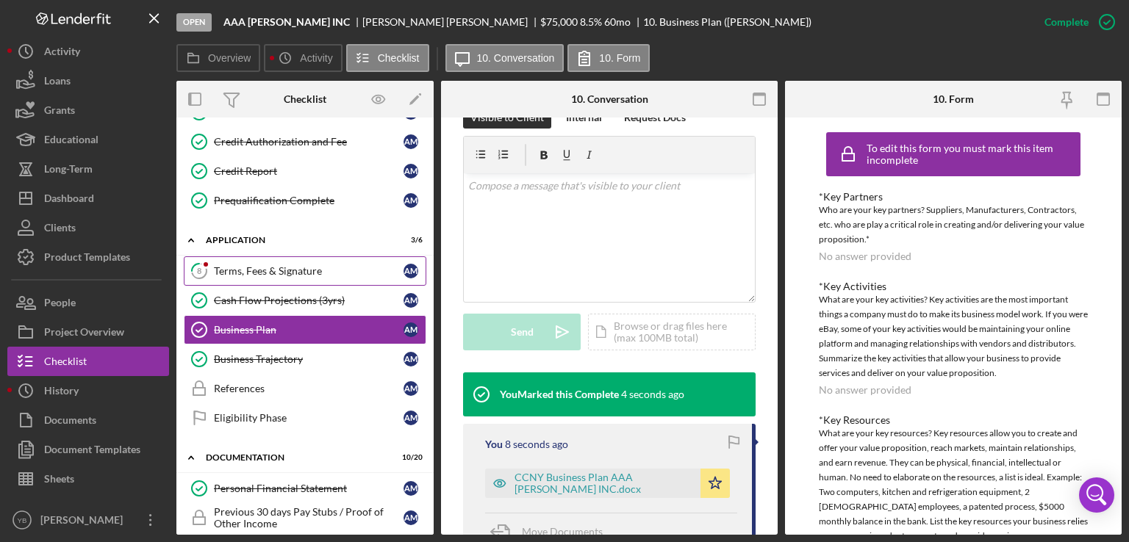
click at [318, 272] on div "Terms, Fees & Signature" at bounding box center [309, 271] width 190 height 12
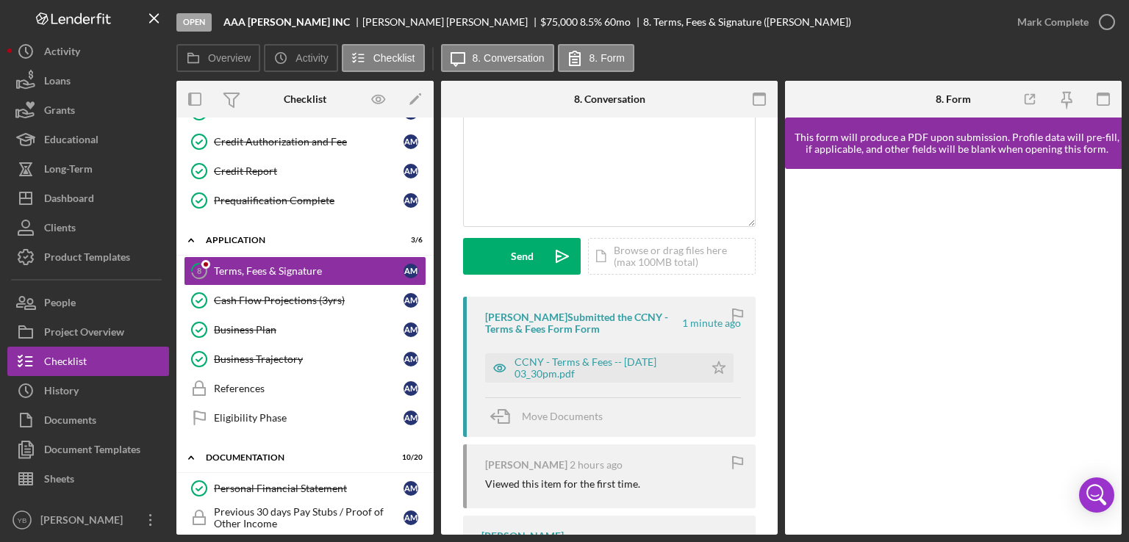
scroll to position [129, 0]
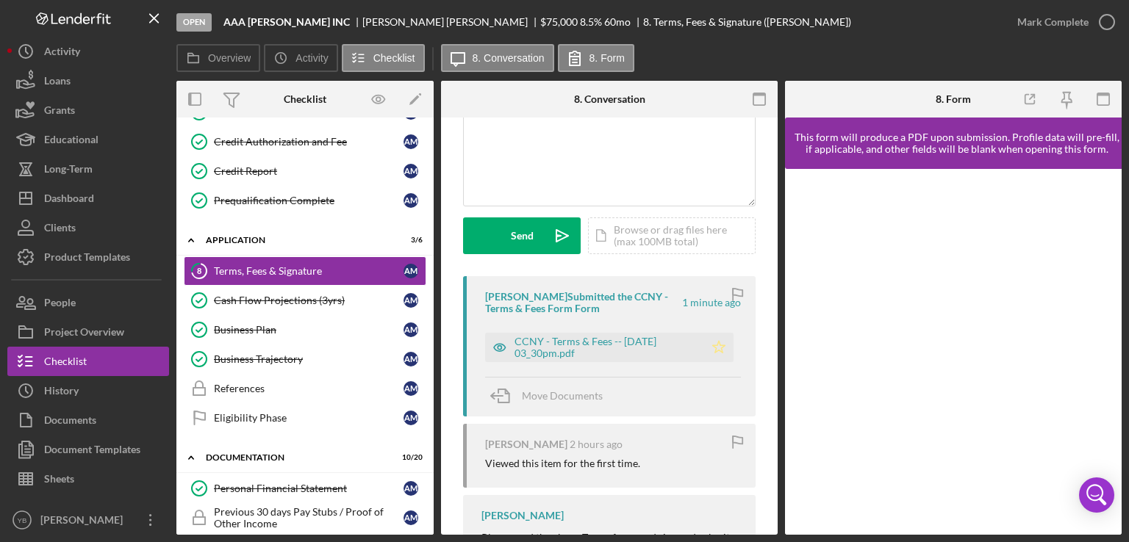
click at [716, 342] on polygon "button" at bounding box center [719, 347] width 12 height 12
click at [1032, 25] on div "Mark Complete" at bounding box center [1052, 21] width 71 height 29
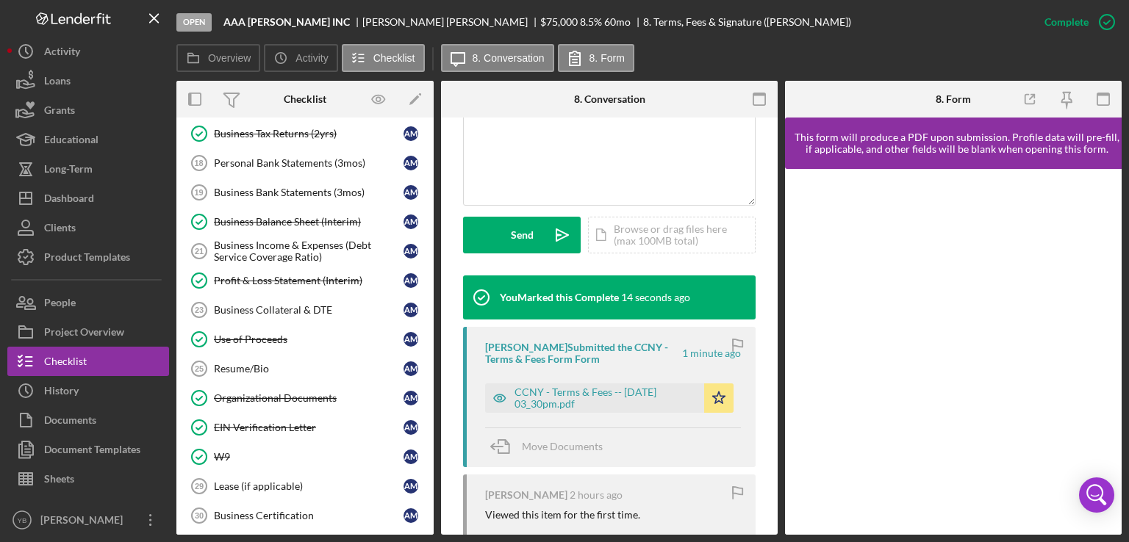
scroll to position [673, 0]
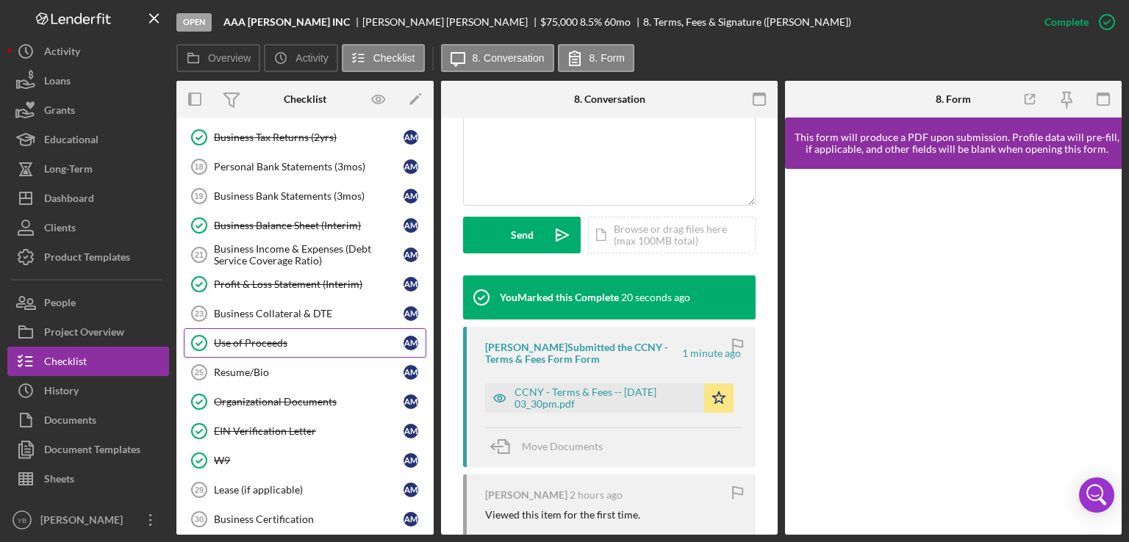
click at [239, 337] on div "Use of Proceeds" at bounding box center [309, 343] width 190 height 12
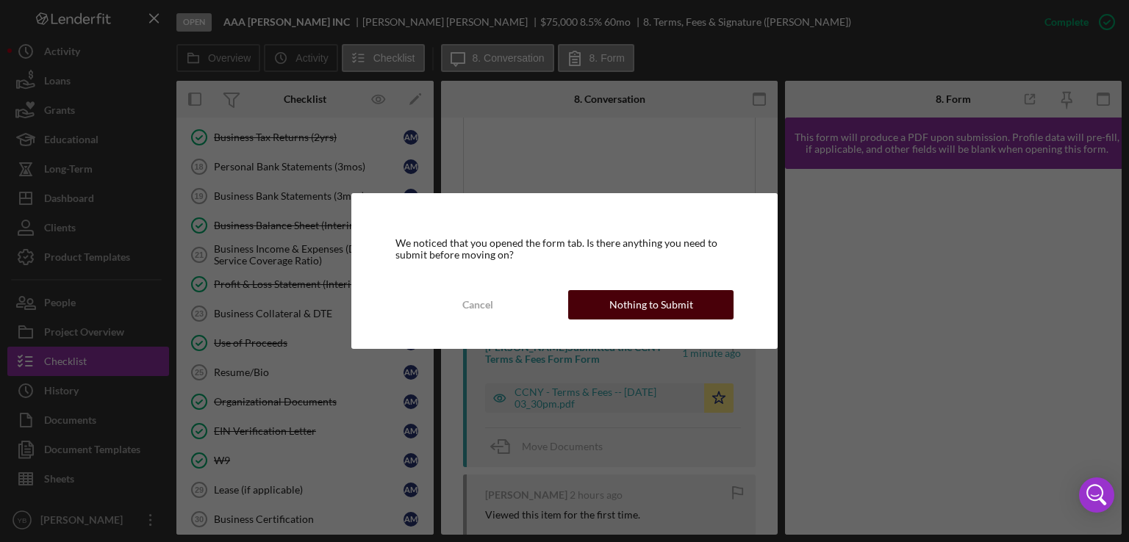
click at [617, 302] on div "Nothing to Submit" at bounding box center [651, 304] width 84 height 29
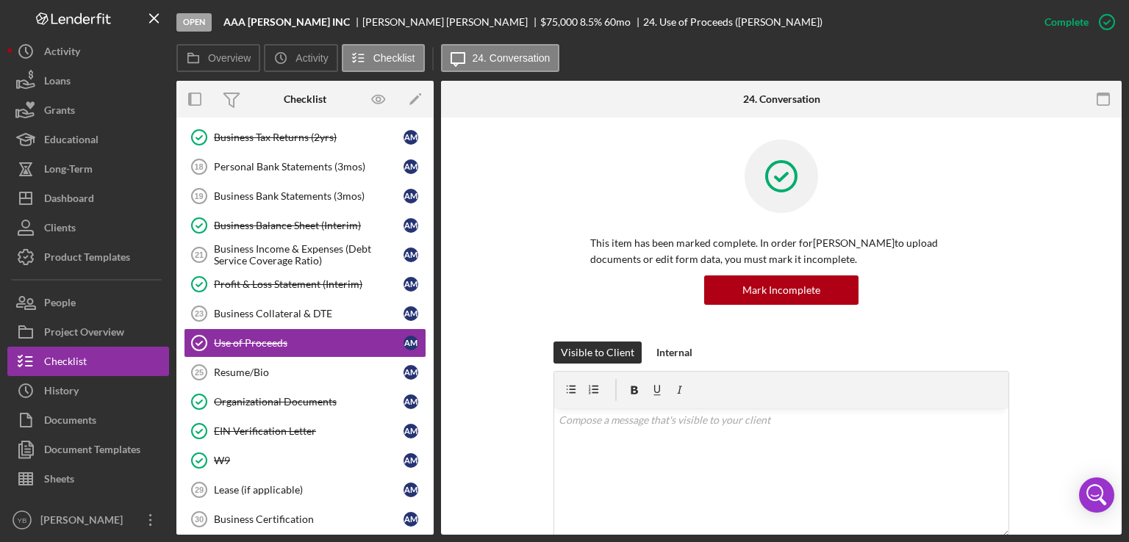
click at [1034, 266] on div "This item has been marked complete. In order for [PERSON_NAME] to upload docume…" at bounding box center [781, 241] width 636 height 202
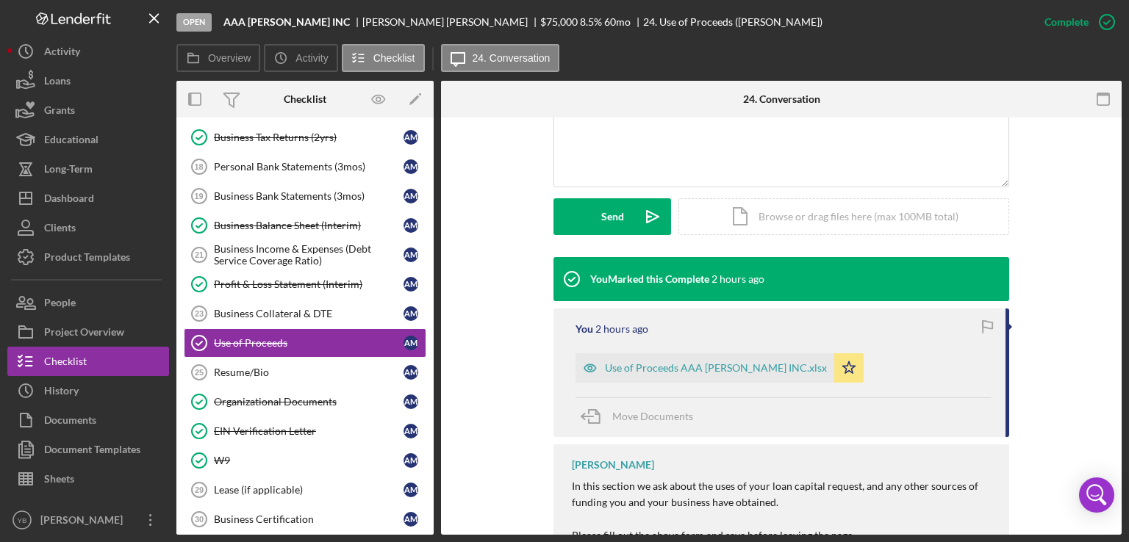
scroll to position [353, 0]
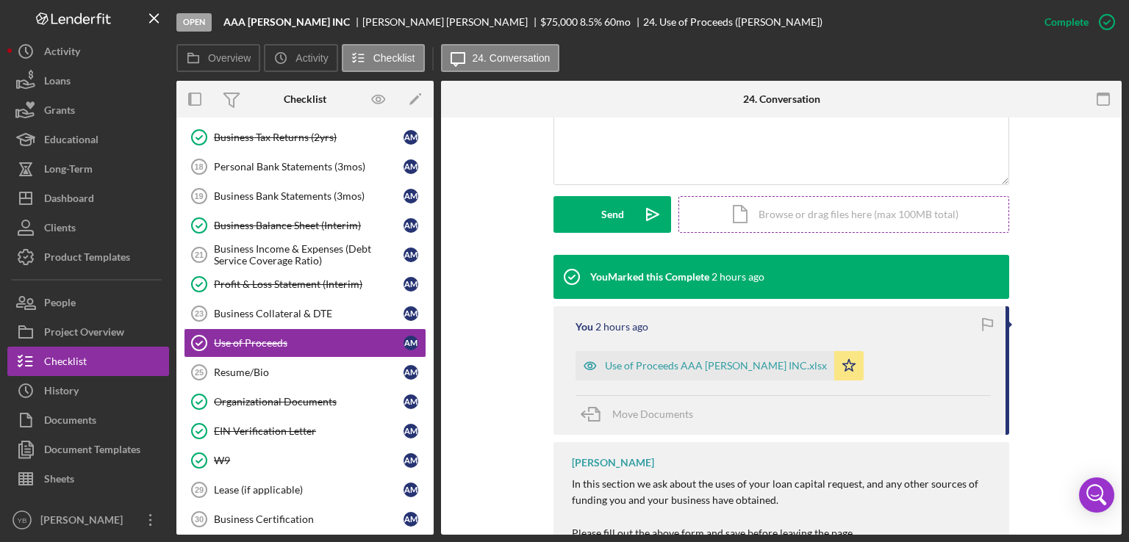
click at [791, 219] on div "Icon/Document Browse or drag files here (max 100MB total) Tap to choose files o…" at bounding box center [843, 214] width 331 height 37
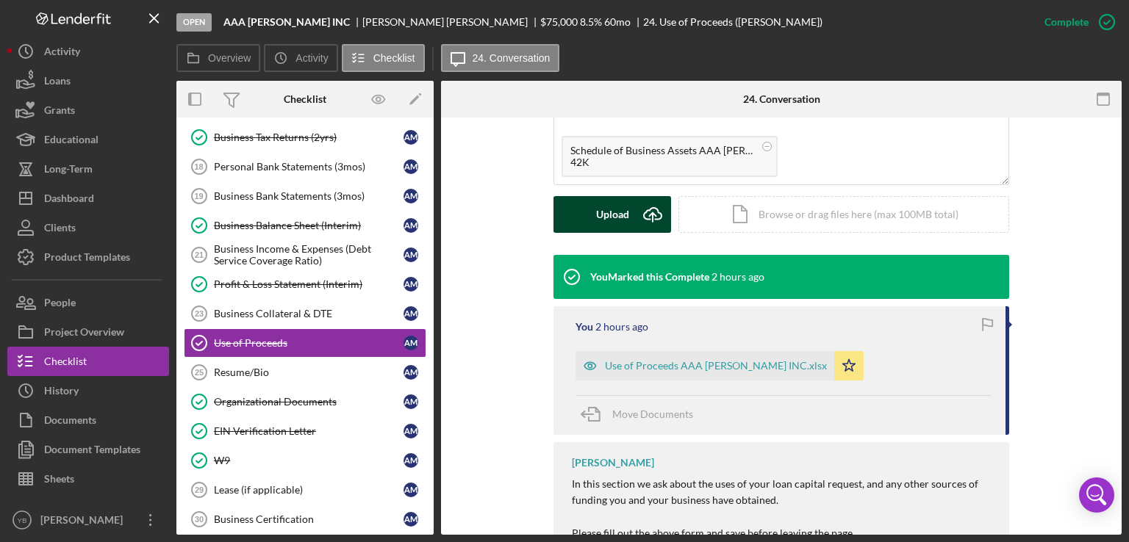
click at [586, 219] on button "Upload Icon/Upload" at bounding box center [612, 214] width 118 height 37
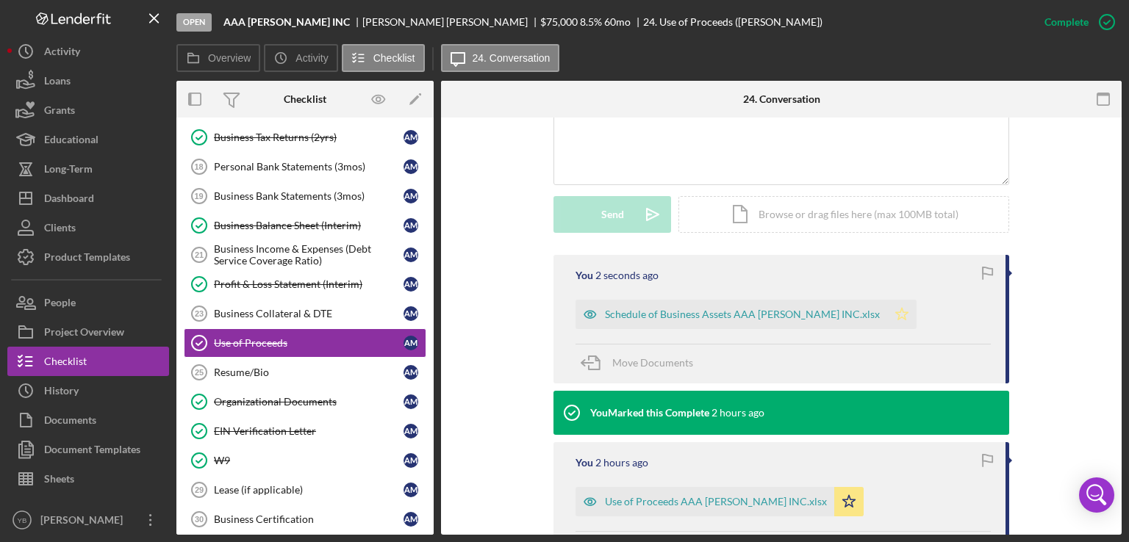
click at [887, 315] on icon "Icon/Star" at bounding box center [901, 314] width 29 height 29
click at [434, 368] on div "Overview Internal Workflow Stage Open Icon/Dropdown Arrow Archive (can unarchiv…" at bounding box center [648, 308] width 945 height 454
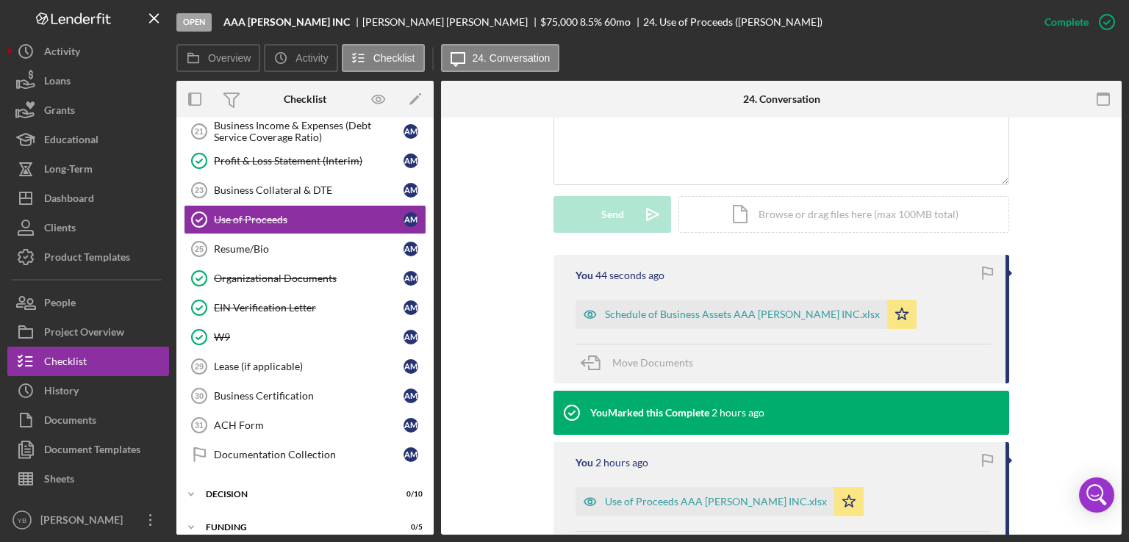
scroll to position [788, 0]
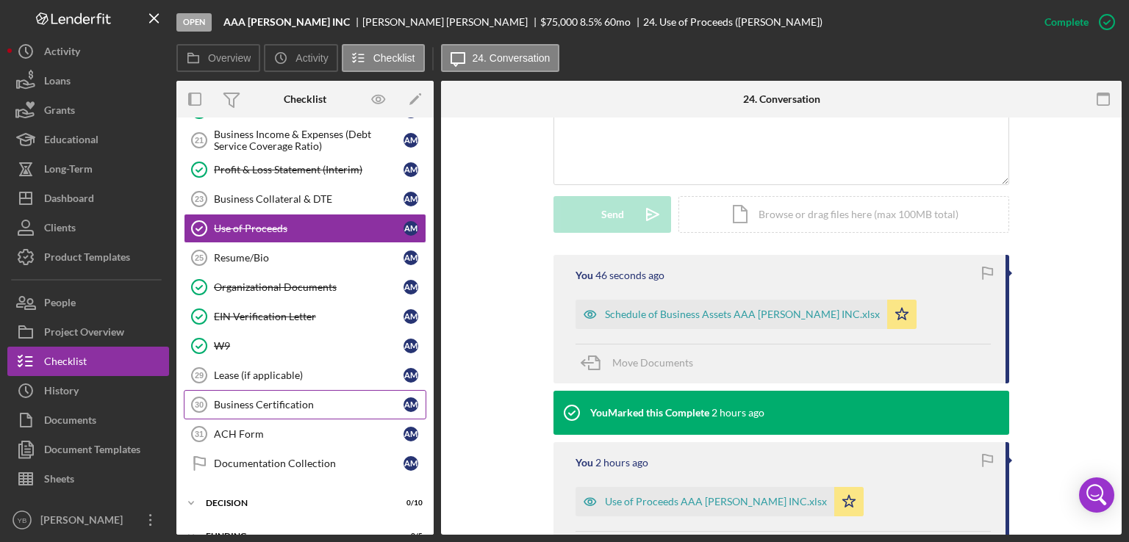
click at [265, 399] on div "Business Certification" at bounding box center [309, 405] width 190 height 12
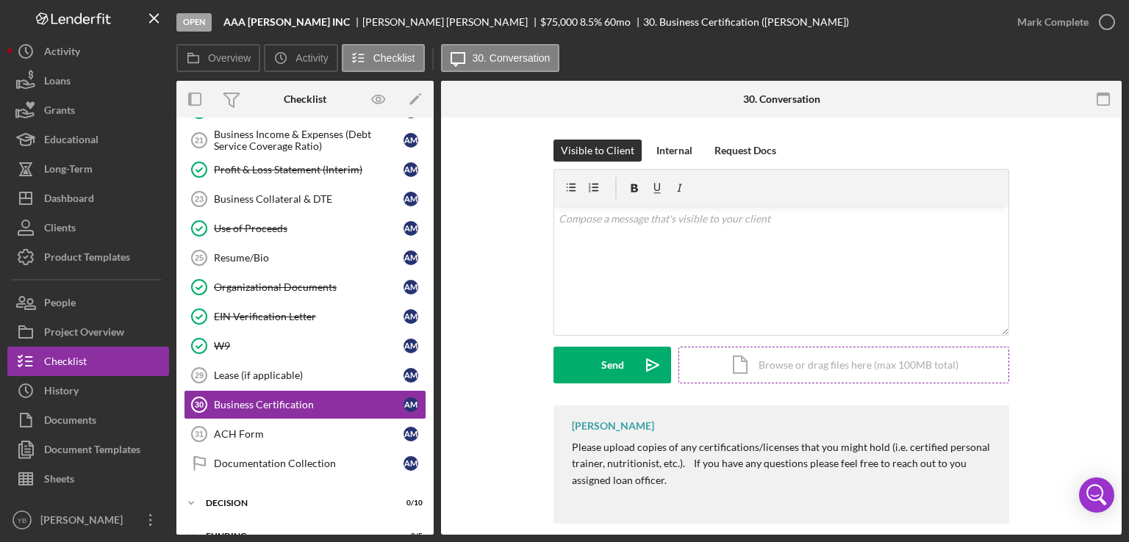
click at [763, 361] on div "Icon/Document Browse or drag files here (max 100MB total) Tap to choose files o…" at bounding box center [843, 365] width 331 height 37
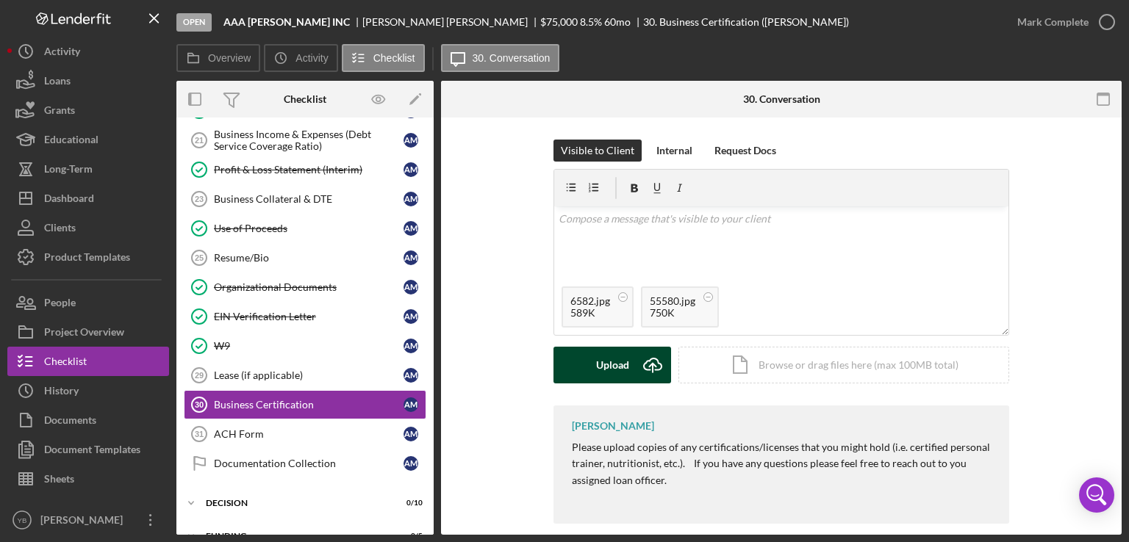
click at [596, 368] on div "Upload" at bounding box center [612, 365] width 33 height 37
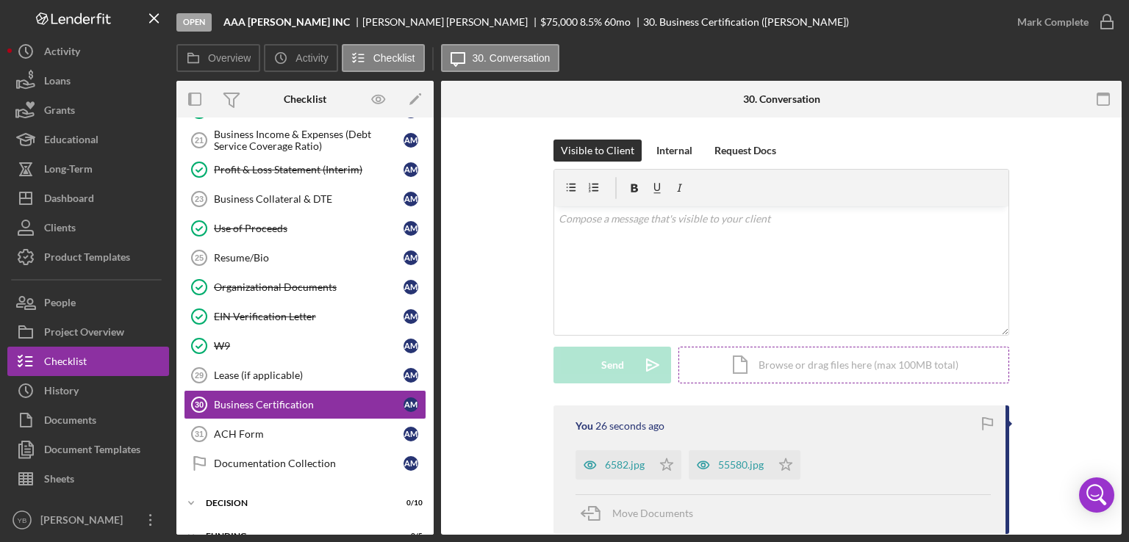
click at [821, 365] on div "Icon/Document Browse or drag files here (max 100MB total) Tap to choose files o…" at bounding box center [843, 365] width 331 height 37
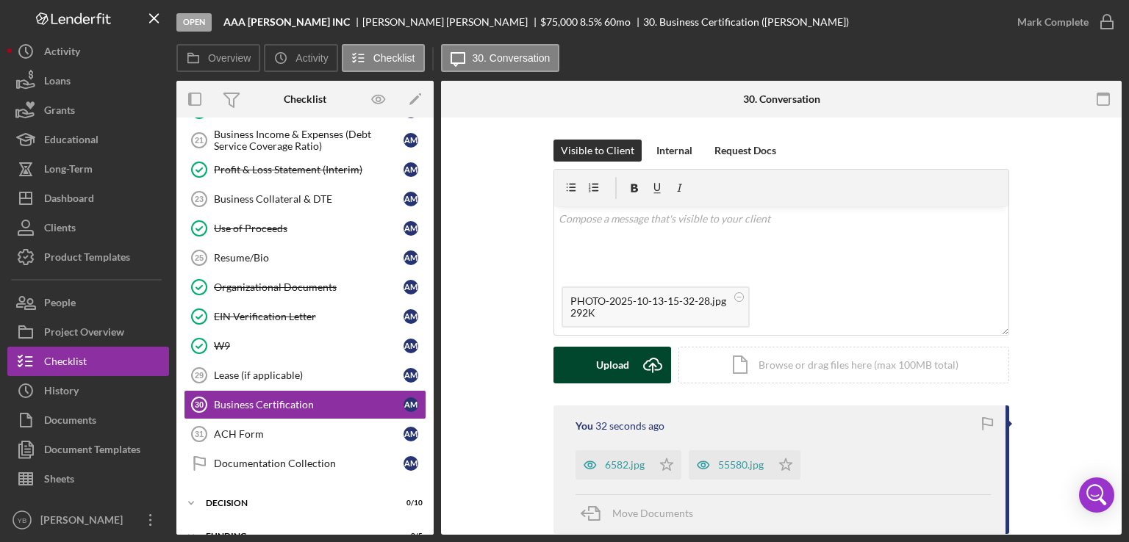
click at [597, 370] on div "Upload" at bounding box center [612, 365] width 33 height 37
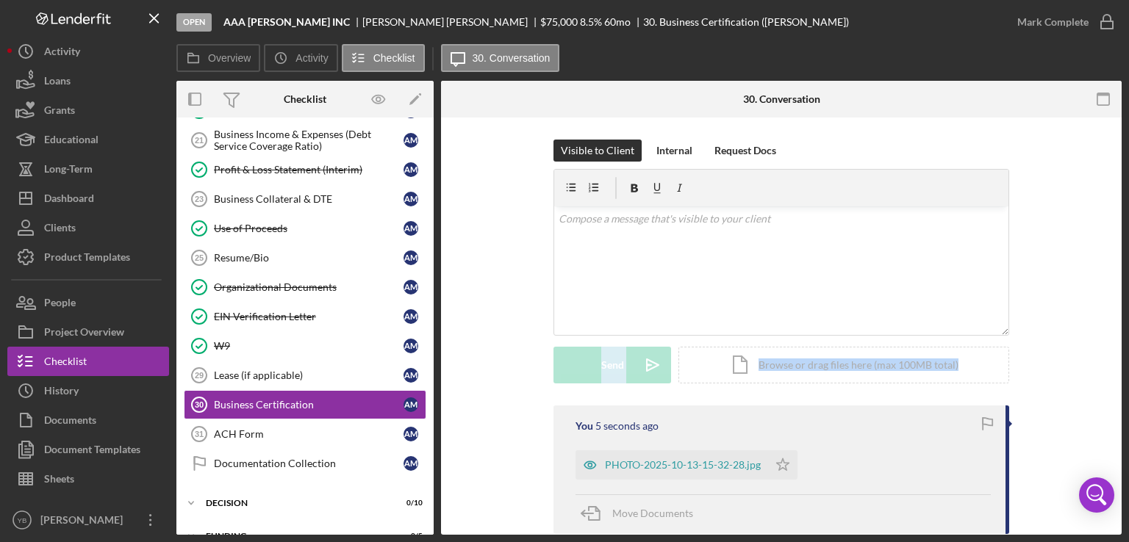
drag, startPoint x: 1123, startPoint y: 287, endPoint x: 1054, endPoint y: 357, distance: 98.2
click at [1054, 357] on div "Open AAA [PERSON_NAME] INC [PERSON_NAME] $75,000 $75,000 8.5 % 60 mo 30. Busine…" at bounding box center [564, 271] width 1129 height 542
click at [1054, 357] on div "Visible to Client Internal Request Docs v Color teal Color pink Remove color Ad…" at bounding box center [781, 273] width 636 height 266
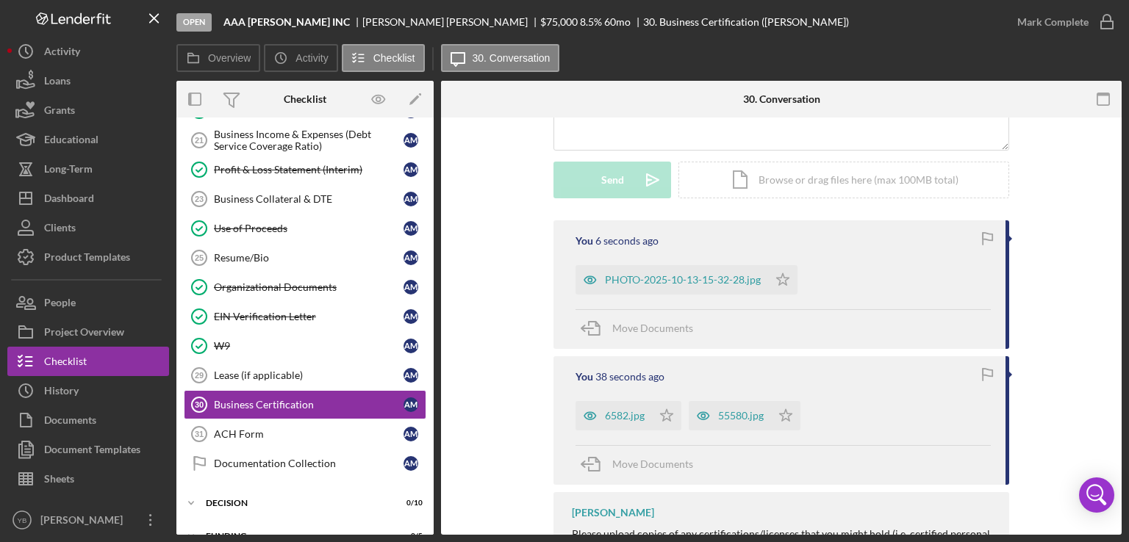
scroll to position [265, 0]
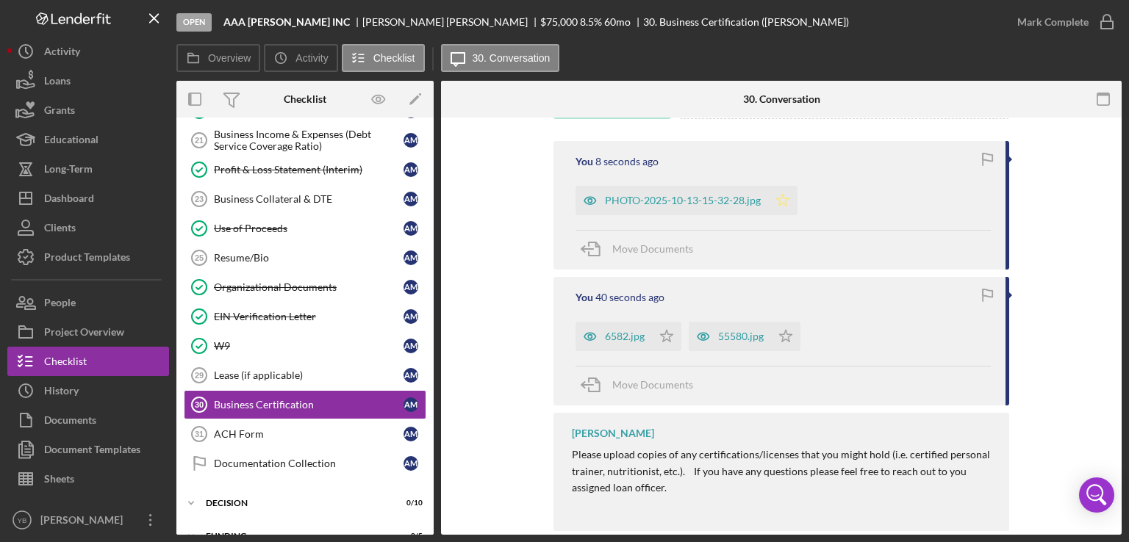
click at [786, 194] on icon "Icon/Star" at bounding box center [782, 200] width 29 height 29
click at [785, 337] on icon "Icon/Star" at bounding box center [785, 336] width 29 height 29
click at [662, 337] on icon "Icon/Star" at bounding box center [666, 336] width 29 height 29
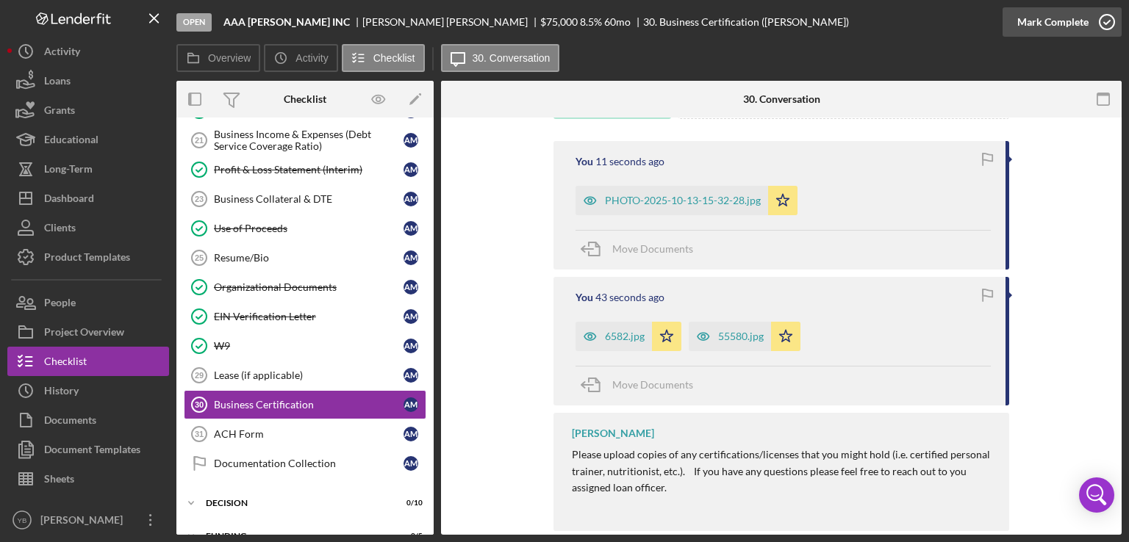
click at [1032, 27] on div "Mark Complete" at bounding box center [1052, 21] width 71 height 29
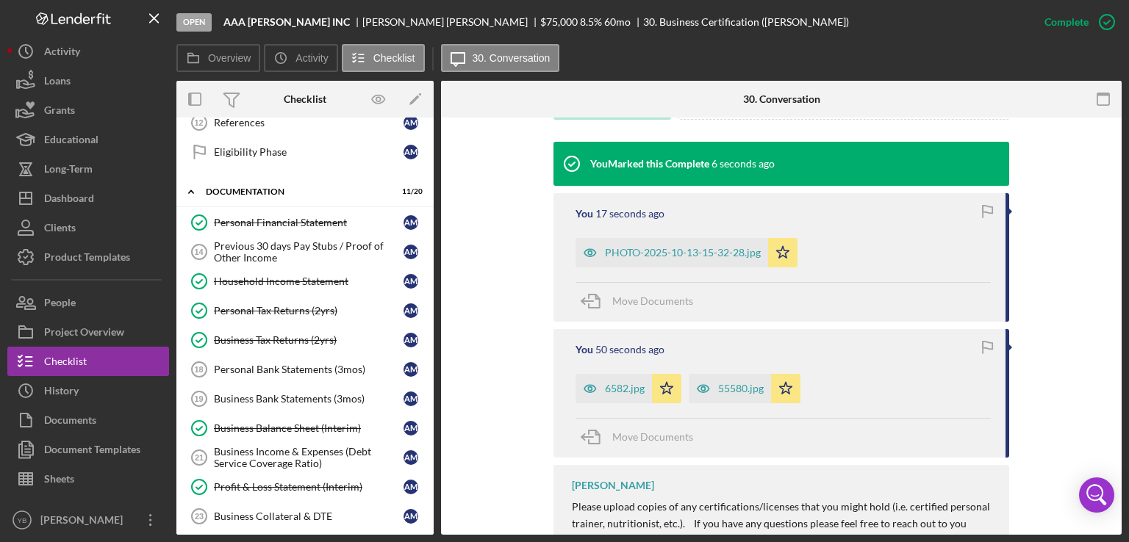
scroll to position [478, 0]
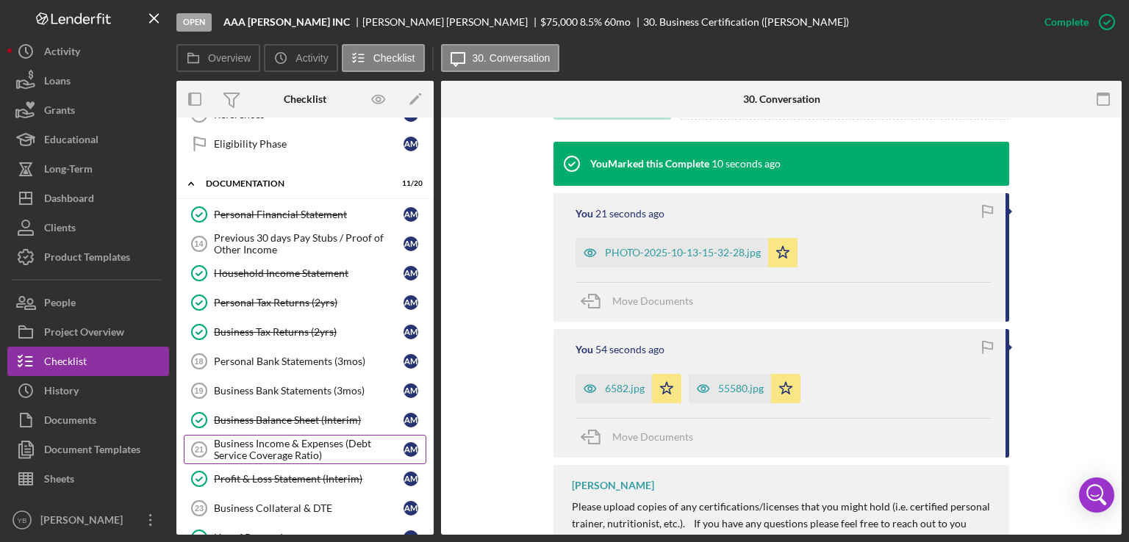
click at [285, 448] on div "Business Income & Expenses (Debt Service Coverage Ratio)" at bounding box center [309, 450] width 190 height 24
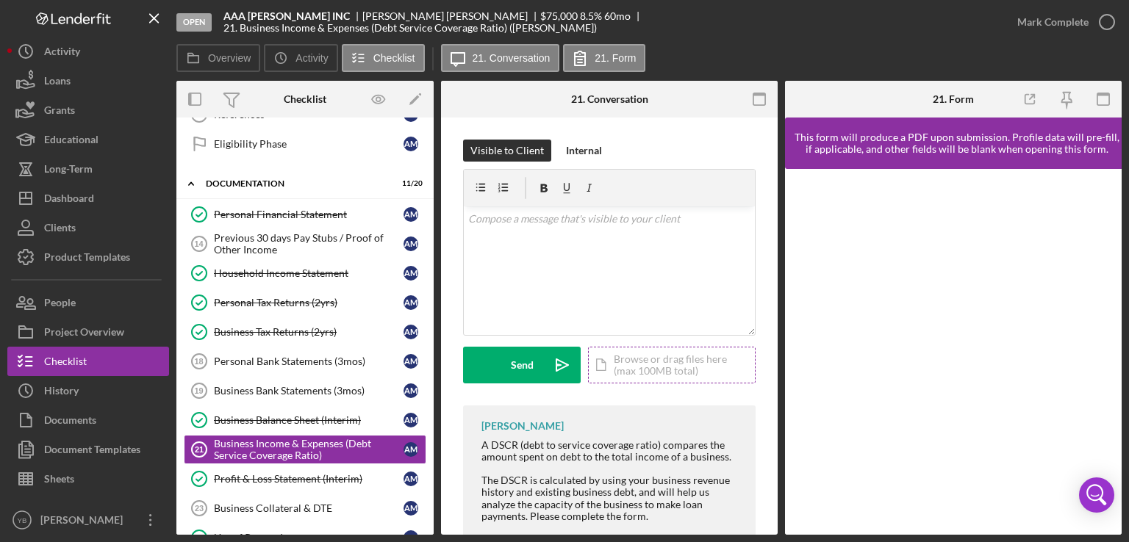
click at [647, 361] on div "Icon/Document Browse or drag files here (max 100MB total) Tap to choose files o…" at bounding box center [672, 365] width 168 height 37
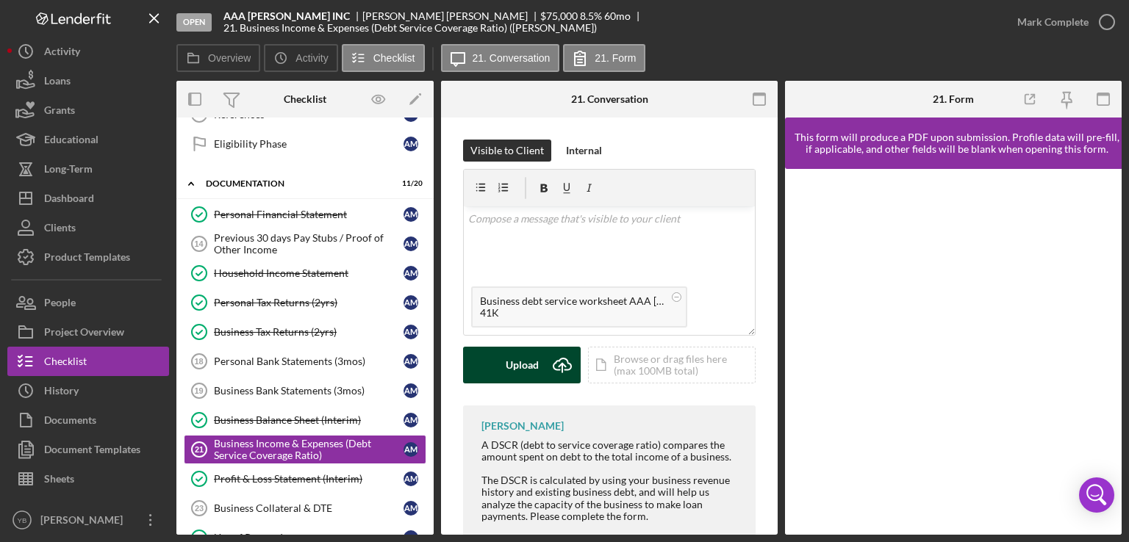
click at [531, 361] on div "Upload" at bounding box center [522, 365] width 33 height 37
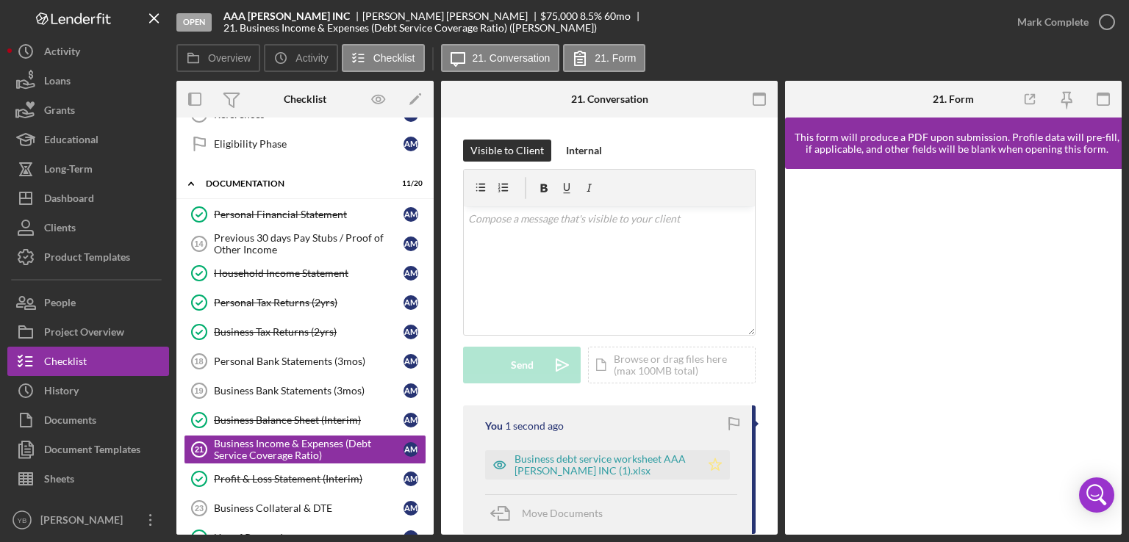
click at [706, 467] on icon "Icon/Star" at bounding box center [714, 464] width 29 height 29
click at [1047, 32] on div "Mark Complete" at bounding box center [1052, 21] width 71 height 29
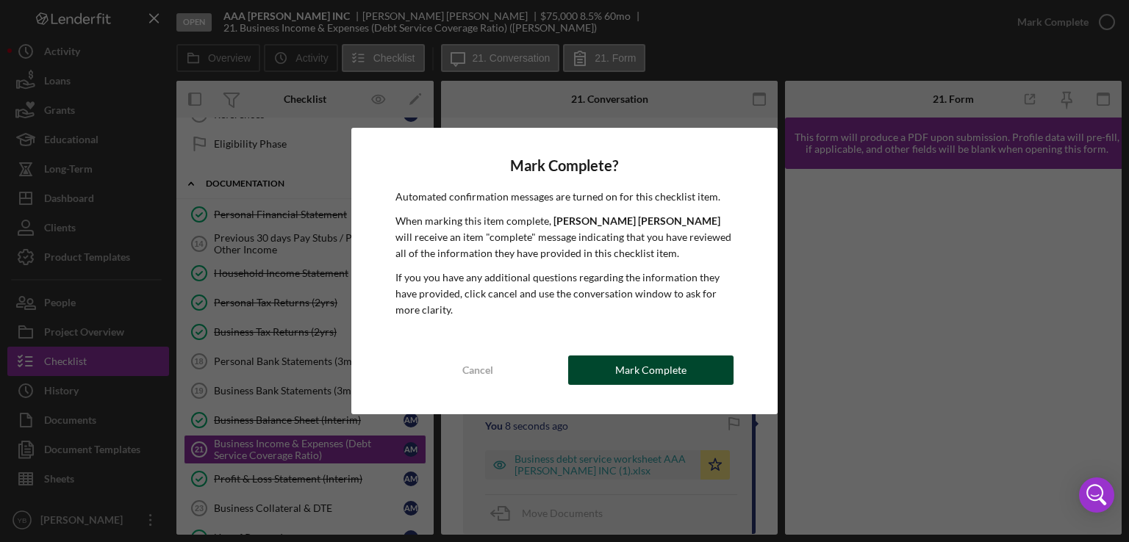
click at [671, 368] on div "Mark Complete" at bounding box center [650, 370] width 71 height 29
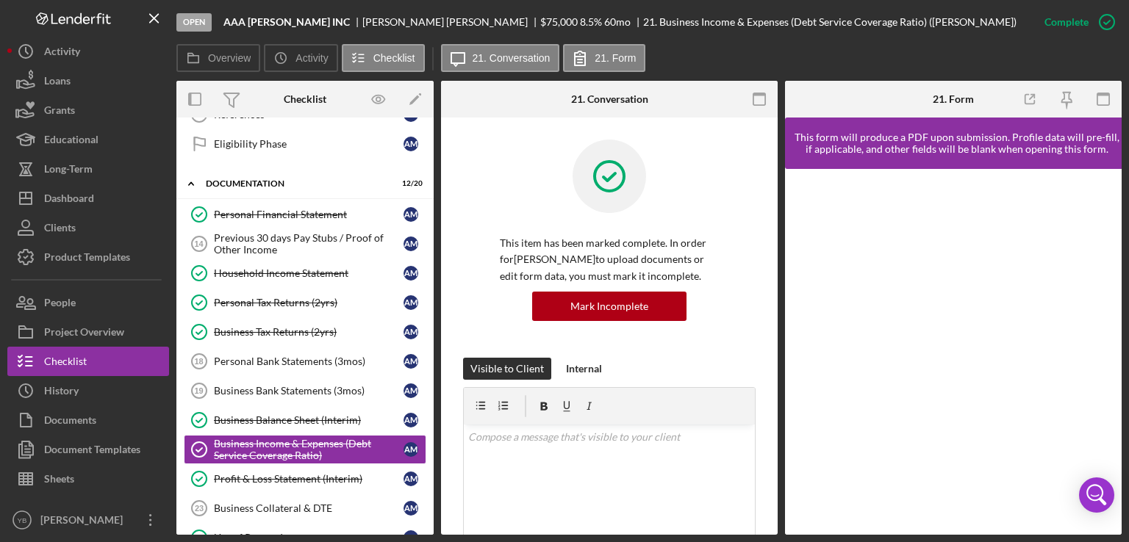
drag, startPoint x: 434, startPoint y: 368, endPoint x: 431, endPoint y: 274, distance: 94.1
click at [431, 274] on div "Overview Internal Workflow Stage Open Icon/Dropdown Arrow Archive (can unarchiv…" at bounding box center [648, 308] width 945 height 454
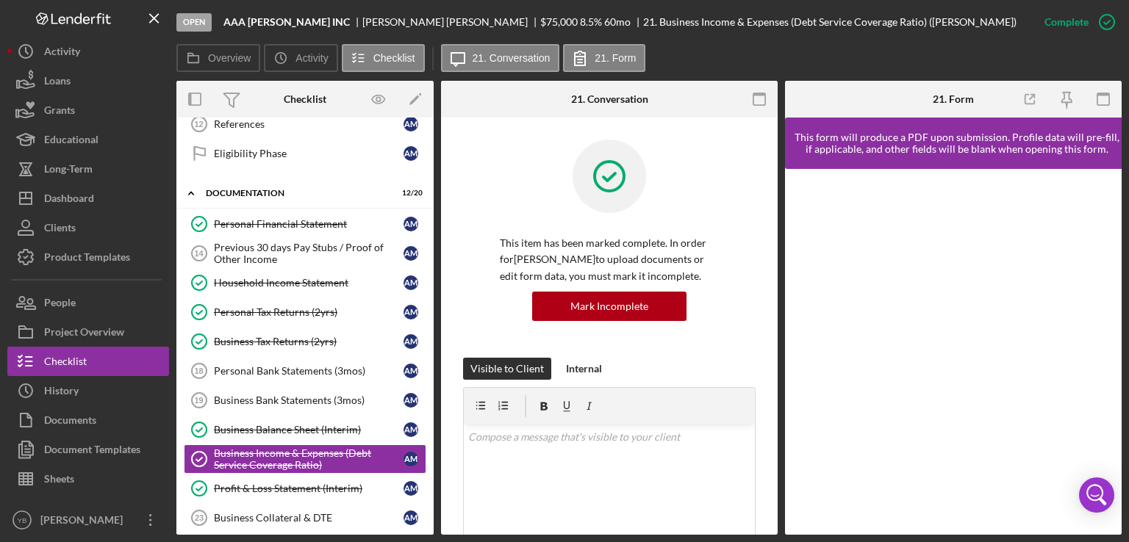
scroll to position [472, 0]
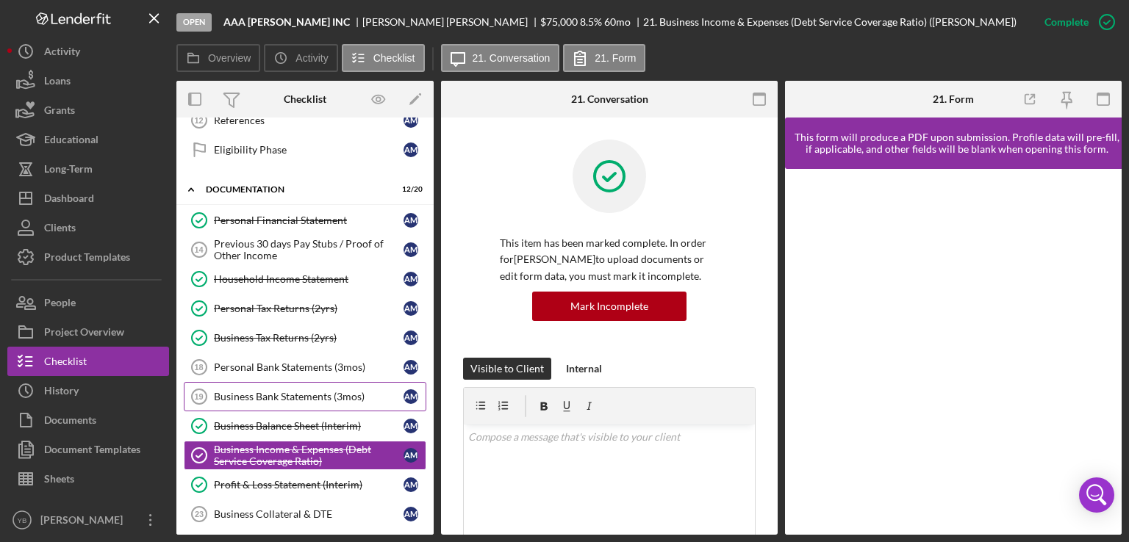
click at [307, 392] on div "Business Bank Statements (3mos)" at bounding box center [309, 397] width 190 height 12
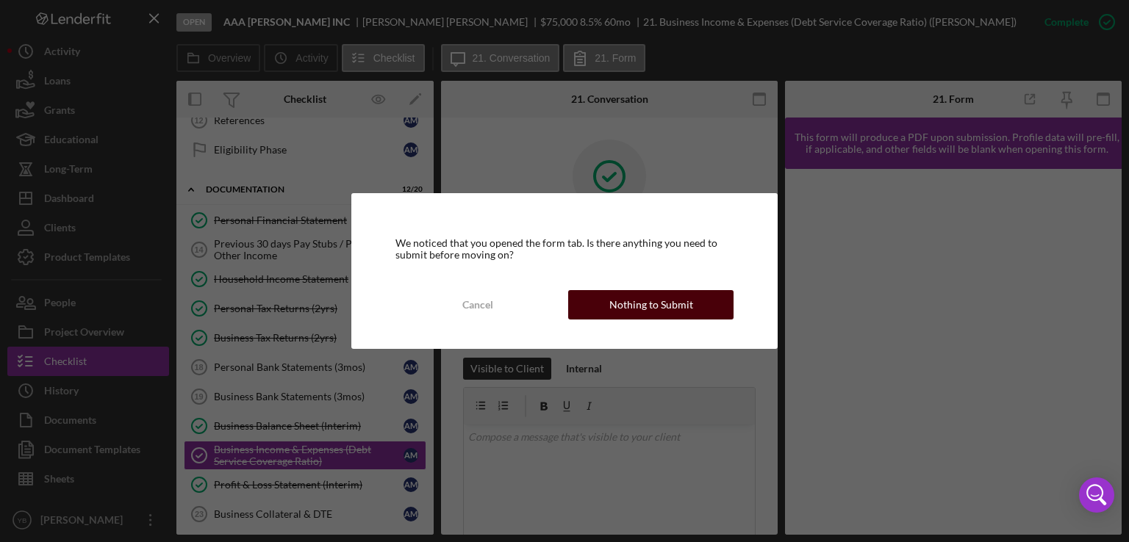
click at [642, 298] on div "Nothing to Submit" at bounding box center [651, 304] width 84 height 29
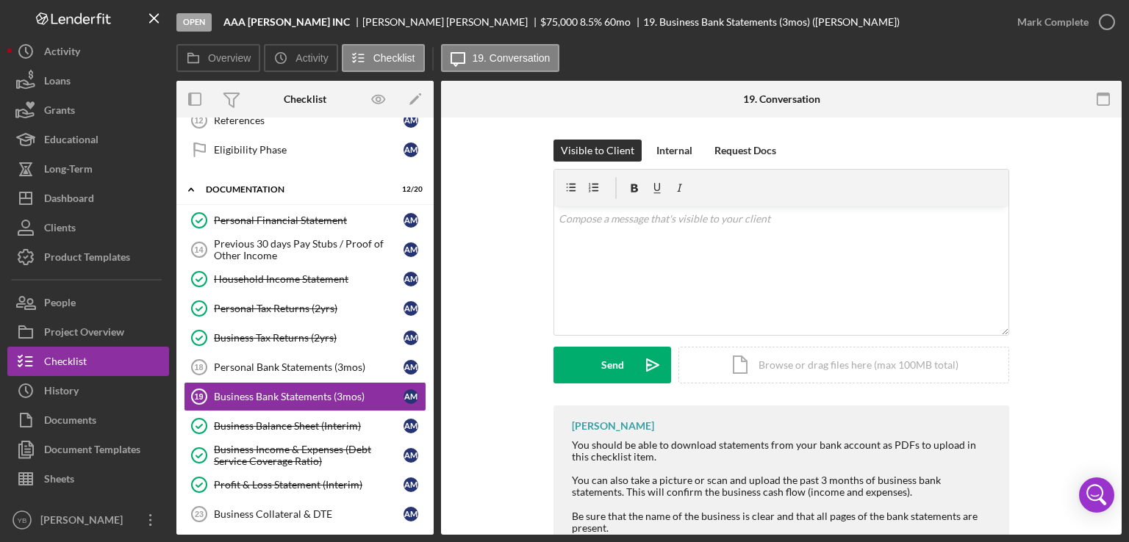
click at [1093, 227] on div "Visible to Client Internal Request Docs v Color teal Color pink Remove color Ad…" at bounding box center [781, 273] width 636 height 266
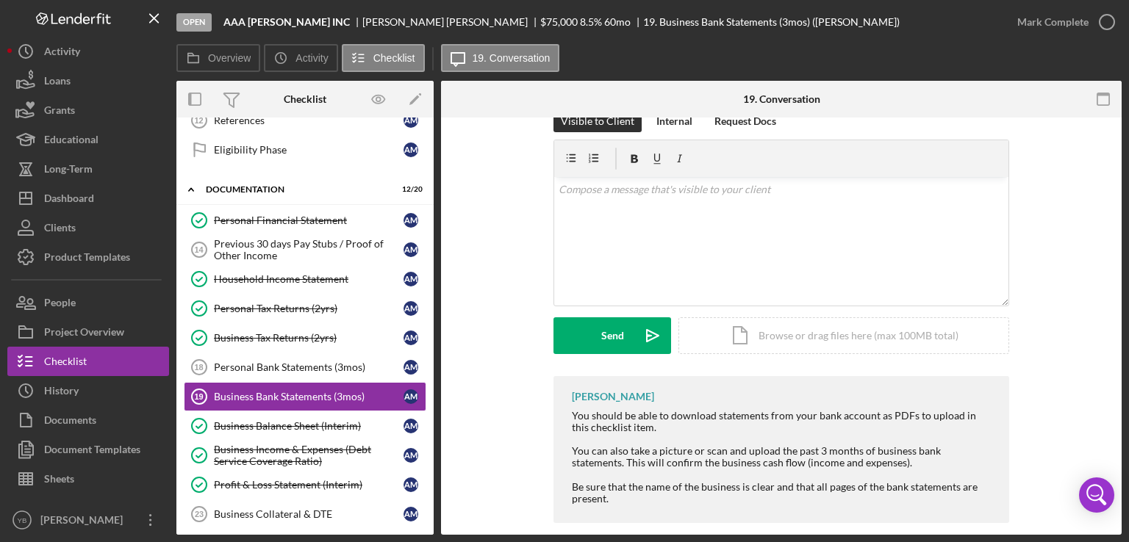
scroll to position [46, 0]
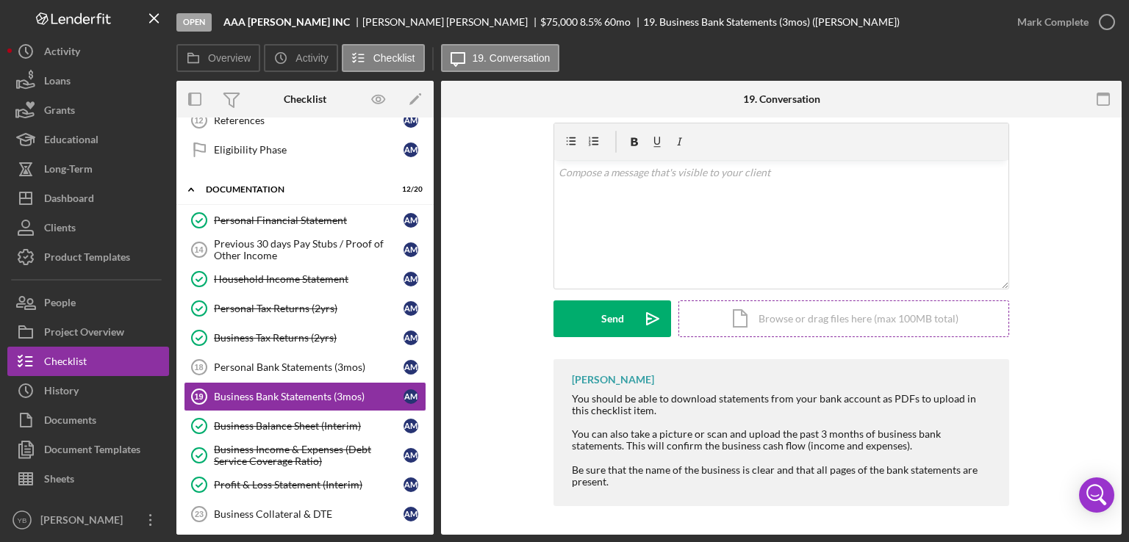
click at [891, 323] on div "Icon/Document Browse or drag files here (max 100MB total) Tap to choose files o…" at bounding box center [843, 319] width 331 height 37
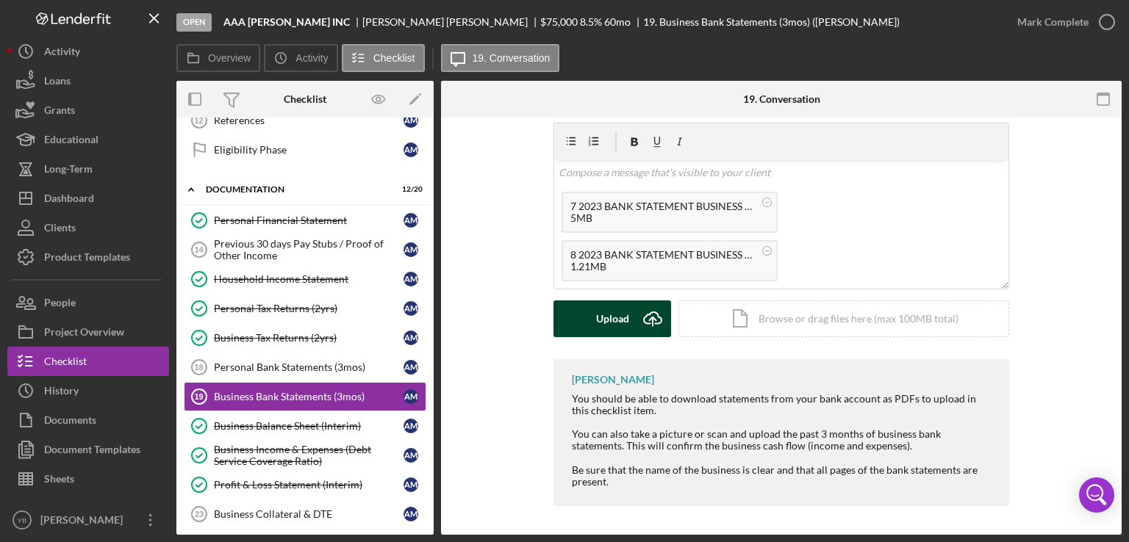
click at [606, 327] on div "Upload" at bounding box center [612, 319] width 33 height 37
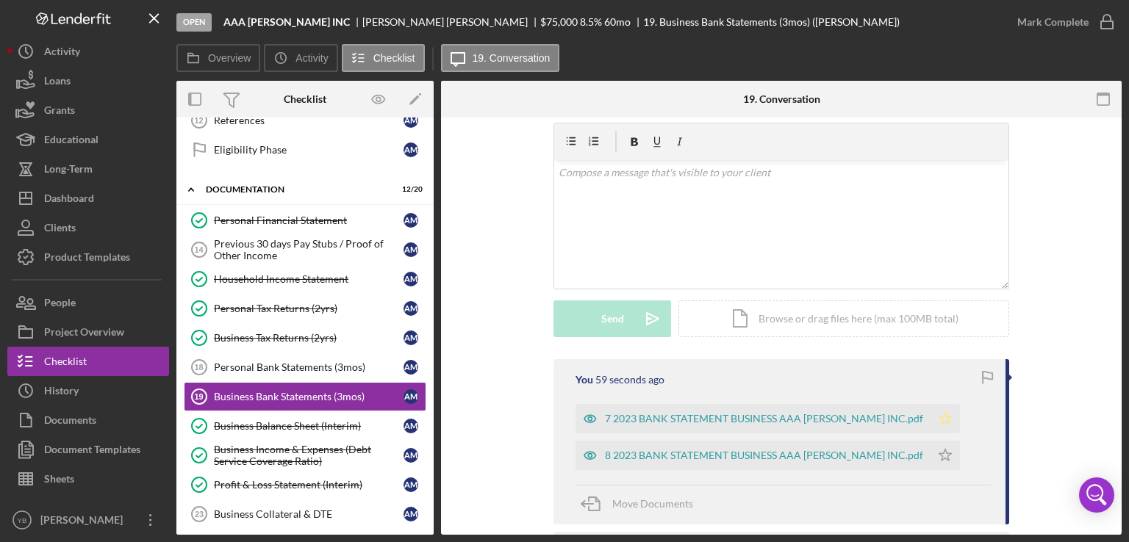
click at [939, 421] on polygon "button" at bounding box center [945, 418] width 12 height 12
click at [930, 445] on icon "Icon/Star" at bounding box center [944, 455] width 29 height 29
click at [284, 362] on div "Personal Bank Statements (3mos)" at bounding box center [309, 368] width 190 height 12
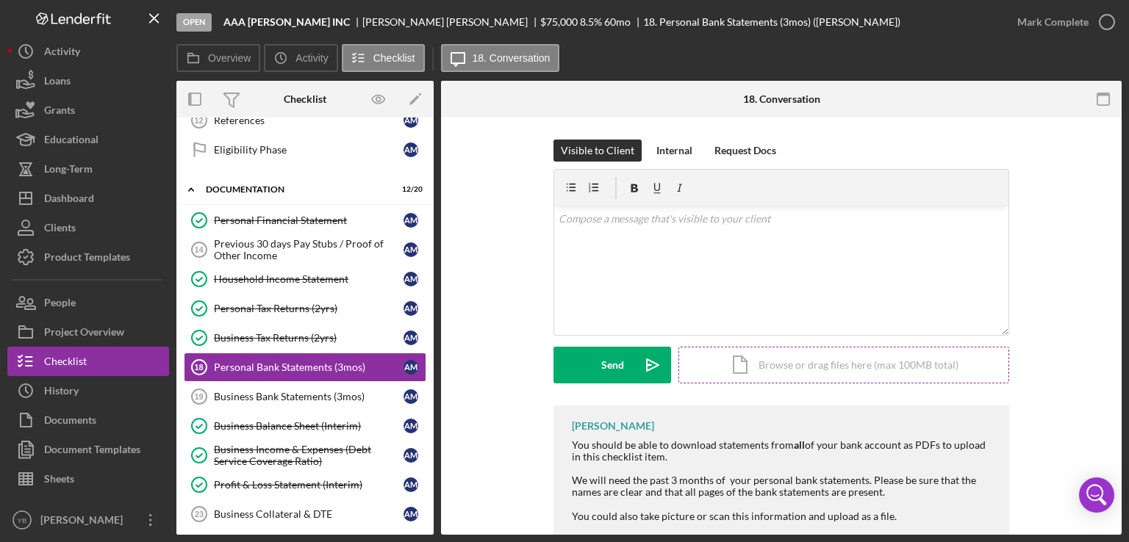
click at [772, 368] on div "Icon/Document Browse or drag files here (max 100MB total) Tap to choose files o…" at bounding box center [843, 365] width 331 height 37
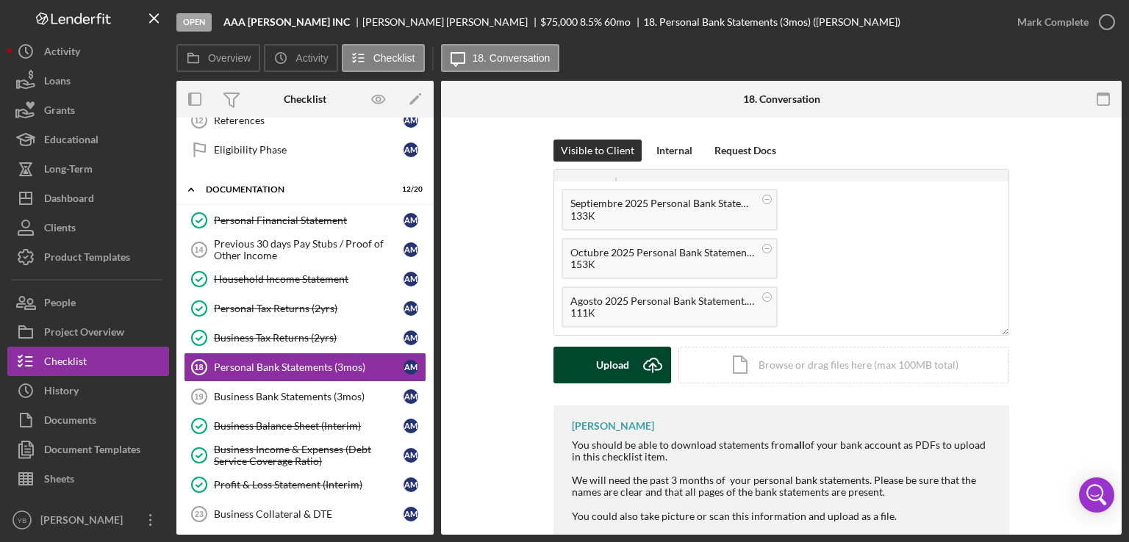
click at [582, 362] on button "Upload Icon/Upload" at bounding box center [612, 365] width 118 height 37
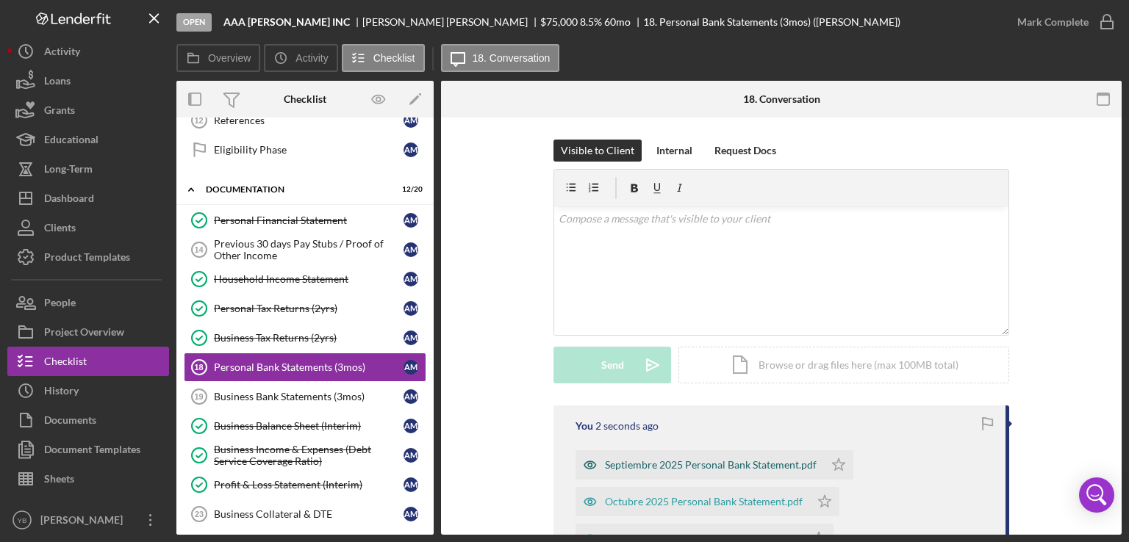
click at [680, 468] on div "Septiembre 2025 Personal Bank Statement.pdf" at bounding box center [711, 465] width 212 height 12
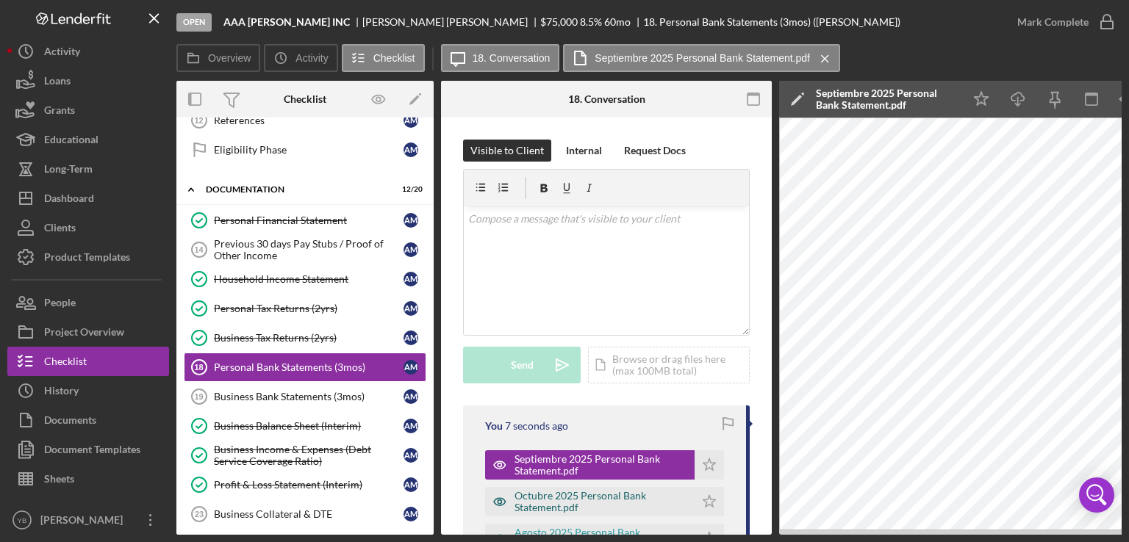
click at [606, 503] on div "Octubre 2025 Personal Bank Statement.pdf" at bounding box center [600, 502] width 173 height 24
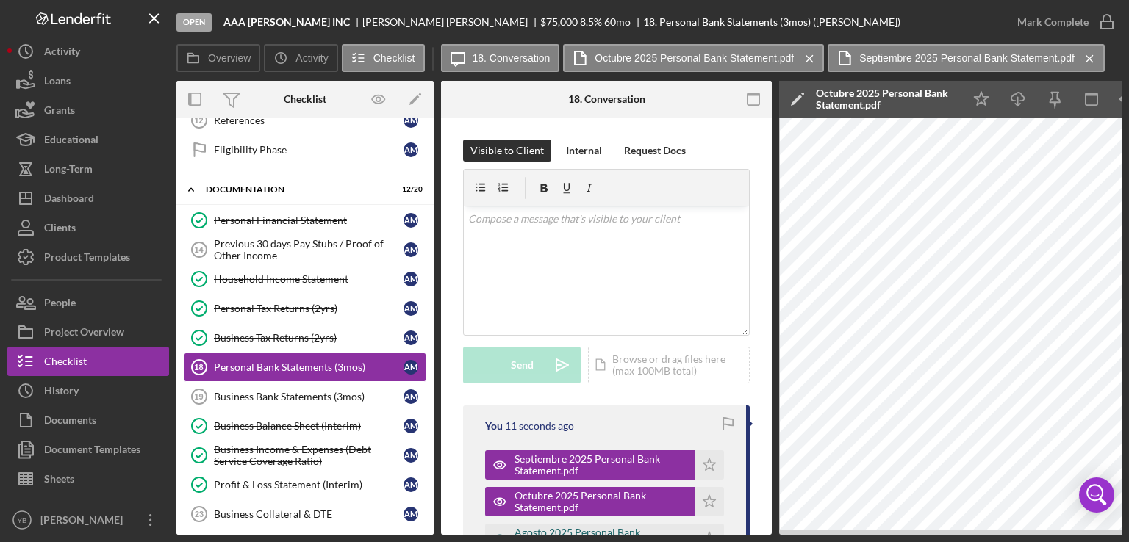
click at [611, 528] on div "Agosto 2025 Personal Bank Statement.pdf" at bounding box center [600, 539] width 173 height 24
click at [700, 456] on icon "Icon/Star" at bounding box center [708, 464] width 29 height 29
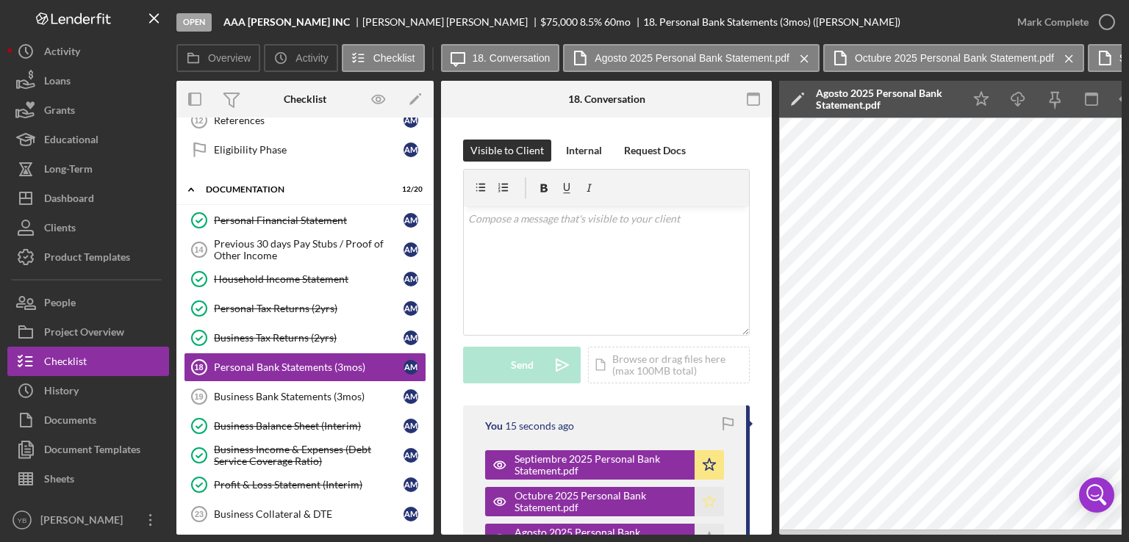
click at [708, 503] on polygon "button" at bounding box center [709, 501] width 12 height 12
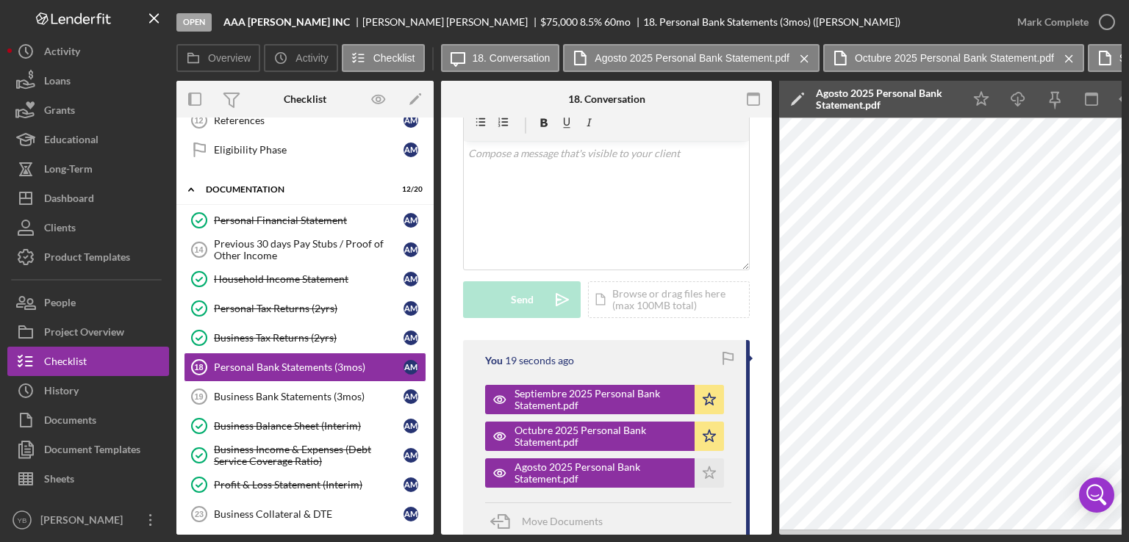
scroll to position [79, 0]
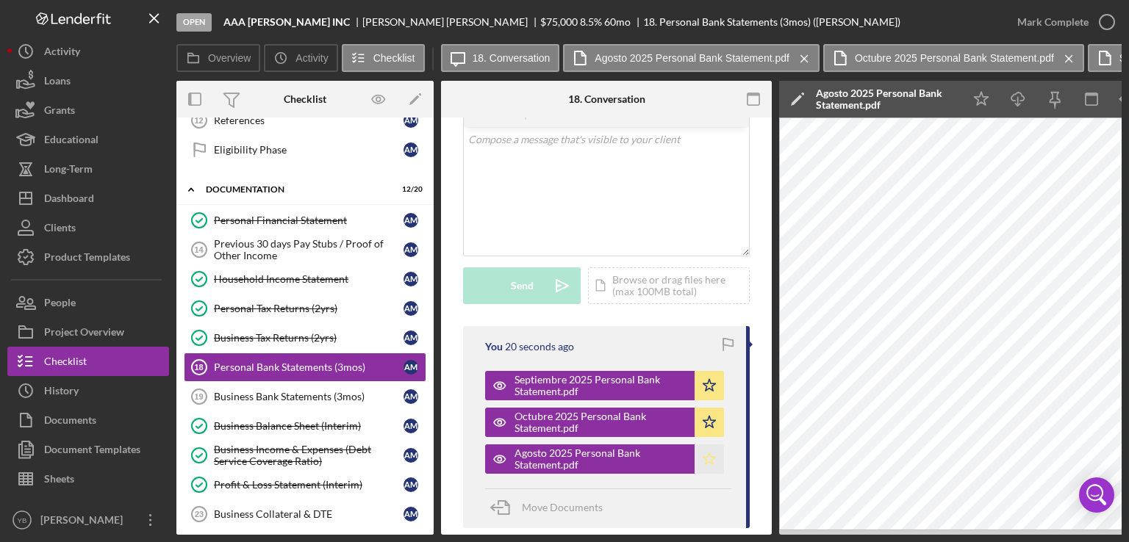
click at [703, 466] on icon "Icon/Star" at bounding box center [708, 459] width 29 height 29
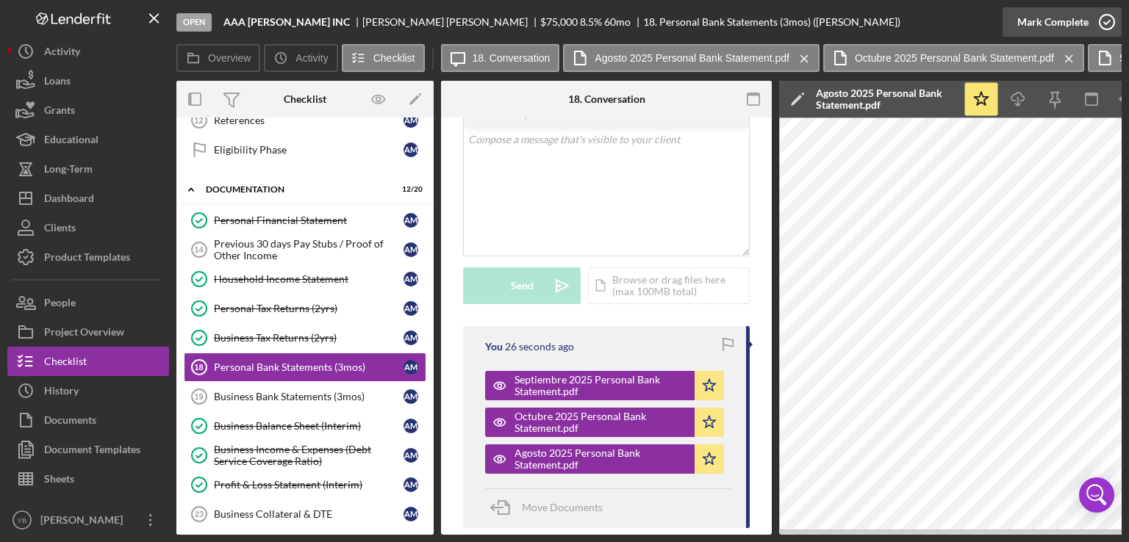
click at [1056, 22] on div "Mark Complete" at bounding box center [1052, 21] width 71 height 29
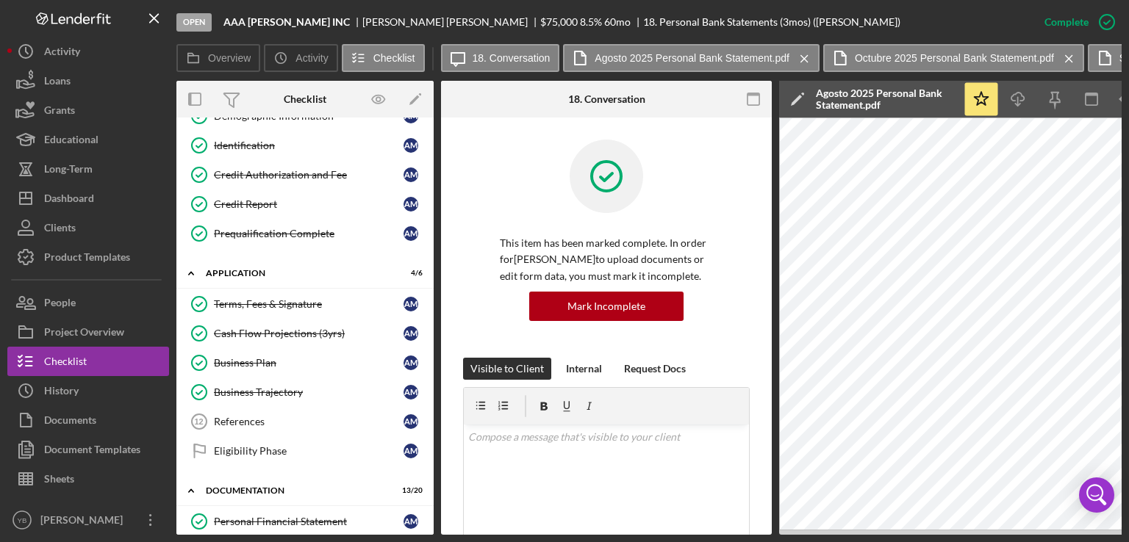
scroll to position [179, 0]
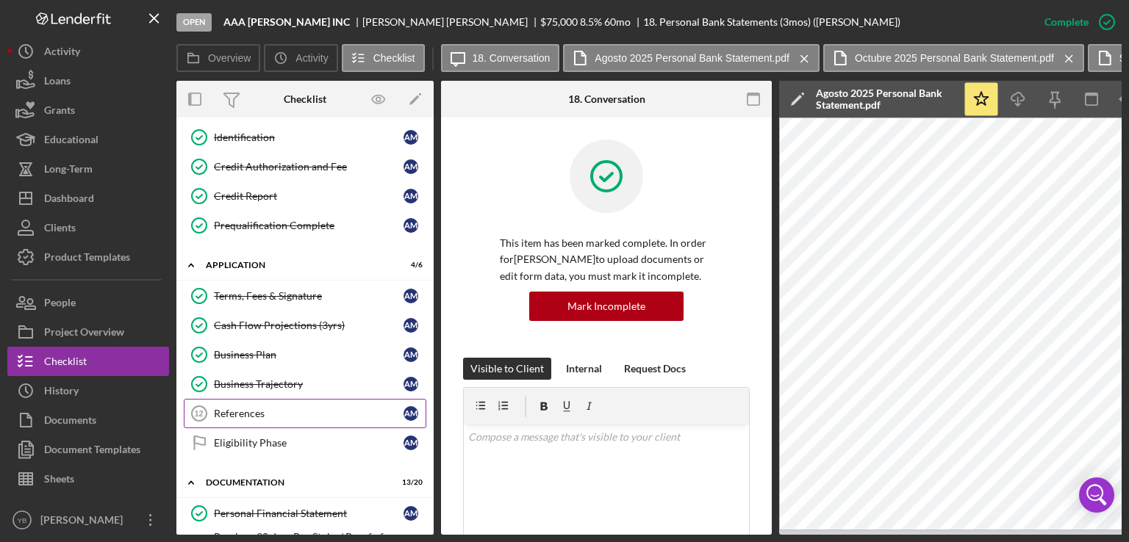
click at [234, 408] on div "References" at bounding box center [309, 414] width 190 height 12
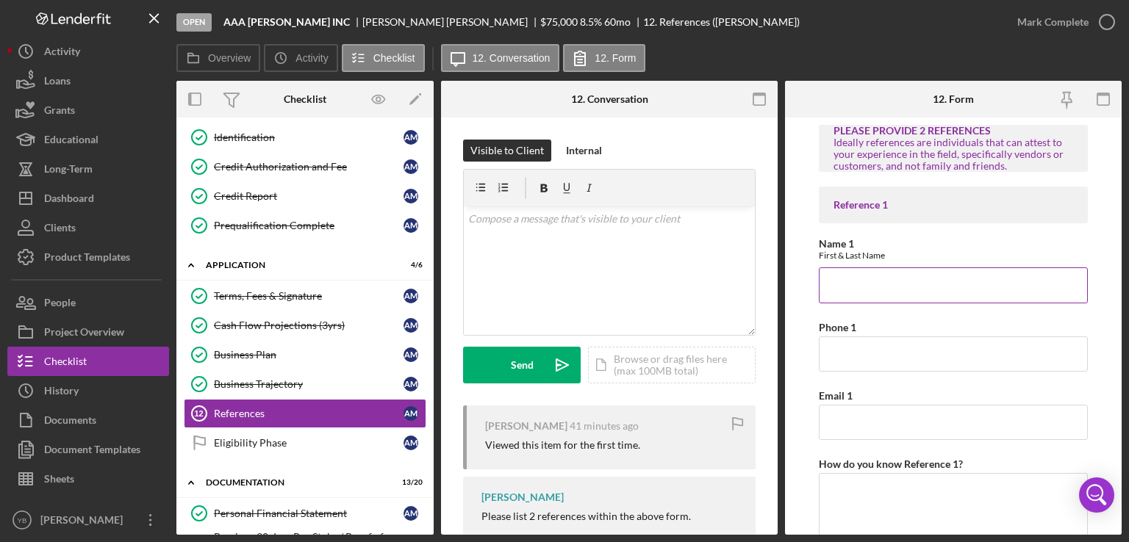
click at [890, 301] on input "Name 1" at bounding box center [953, 284] width 269 height 35
type input "MAXIMO COLORIA"
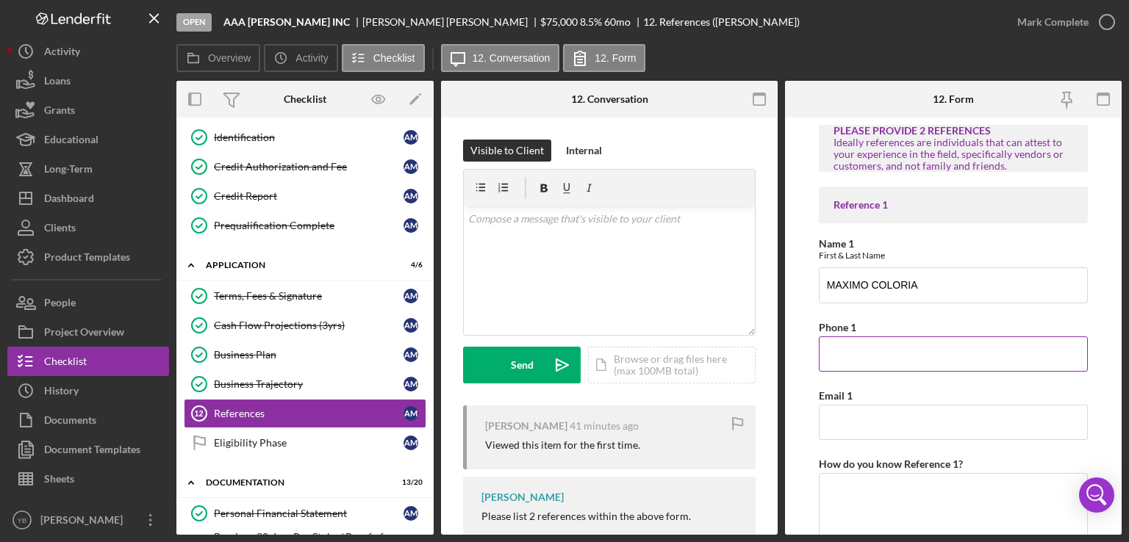
click at [865, 353] on input "Phone 1" at bounding box center [953, 354] width 269 height 35
click at [869, 357] on input "3473758279" at bounding box center [953, 354] width 269 height 35
click at [844, 353] on input "3473758279" at bounding box center [953, 354] width 269 height 35
type input "[PHONE_NUMBER]"
click at [1085, 362] on form "PLEASE PROVIDE 2 REFERENCES Ideally references are individuals that can attest …" at bounding box center [953, 326] width 337 height 417
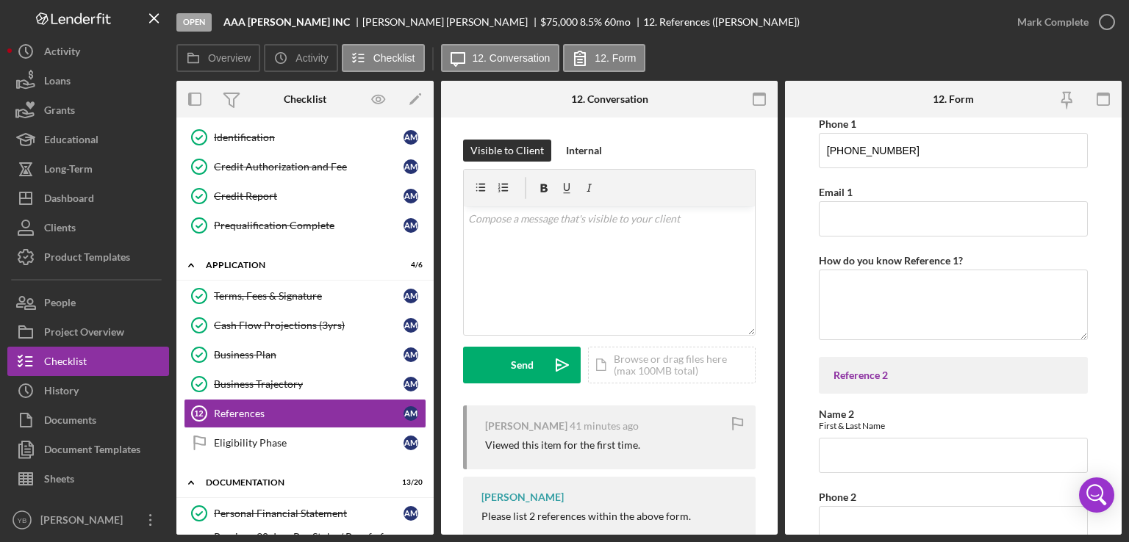
scroll to position [206, 0]
click at [870, 448] on input "Name 2" at bounding box center [953, 452] width 269 height 35
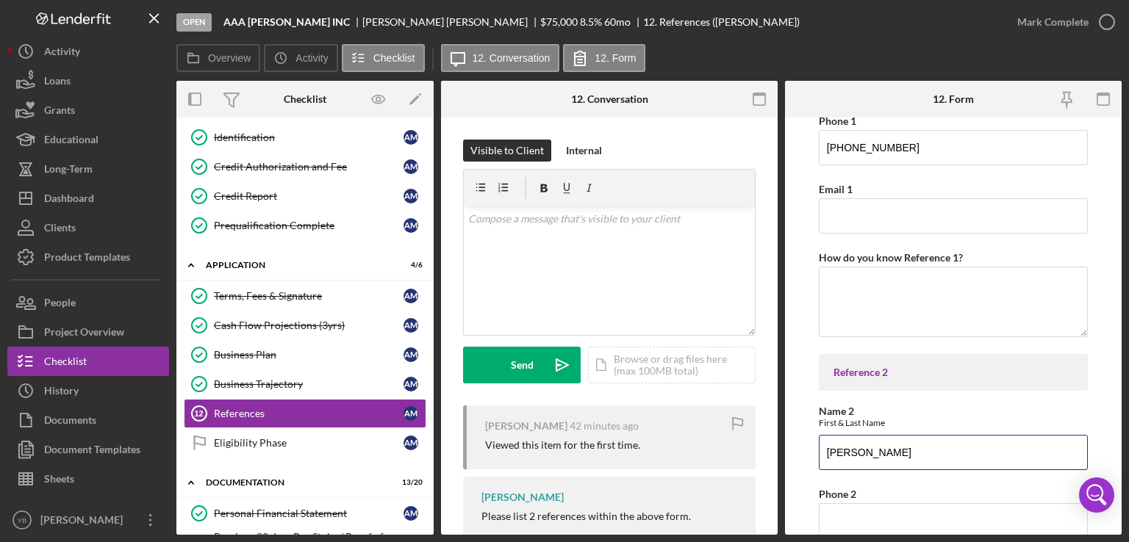
type input "[PERSON_NAME]"
click at [1106, 395] on form "PLEASE PROVIDE 2 REFERENCES Ideally references are individuals that can attest …" at bounding box center [953, 326] width 337 height 417
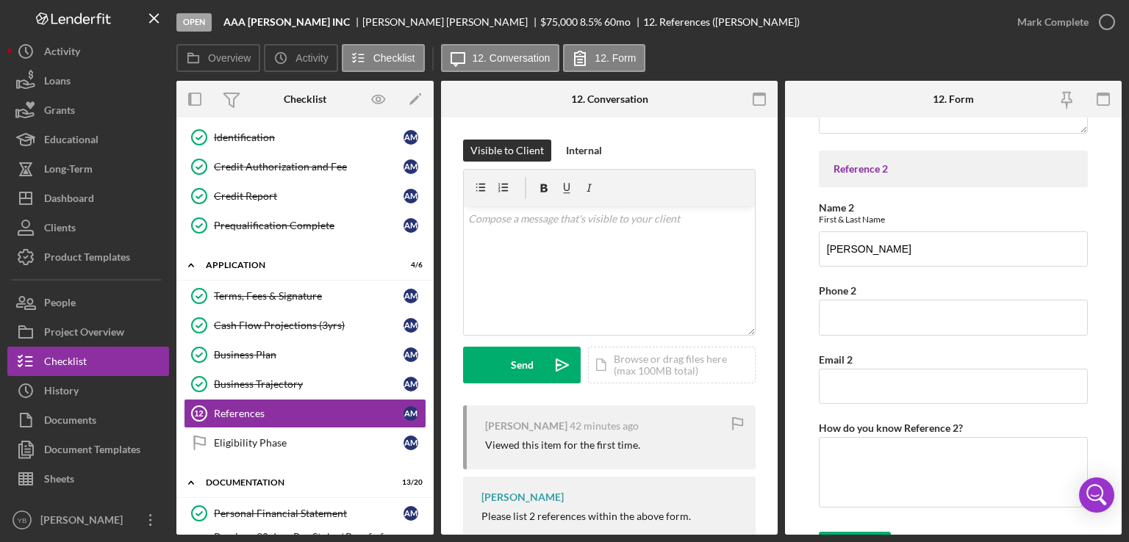
scroll to position [412, 0]
click at [855, 315] on input "Phone 2" at bounding box center [953, 315] width 269 height 35
click at [1111, 302] on form "PLEASE PROVIDE 2 REFERENCES Ideally references are individuals that can attest …" at bounding box center [953, 326] width 337 height 417
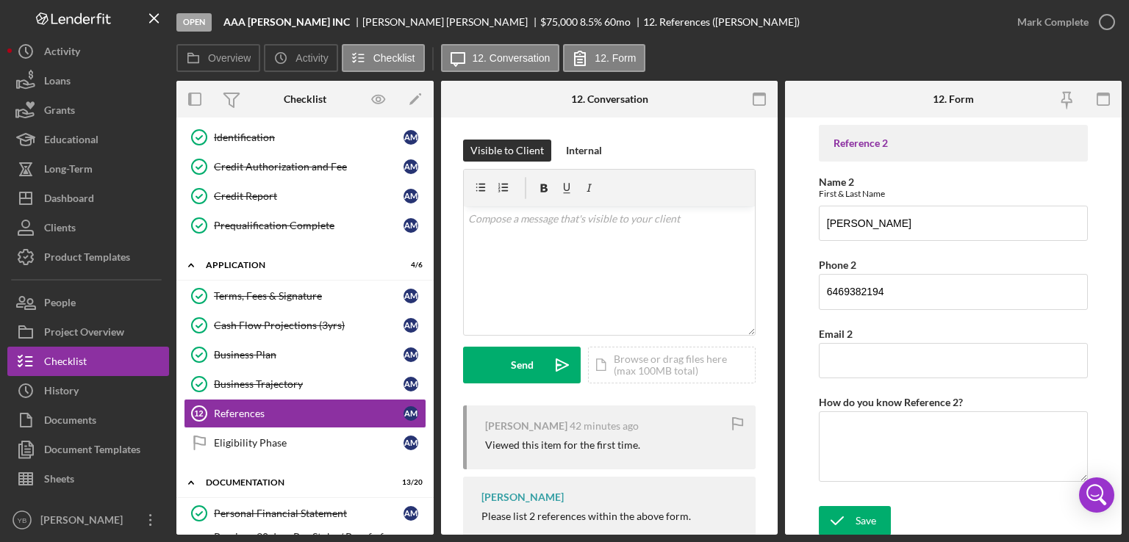
scroll to position [436, 0]
click at [841, 287] on input "6469382194" at bounding box center [953, 290] width 269 height 35
click at [862, 290] on input "646-9382194" at bounding box center [953, 290] width 269 height 35
type input "[PHONE_NUMBER]"
click at [858, 512] on div "Save" at bounding box center [865, 520] width 21 height 29
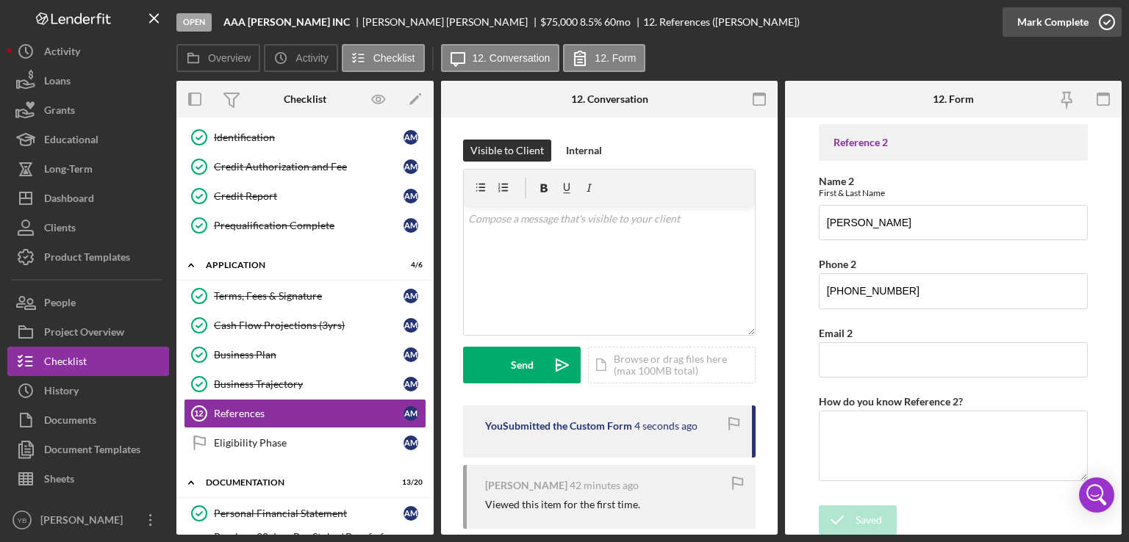
click at [1058, 23] on div "Mark Complete" at bounding box center [1052, 21] width 71 height 29
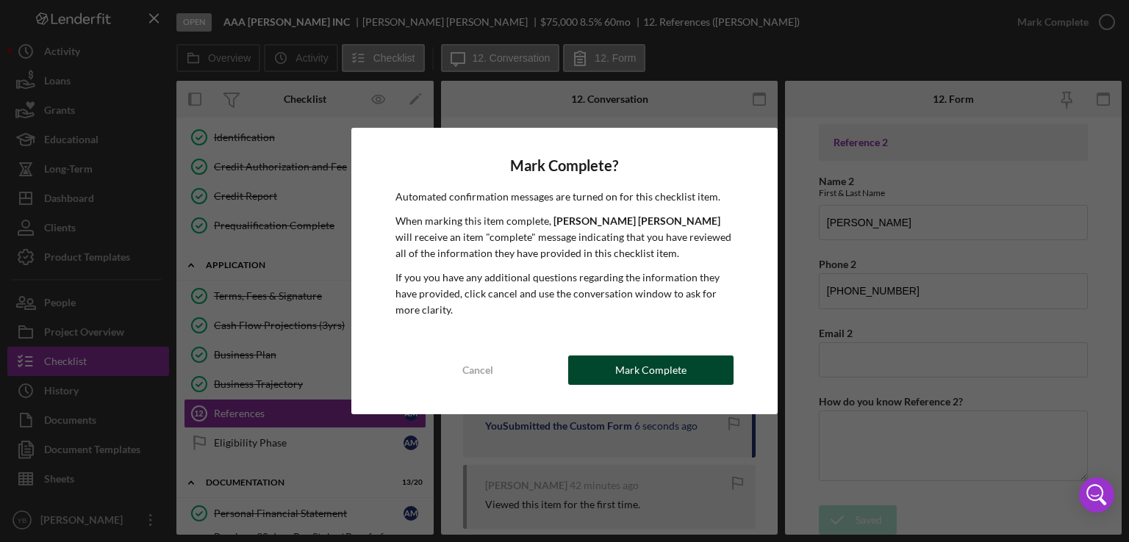
click at [690, 376] on button "Mark Complete" at bounding box center [650, 370] width 165 height 29
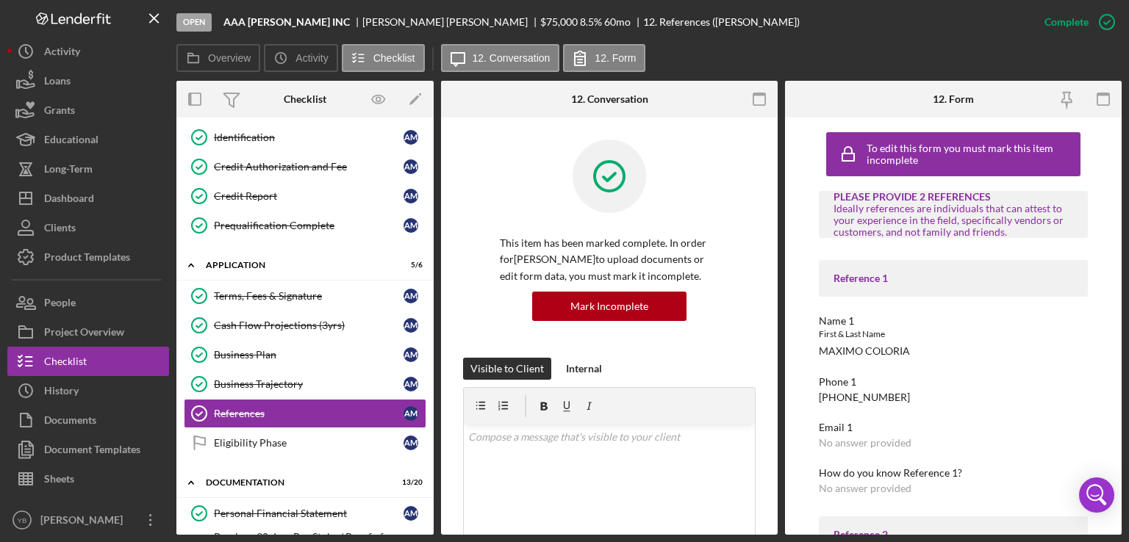
scroll to position [0, 0]
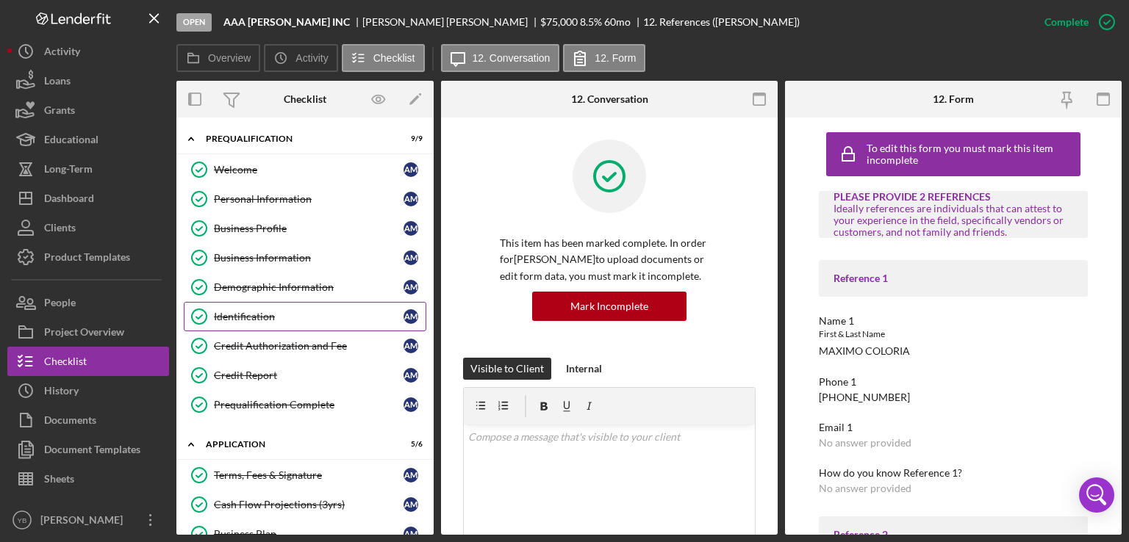
click at [251, 316] on div "Identification" at bounding box center [309, 317] width 190 height 12
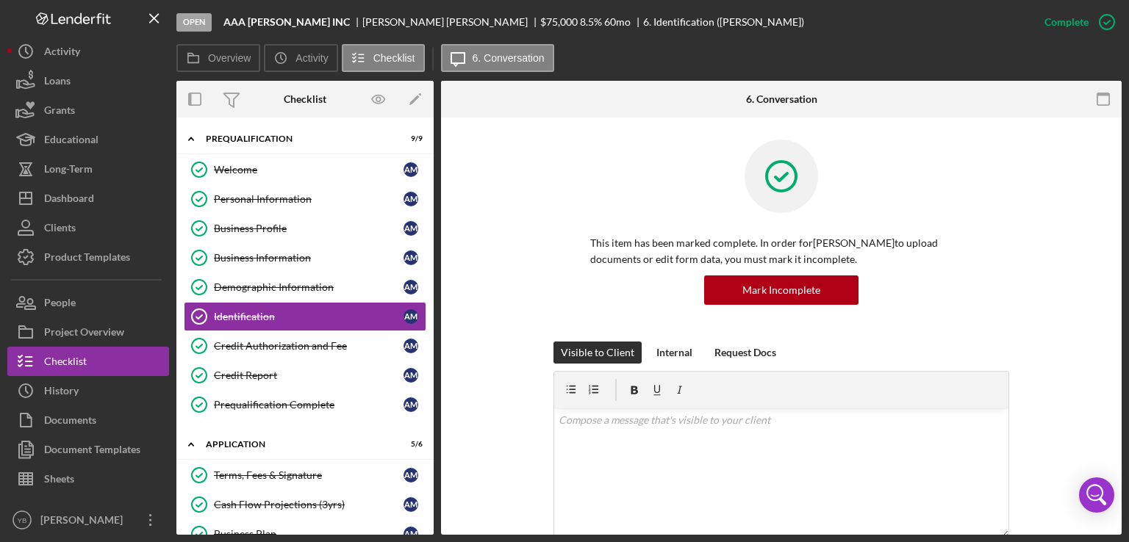
click at [997, 251] on div "This item has been marked complete. In order for [PERSON_NAME] to upload docume…" at bounding box center [781, 241] width 456 height 202
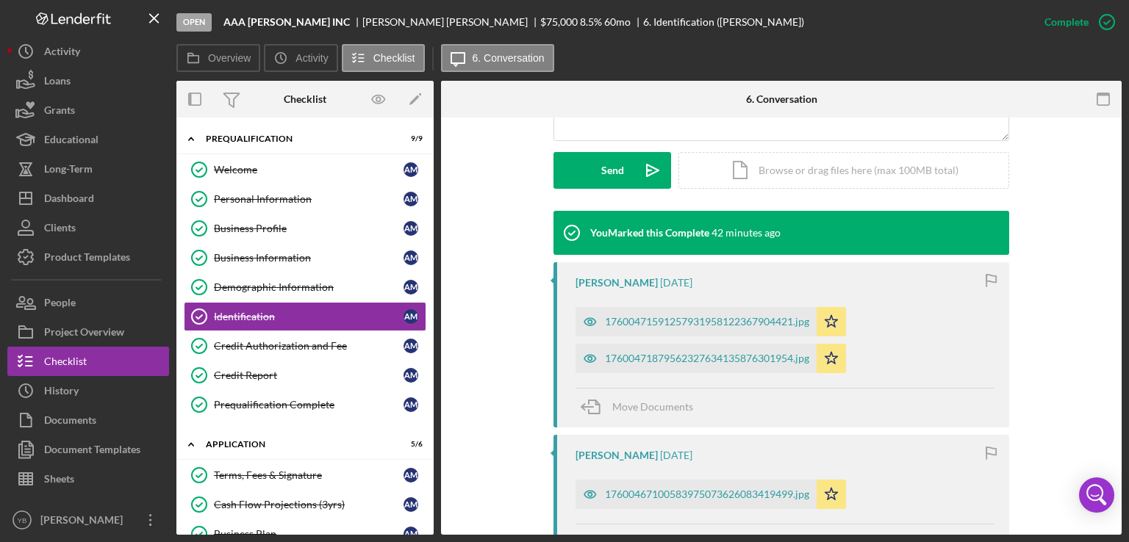
scroll to position [441, 0]
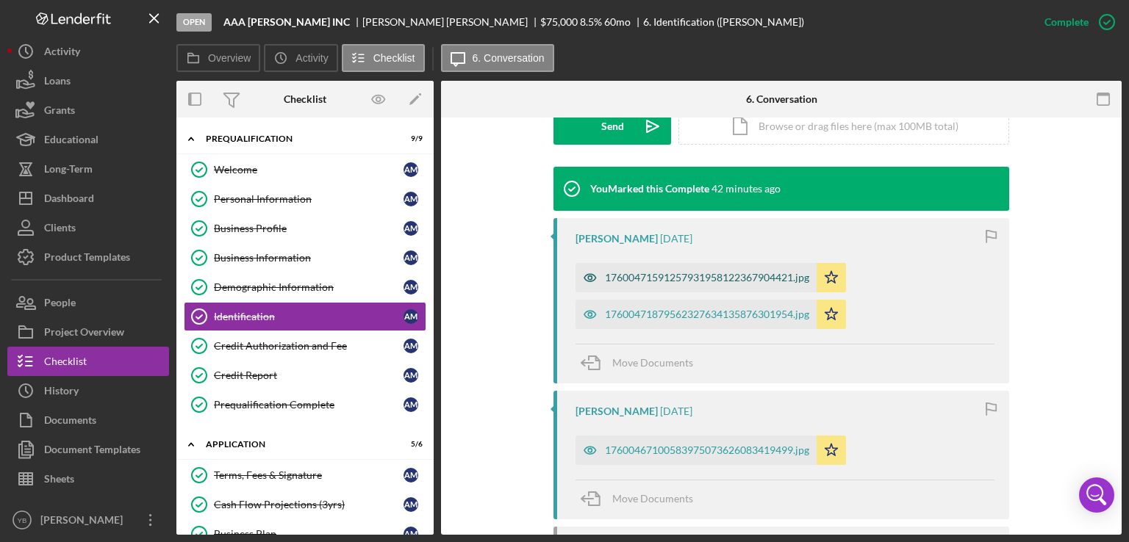
click at [697, 281] on div "17600471591257931958122367904421.jpg" at bounding box center [707, 278] width 204 height 12
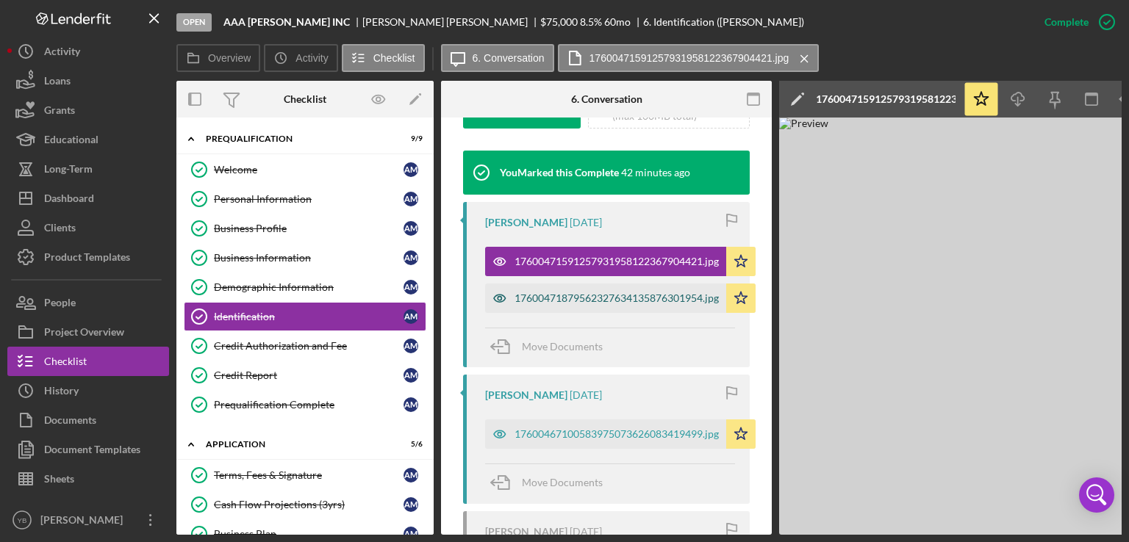
click at [583, 304] on div "17600471879562327634135876301954.jpg" at bounding box center [616, 298] width 204 height 12
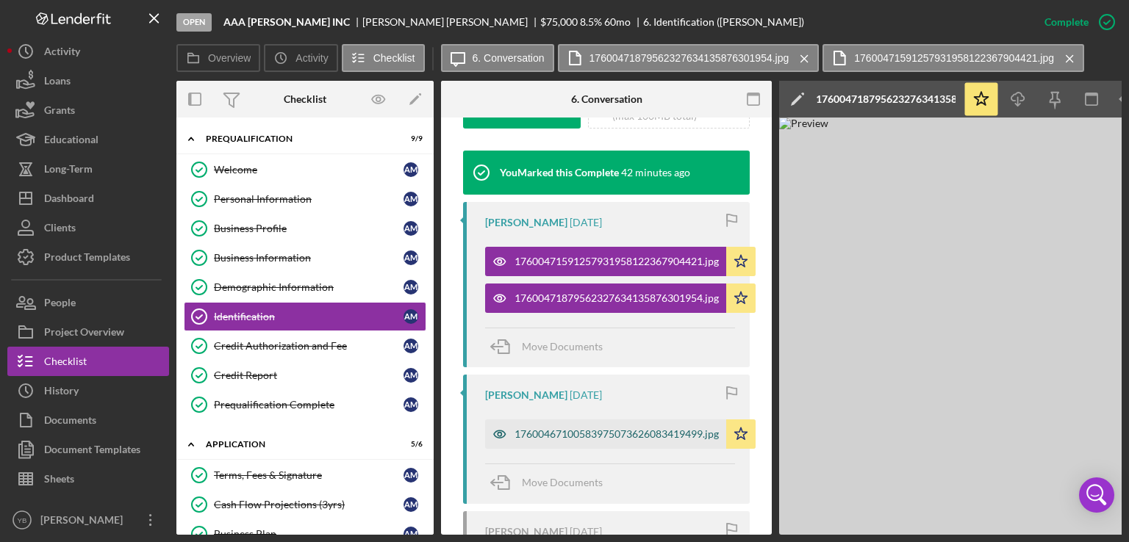
click at [579, 440] on div "17600467100583975073626083419499.jpg" at bounding box center [616, 434] width 204 height 12
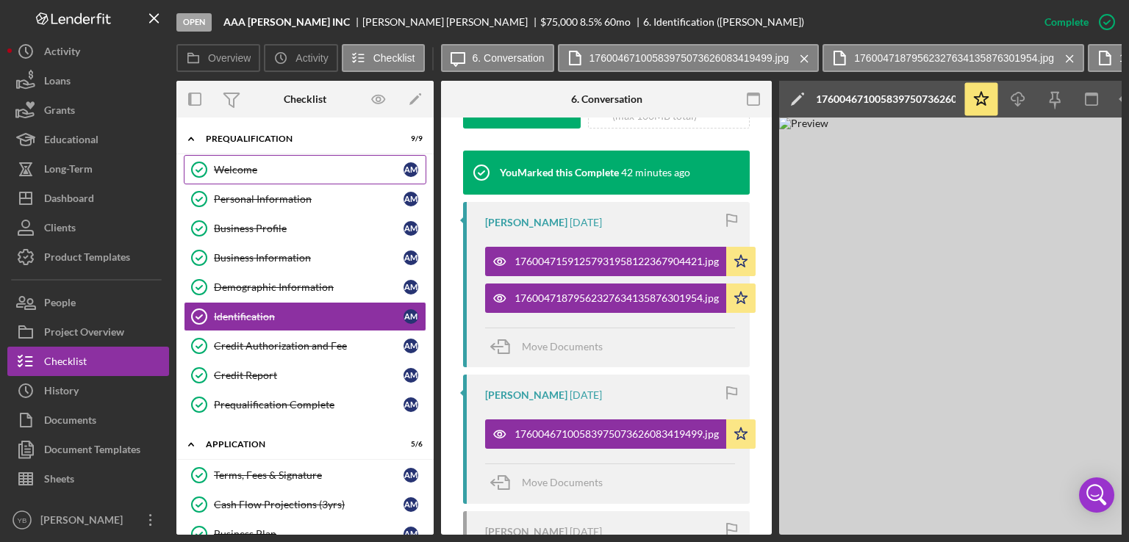
click at [244, 173] on div "Welcome" at bounding box center [309, 170] width 190 height 12
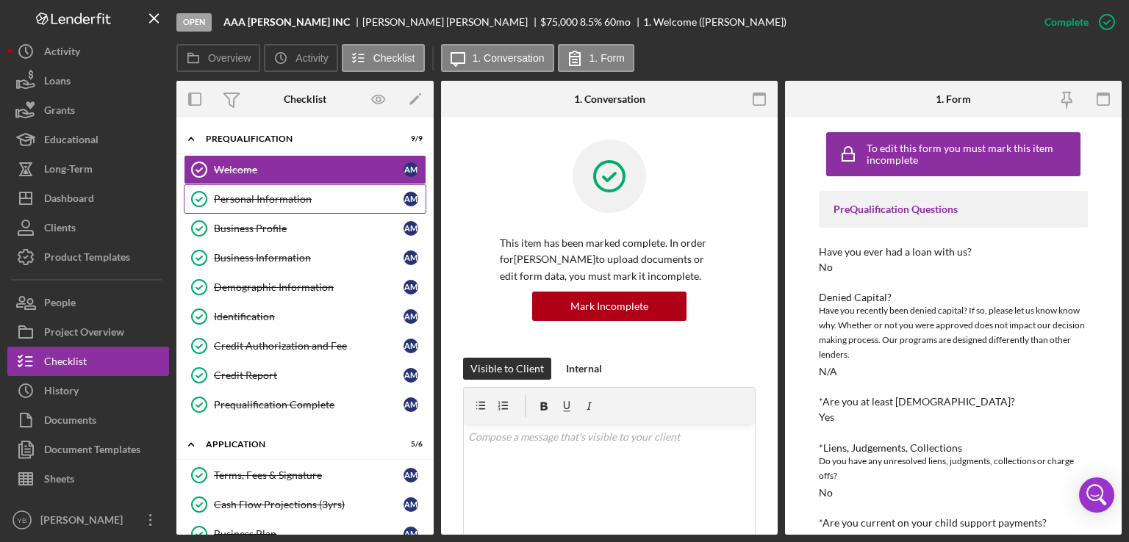
click at [258, 201] on div "Personal Information" at bounding box center [309, 199] width 190 height 12
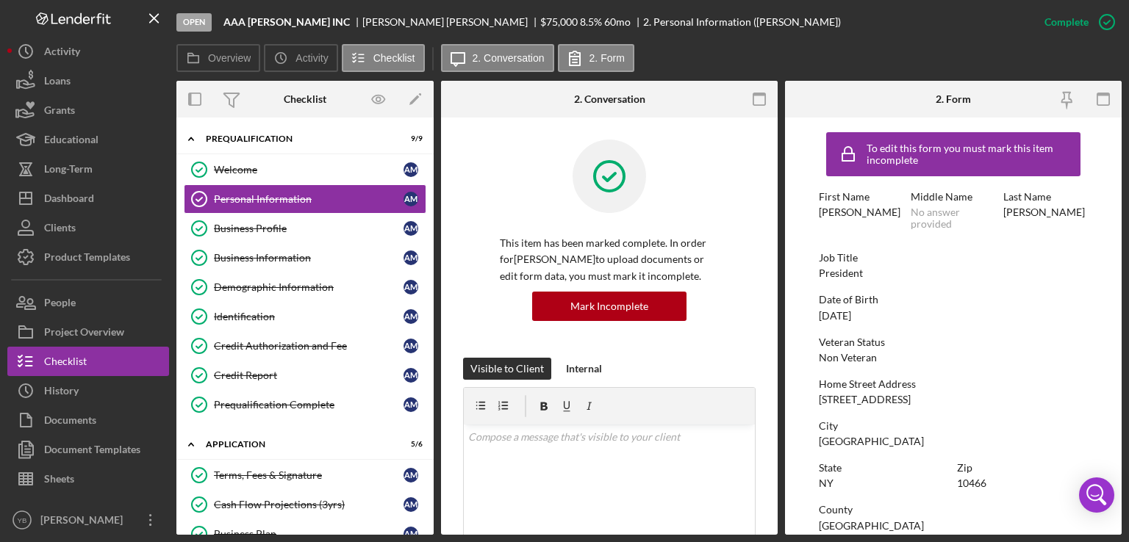
drag, startPoint x: 819, startPoint y: 400, endPoint x: 924, endPoint y: 394, distance: 105.3
click at [924, 394] on div "Home Street Address [STREET_ADDRESS]" at bounding box center [953, 391] width 269 height 27
copy div "[STREET_ADDRESS]"
click at [503, 329] on div "This item has been marked complete. In order for [PERSON_NAME] to upload docume…" at bounding box center [609, 249] width 292 height 218
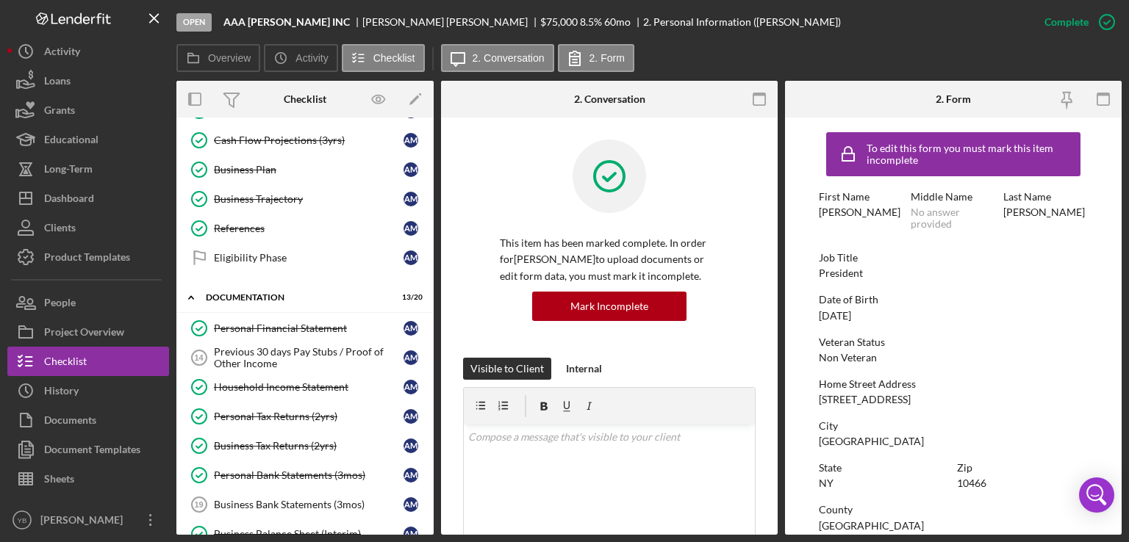
drag, startPoint x: 434, startPoint y: 303, endPoint x: 429, endPoint y: 366, distance: 62.7
click at [429, 366] on div "Overview Internal Workflow Stage Open Icon/Dropdown Arrow Archive (can unarchiv…" at bounding box center [648, 308] width 945 height 454
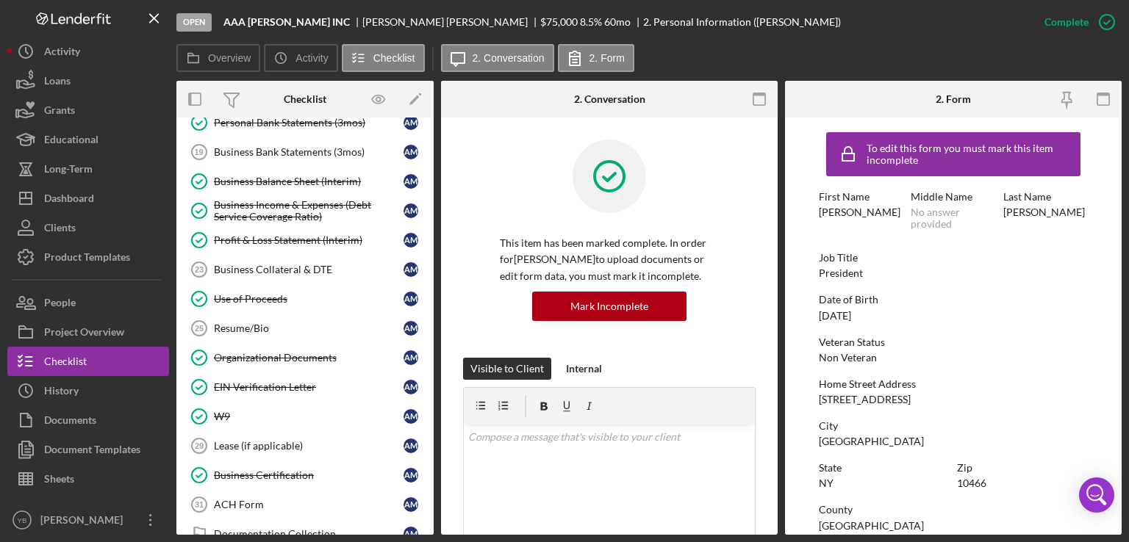
scroll to position [743, 0]
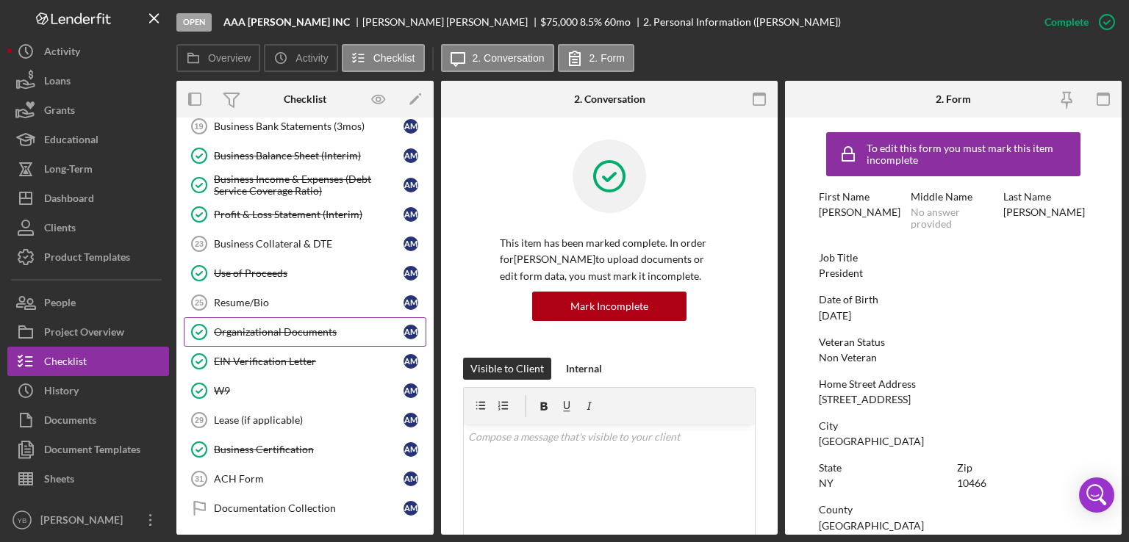
click at [282, 326] on div "Organizational Documents" at bounding box center [309, 332] width 190 height 12
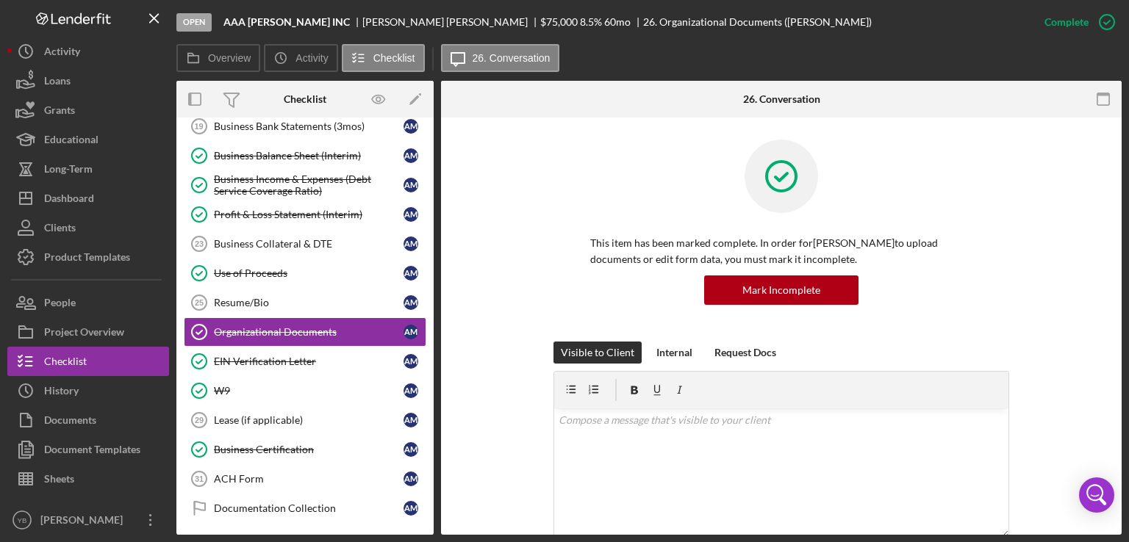
click at [1044, 256] on div "This item has been marked complete. In order for [PERSON_NAME] to upload docume…" at bounding box center [781, 241] width 636 height 202
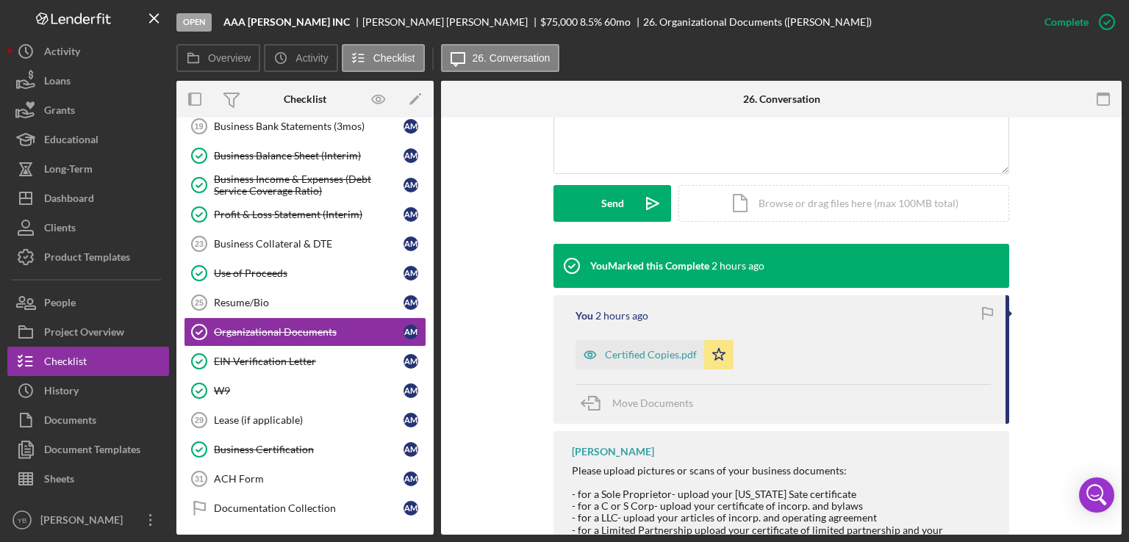
scroll to position [436, 0]
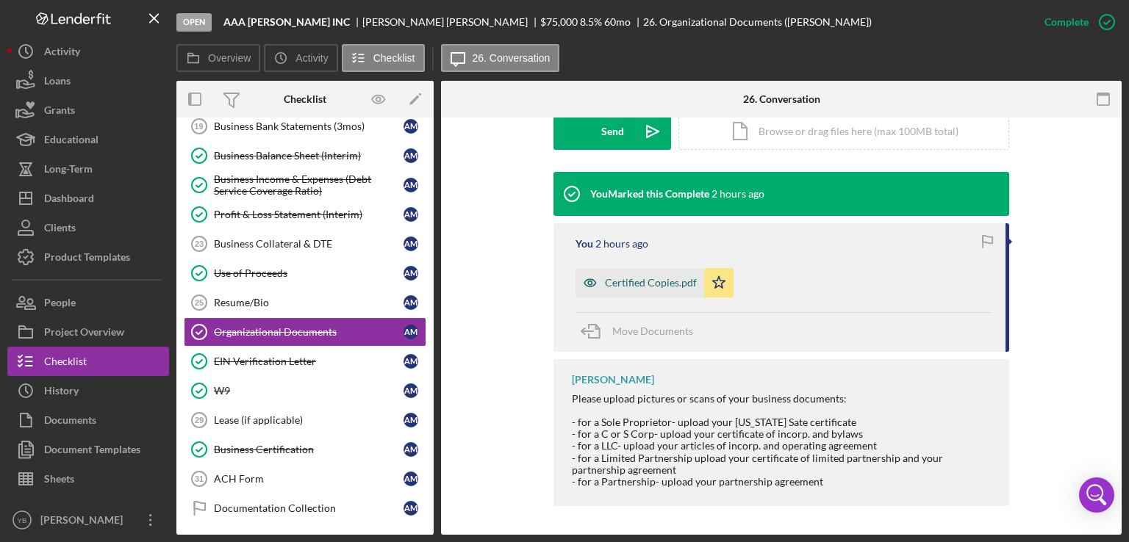
click at [646, 279] on div "Certified Copies.pdf" at bounding box center [651, 283] width 92 height 12
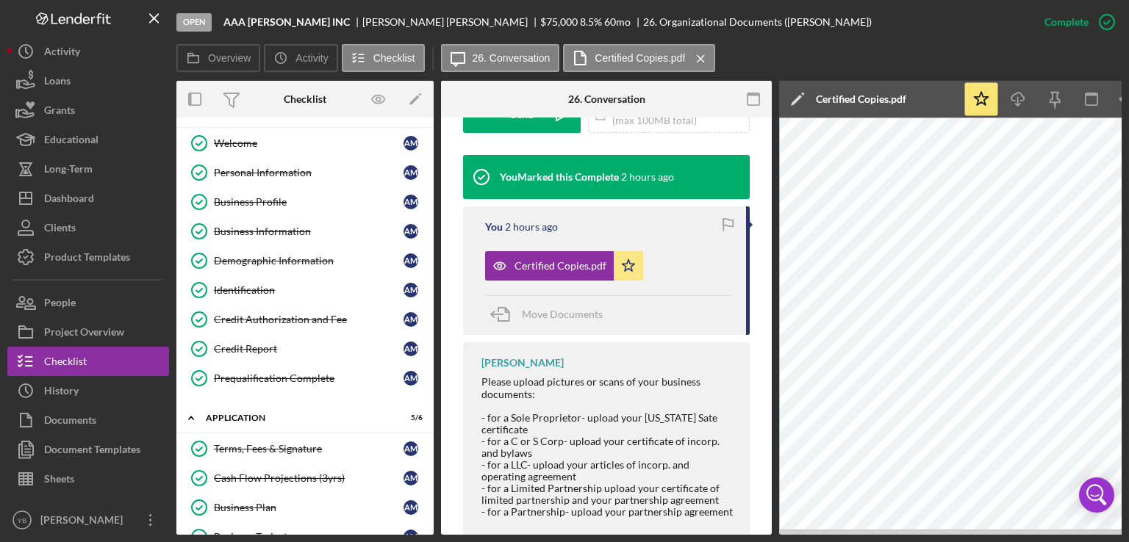
scroll to position [0, 0]
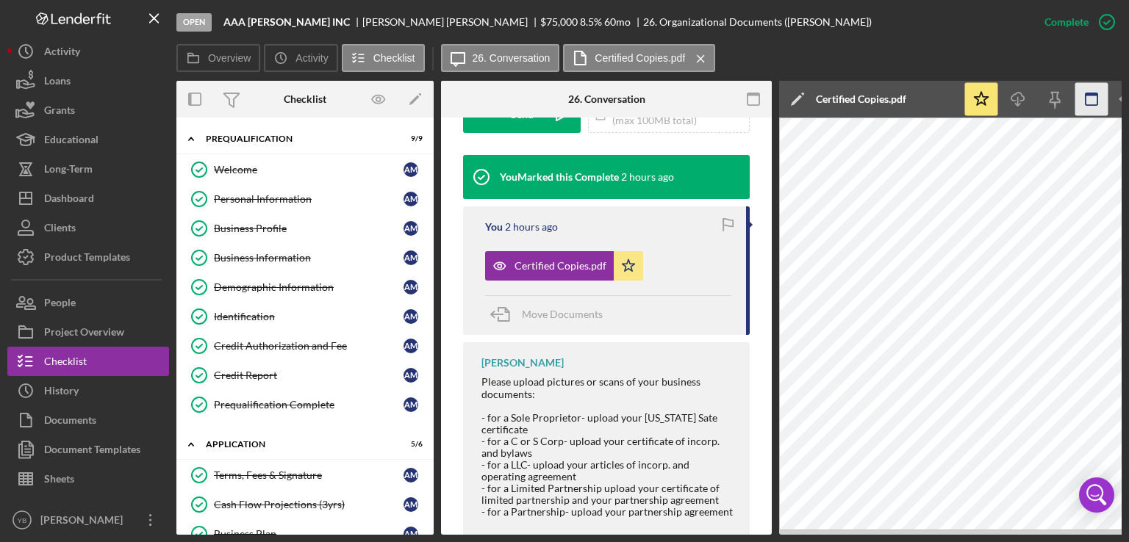
click at [1088, 99] on icon "button" at bounding box center [1091, 99] width 33 height 33
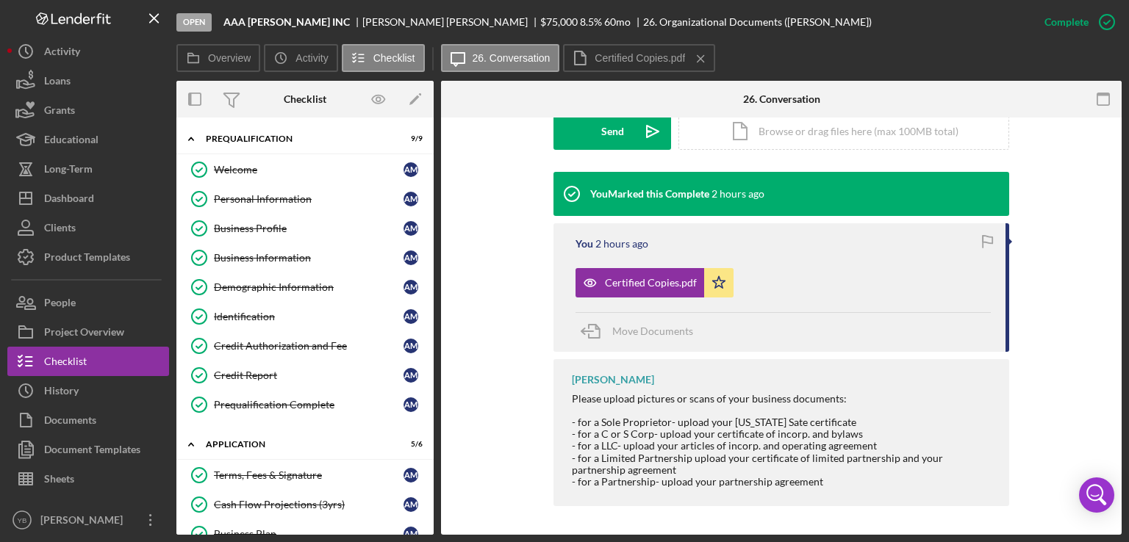
click at [1046, 236] on div "You Marked this Complete 2 hours ago You 2 hours ago Certified Copies.pdf Icon/…" at bounding box center [781, 343] width 636 height 342
click at [623, 290] on div "Certified Copies.pdf" at bounding box center [639, 282] width 129 height 29
click at [657, 279] on div "Certified Copies.pdf" at bounding box center [651, 283] width 92 height 12
click at [678, 277] on div "Certified Copies.pdf" at bounding box center [651, 283] width 92 height 12
click at [1102, 98] on icon "button" at bounding box center [1103, 99] width 33 height 33
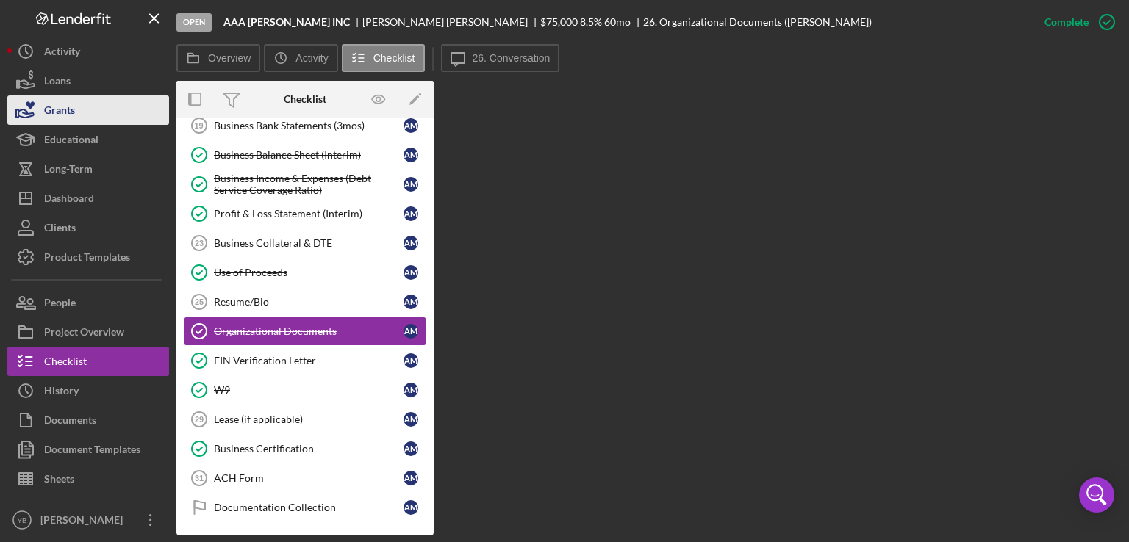
scroll to position [288, 0]
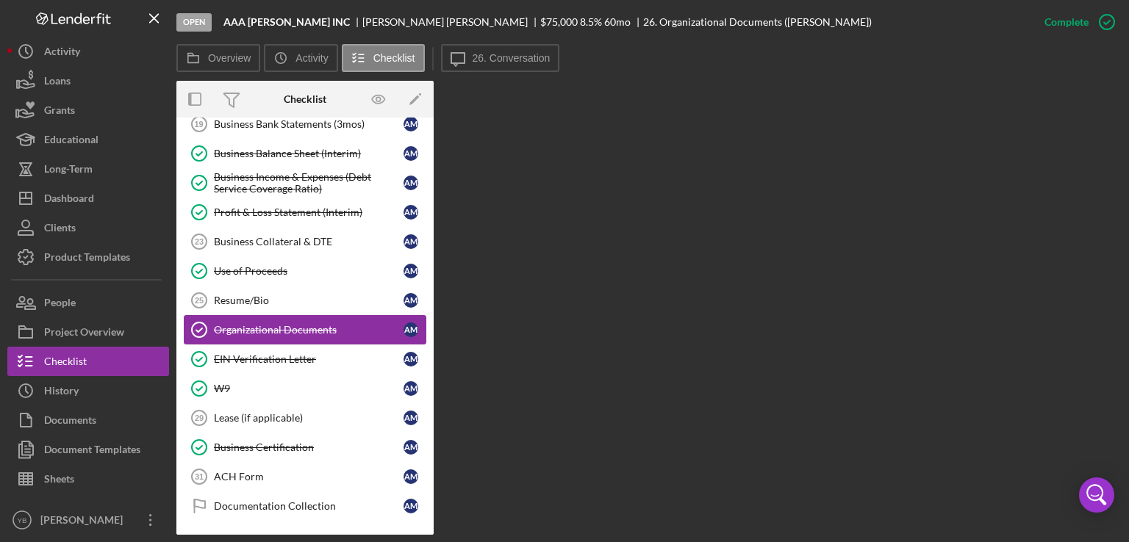
click at [301, 331] on div "Organizational Documents" at bounding box center [309, 330] width 190 height 12
click at [282, 353] on div "EIN Verification Letter" at bounding box center [309, 359] width 190 height 12
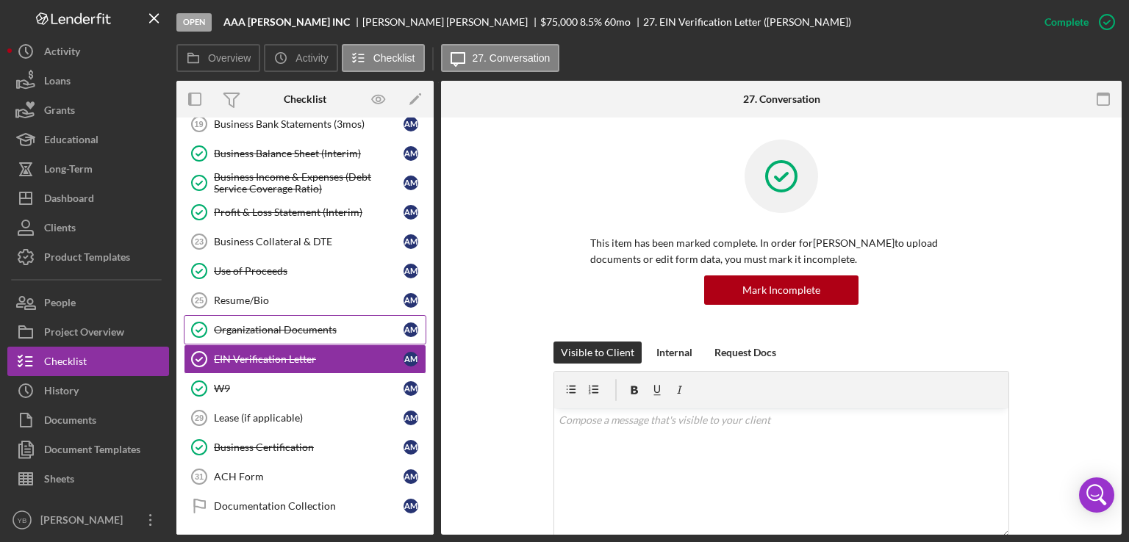
click at [278, 329] on div "Organizational Documents" at bounding box center [309, 330] width 190 height 12
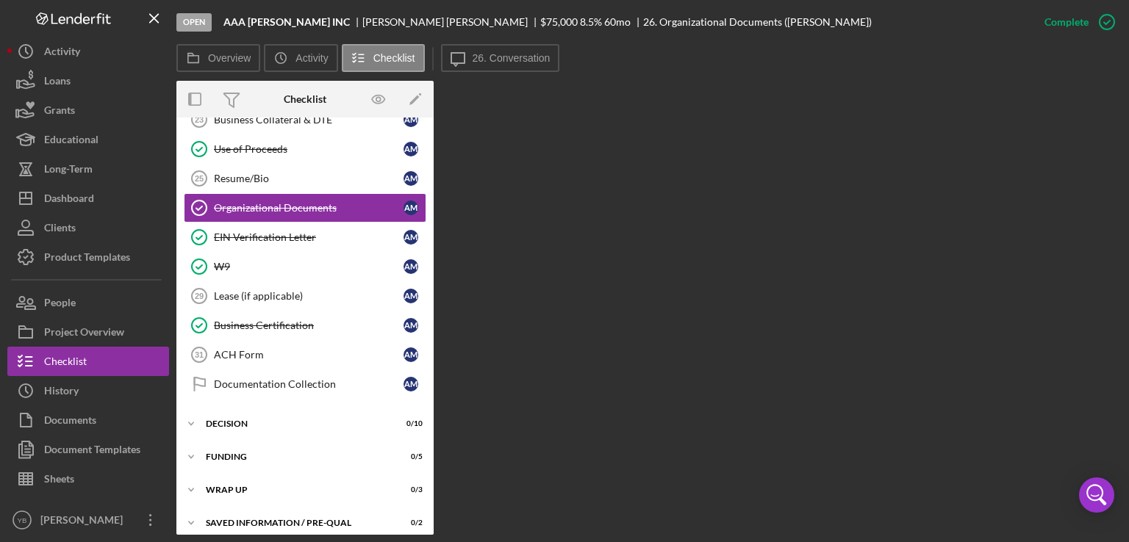
scroll to position [414, 0]
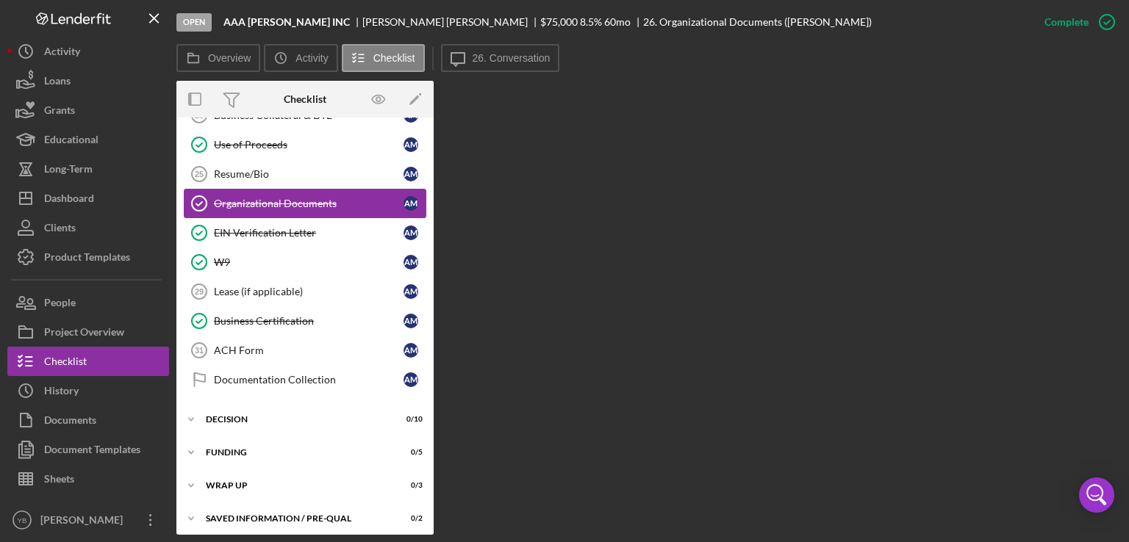
click at [324, 198] on div "Organizational Documents" at bounding box center [309, 204] width 190 height 12
click at [270, 227] on div "EIN Verification Letter" at bounding box center [309, 233] width 190 height 12
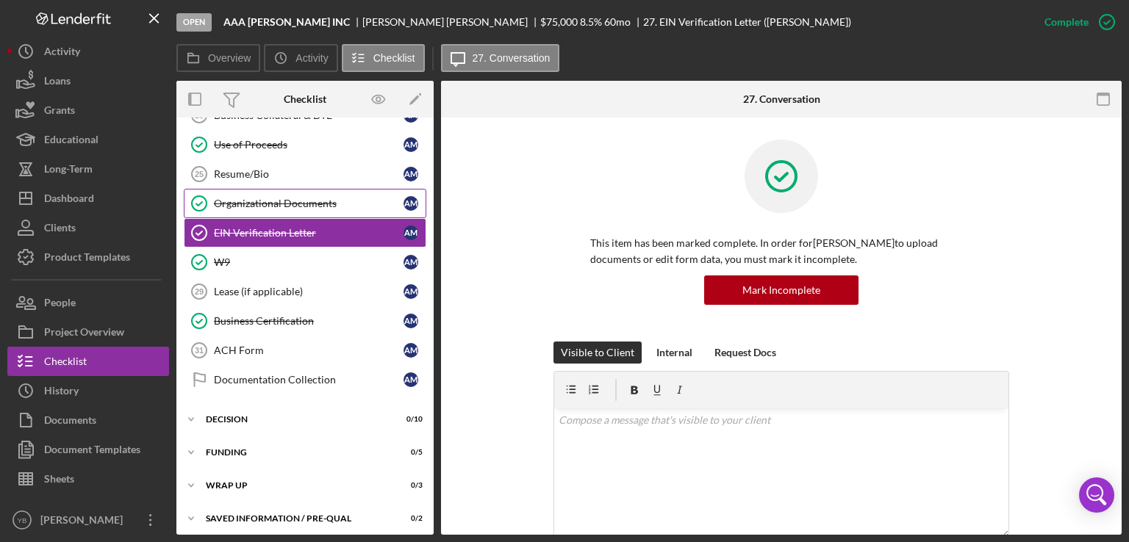
click at [276, 205] on link "Organizational Documents Organizational Documents A M" at bounding box center [305, 203] width 242 height 29
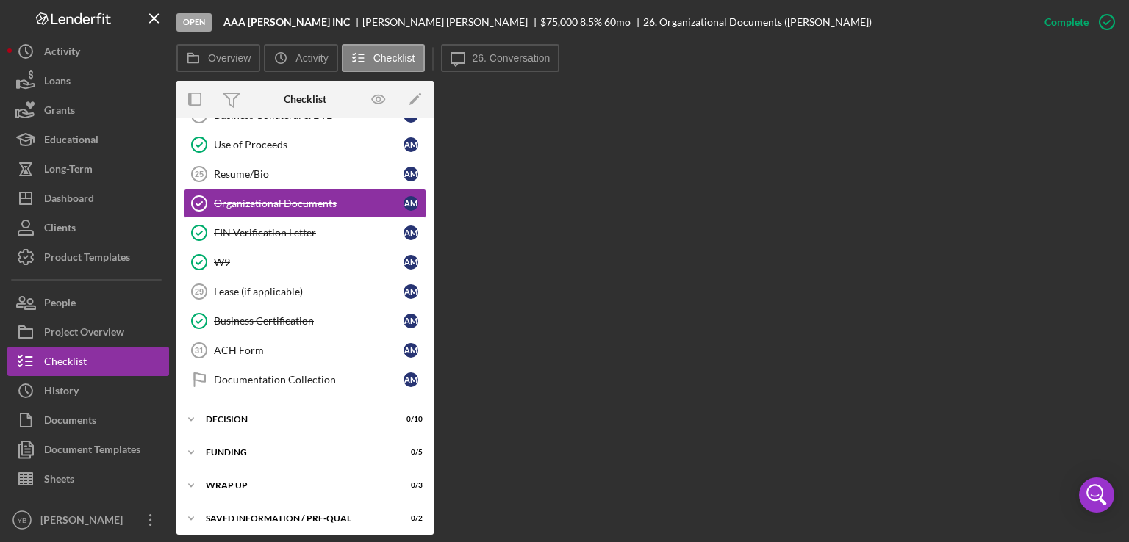
click at [495, 42] on div "Open AAA CARIDAD INC ALBERTO MENDOZA $75,000 $75,000 8.5 % 60 mo 26. Organizati…" at bounding box center [602, 22] width 853 height 44
click at [497, 54] on label "26. Conversation" at bounding box center [511, 58] width 78 height 12
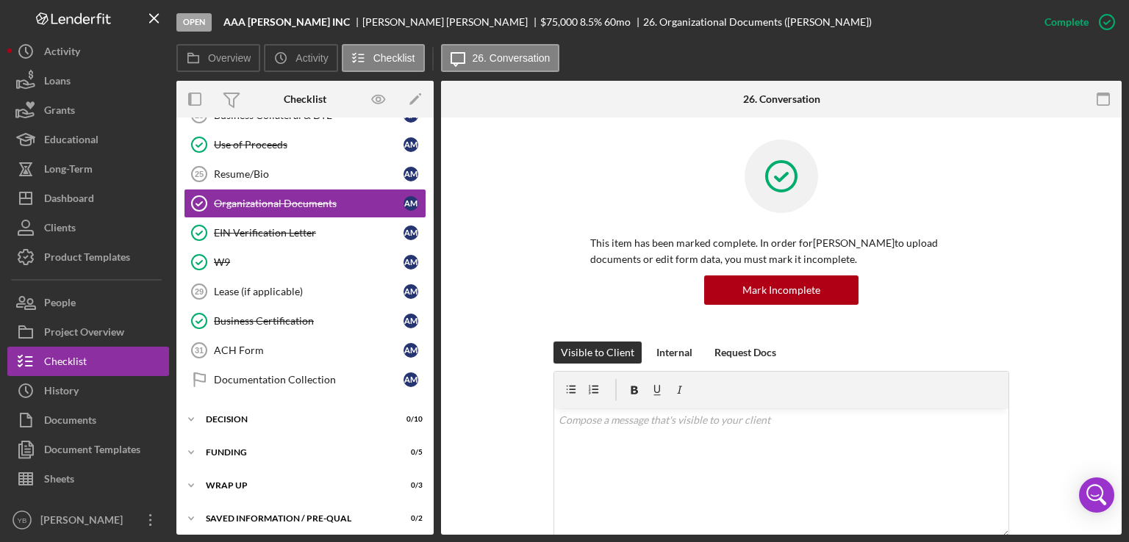
click at [1020, 229] on div "This item has been marked complete. In order for [PERSON_NAME] to upload docume…" at bounding box center [781, 241] width 636 height 202
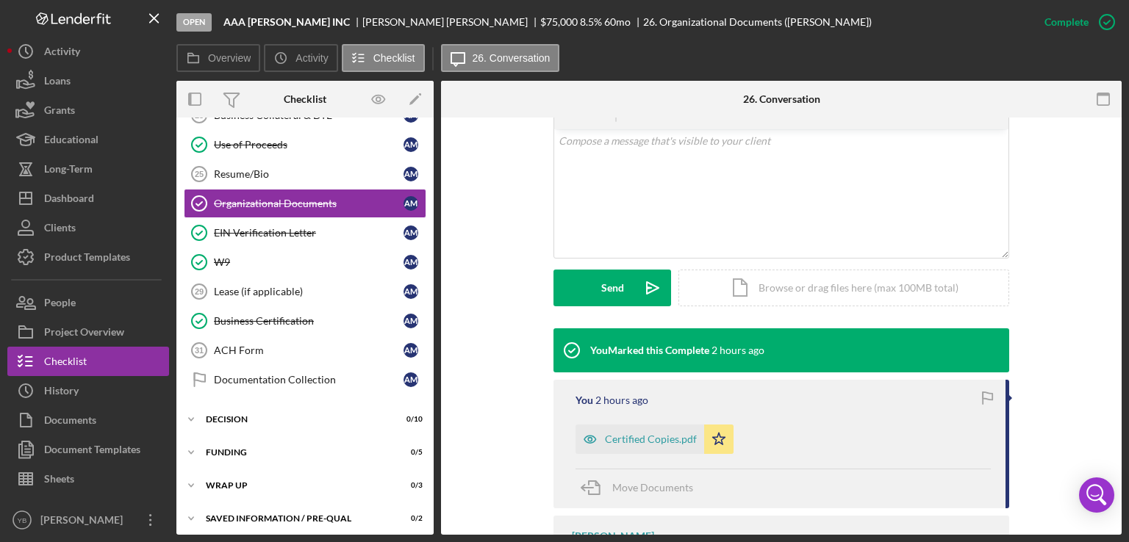
scroll to position [294, 0]
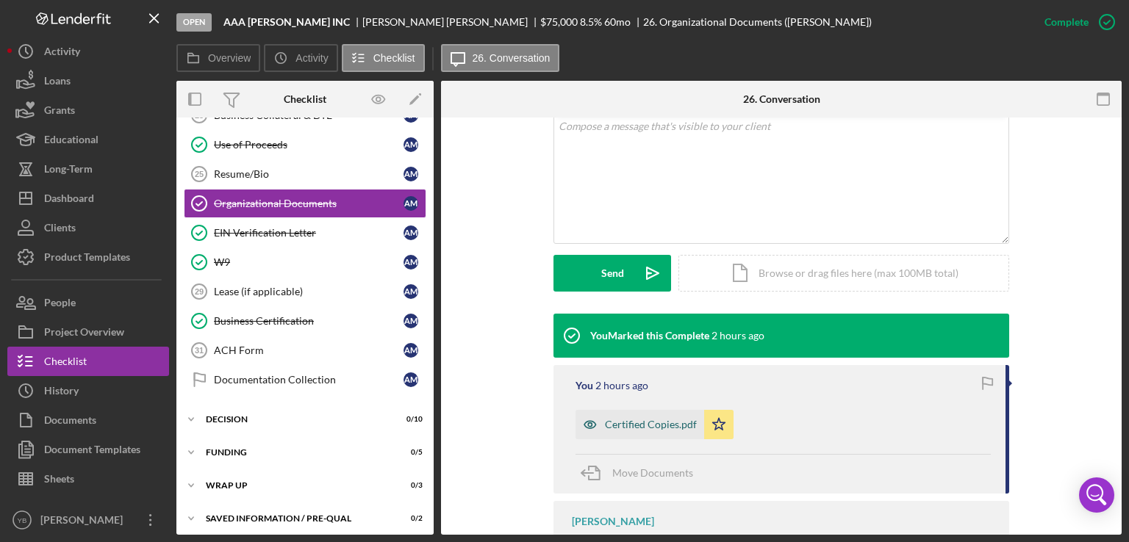
click at [614, 427] on div "Certified Copies.pdf" at bounding box center [651, 425] width 92 height 12
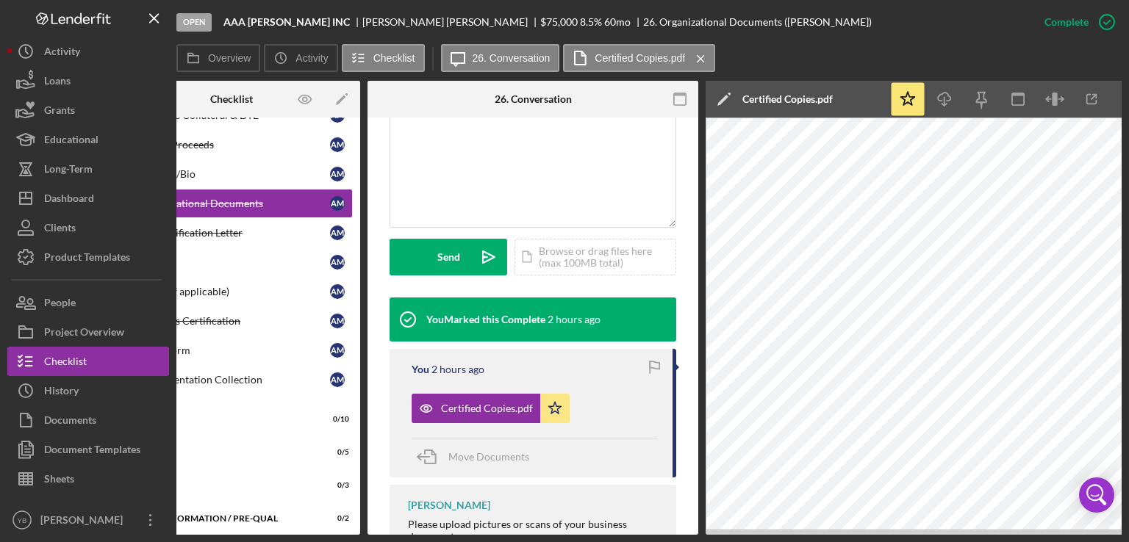
scroll to position [0, 98]
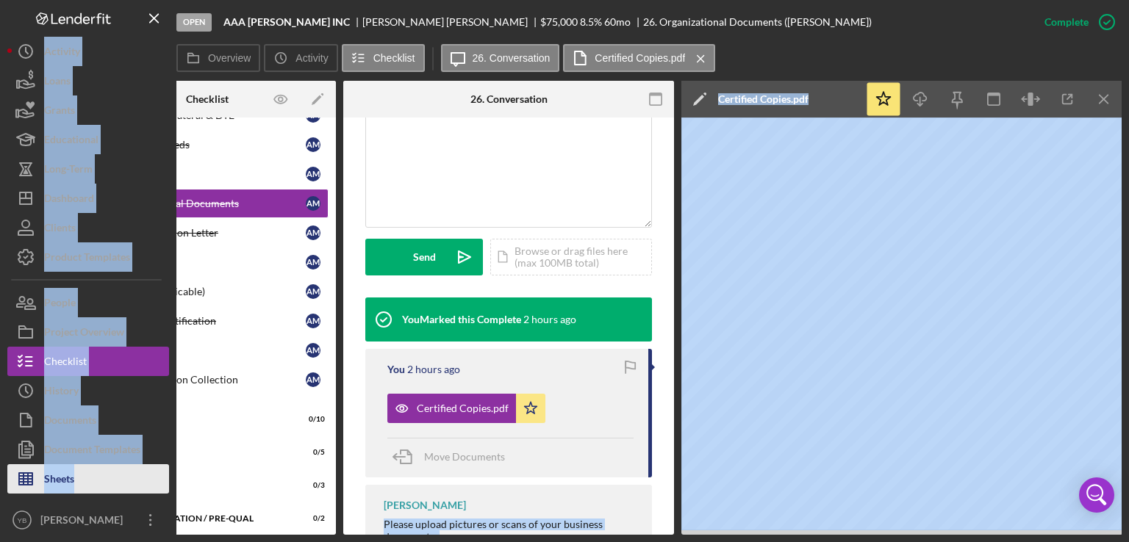
drag, startPoint x: 362, startPoint y: 535, endPoint x: 159, endPoint y: 488, distance: 208.9
click at [159, 488] on div "Open AAA CARIDAD INC ALBERTO MENDOZA $75,000 $75,000 8.5 % 60 mo 26. Organizati…" at bounding box center [564, 271] width 1129 height 542
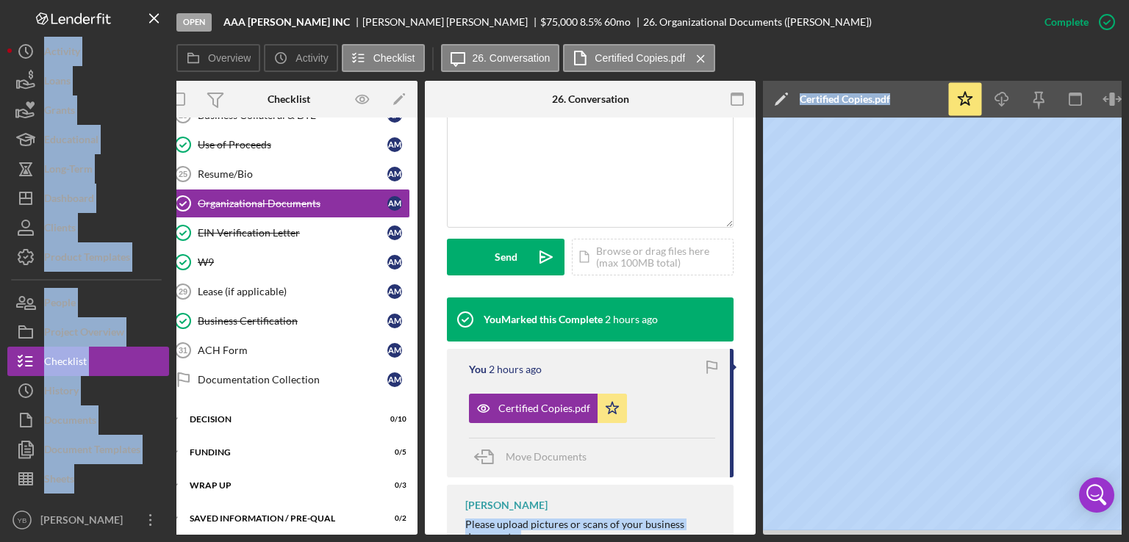
scroll to position [0, 0]
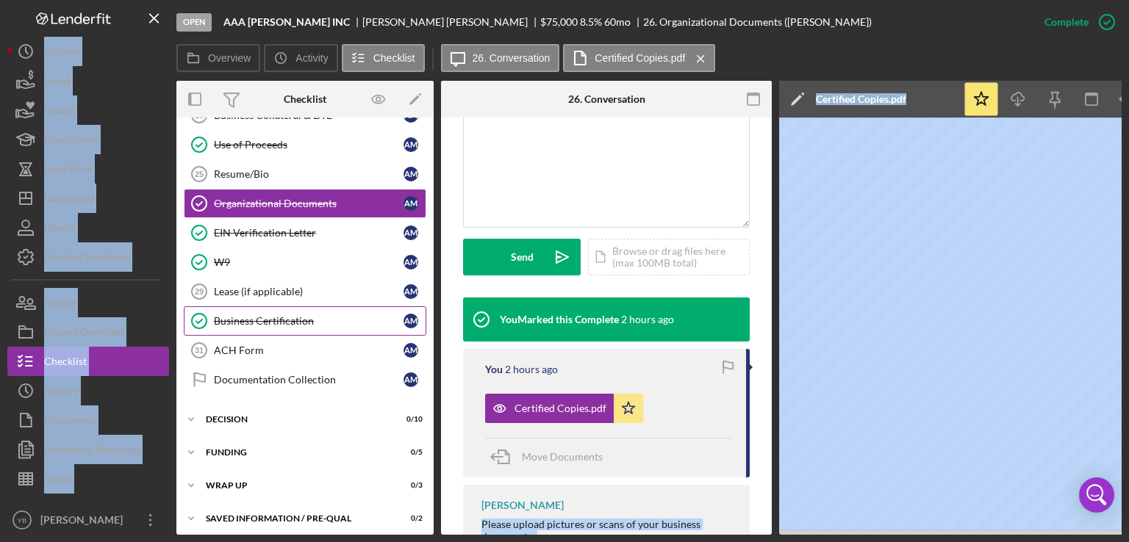
click at [254, 315] on div "Business Certification" at bounding box center [309, 321] width 190 height 12
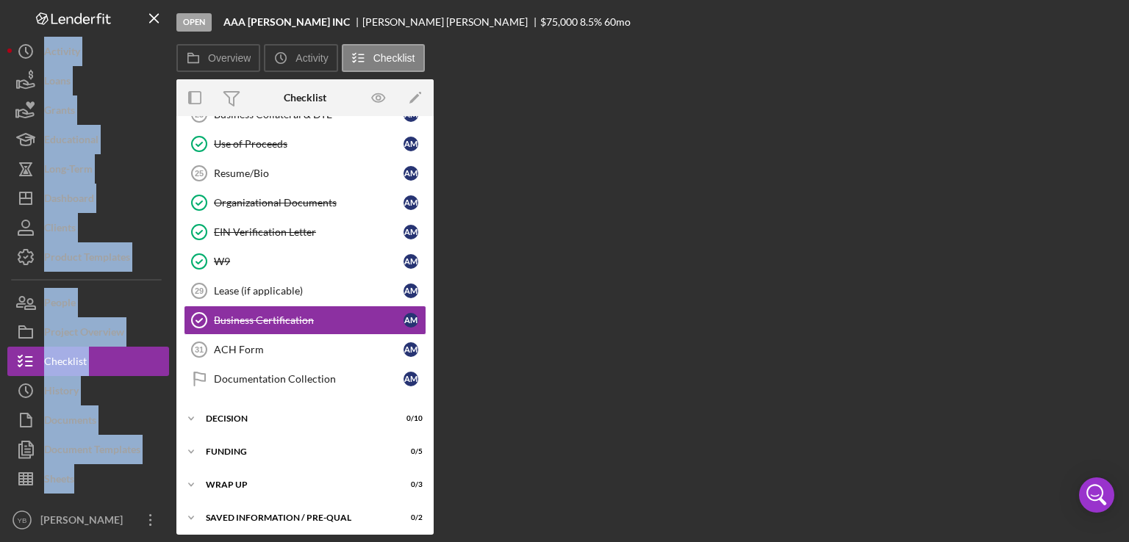
scroll to position [414, 0]
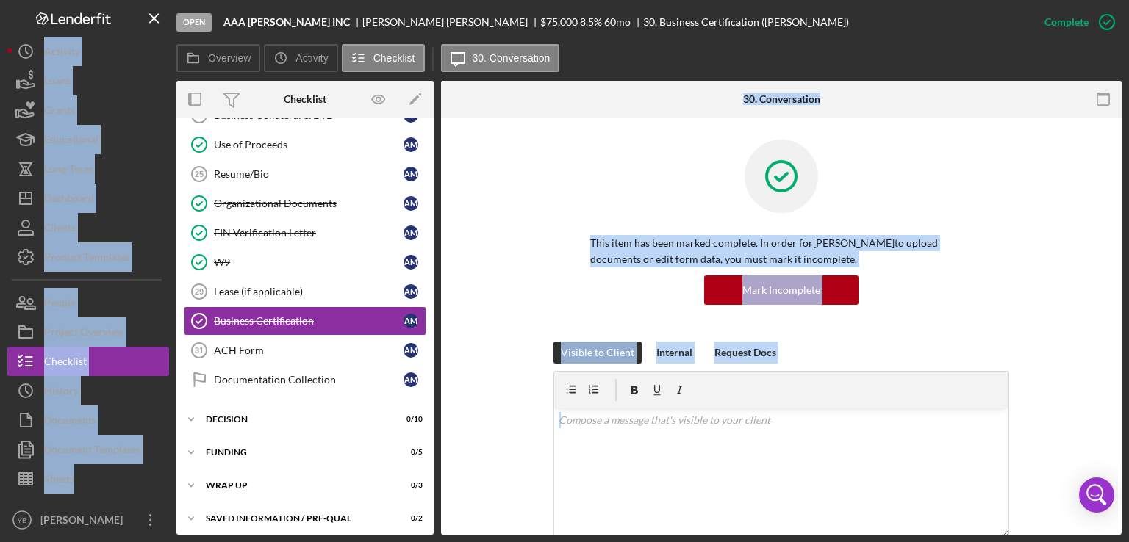
click at [1056, 290] on div "This item has been marked complete. In order for [PERSON_NAME] to upload docume…" at bounding box center [781, 241] width 636 height 202
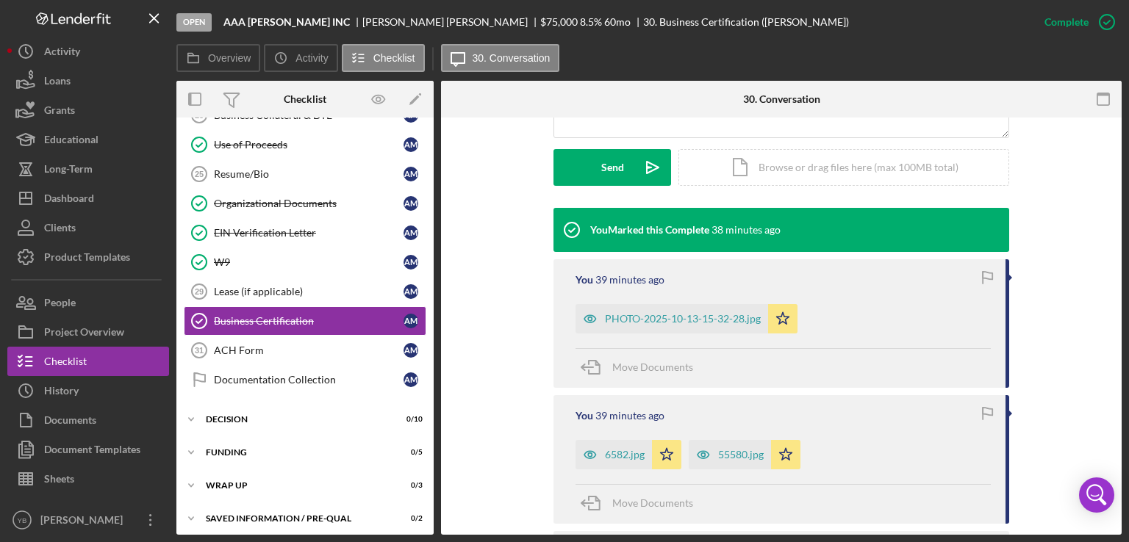
scroll to position [441, 0]
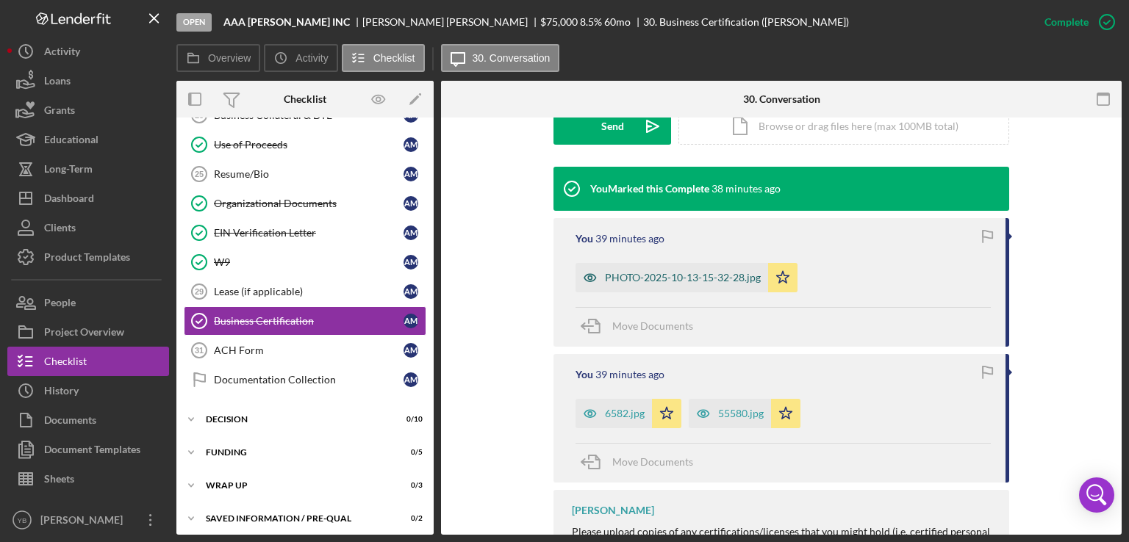
click at [657, 266] on div "PHOTO-2025-10-13-15-32-28.jpg" at bounding box center [671, 277] width 193 height 29
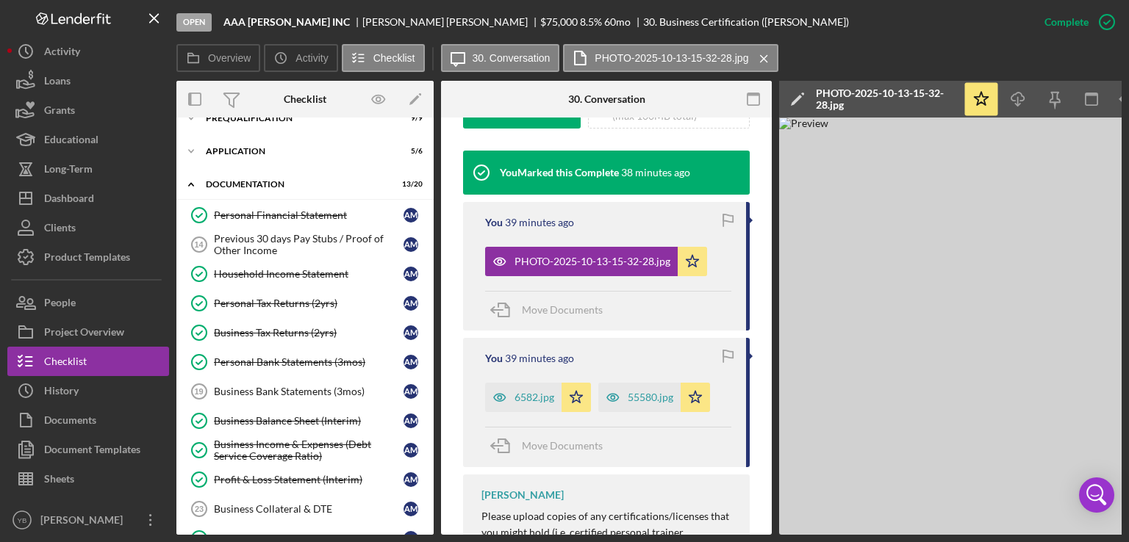
scroll to position [0, 0]
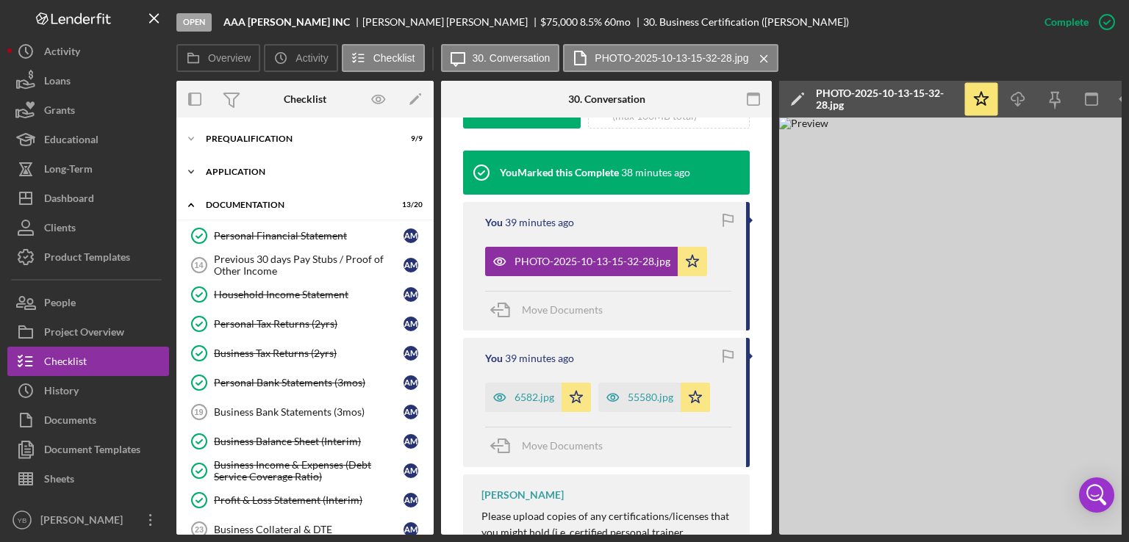
click at [247, 178] on div "Icon/Expander Application 5 / 6" at bounding box center [304, 171] width 257 height 29
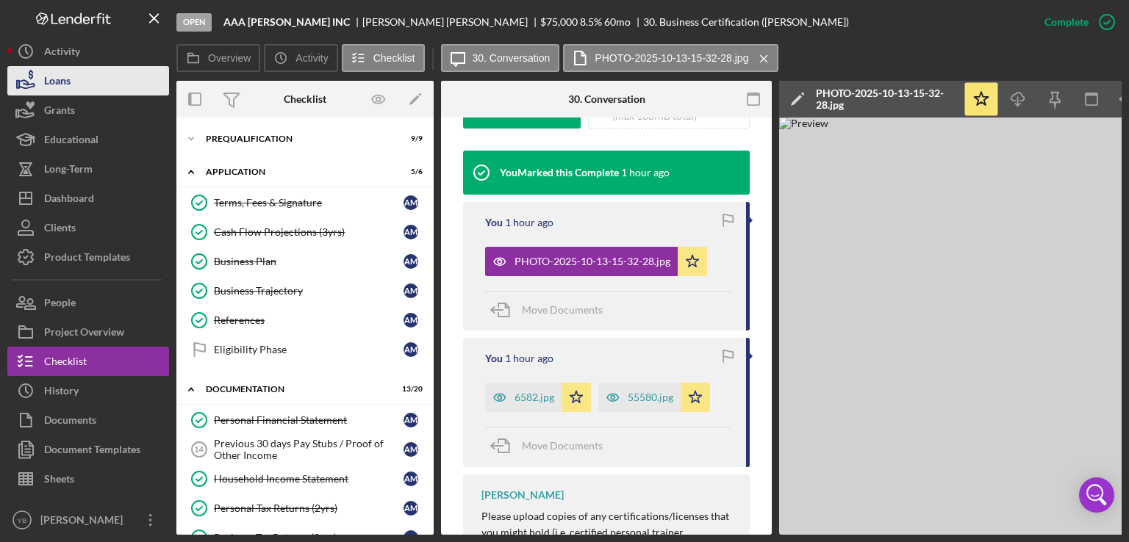
click at [65, 86] on div "Loans" at bounding box center [57, 82] width 26 height 33
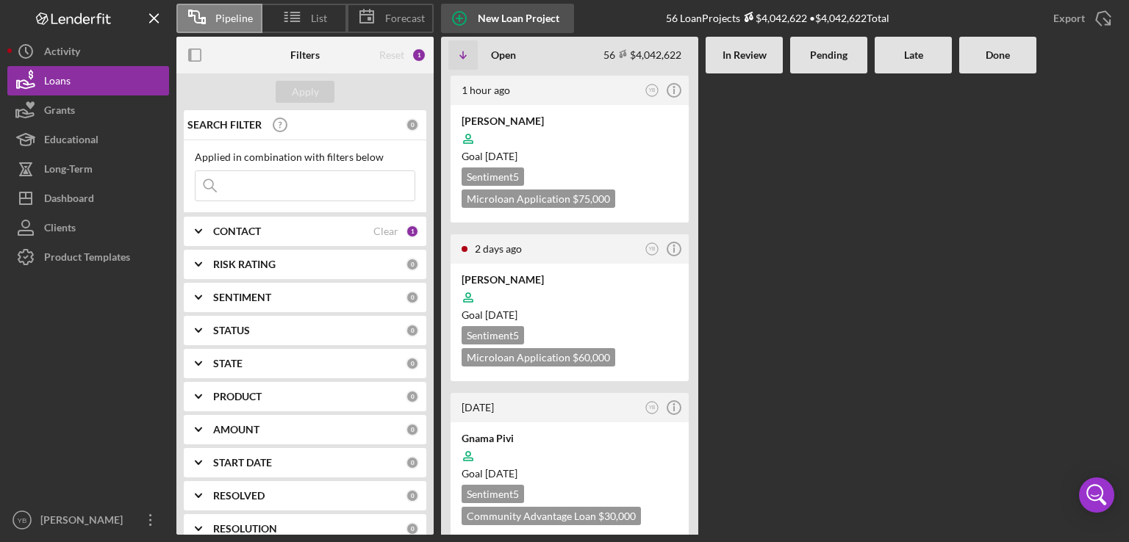
click at [494, 18] on div "New Loan Project" at bounding box center [519, 18] width 82 height 29
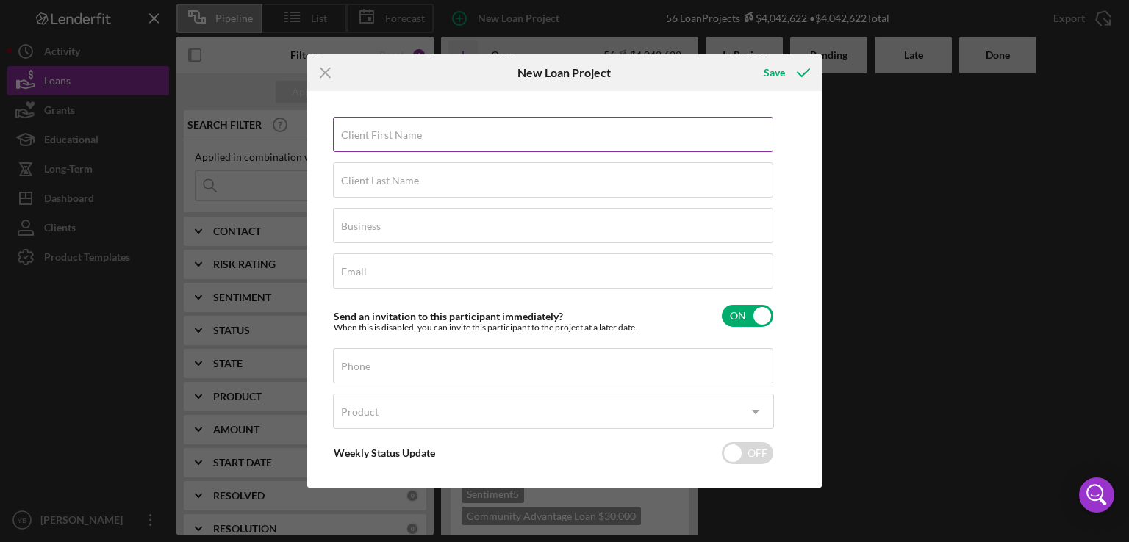
click at [389, 136] on label "Client First Name" at bounding box center [381, 135] width 81 height 12
click at [389, 136] on input "Client First Name" at bounding box center [553, 134] width 440 height 35
paste input "Lynda Chervil"
type input "Lynda Chervil"
click at [378, 183] on label "Client Last Name" at bounding box center [380, 181] width 78 height 12
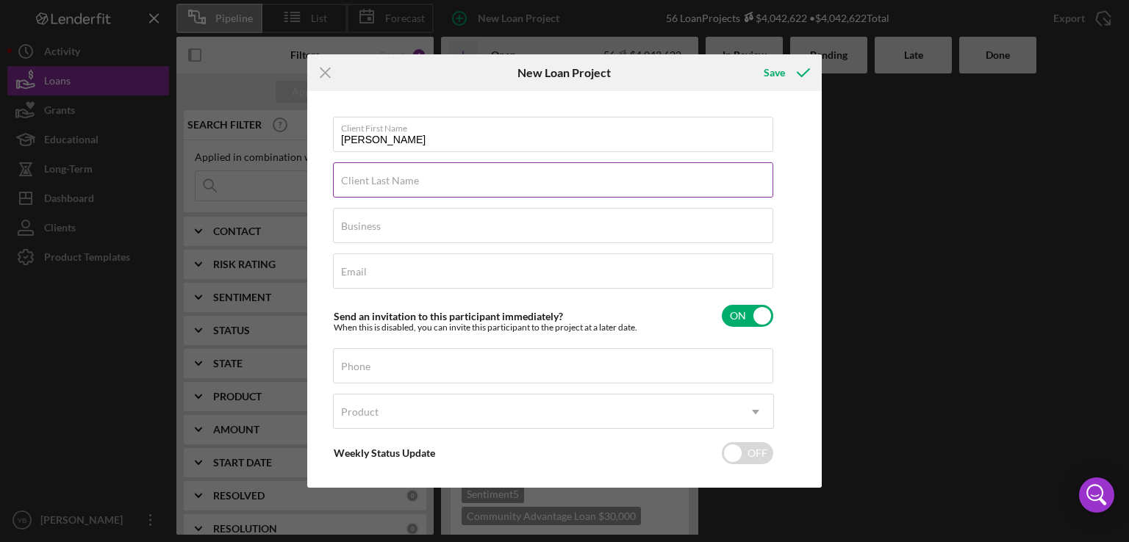
click at [378, 183] on input "Client Last Name" at bounding box center [553, 179] width 440 height 35
paste input "Lynda Chervil"
click at [373, 187] on input "Lynda Chervil" at bounding box center [553, 179] width 440 height 35
type input "Chervil"
click at [410, 138] on input "Lynda Chervil" at bounding box center [553, 134] width 440 height 35
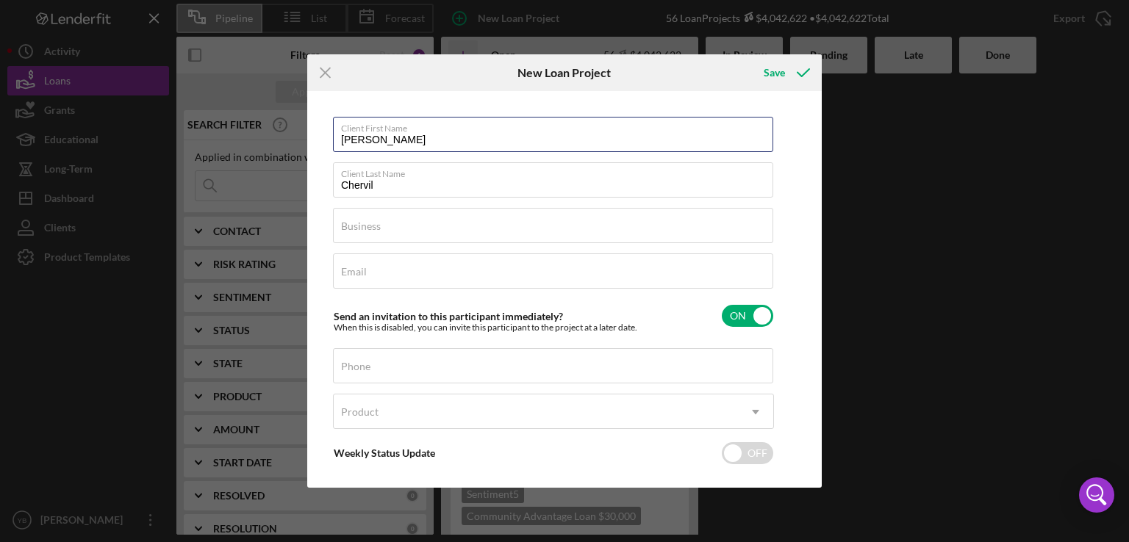
type input "Lynda"
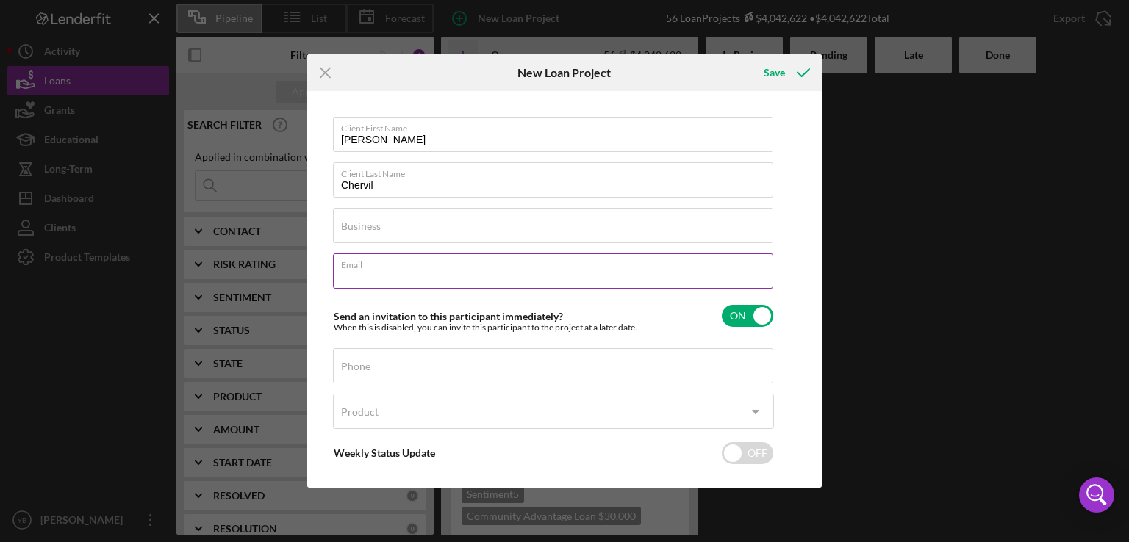
click at [364, 281] on input "Email" at bounding box center [553, 271] width 440 height 35
paste input "chervil@internetsciences.co"
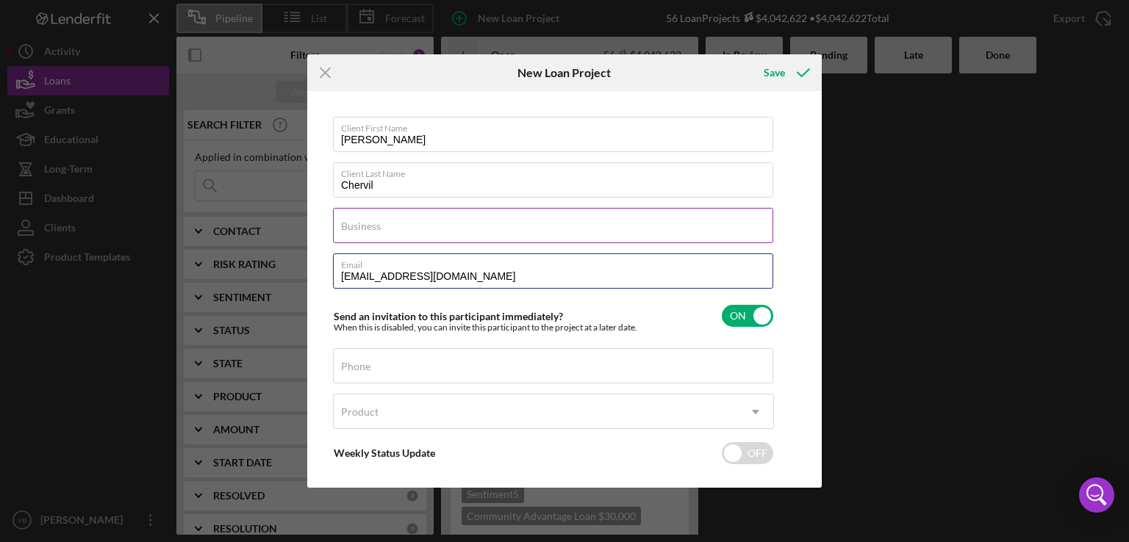
type input "chervil@internetsciences.co"
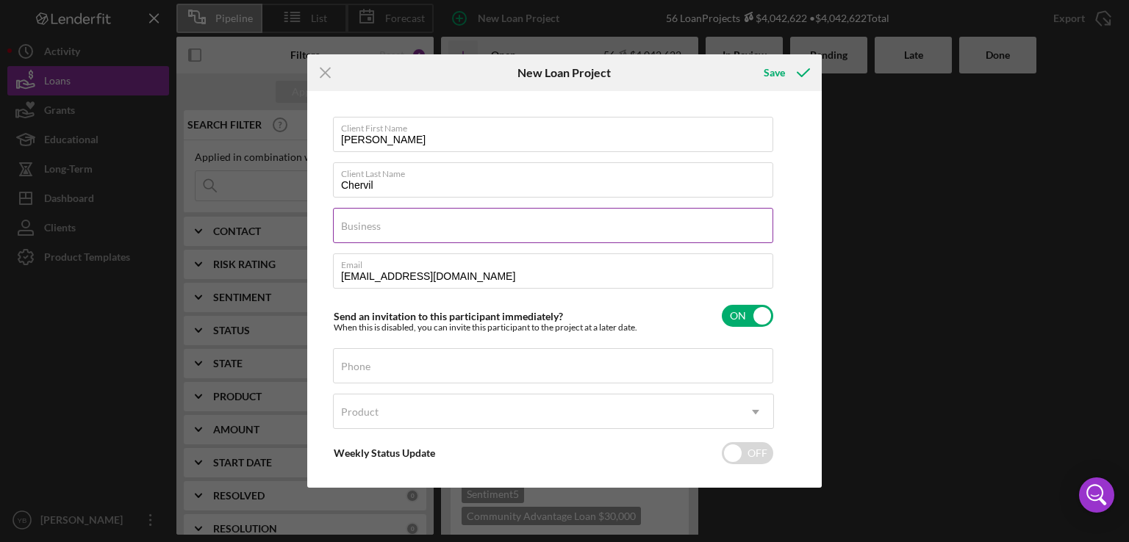
click at [362, 228] on label "Business" at bounding box center [361, 226] width 40 height 12
click at [362, 228] on input "Business" at bounding box center [553, 225] width 440 height 35
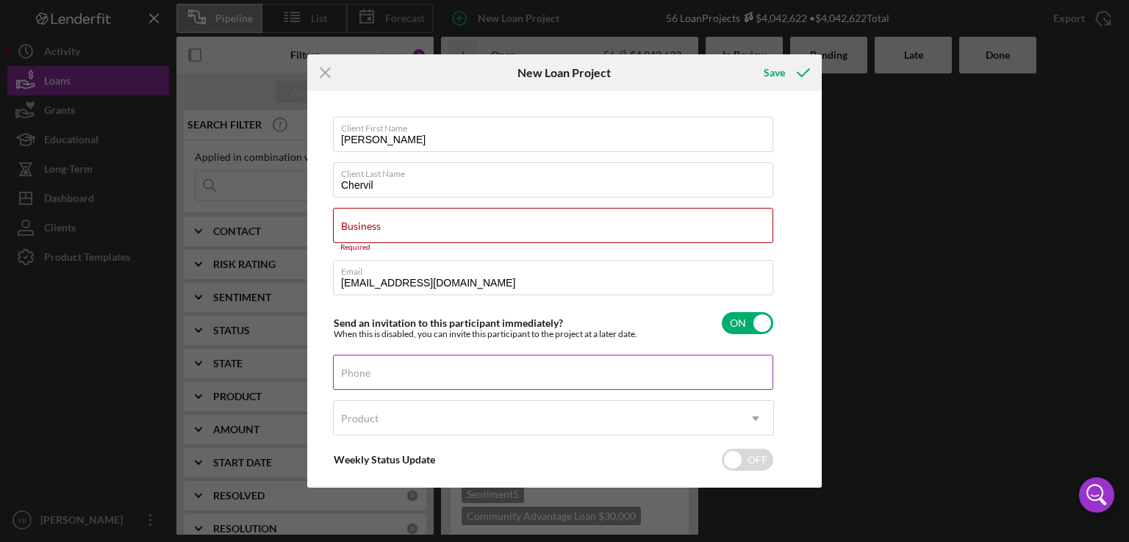
click at [363, 371] on label "Phone" at bounding box center [355, 373] width 29 height 12
click at [363, 371] on input "Phone" at bounding box center [553, 372] width 440 height 35
paste input "(212) 823-6272"
type input "(212) 823-6272"
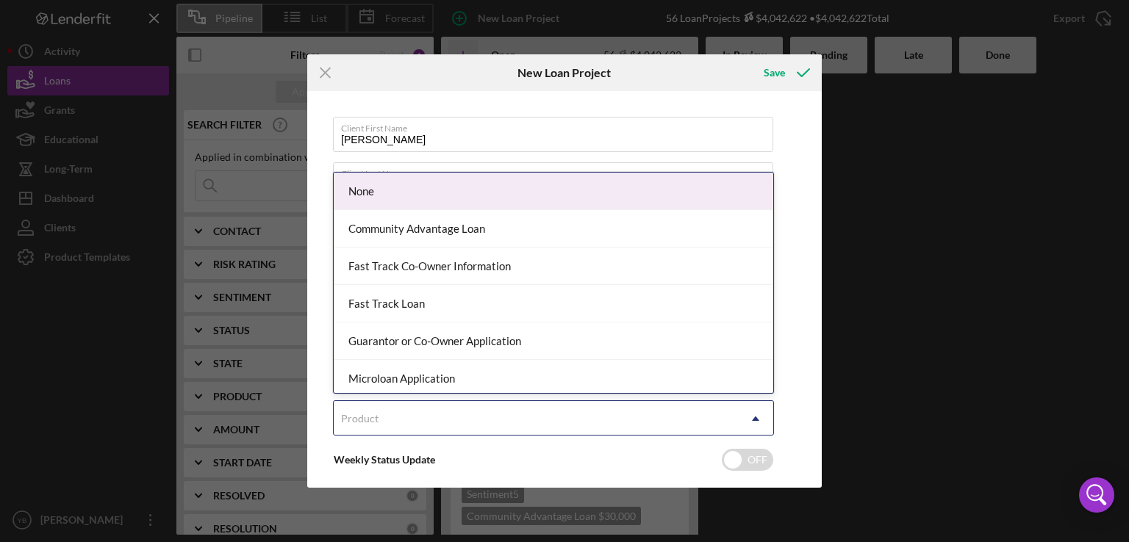
click at [759, 415] on icon "Icon/Dropdown Arrow" at bounding box center [755, 418] width 35 height 35
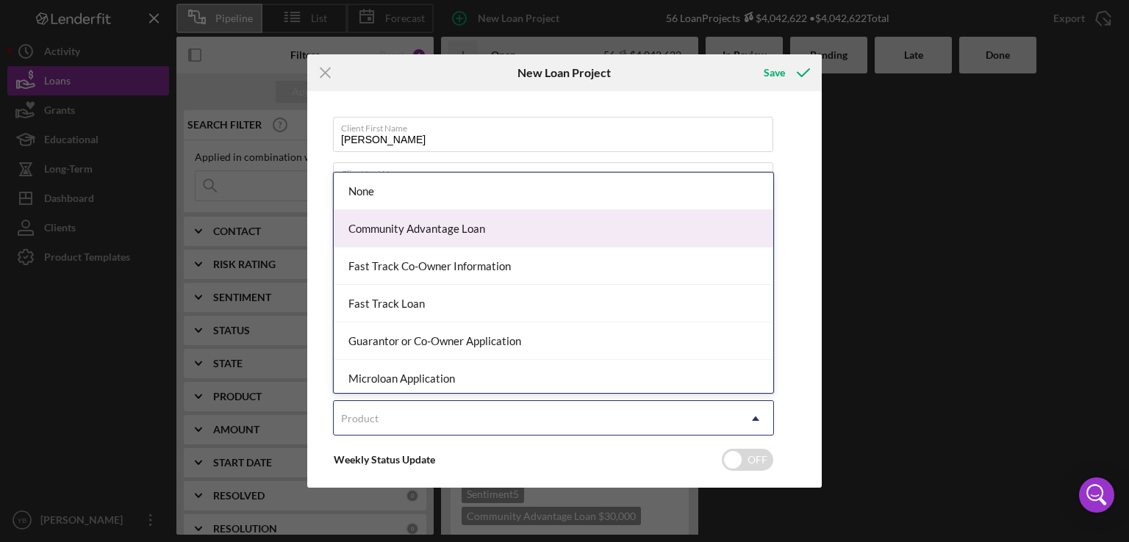
click at [456, 232] on div "Community Advantage Loan" at bounding box center [553, 228] width 439 height 37
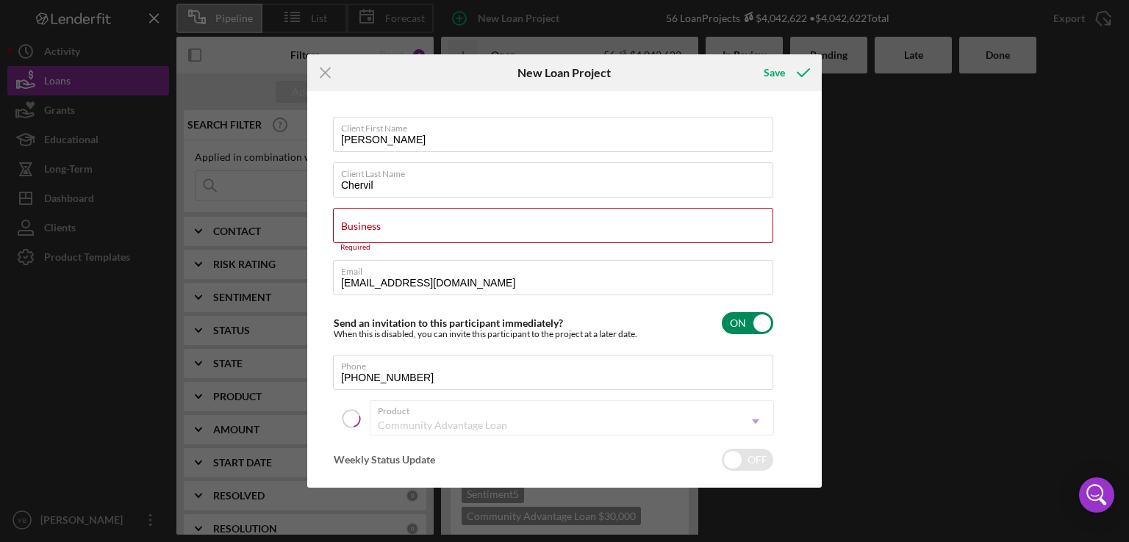
checkbox input "true"
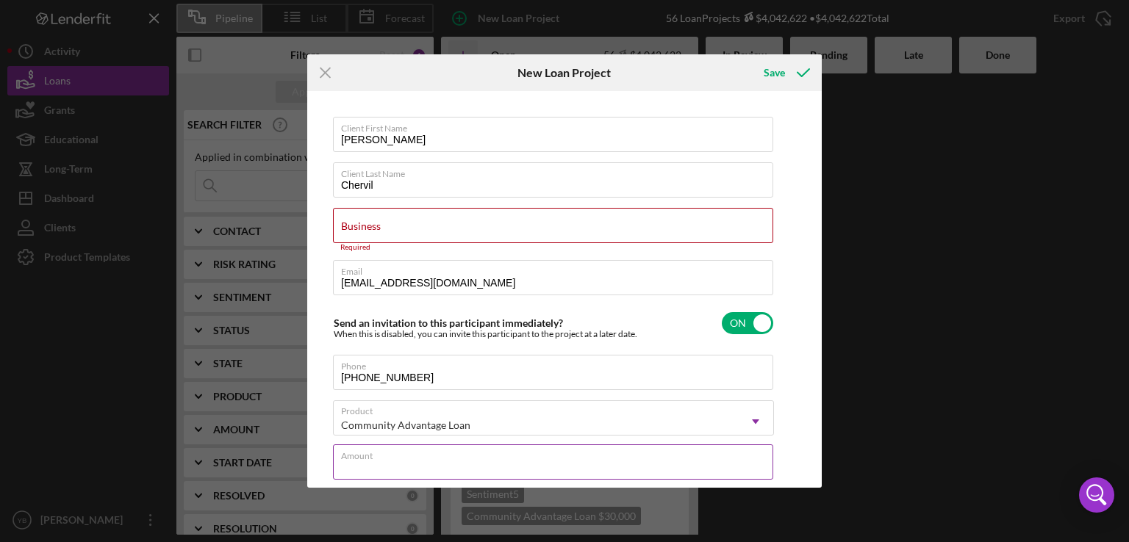
click at [393, 461] on input "Amount" at bounding box center [553, 462] width 440 height 35
type input "$5"
type textarea "Here's a snapshot of information that has been fully approved, as well as the i…"
type input "$55"
type textarea "Here's a snapshot of information that has been fully approved, as well as the i…"
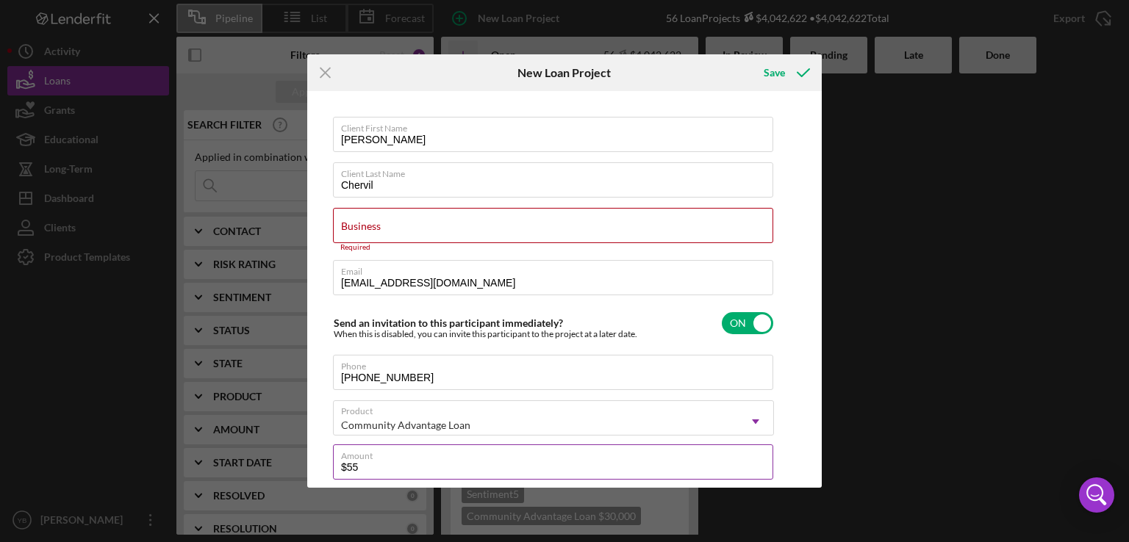
type input "$550"
type textarea "Here's a snapshot of information that has been fully approved, as well as the i…"
type input "$5,500"
type textarea "Here's a snapshot of information that has been fully approved, as well as the i…"
type input "$55,000"
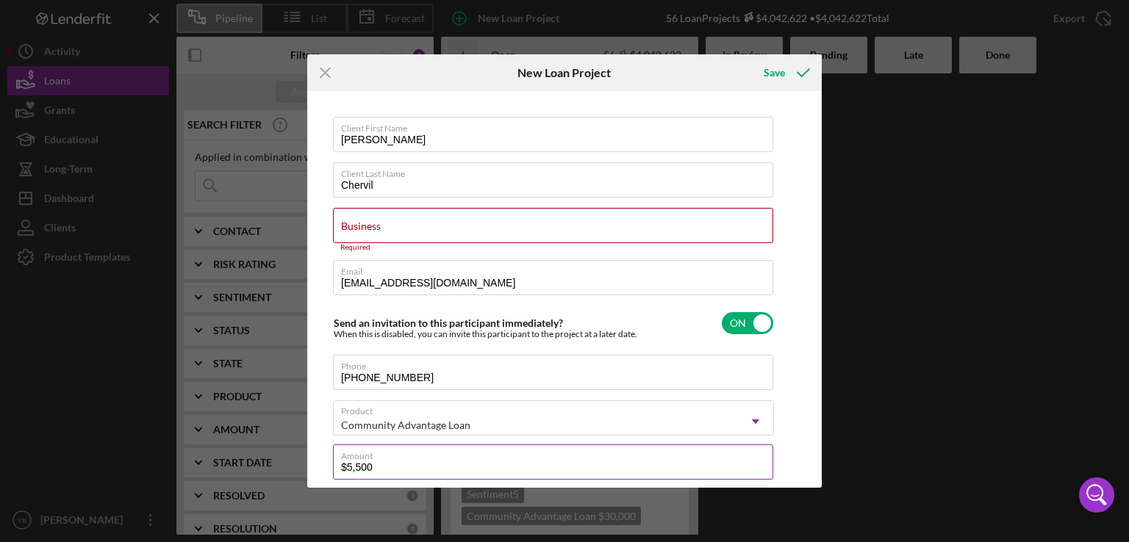
type textarea "Here's a snapshot of information that has been fully approved, as well as the i…"
type input "$55,000"
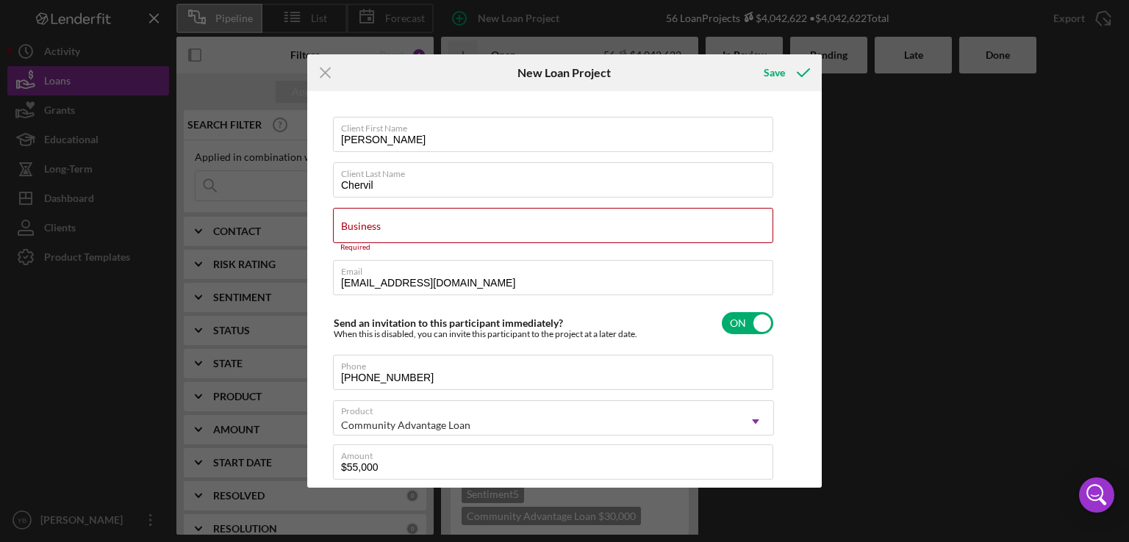
type textarea "Here's a snapshot of information that has been fully approved, as well as the i…"
click at [819, 294] on div "Client First Name Lynda Client Last Name Chervil Business Required Email chervi…" at bounding box center [564, 289] width 514 height 397
click at [364, 231] on label "Business" at bounding box center [361, 226] width 40 height 12
click at [364, 231] on input "Business" at bounding box center [553, 225] width 440 height 35
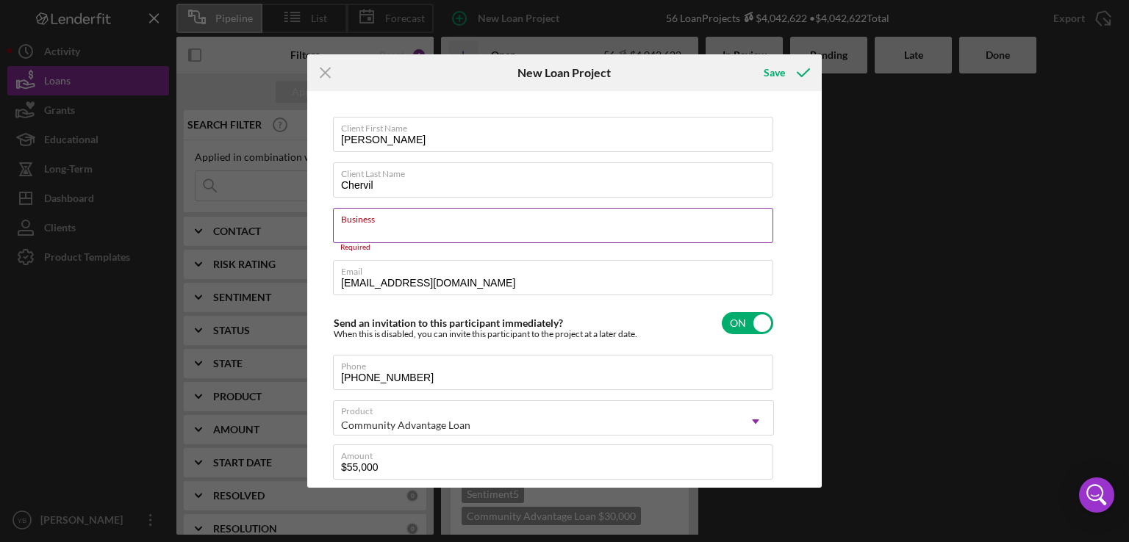
paste input "Internet Sciences Inc"
type input "Internet Sciences Inc"
type textarea "Here's a snapshot of information that has been fully approved, as well as the i…"
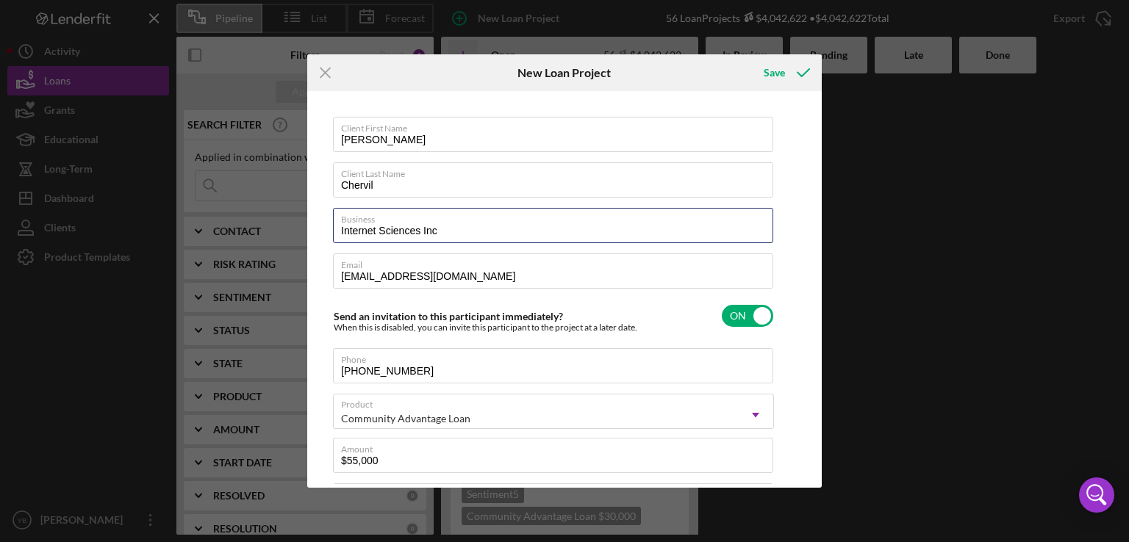
type input "Internet Sciences Inc"
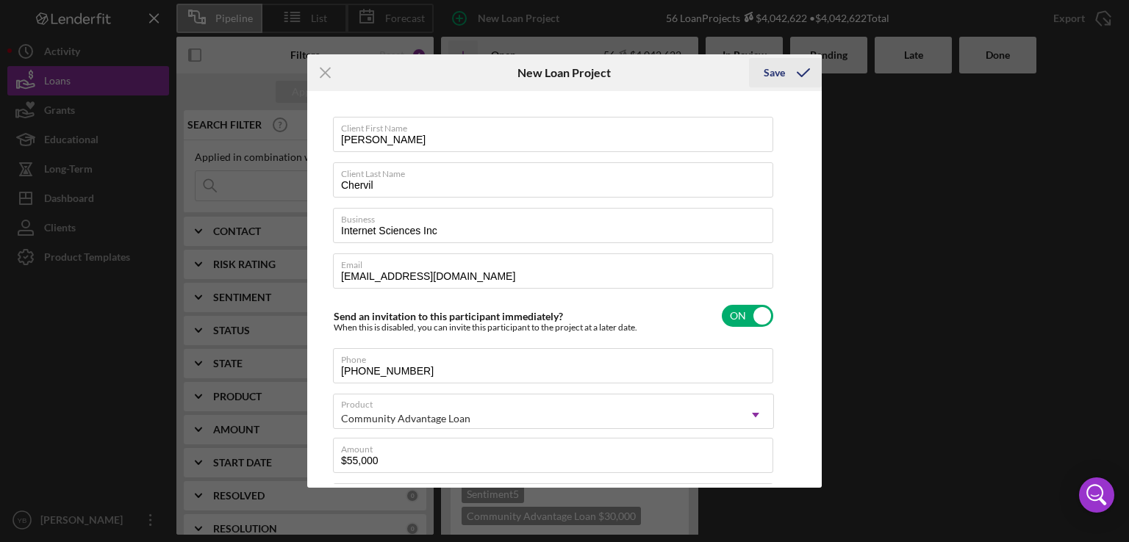
click at [776, 71] on div "Save" at bounding box center [773, 72] width 21 height 29
type textarea "Here's a snapshot of information that has been fully approved, as well as the i…"
checkbox input "false"
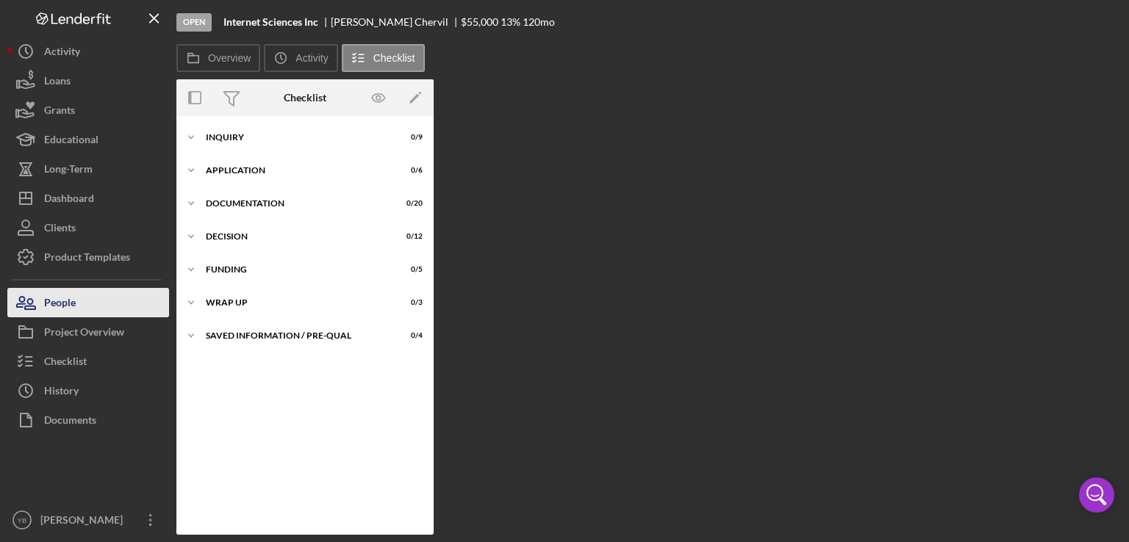
click at [73, 301] on div "People" at bounding box center [60, 304] width 32 height 33
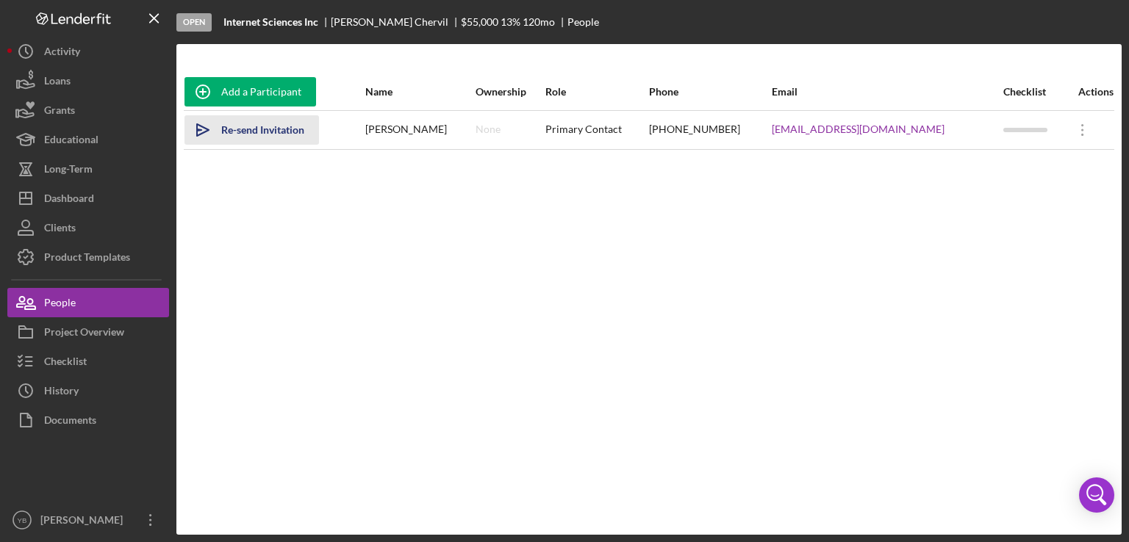
click at [284, 136] on div "Re-send Invitation" at bounding box center [262, 129] width 83 height 29
